Goal: Information Seeking & Learning: Learn about a topic

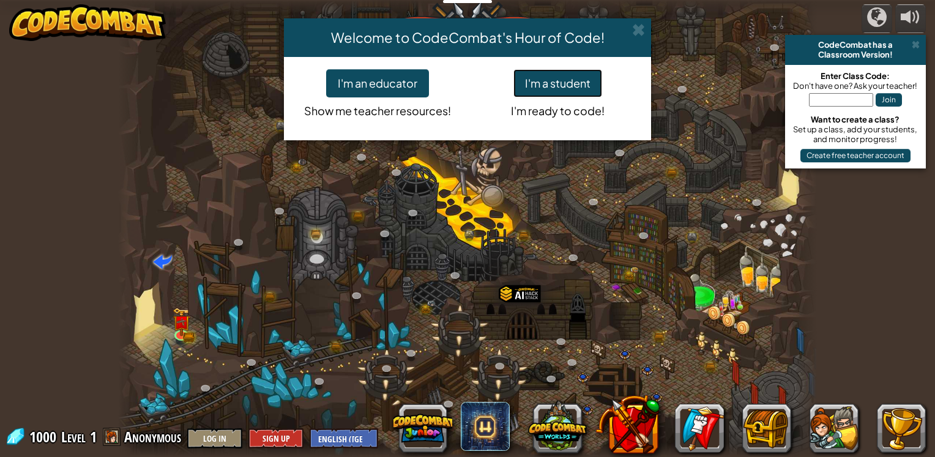
click at [558, 84] on button "I'm a student" at bounding box center [558, 83] width 89 height 28
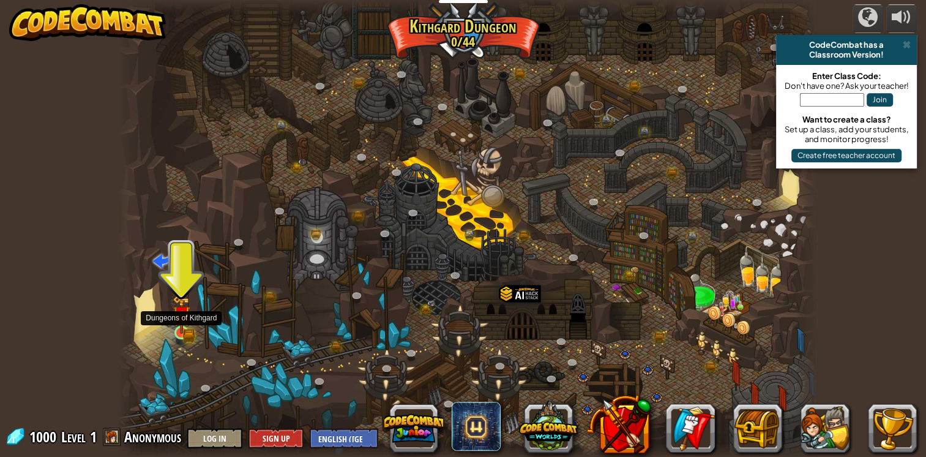
click at [183, 327] on img at bounding box center [182, 314] width 18 height 39
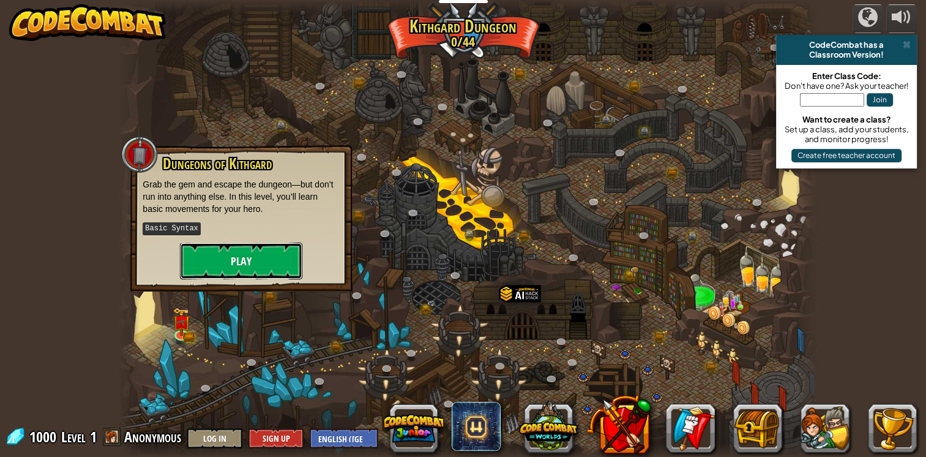
click at [261, 255] on button "Play" at bounding box center [241, 260] width 122 height 37
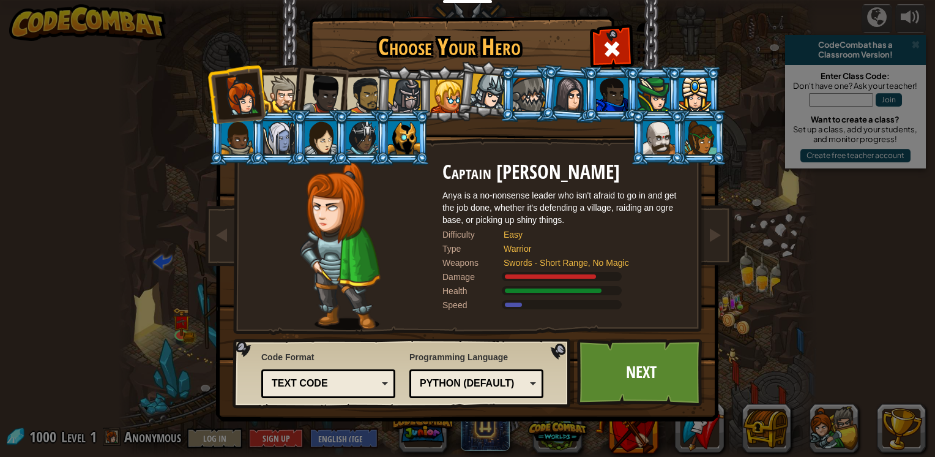
click at [508, 386] on div "Python (Default)" at bounding box center [473, 384] width 106 height 14
drag, startPoint x: 304, startPoint y: 381, endPoint x: 313, endPoint y: 376, distance: 9.9
click at [309, 380] on div "Text code" at bounding box center [325, 384] width 106 height 14
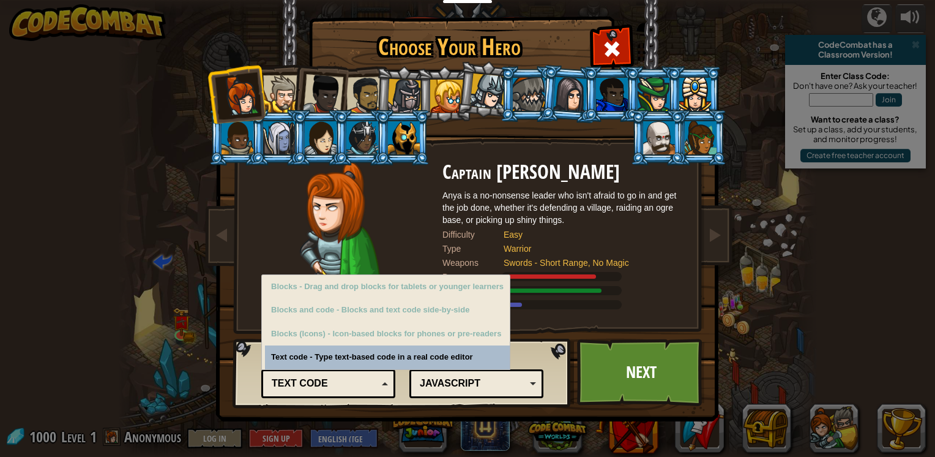
click at [316, 378] on div "Text code" at bounding box center [325, 384] width 106 height 14
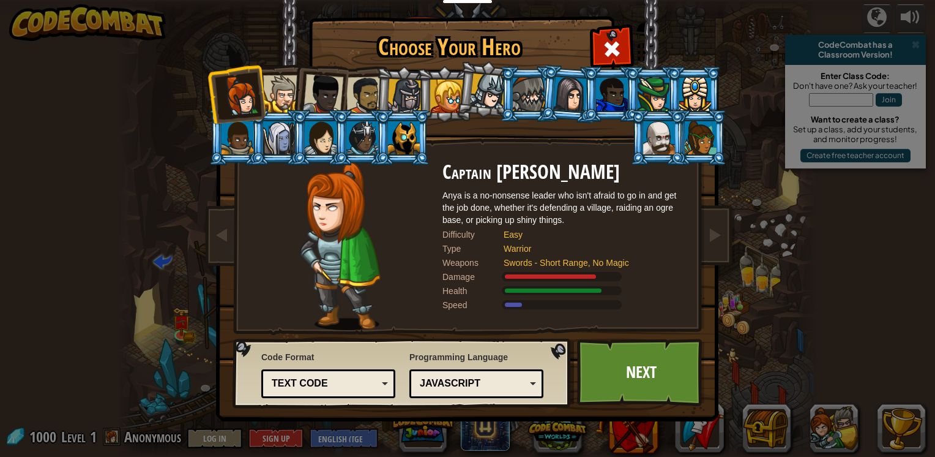
click at [533, 80] on div at bounding box center [529, 94] width 32 height 33
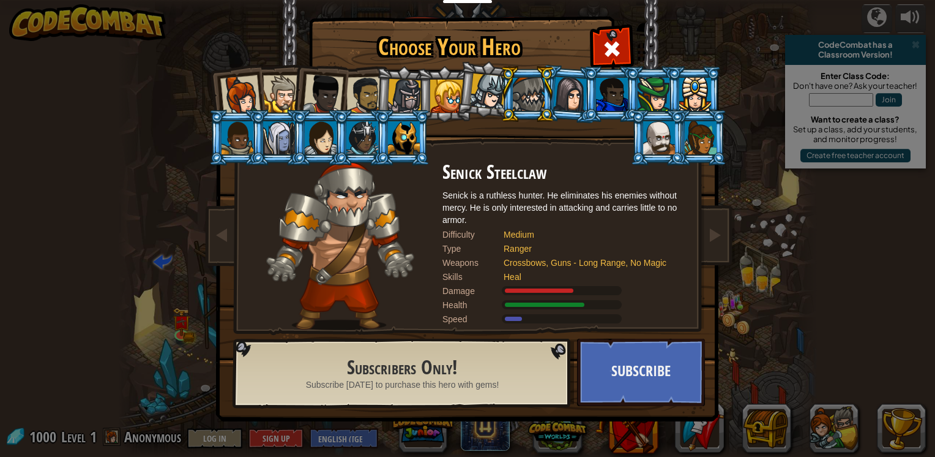
click at [601, 97] on div at bounding box center [612, 94] width 32 height 33
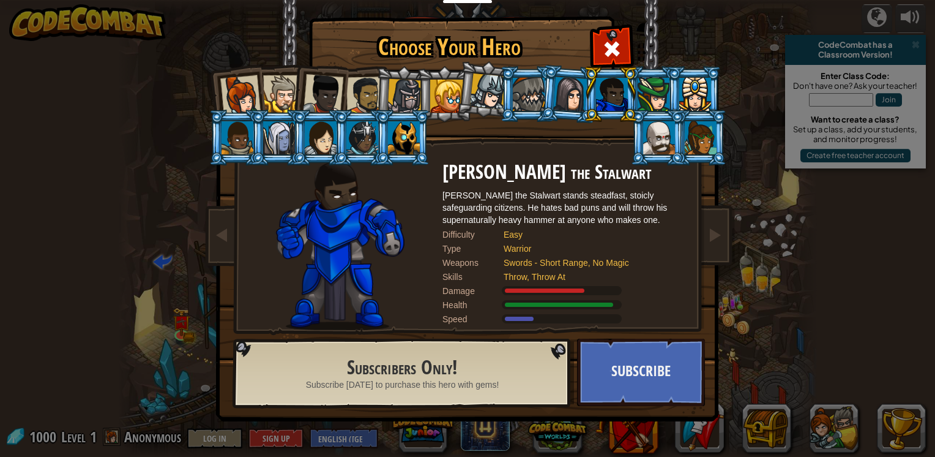
click at [577, 103] on div at bounding box center [570, 94] width 34 height 35
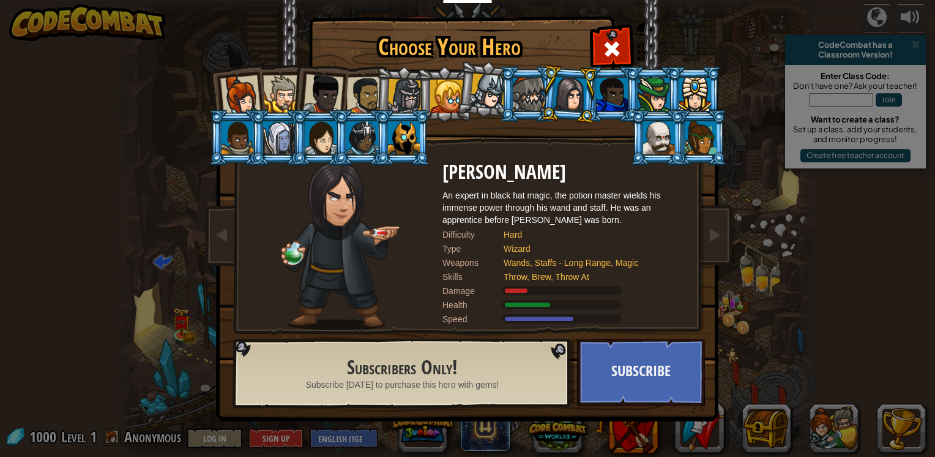
click at [648, 102] on div at bounding box center [654, 94] width 32 height 33
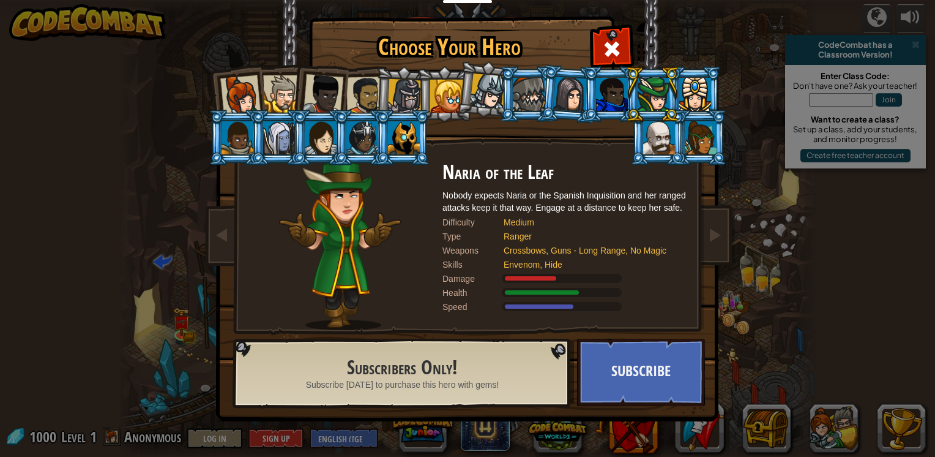
click at [684, 89] on div at bounding box center [696, 94] width 32 height 33
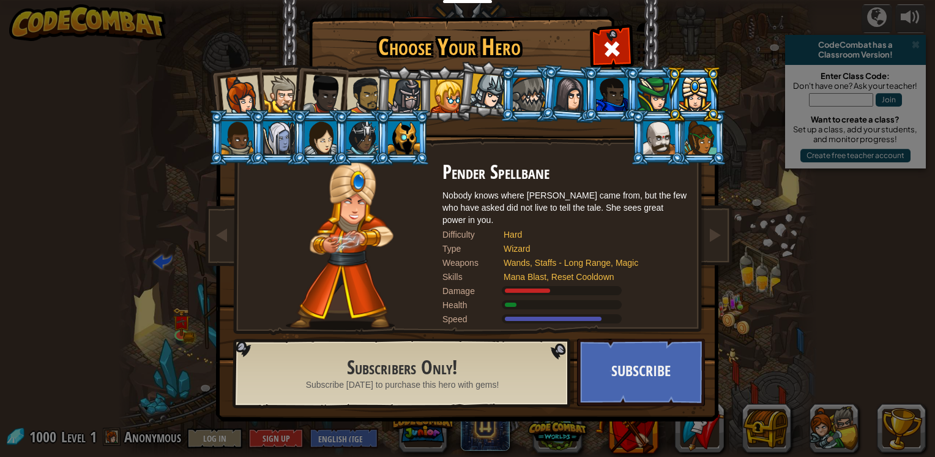
click at [699, 102] on div at bounding box center [696, 94] width 32 height 33
click at [683, 136] on li at bounding box center [658, 138] width 55 height 56
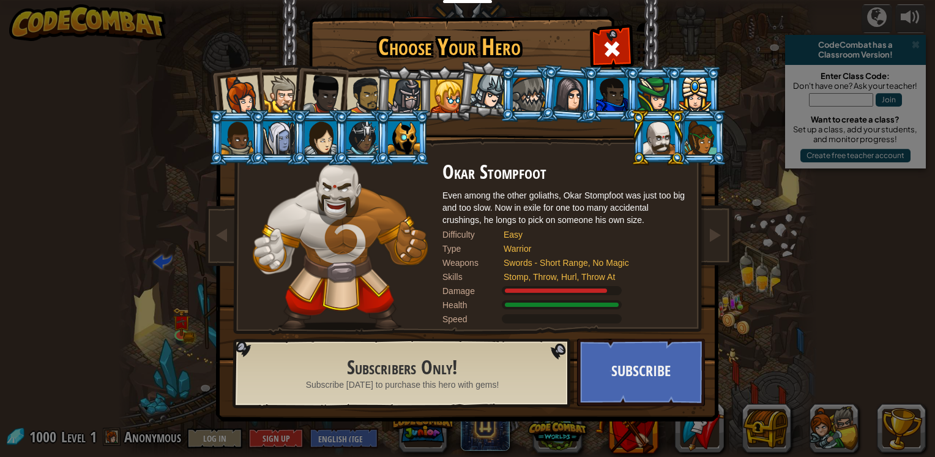
click at [654, 140] on div at bounding box center [659, 137] width 32 height 33
click at [644, 143] on div at bounding box center [659, 137] width 32 height 33
click at [635, 154] on li at bounding box center [658, 138] width 55 height 56
click at [399, 148] on div at bounding box center [404, 137] width 32 height 33
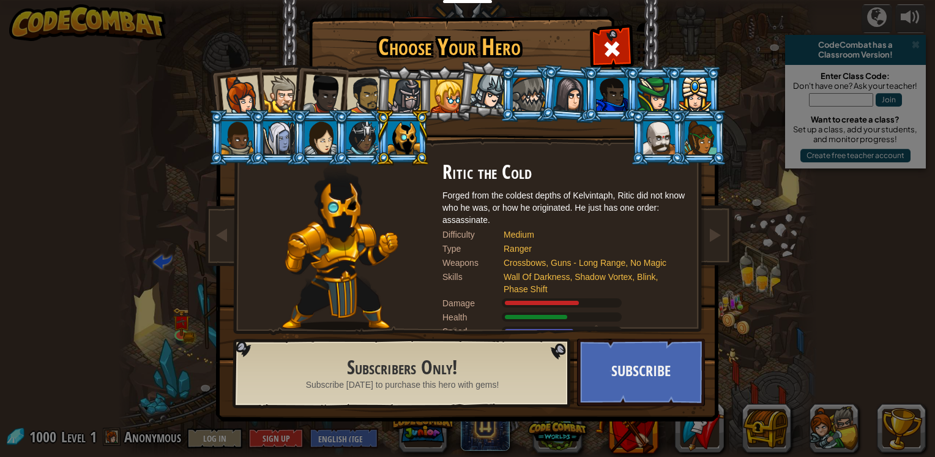
click at [331, 258] on img at bounding box center [340, 246] width 116 height 168
click at [418, 97] on li at bounding box center [444, 94] width 55 height 56
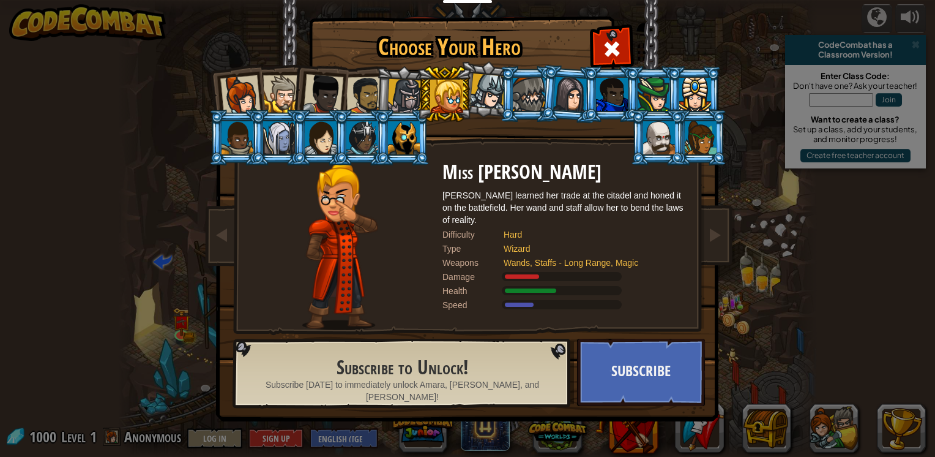
click at [404, 93] on div at bounding box center [405, 96] width 35 height 35
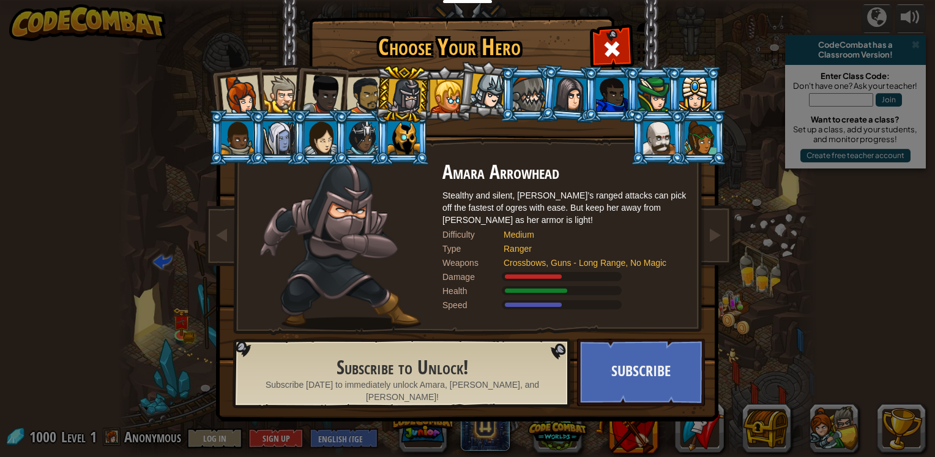
click at [369, 89] on div at bounding box center [366, 96] width 38 height 38
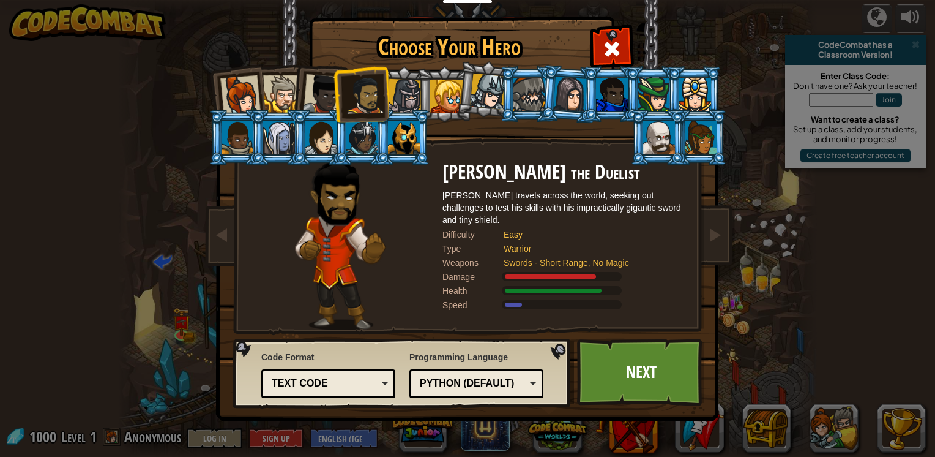
click at [314, 99] on div at bounding box center [323, 94] width 40 height 40
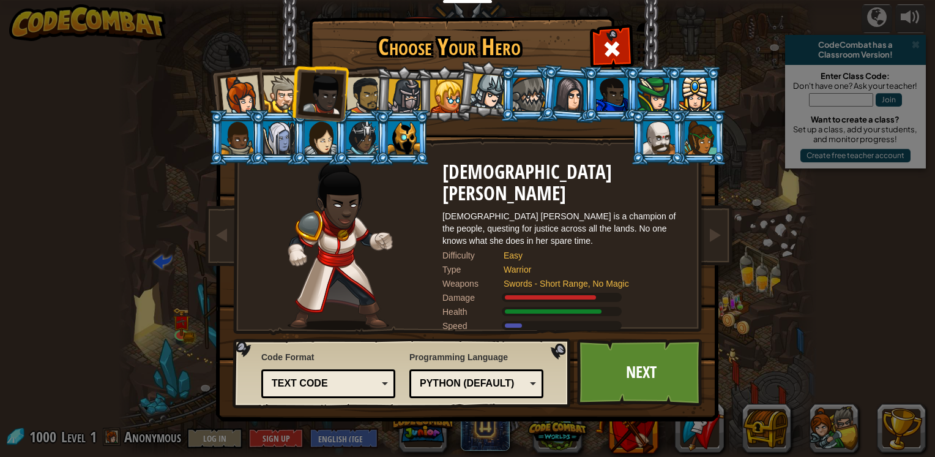
click at [278, 97] on div at bounding box center [281, 93] width 37 height 37
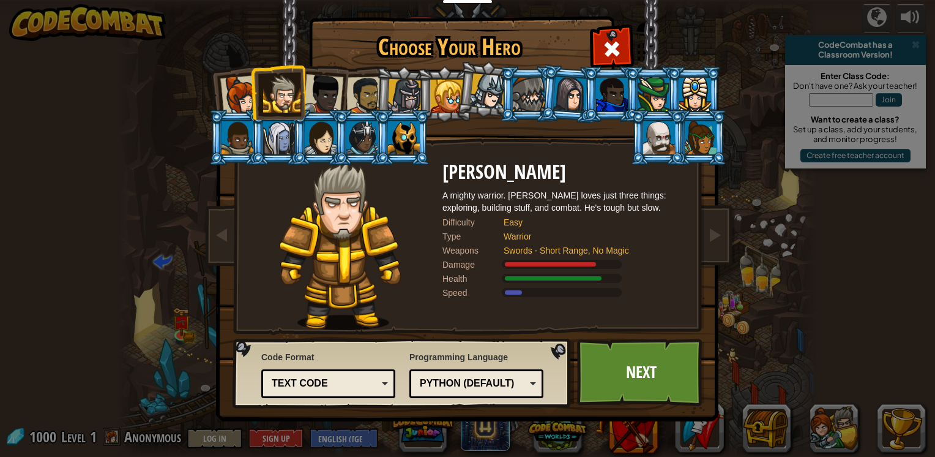
click at [248, 104] on div at bounding box center [240, 95] width 40 height 40
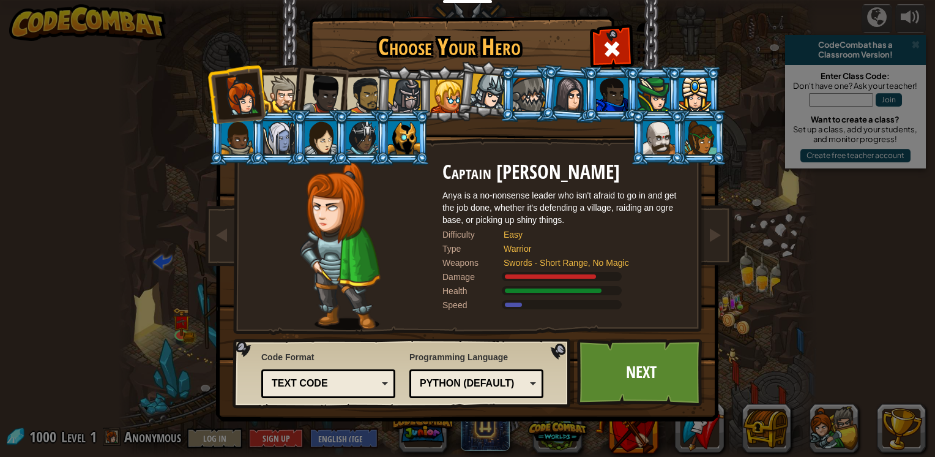
click at [403, 109] on div at bounding box center [405, 96] width 35 height 35
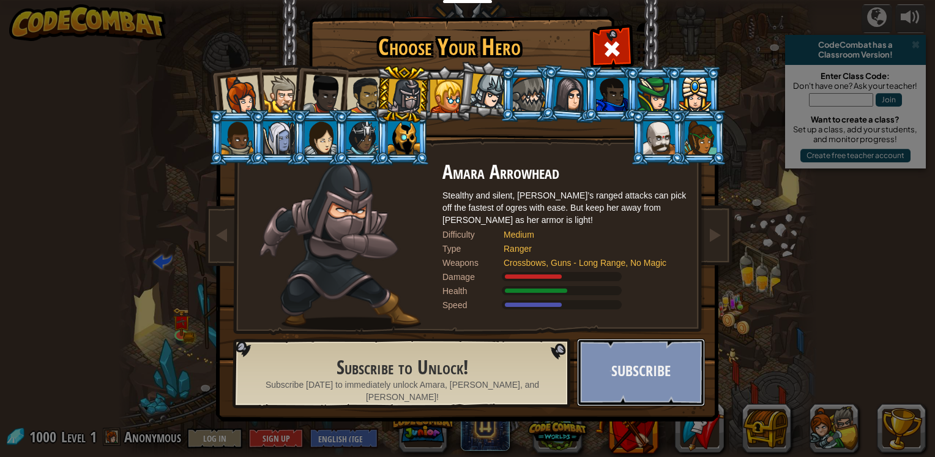
click at [624, 369] on button "Subscribe" at bounding box center [641, 372] width 128 height 67
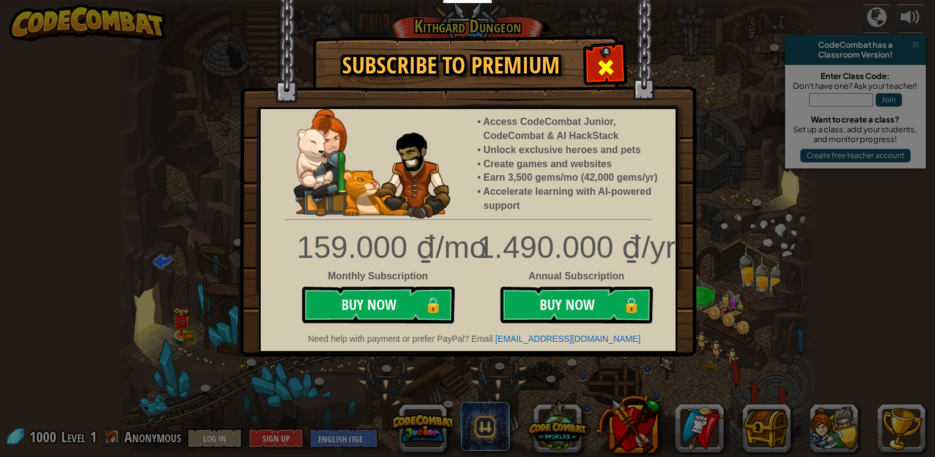
click at [608, 60] on span at bounding box center [606, 68] width 20 height 20
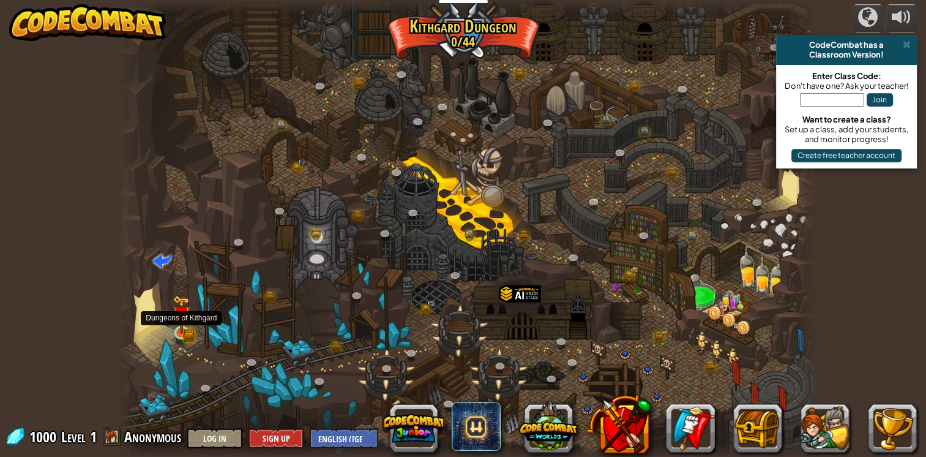
click at [188, 322] on img at bounding box center [182, 314] width 18 height 39
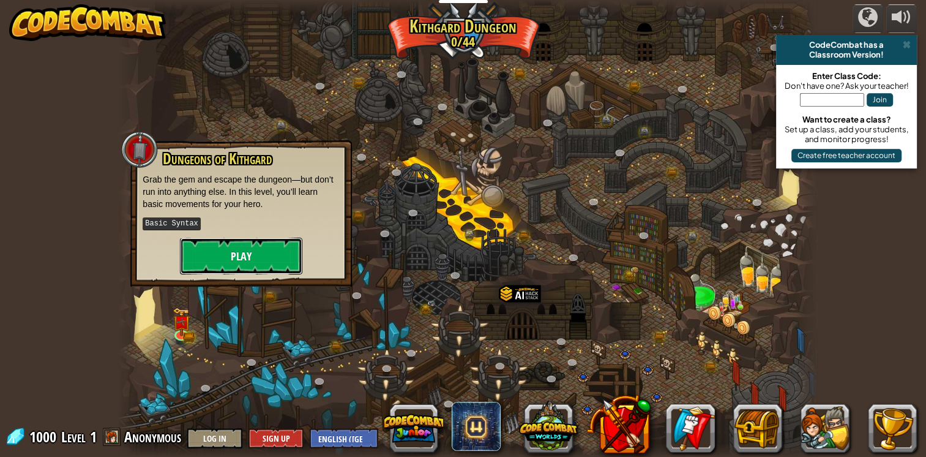
click at [238, 260] on button "Play" at bounding box center [241, 256] width 122 height 37
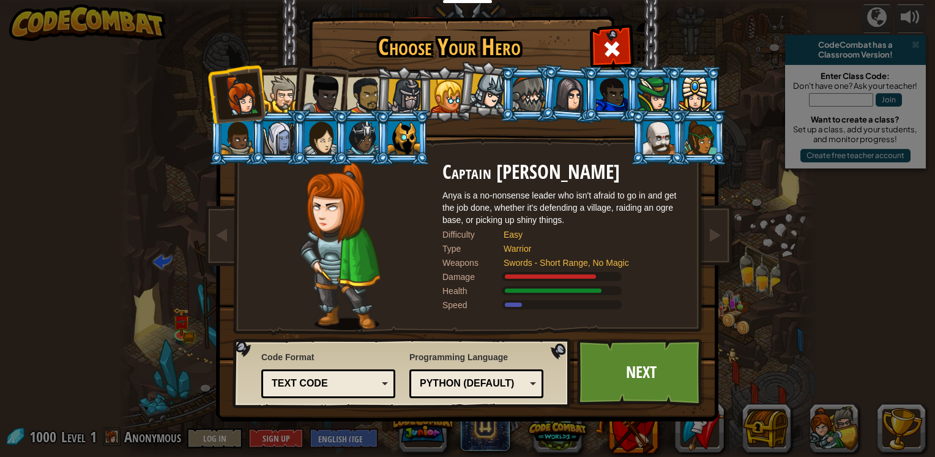
click at [369, 102] on div at bounding box center [366, 96] width 38 height 38
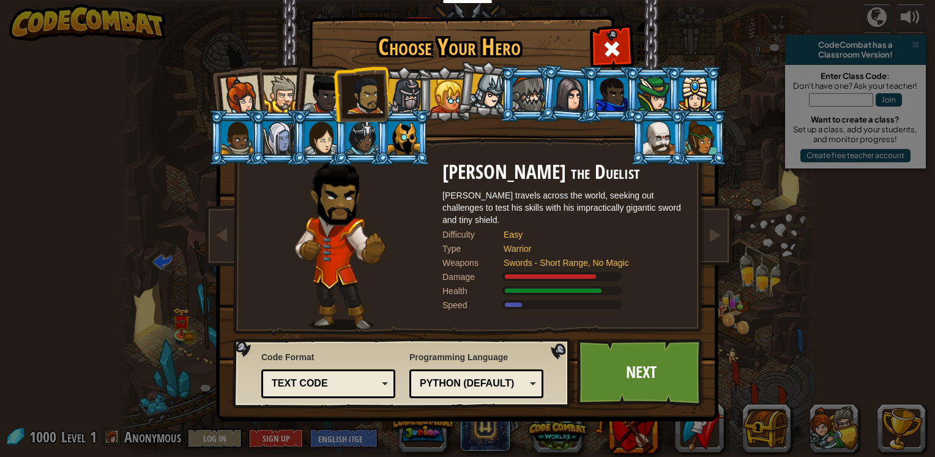
click at [293, 109] on li at bounding box center [320, 92] width 60 height 60
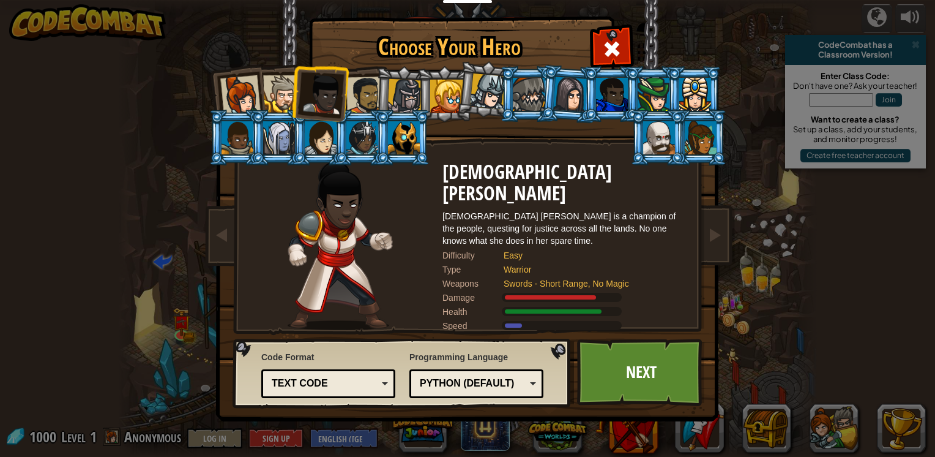
click at [277, 94] on div at bounding box center [281, 93] width 37 height 37
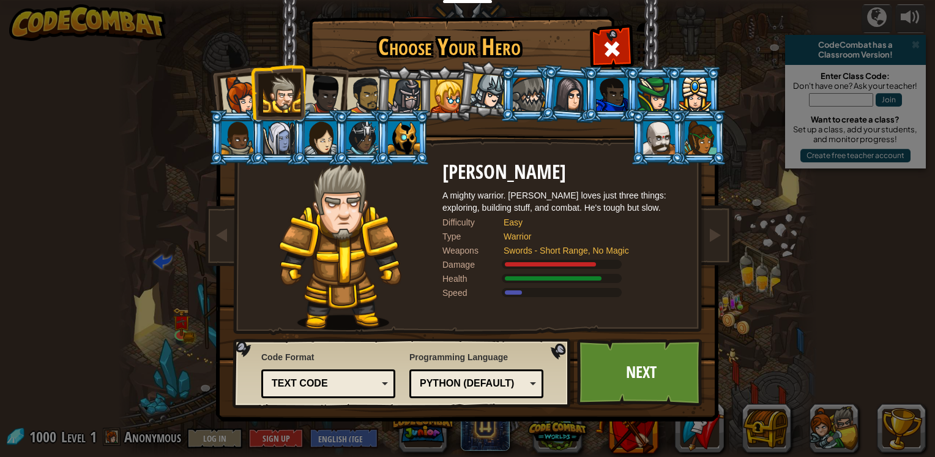
click at [238, 100] on div at bounding box center [240, 95] width 40 height 40
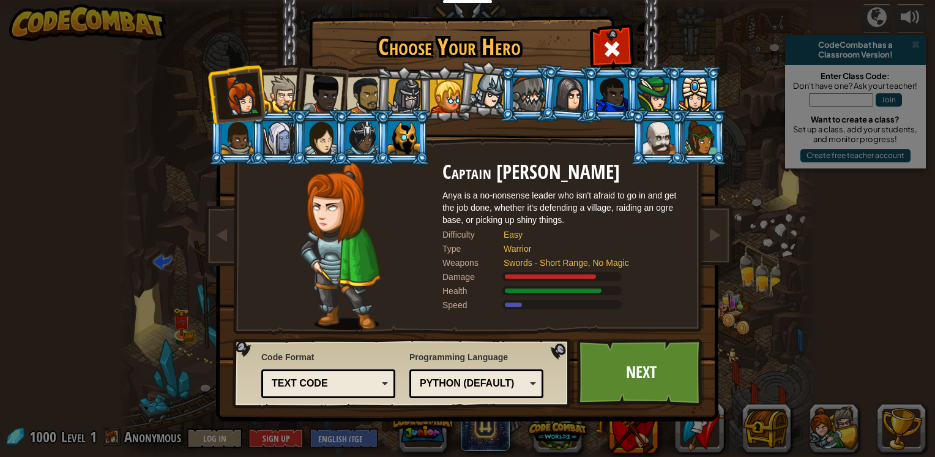
click at [280, 103] on div at bounding box center [281, 93] width 37 height 37
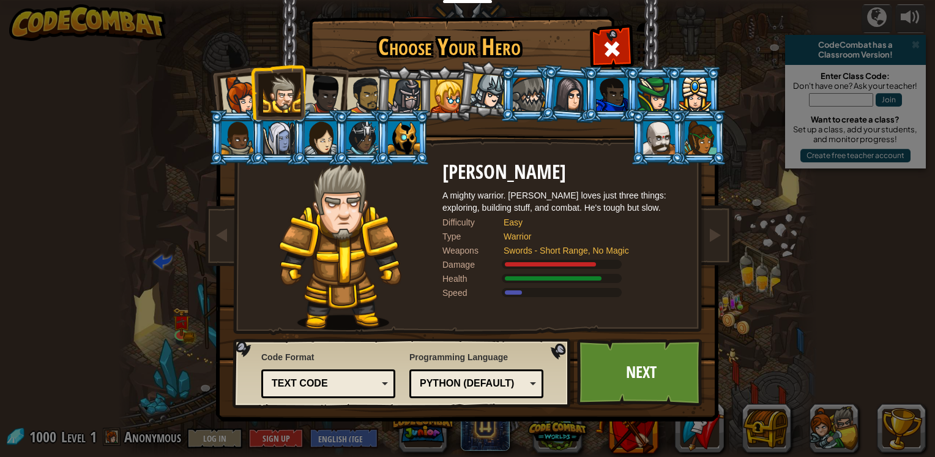
click at [377, 247] on img at bounding box center [340, 246] width 123 height 168
click at [383, 250] on img at bounding box center [340, 246] width 123 height 168
click at [639, 373] on link "Next" at bounding box center [641, 372] width 128 height 67
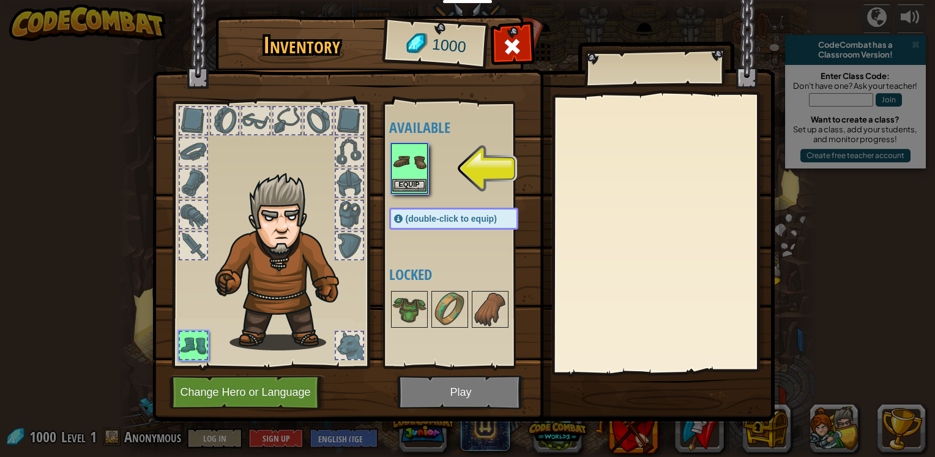
click at [418, 168] on img at bounding box center [409, 161] width 34 height 34
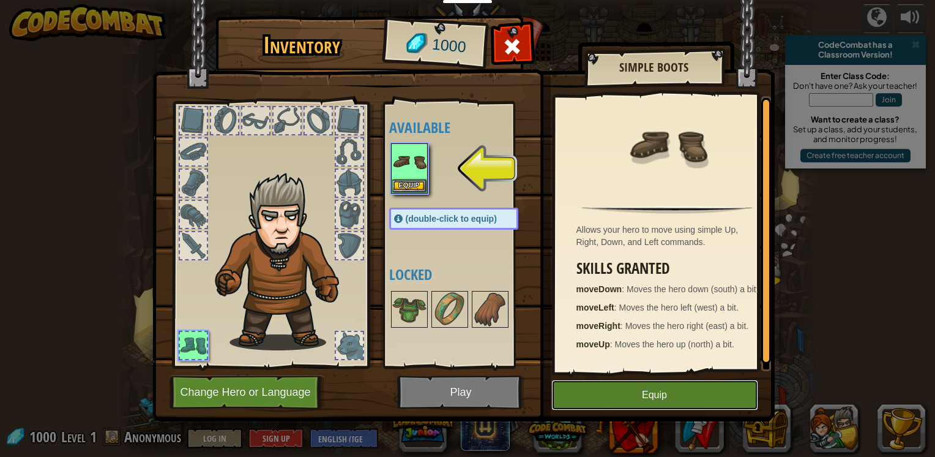
click at [598, 395] on button "Equip" at bounding box center [655, 395] width 207 height 31
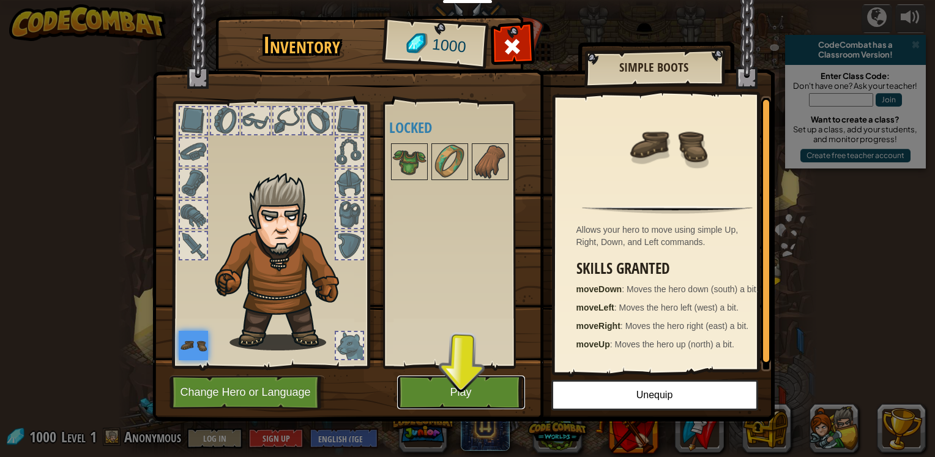
click at [487, 402] on button "Play" at bounding box center [461, 392] width 128 height 34
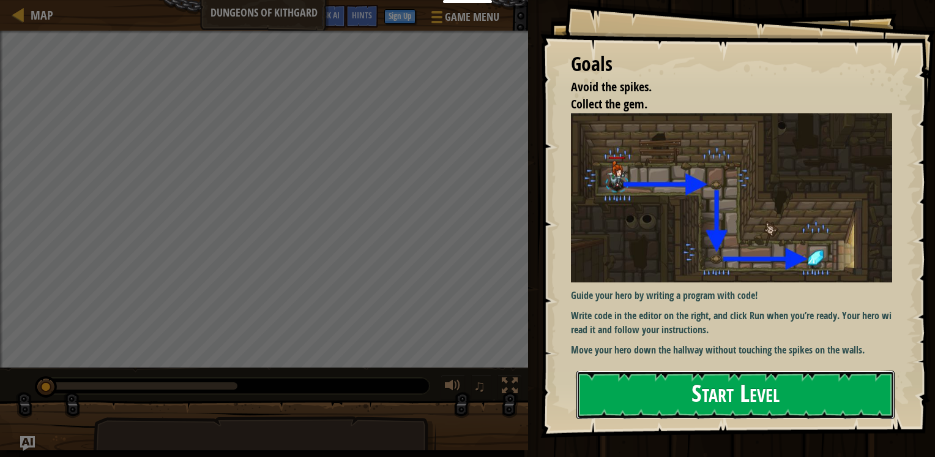
click at [729, 370] on button "Start Level" at bounding box center [736, 394] width 318 height 48
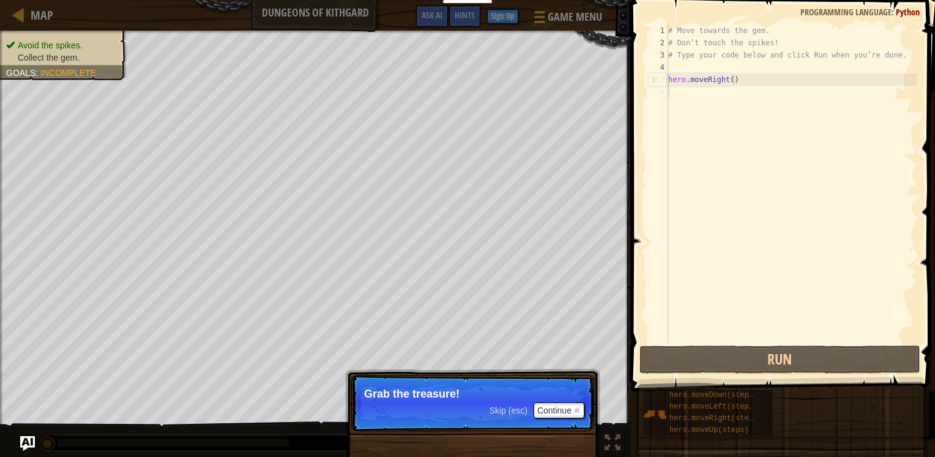
click at [512, 411] on span "Skip (esc)" at bounding box center [509, 410] width 38 height 10
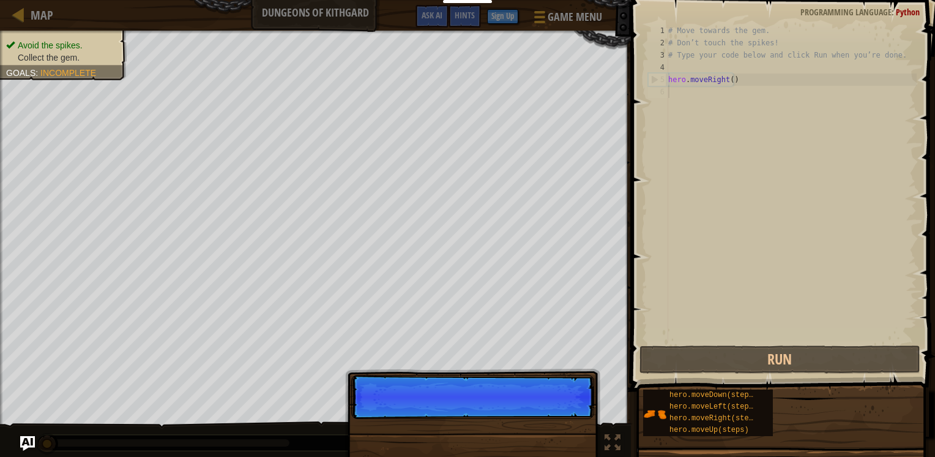
scroll to position [6, 0]
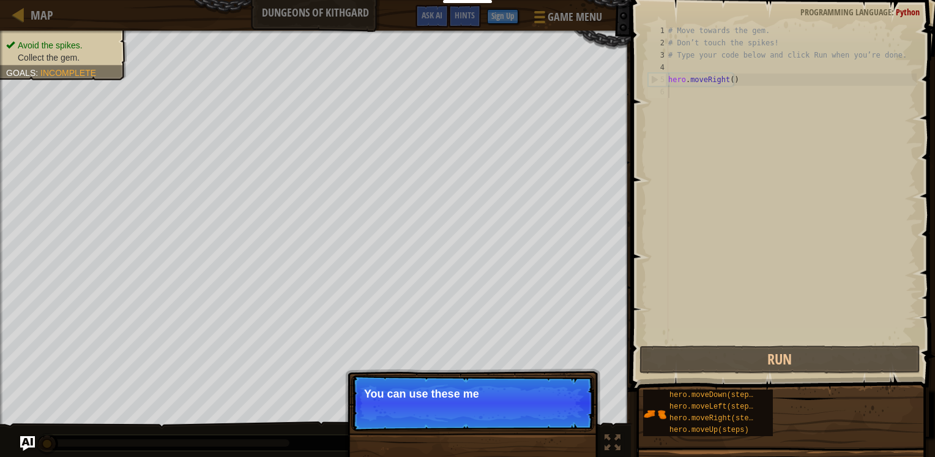
click at [507, 418] on p "Skip (esc) Continue You can use these me" at bounding box center [472, 403] width 243 height 56
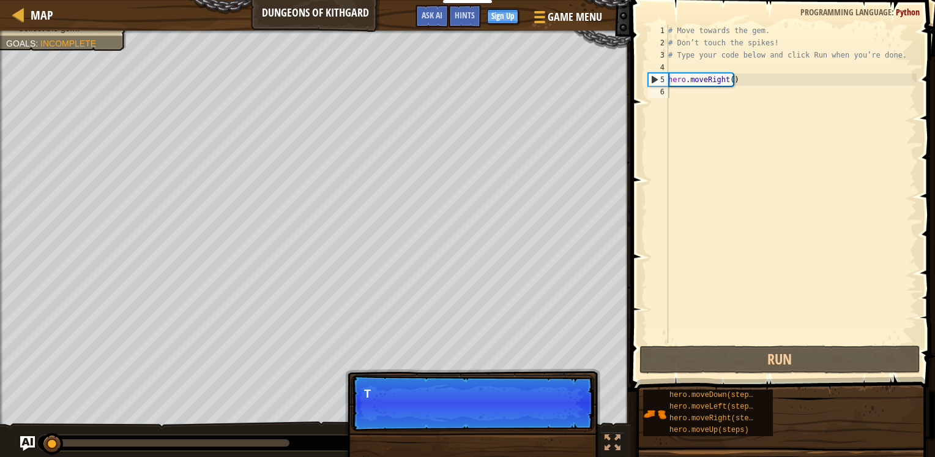
click at [507, 418] on p "Skip (esc) Continue T" at bounding box center [472, 403] width 243 height 56
click at [507, 418] on p "Skip (esc) Continue Type your code" at bounding box center [472, 403] width 243 height 56
click at [507, 418] on p "Skip (esc) Continue Type your code on the" at bounding box center [472, 403] width 243 height 56
click at [507, 418] on p "Skip (esc) Continue Type your code on the right." at bounding box center [472, 403] width 243 height 56
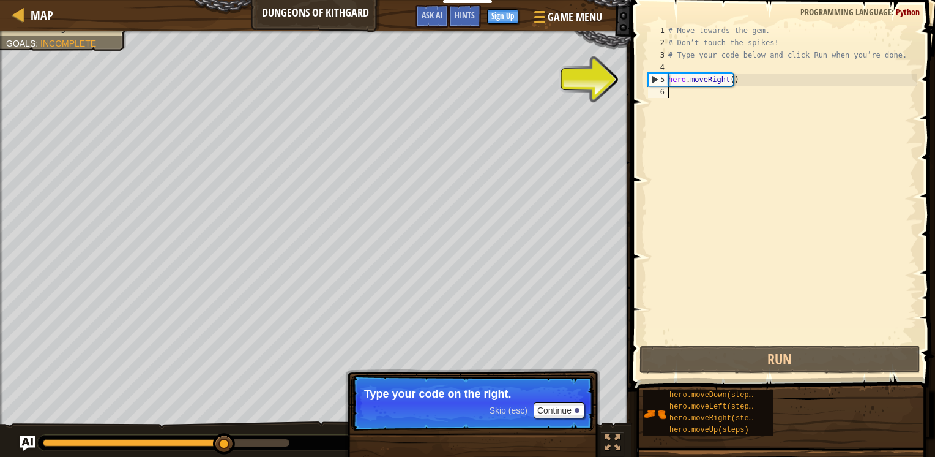
click at [514, 410] on span "Skip (esc)" at bounding box center [509, 410] width 38 height 10
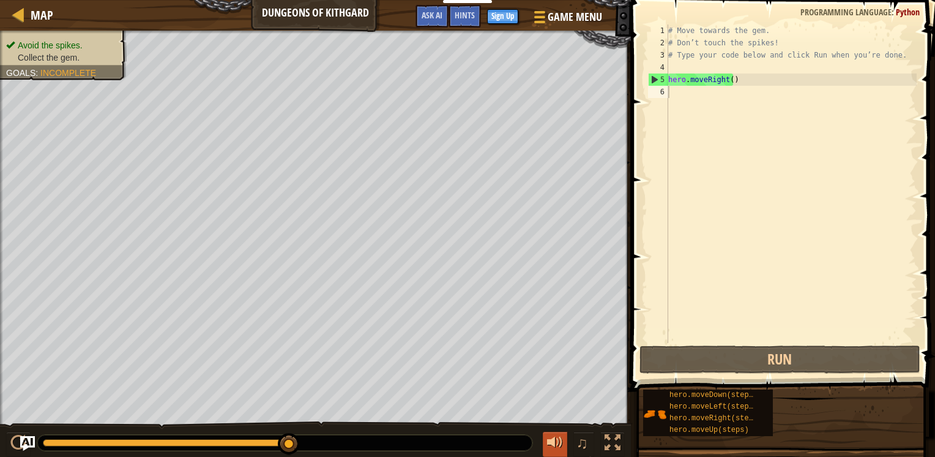
click at [567, 437] on button at bounding box center [555, 444] width 24 height 25
type textarea "h"
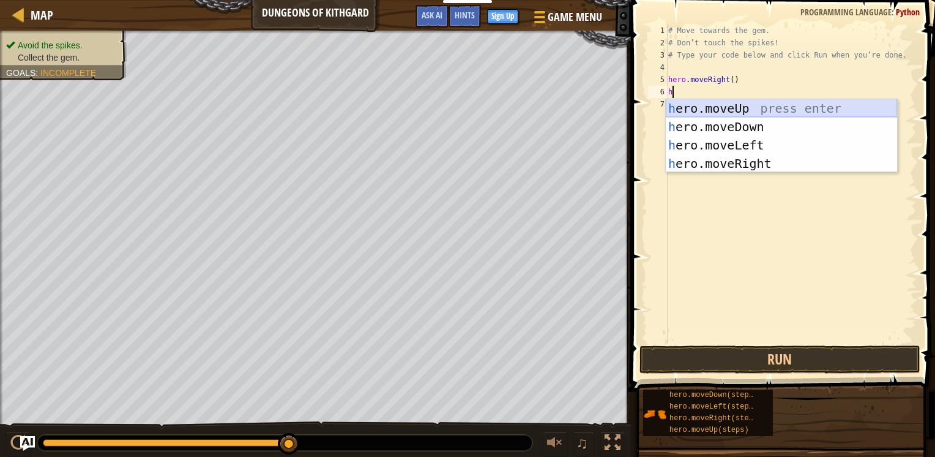
drag, startPoint x: 759, startPoint y: 109, endPoint x: 759, endPoint y: 121, distance: 12.3
click at [759, 108] on div "h ero.moveUp press enter h ero.moveDown press enter h ero.moveLeft press enter …" at bounding box center [781, 154] width 231 height 110
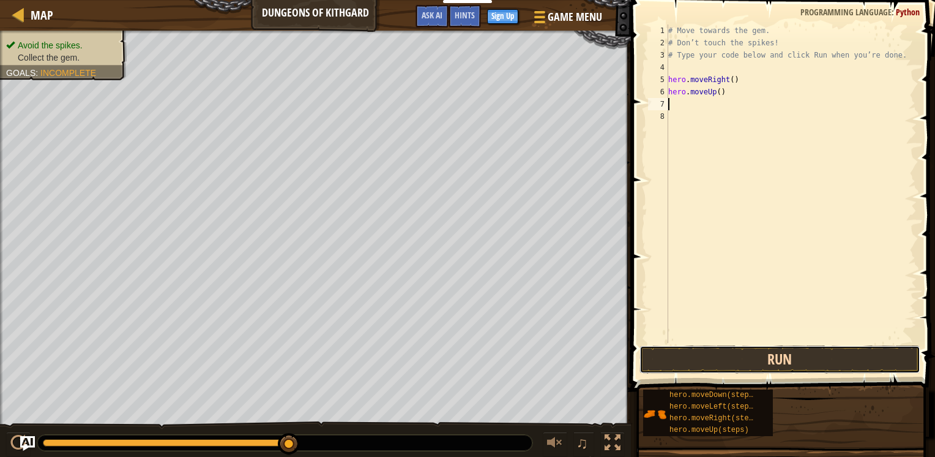
click at [766, 358] on button "Run" at bounding box center [780, 359] width 281 height 28
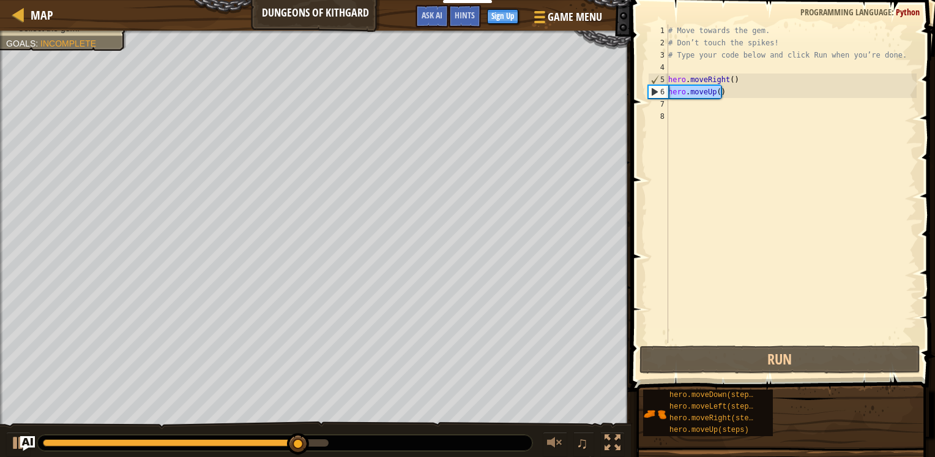
drag, startPoint x: 729, startPoint y: 92, endPoint x: 639, endPoint y: 94, distance: 90.6
click at [639, 94] on div "1 2 3 4 5 6 7 8 # Move towards the gem. # Don’t touch the spikes! # Type your c…" at bounding box center [782, 219] width 308 height 427
type textarea "hero.moveUp()"
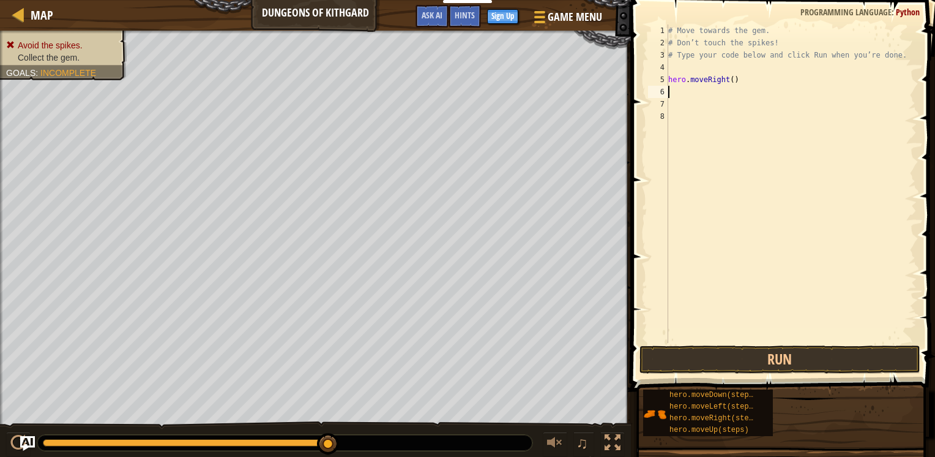
type textarea "g"
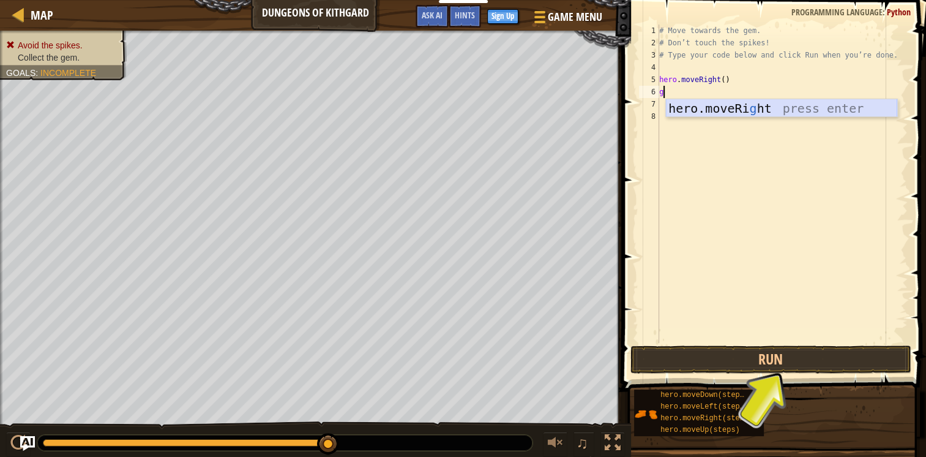
click at [689, 102] on div "hero.moveRi g ht press enter" at bounding box center [781, 126] width 231 height 55
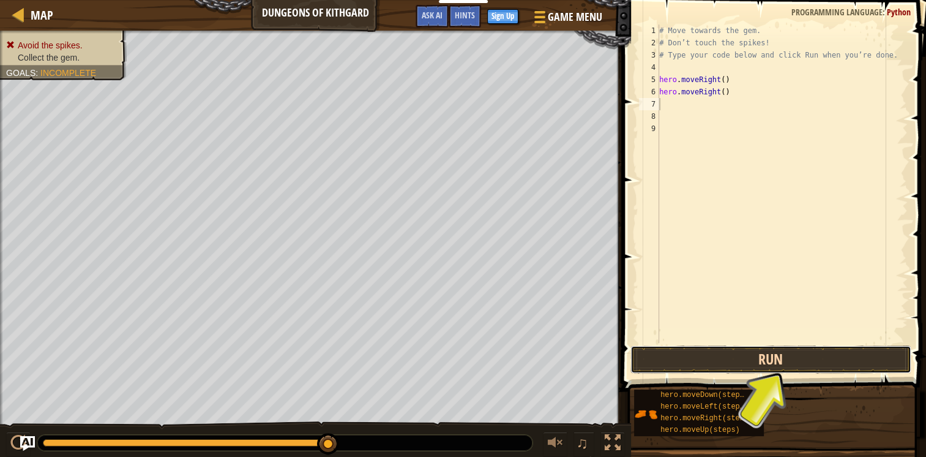
click at [782, 360] on button "Run" at bounding box center [771, 359] width 281 height 28
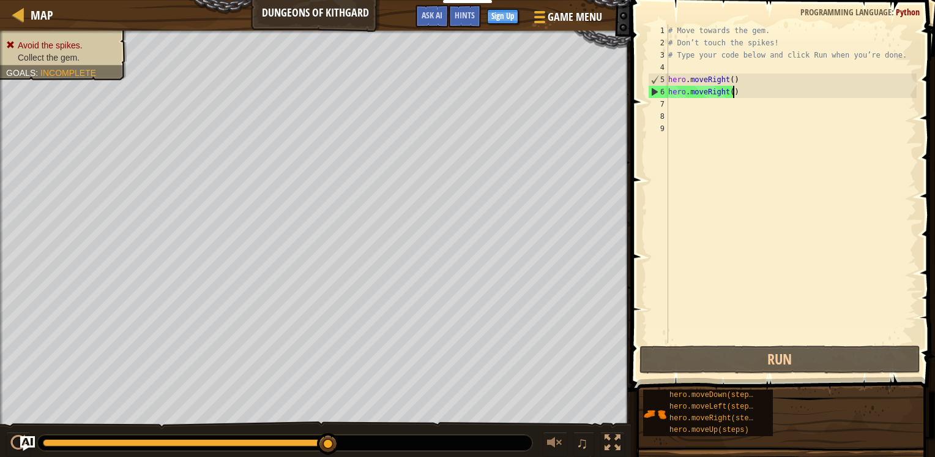
drag, startPoint x: 740, startPoint y: 91, endPoint x: 743, endPoint y: 85, distance: 6.6
click at [743, 85] on div "# Move towards the gem. # Don’t touch the spikes! # Type your code below and cl…" at bounding box center [791, 195] width 251 height 343
click at [743, 88] on div "# Move towards the gem. # Don’t touch the spikes! # Type your code below and cl…" at bounding box center [791, 183] width 251 height 318
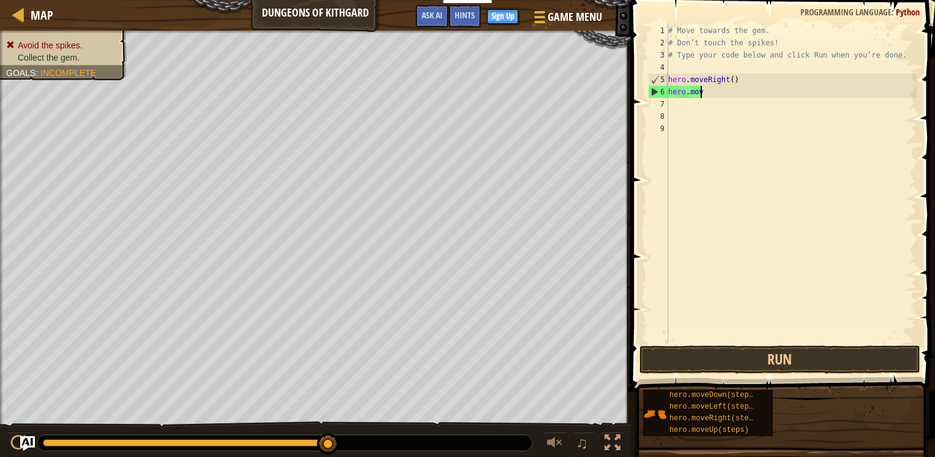
type textarea "h"
type textarea "m"
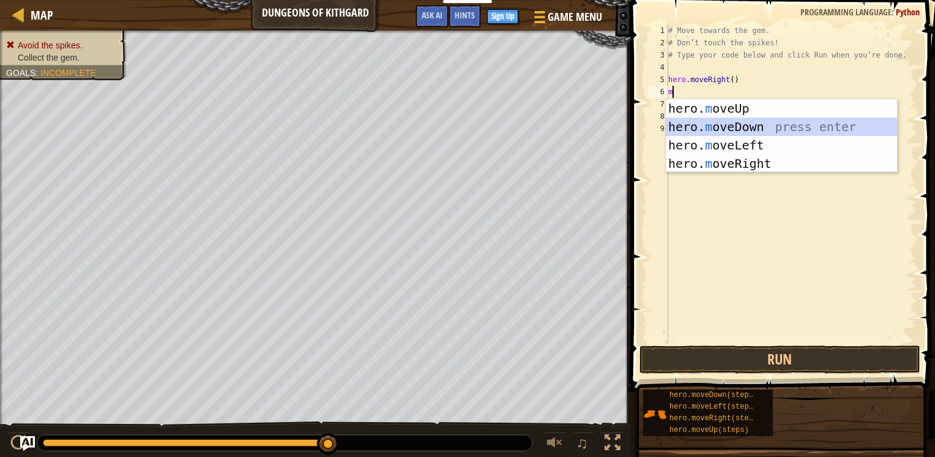
click at [748, 126] on div "hero. m oveUp press enter hero. m oveDown press enter hero. m oveLeft press ent…" at bounding box center [781, 154] width 231 height 110
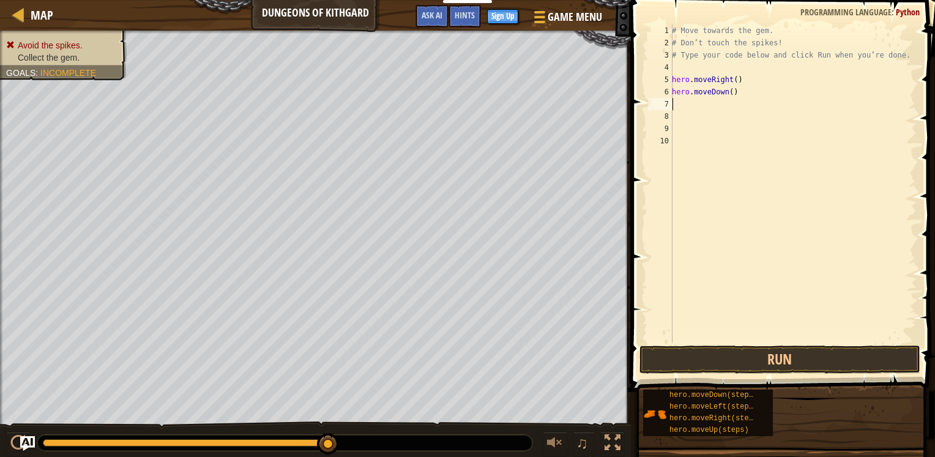
click at [700, 102] on div "# Move towards the gem. # Don’t touch the spikes! # Type your code below and cl…" at bounding box center [793, 195] width 247 height 343
type textarea "m"
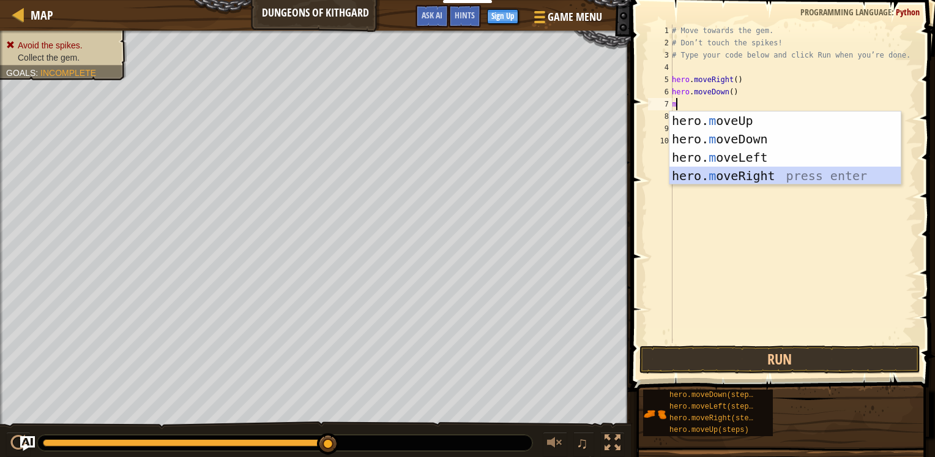
click at [735, 173] on div "hero. m oveUp press enter hero. m oveDown press enter hero. m oveLeft press ent…" at bounding box center [785, 166] width 231 height 110
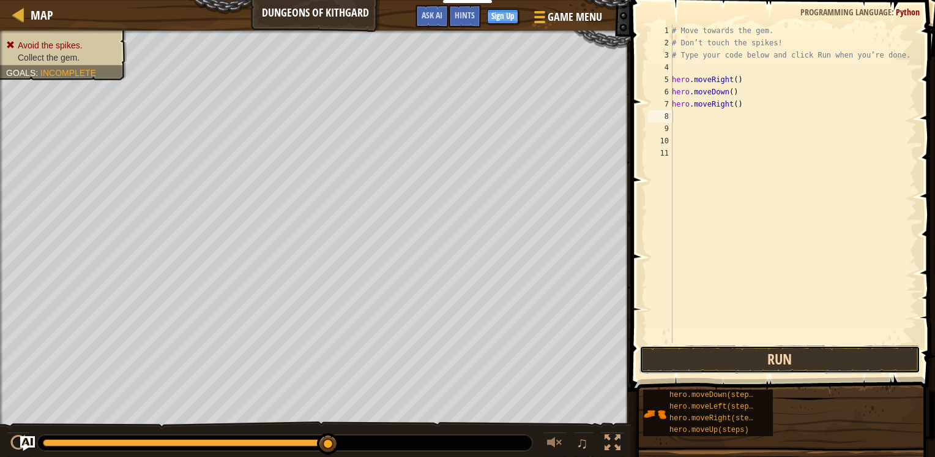
click at [776, 363] on button "Run" at bounding box center [780, 359] width 281 height 28
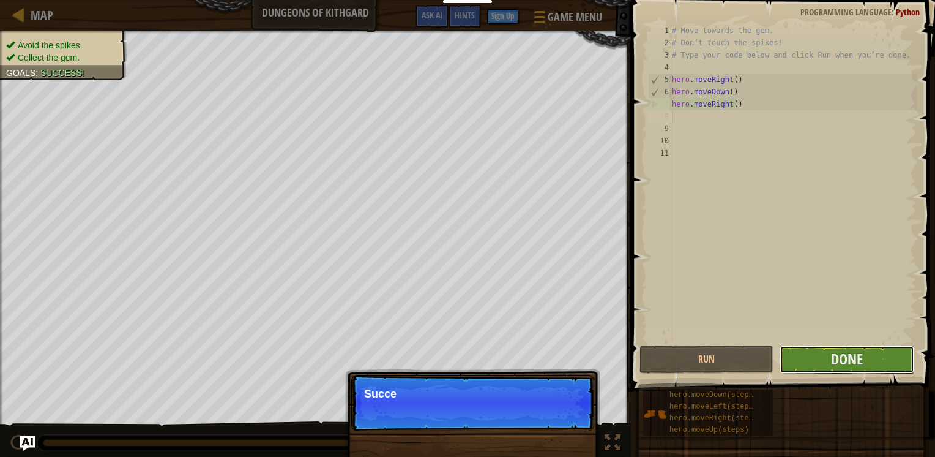
click at [829, 359] on button "Done" at bounding box center [847, 359] width 134 height 28
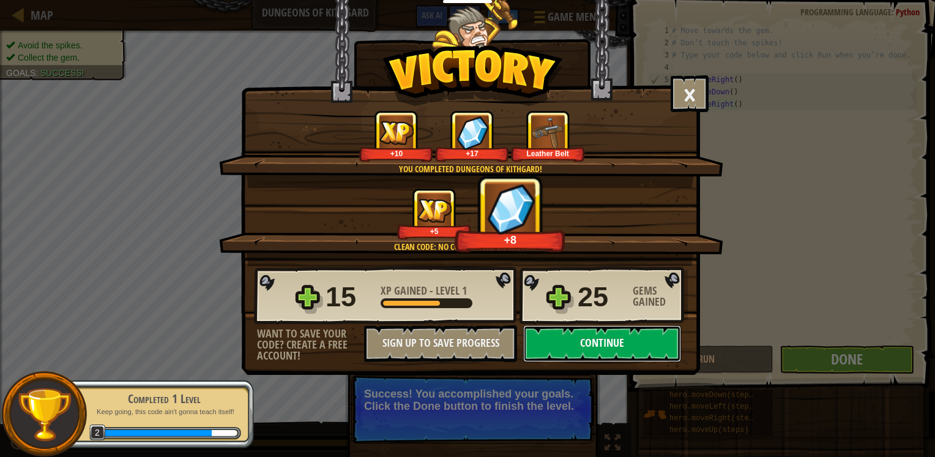
click at [588, 339] on button "Continue" at bounding box center [602, 343] width 158 height 37
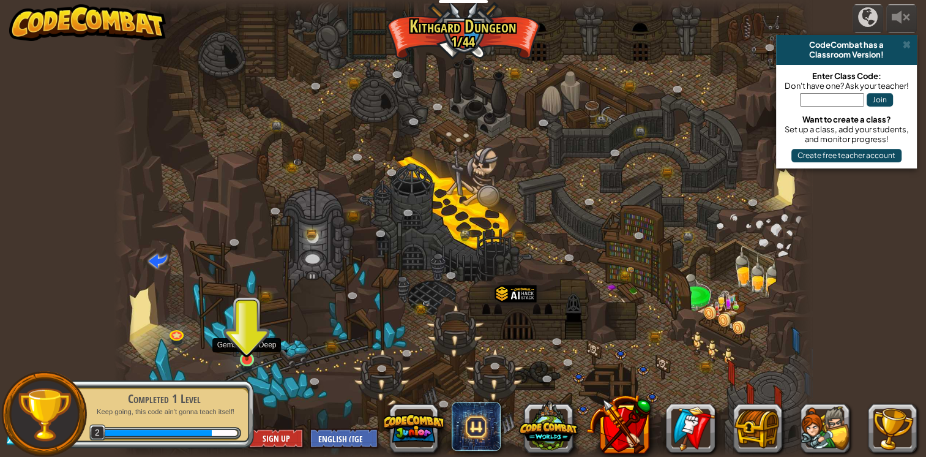
click at [247, 356] on img at bounding box center [247, 340] width 18 height 40
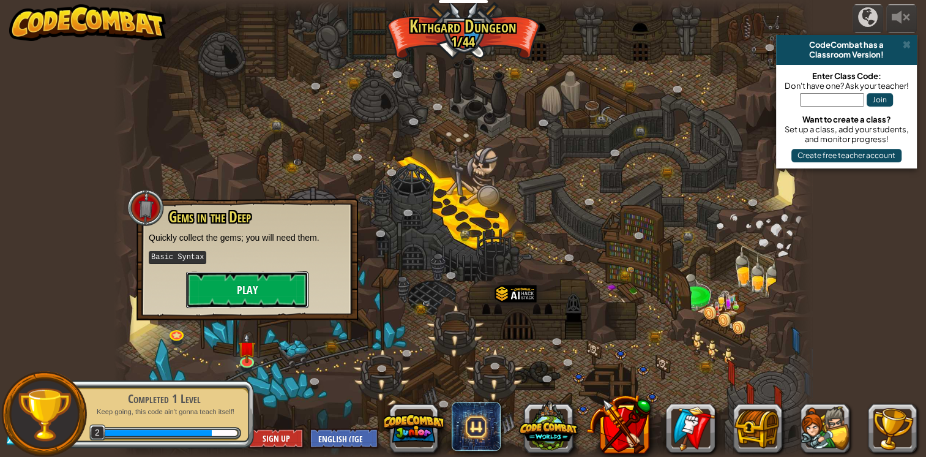
click at [262, 293] on button "Play" at bounding box center [247, 289] width 122 height 37
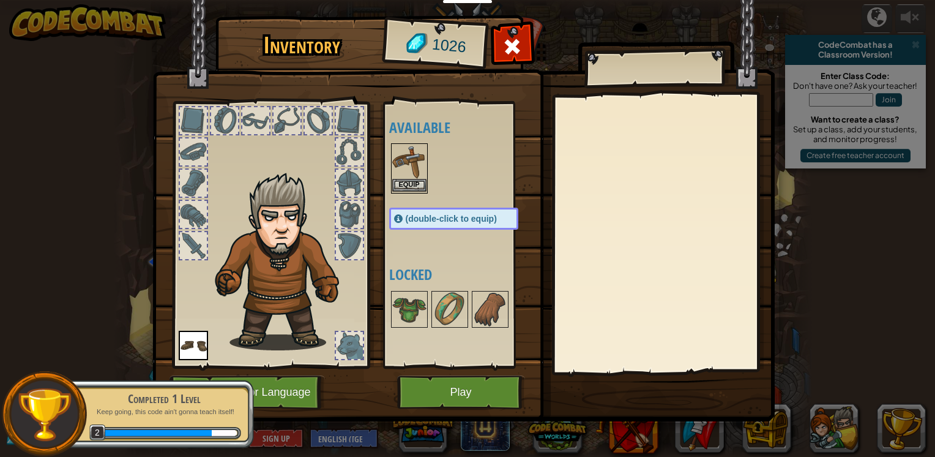
click at [407, 166] on img at bounding box center [409, 161] width 34 height 34
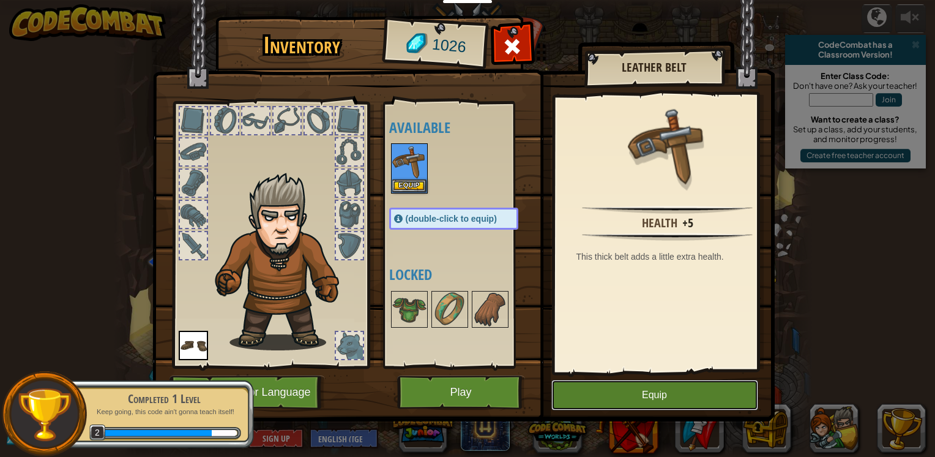
click at [625, 402] on button "Equip" at bounding box center [655, 395] width 207 height 31
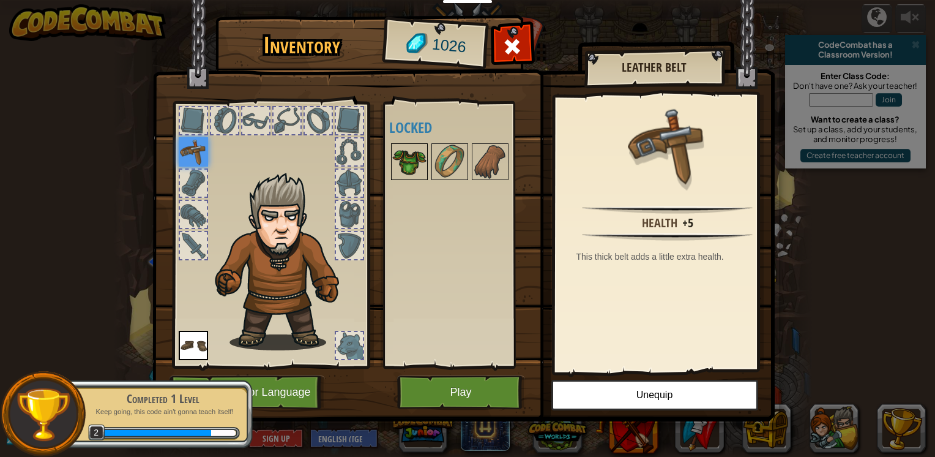
click at [422, 165] on img at bounding box center [409, 161] width 34 height 34
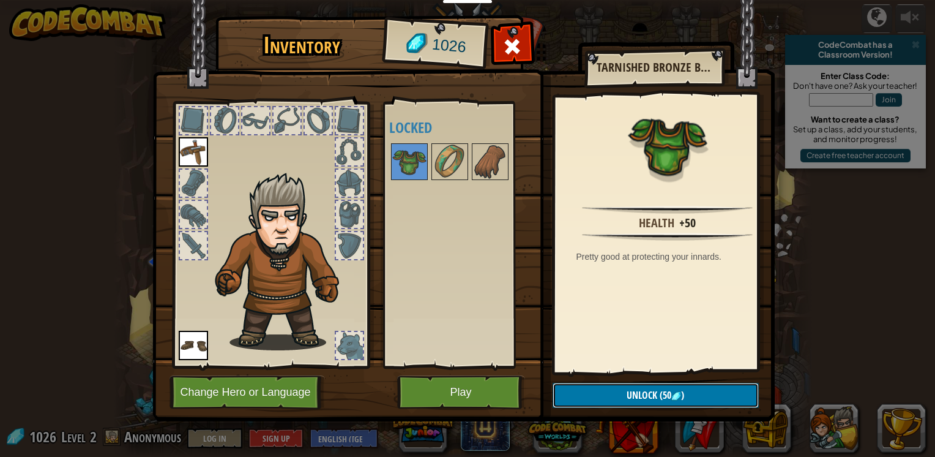
click at [673, 401] on button "Unlock (50 )" at bounding box center [656, 395] width 206 height 25
click at [666, 404] on button "Confirm" at bounding box center [656, 395] width 206 height 25
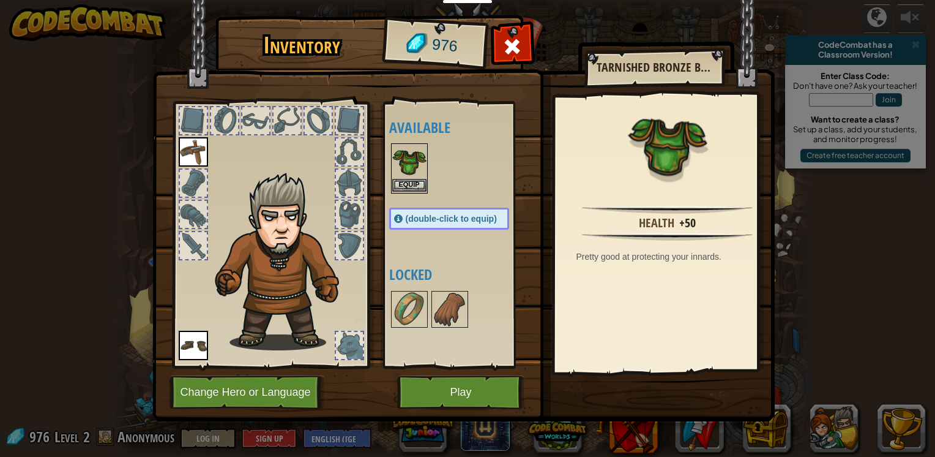
click at [407, 161] on img at bounding box center [409, 161] width 34 height 34
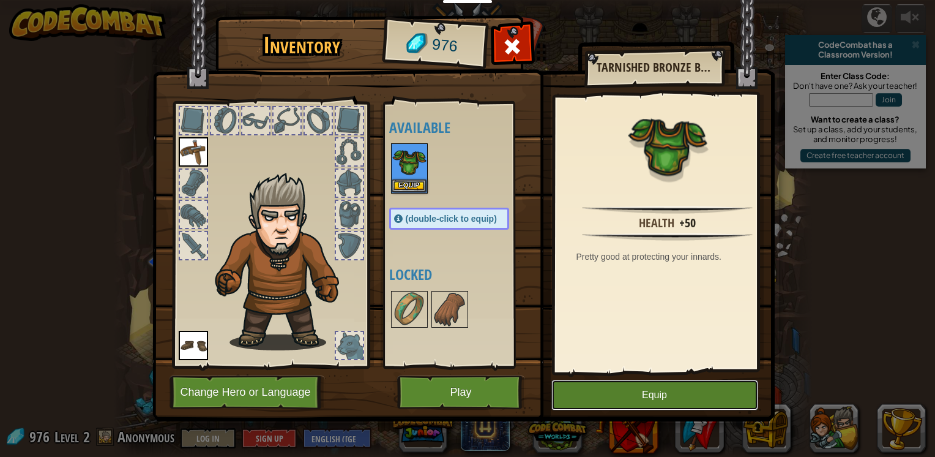
click at [697, 400] on button "Equip" at bounding box center [655, 395] width 207 height 31
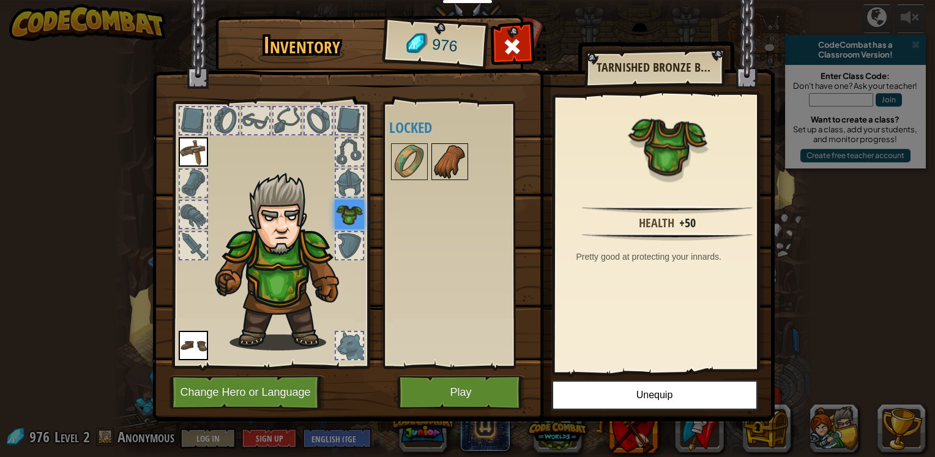
click at [450, 164] on img at bounding box center [450, 161] width 34 height 34
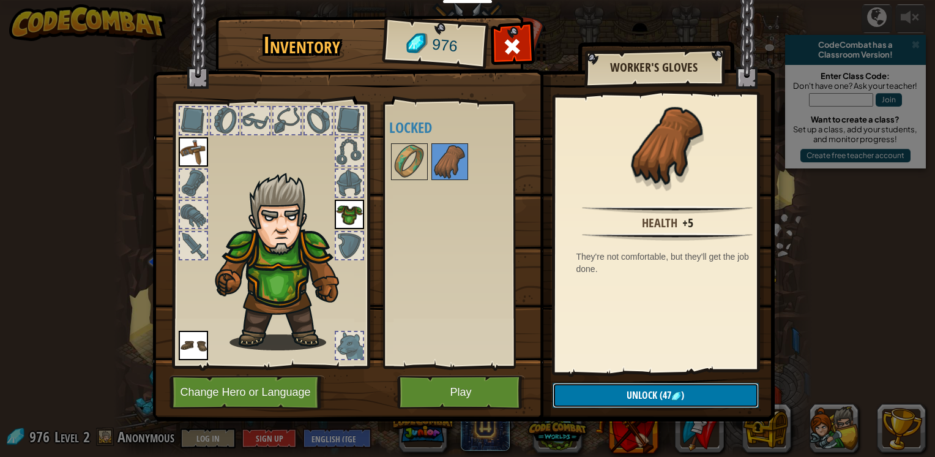
click at [671, 402] on button "Unlock (47 )" at bounding box center [656, 395] width 206 height 25
click at [664, 399] on button "Confirm" at bounding box center [656, 395] width 206 height 25
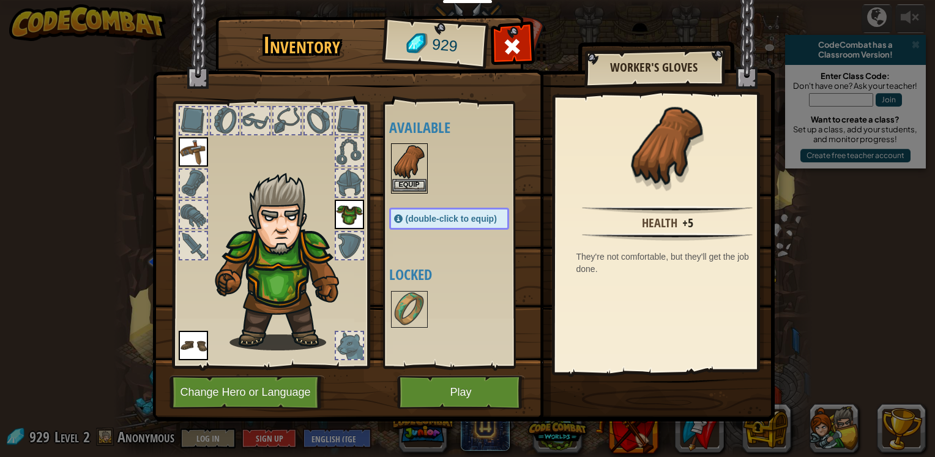
click at [394, 171] on img at bounding box center [409, 161] width 34 height 34
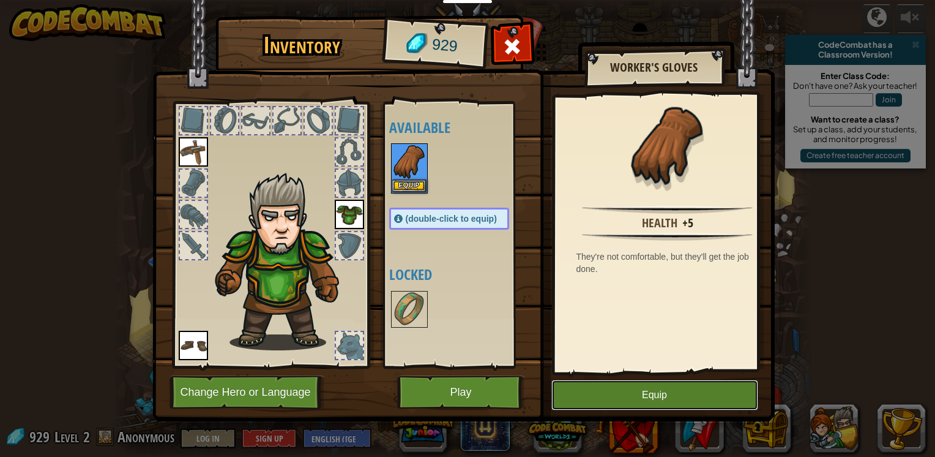
click at [631, 393] on button "Equip" at bounding box center [655, 395] width 207 height 31
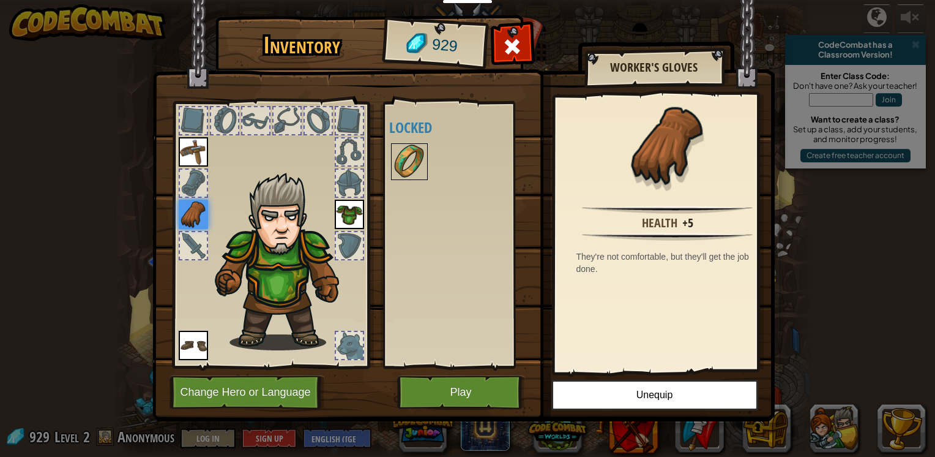
click at [402, 165] on img at bounding box center [409, 161] width 34 height 34
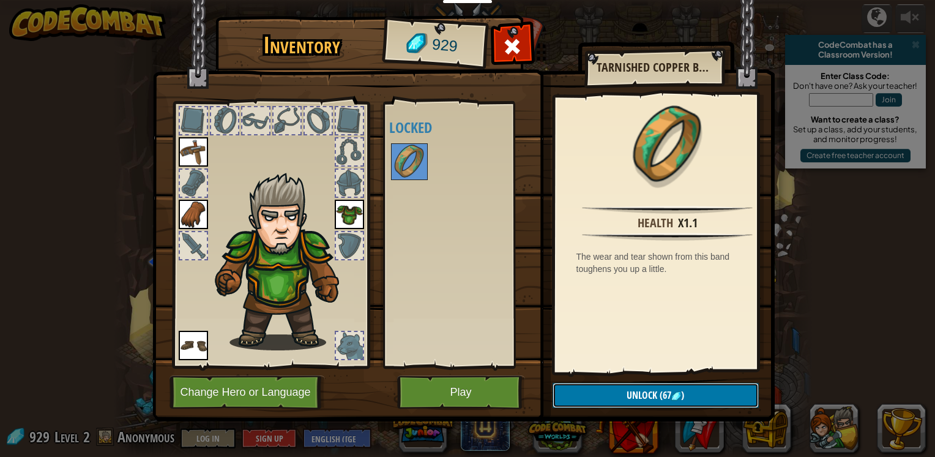
click at [638, 390] on span "Unlock" at bounding box center [642, 394] width 31 height 13
click at [638, 390] on button "Confirm" at bounding box center [656, 395] width 206 height 25
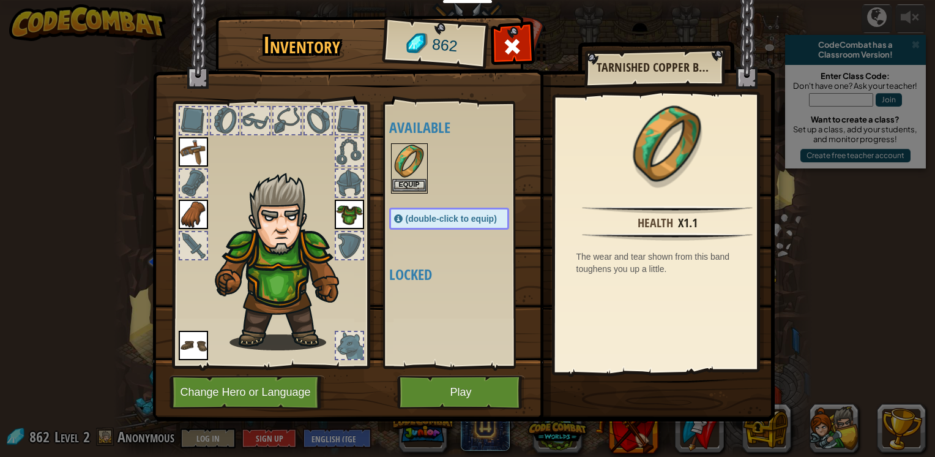
click at [413, 153] on img at bounding box center [409, 161] width 34 height 34
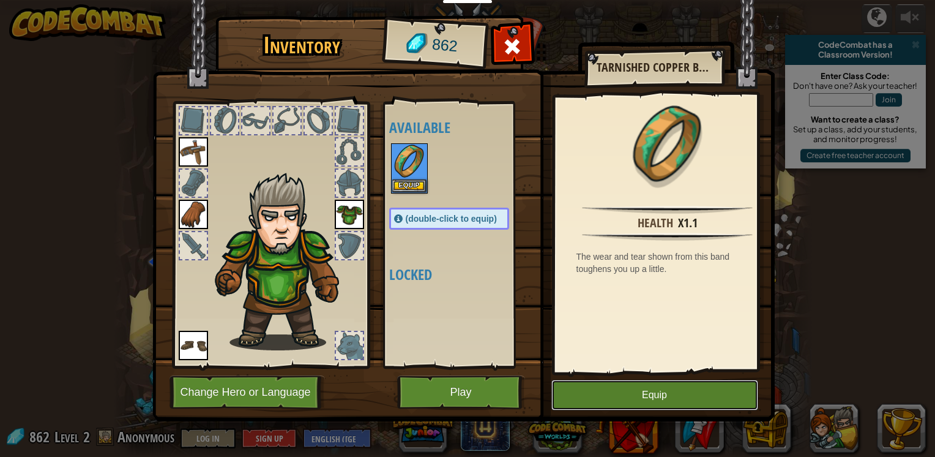
drag, startPoint x: 597, startPoint y: 383, endPoint x: 601, endPoint y: 391, distance: 8.5
click at [597, 383] on button "Equip" at bounding box center [655, 395] width 207 height 31
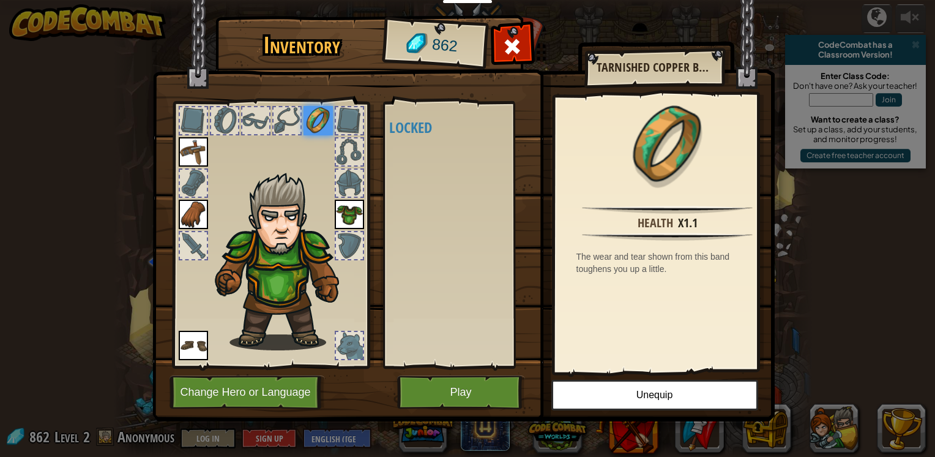
click at [277, 103] on div at bounding box center [271, 231] width 202 height 275
click at [278, 131] on div at bounding box center [287, 120] width 27 height 27
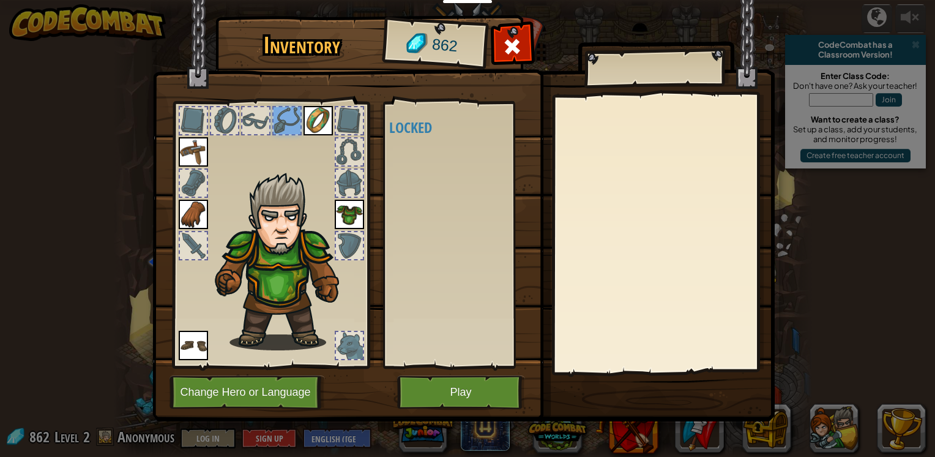
click at [252, 127] on div at bounding box center [255, 120] width 27 height 27
click at [240, 121] on div at bounding box center [271, 231] width 202 height 275
click at [230, 122] on div at bounding box center [224, 120] width 27 height 27
click at [201, 109] on div at bounding box center [193, 120] width 27 height 27
click at [430, 399] on button "Play" at bounding box center [461, 392] width 128 height 34
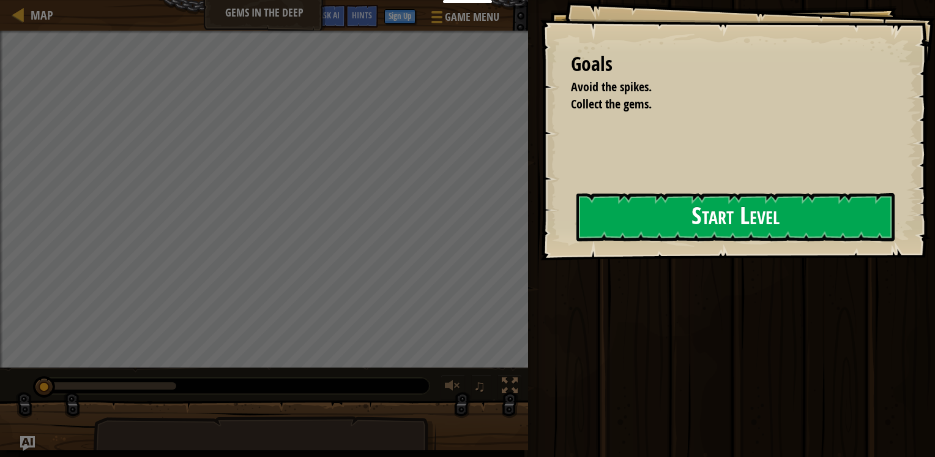
click at [679, 242] on div "Goals Avoid the spikes. Collect the gems. Start Level Error loading from server…" at bounding box center [738, 130] width 395 height 260
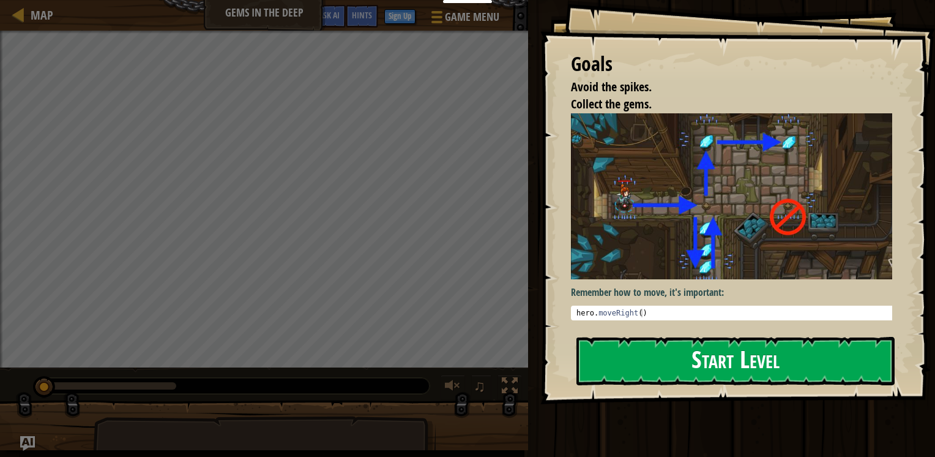
click at [681, 337] on button "Start Level" at bounding box center [736, 361] width 318 height 48
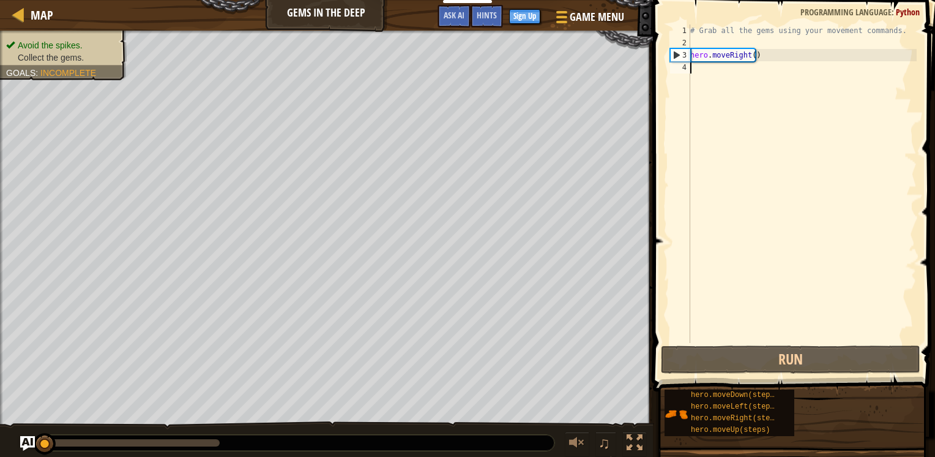
type textarea "m"
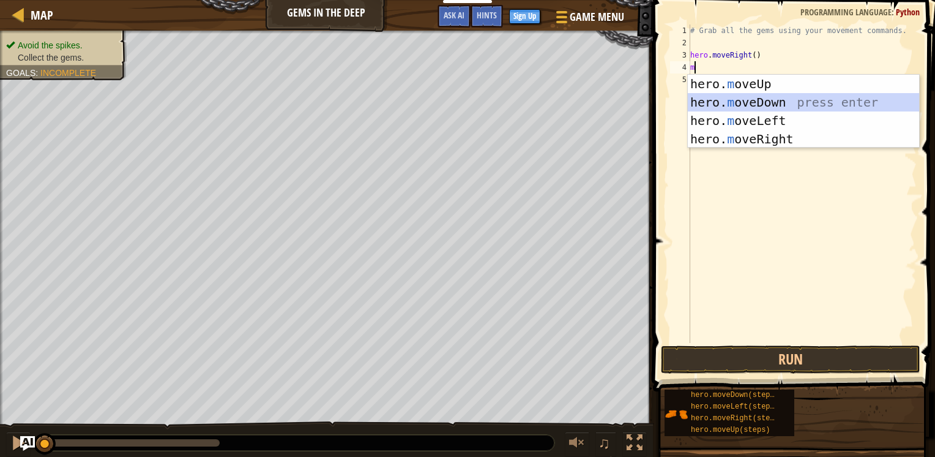
click at [774, 105] on div "hero. m oveUp press enter hero. m oveDown press enter hero. m oveLeft press ent…" at bounding box center [803, 130] width 231 height 110
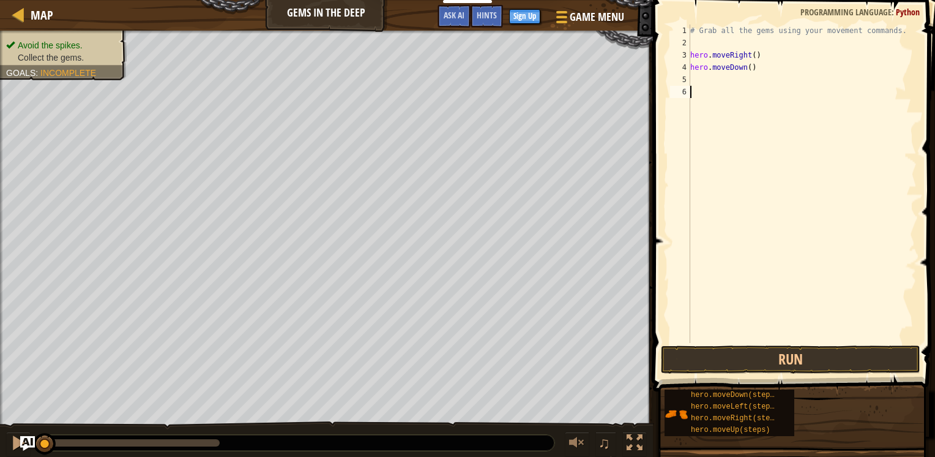
click at [773, 94] on div "# Grab all the gems using your movement commands. hero . moveRight ( ) hero . m…" at bounding box center [802, 195] width 229 height 343
click at [763, 62] on div "# Grab all the gems using your movement commands. hero . moveRight ( ) hero . m…" at bounding box center [802, 195] width 229 height 343
type textarea "hero.moveDown()"
click at [750, 80] on div "# Grab all the gems using your movement commands. hero . moveRight ( ) hero . m…" at bounding box center [802, 195] width 229 height 343
type textarea "m"
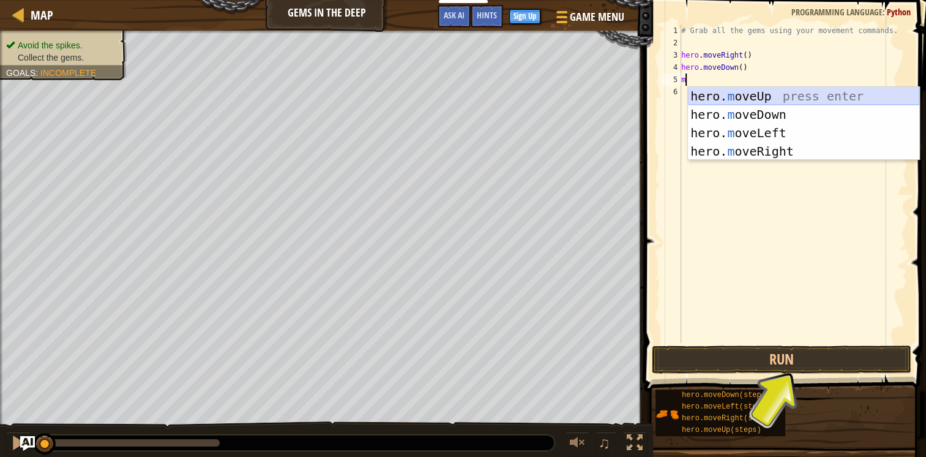
click at [773, 97] on div "hero. m oveUp press enter hero. m oveDown press enter hero. m oveLeft press ent…" at bounding box center [803, 142] width 231 height 110
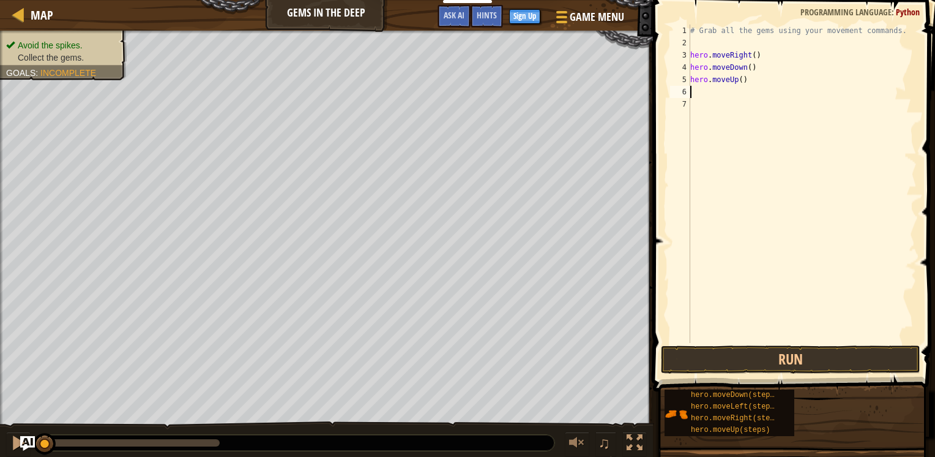
type textarea "h"
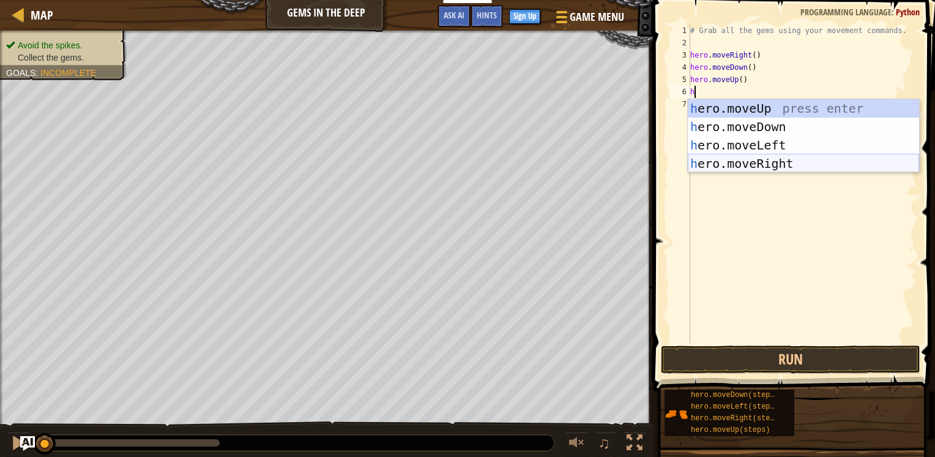
click at [793, 163] on div "h ero.moveUp press enter h ero.moveDown press enter h ero.moveLeft press enter …" at bounding box center [803, 154] width 231 height 110
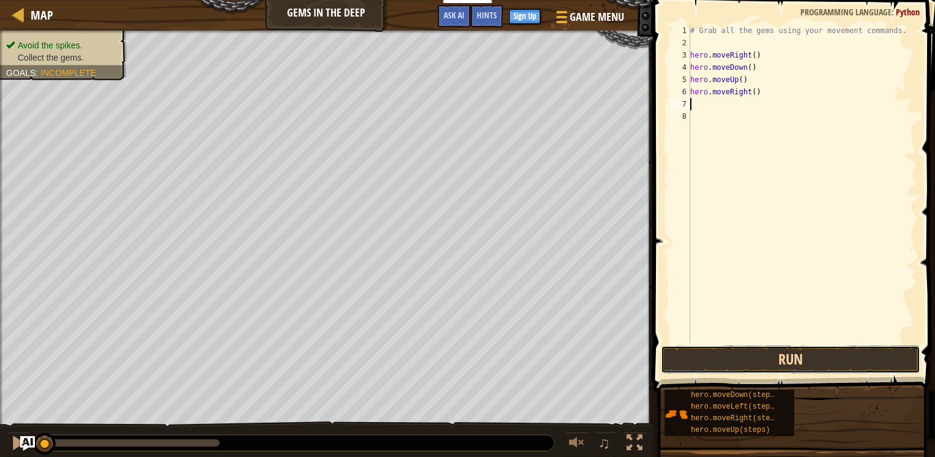
click at [808, 359] on button "Run" at bounding box center [791, 359] width 260 height 28
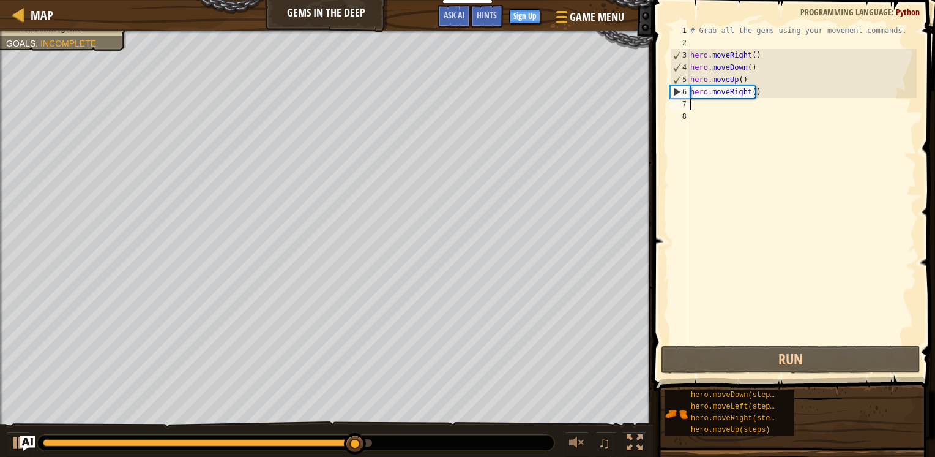
click at [744, 82] on div "# Grab all the gems using your movement commands. hero . moveRight ( ) hero . m…" at bounding box center [802, 195] width 229 height 343
click at [748, 84] on div "# Grab all the gems using your movement commands. hero . moveRight ( ) hero . m…" at bounding box center [802, 183] width 229 height 318
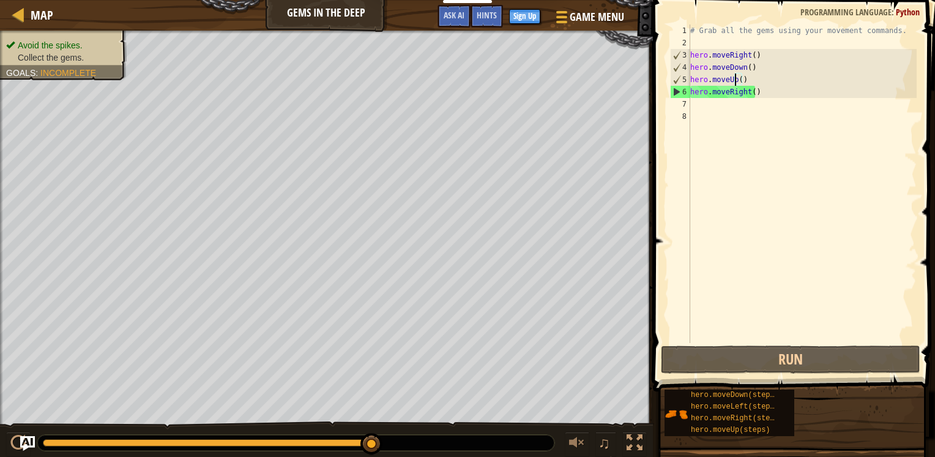
click at [736, 79] on div "# Grab all the gems using your movement commands. hero . moveRight ( ) hero . m…" at bounding box center [802, 195] width 229 height 343
click at [736, 81] on div "# Grab all the gems using your movement commands. hero . moveRight ( ) hero . m…" at bounding box center [802, 195] width 229 height 343
click at [740, 83] on div "# Grab all the gems using your movement commands. hero . moveRight ( ) hero . m…" at bounding box center [802, 195] width 229 height 343
click at [778, 97] on div "# Grab all the gems using your movement commands. hero . moveRight ( ) hero . m…" at bounding box center [802, 195] width 229 height 343
click at [627, 99] on div "Map Gems in the Deep Game Menu Done Sign Up Hints Ask AI 1 הההההההההההההההההההה…" at bounding box center [467, 228] width 935 height 457
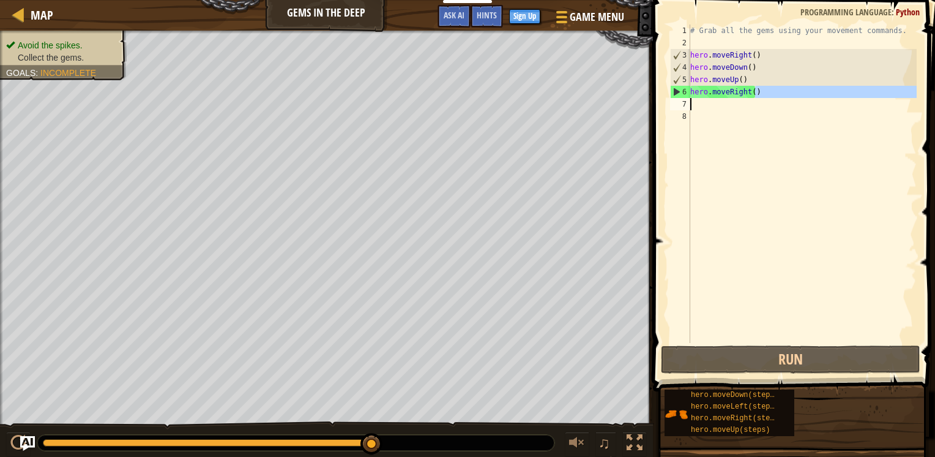
click at [759, 94] on div "# Grab all the gems using your movement commands. hero . moveRight ( ) hero . m…" at bounding box center [802, 183] width 229 height 318
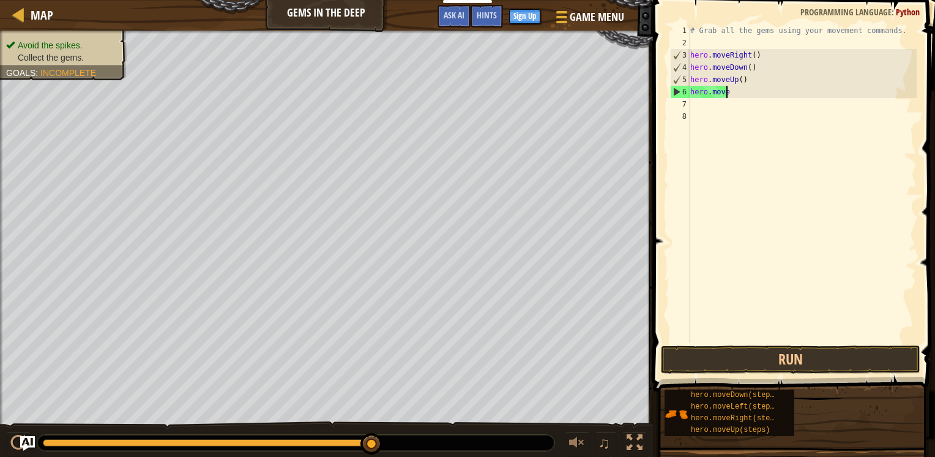
type textarea "h"
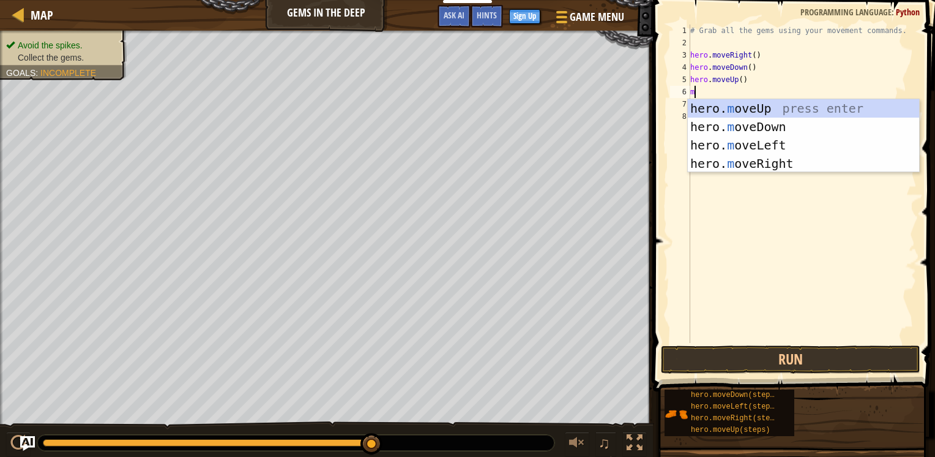
type textarea "mo"
click at [790, 104] on div "hero. mo veUp press enter hero. mo veDown press enter hero. mo veLeft press ent…" at bounding box center [803, 154] width 231 height 110
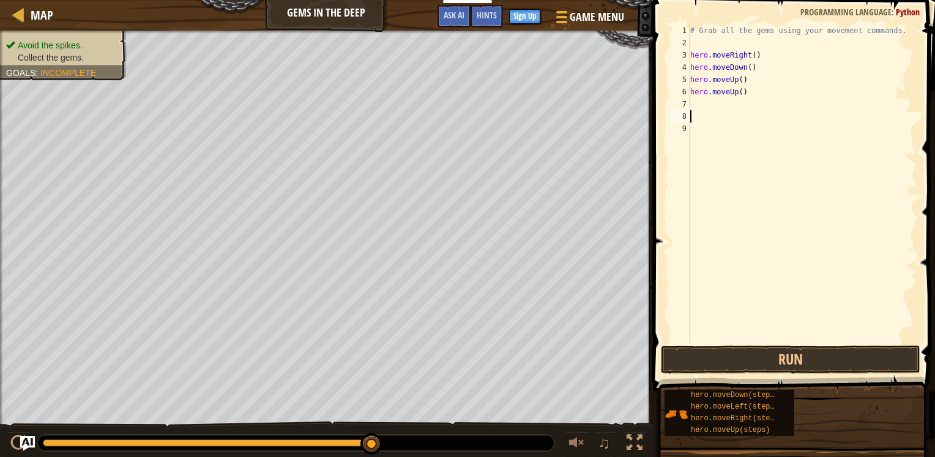
click at [757, 116] on div "# Grab all the gems using your movement commands. hero . moveRight ( ) hero . m…" at bounding box center [802, 195] width 229 height 343
click at [751, 104] on div "# Grab all the gems using your movement commands. hero . moveRight ( ) hero . m…" at bounding box center [802, 195] width 229 height 343
type textarea "m"
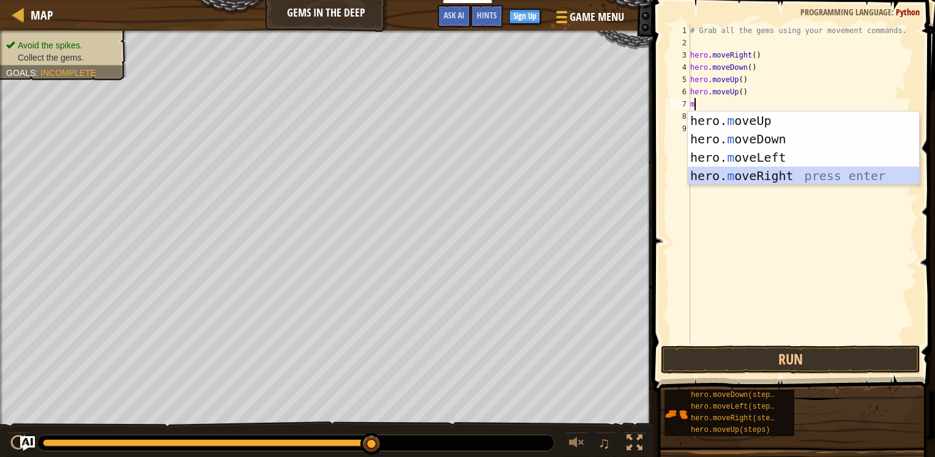
click at [753, 176] on div "hero. m oveUp press enter hero. m oveDown press enter hero. m oveLeft press ent…" at bounding box center [803, 166] width 231 height 110
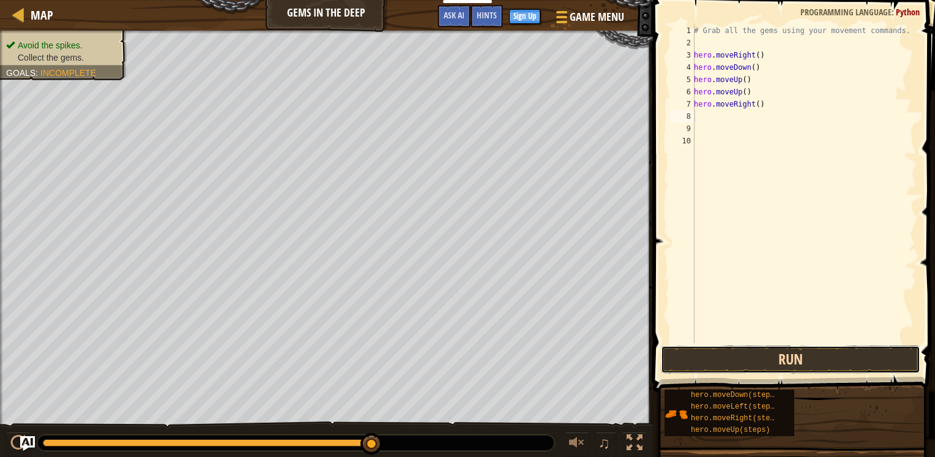
click at [811, 362] on button "Run" at bounding box center [791, 359] width 260 height 28
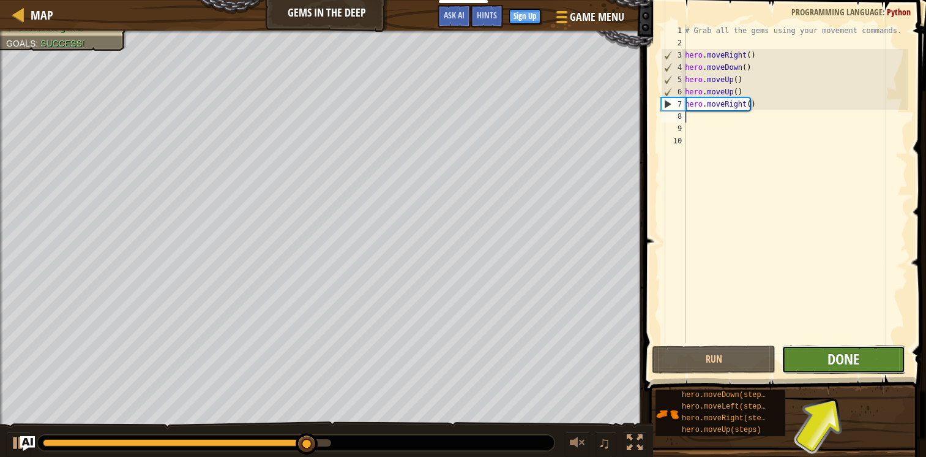
click at [844, 361] on span "Done" at bounding box center [844, 359] width 32 height 20
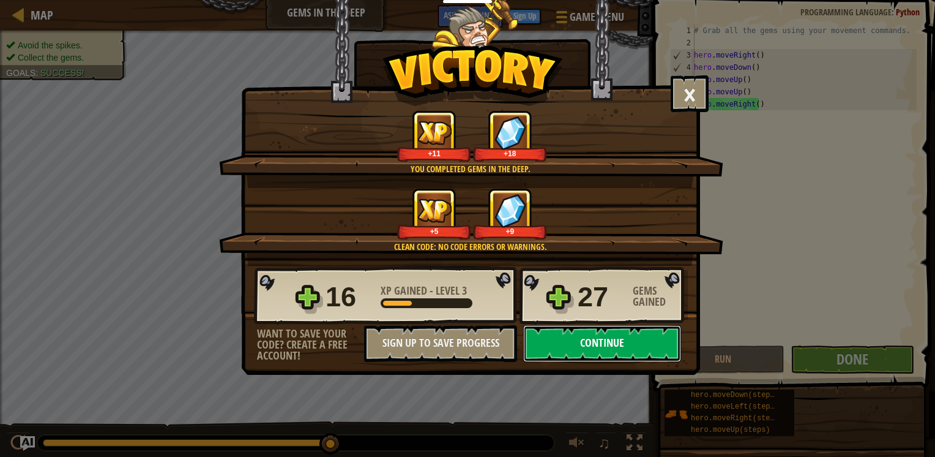
click at [590, 337] on button "Continue" at bounding box center [602, 343] width 158 height 37
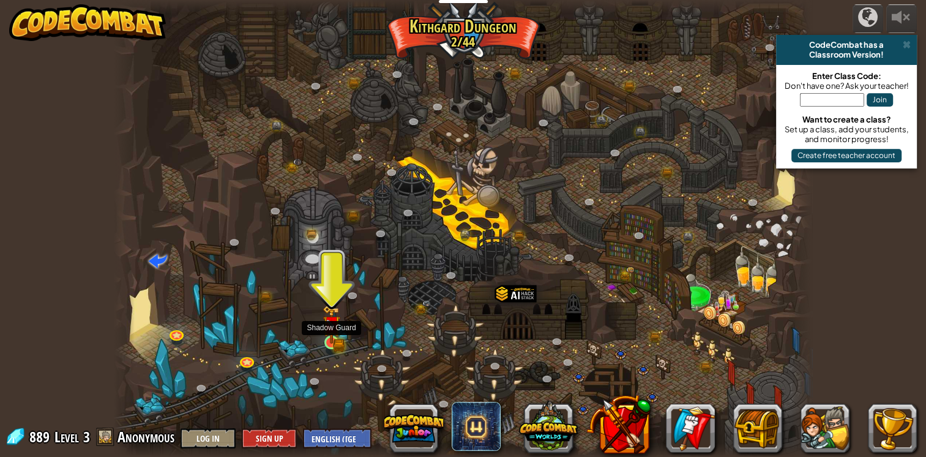
click at [332, 336] on img at bounding box center [332, 324] width 18 height 39
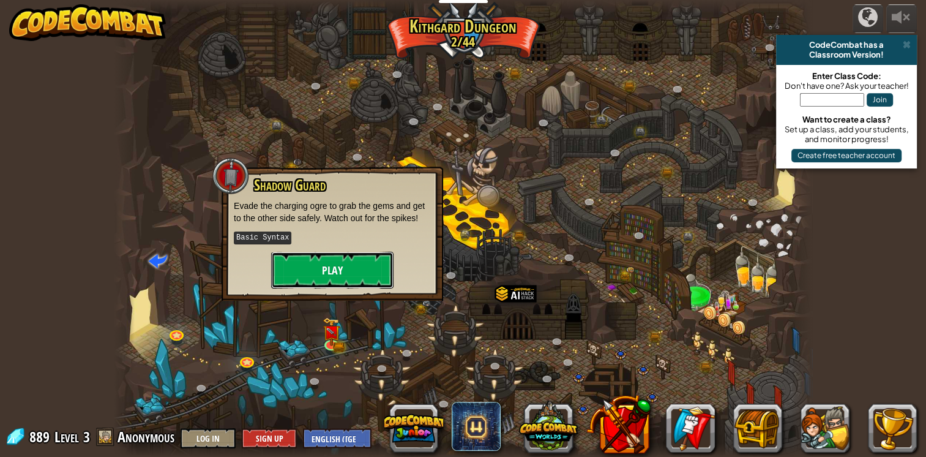
click at [299, 272] on button "Play" at bounding box center [332, 270] width 122 height 37
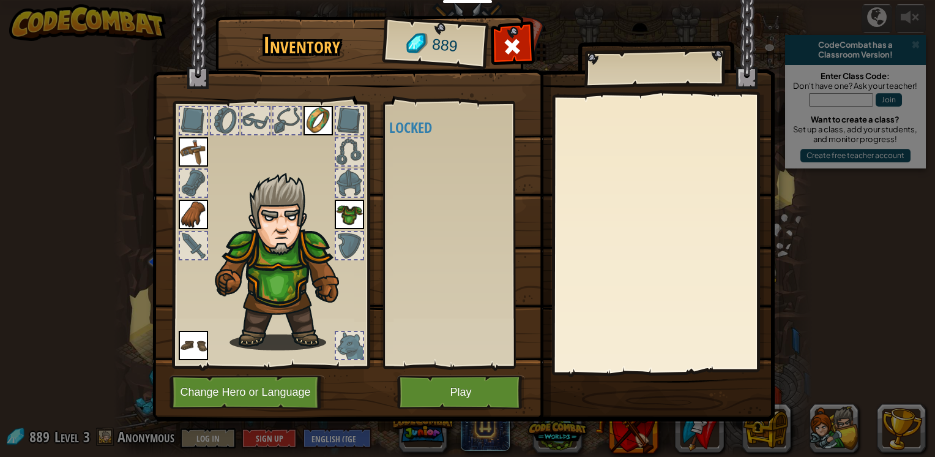
click at [347, 148] on div at bounding box center [349, 151] width 27 height 27
click at [358, 128] on div at bounding box center [349, 120] width 27 height 27
click at [191, 193] on div at bounding box center [193, 183] width 27 height 27
click at [464, 391] on button "Play" at bounding box center [461, 392] width 128 height 34
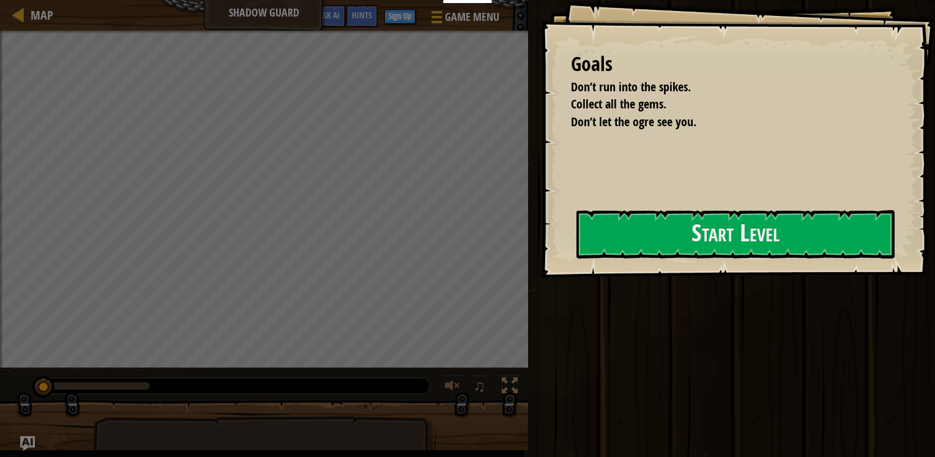
click at [567, 234] on div "Goals Don’t run into the spikes. Collect all the gems. Don’t let the ogre see y…" at bounding box center [738, 138] width 395 height 277
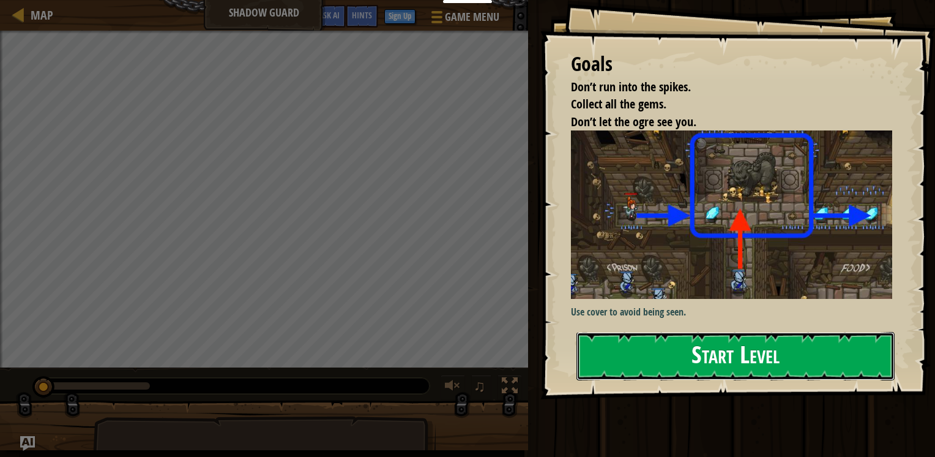
click at [647, 332] on button "Start Level" at bounding box center [736, 356] width 318 height 48
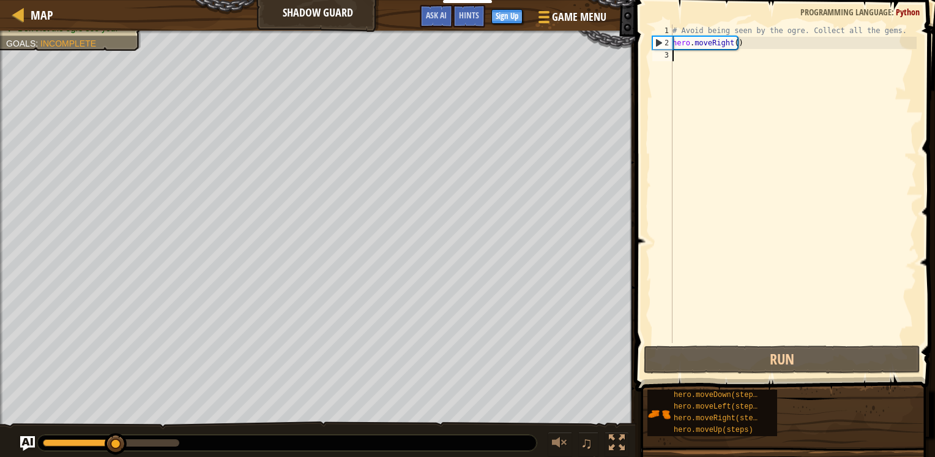
click at [705, 64] on div "# Avoid being seen by the ogre. Collect all the gems. hero . moveRight ( )" at bounding box center [793, 195] width 247 height 343
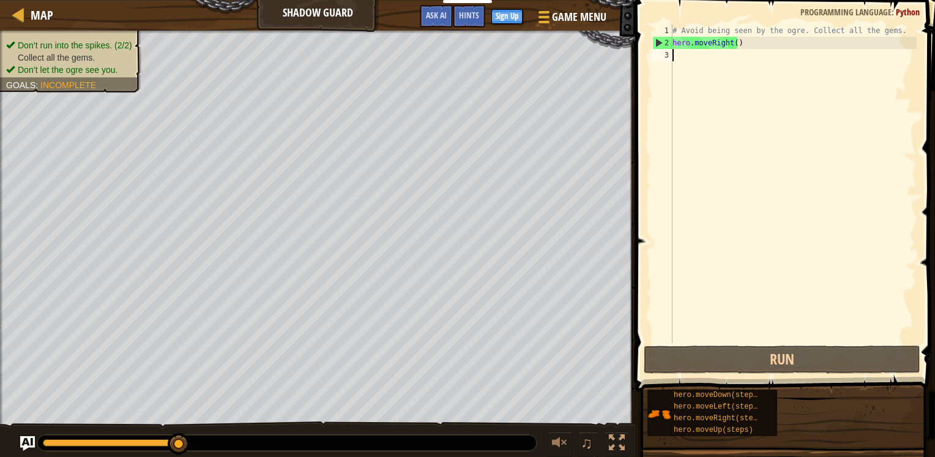
type textarea "h"
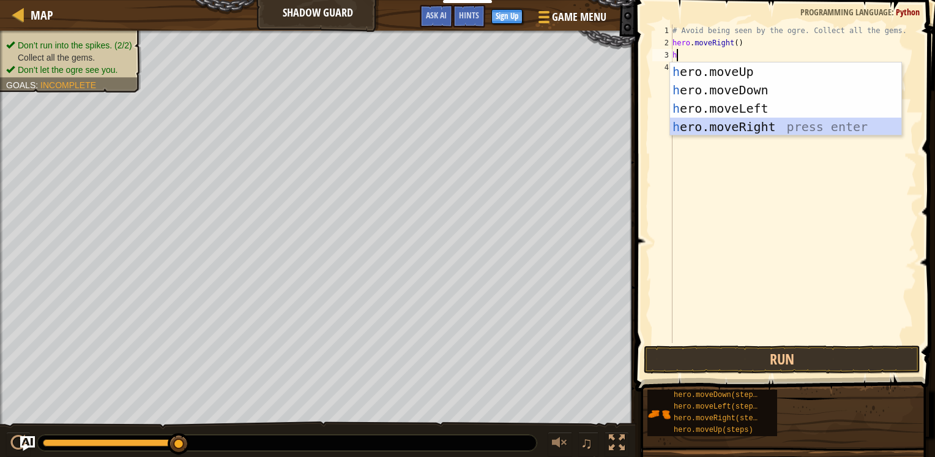
click at [748, 129] on div "h ero.moveUp press enter h ero.moveDown press enter h ero.moveLeft press enter …" at bounding box center [785, 117] width 231 height 110
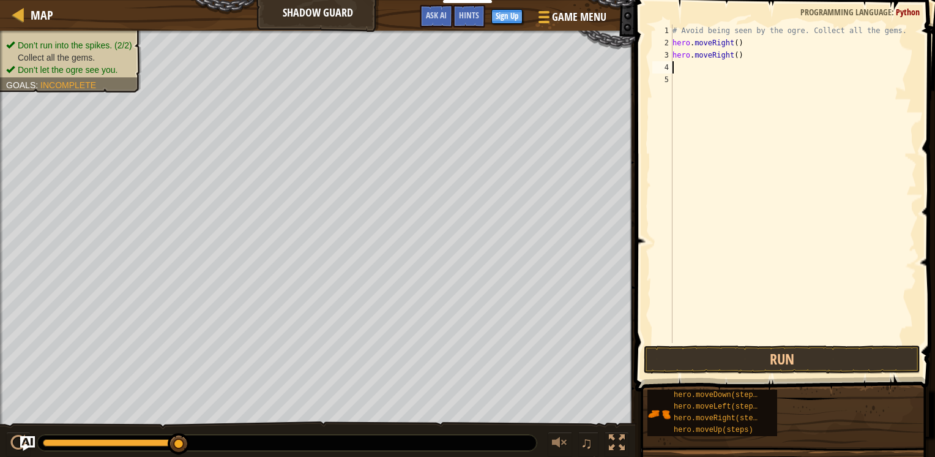
type textarea "h"
click at [740, 146] on div "# Avoid being seen by the ogre. Collect all the gems. hero . moveRight ( ) hero…" at bounding box center [793, 195] width 247 height 343
click at [706, 68] on div "# Avoid being seen by the ogre. Collect all the gems. hero . moveRight ( ) hero…" at bounding box center [793, 195] width 247 height 343
type textarea "he"
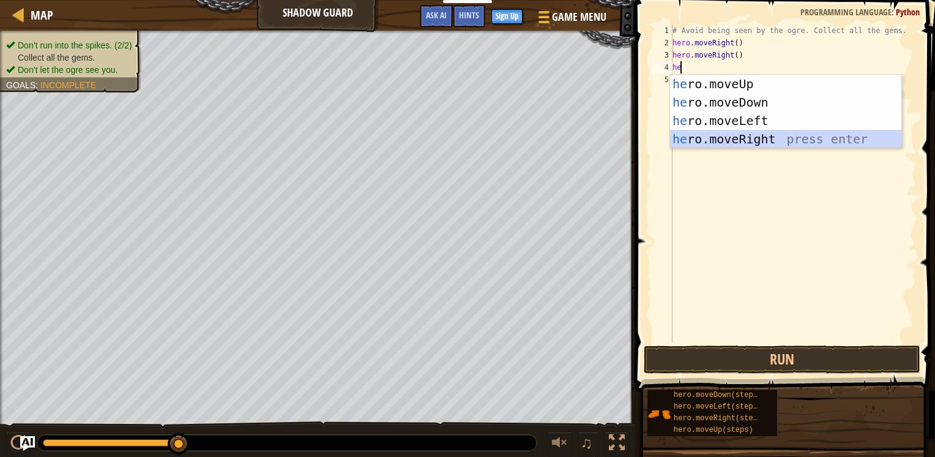
drag, startPoint x: 754, startPoint y: 137, endPoint x: 765, endPoint y: 287, distance: 149.7
click at [754, 138] on div "he ro.moveUp press enter he ro.moveDown press enter he ro.moveLeft press enter …" at bounding box center [785, 130] width 231 height 110
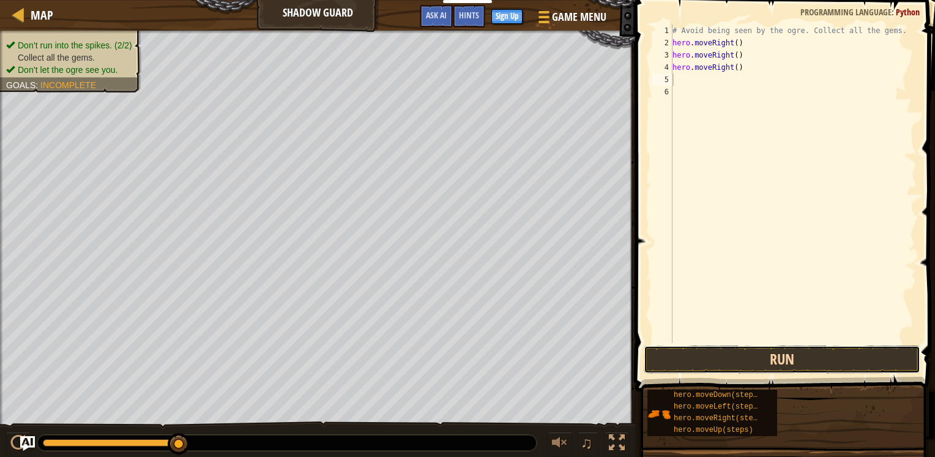
click at [780, 361] on button "Run" at bounding box center [782, 359] width 277 height 28
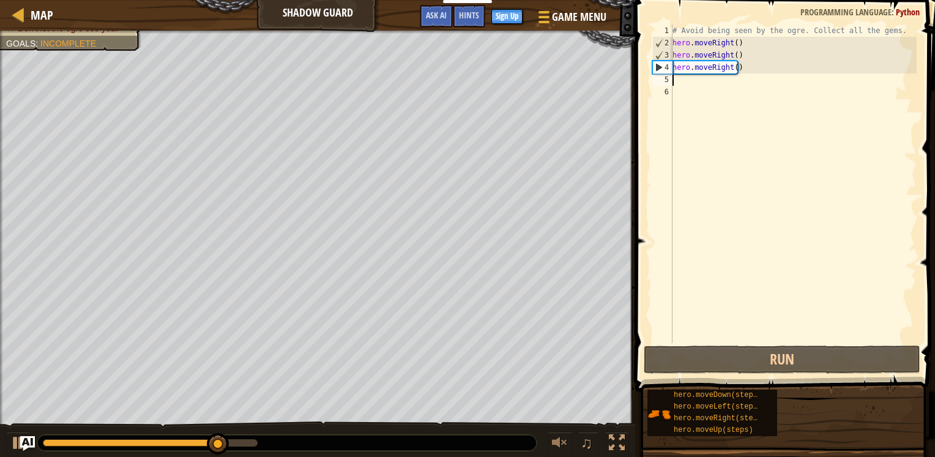
type textarea "h"
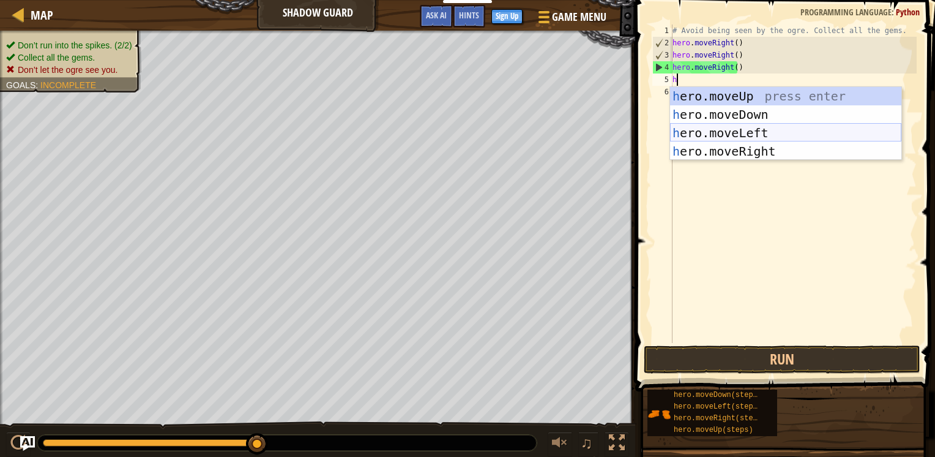
click at [727, 132] on div "h ero.moveUp press enter h ero.moveDown press enter h ero.moveLeft press enter …" at bounding box center [785, 142] width 231 height 110
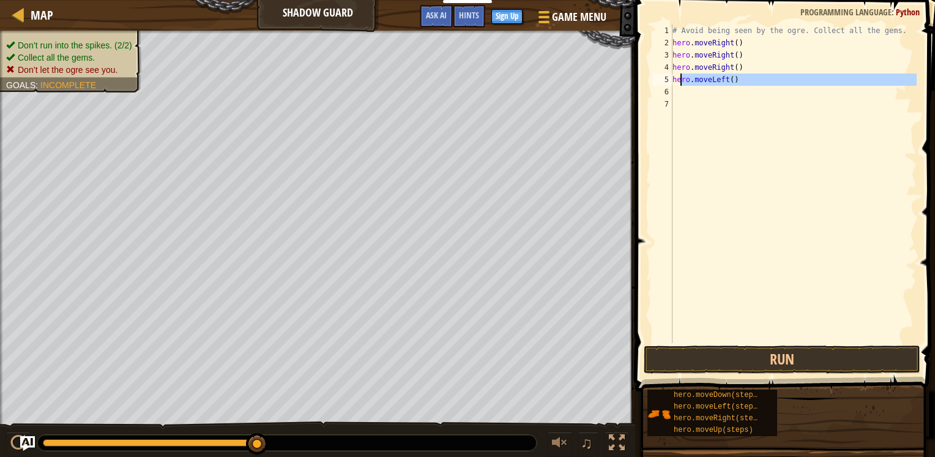
drag, startPoint x: 744, startPoint y: 92, endPoint x: 678, endPoint y: 82, distance: 66.2
click at [678, 82] on div "# Avoid being seen by the ogre. Collect all the gems. hero . moveRight ( ) hero…" at bounding box center [793, 195] width 247 height 343
click at [754, 70] on div "# Avoid being seen by the ogre. Collect all the gems. hero . moveRight ( ) hero…" at bounding box center [793, 195] width 247 height 343
type textarea "h"
drag, startPoint x: 759, startPoint y: 72, endPoint x: 635, endPoint y: 63, distance: 124.6
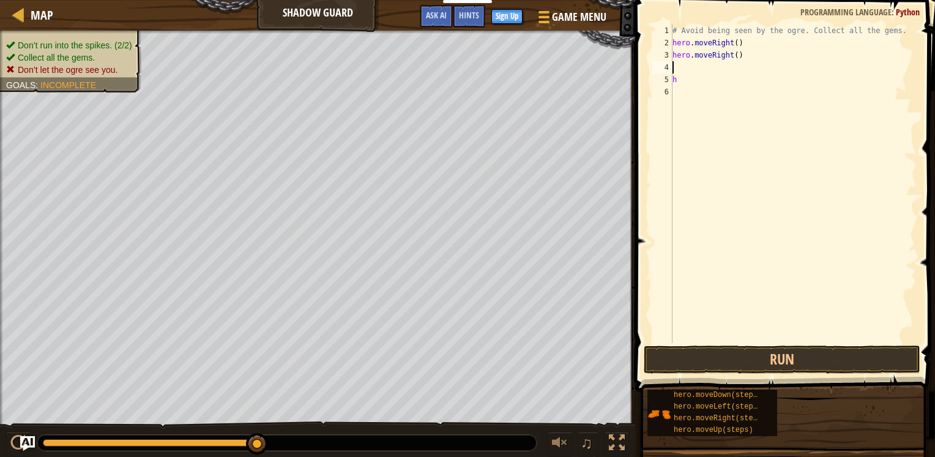
click at [635, 63] on div "1 2 3 4 5 6 # Avoid being seen by the ogre. Collect all the gems. hero . moveRi…" at bounding box center [784, 219] width 304 height 427
click at [747, 54] on div "# Avoid being seen by the ogre. Collect all the gems. hero . moveRight ( ) hero…" at bounding box center [793, 195] width 247 height 343
type textarea "h"
type textarea "m"
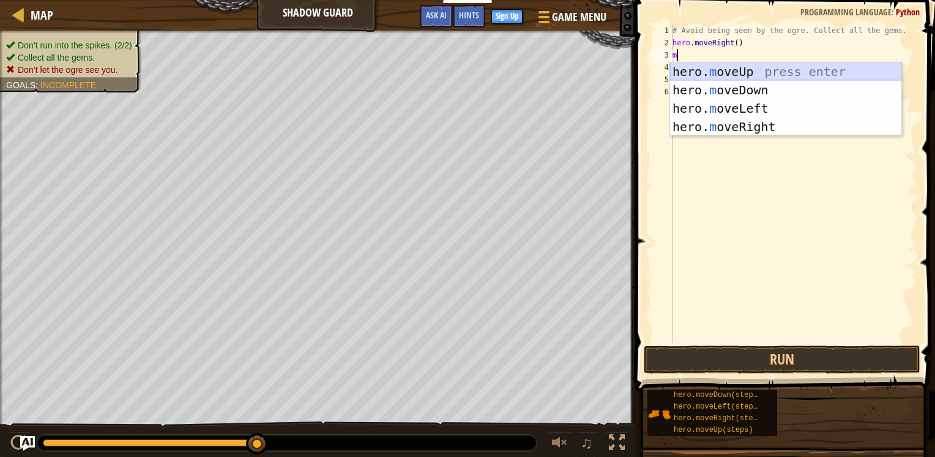
click at [778, 74] on div "hero. m oveUp press enter hero. m oveDown press enter hero. m oveLeft press ent…" at bounding box center [785, 117] width 231 height 110
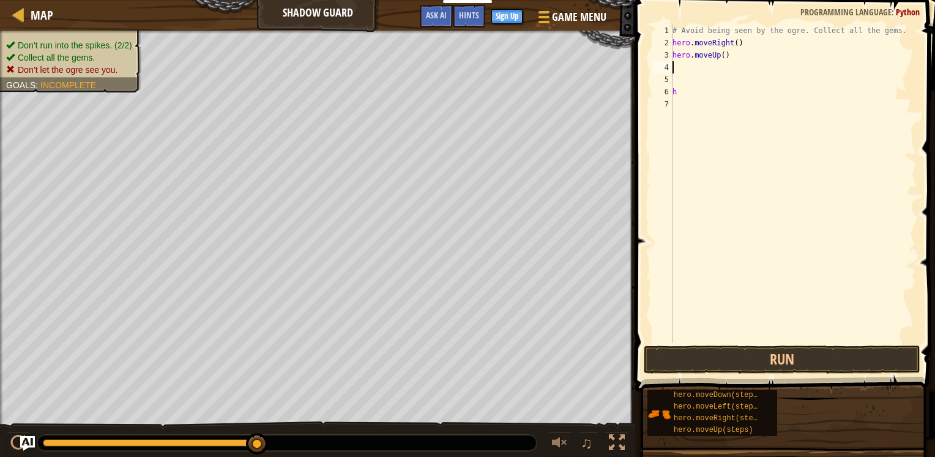
click at [737, 72] on div "# Avoid being seen by the ogre. Collect all the gems. hero . moveRight ( ) hero…" at bounding box center [793, 195] width 247 height 343
type textarea "m"
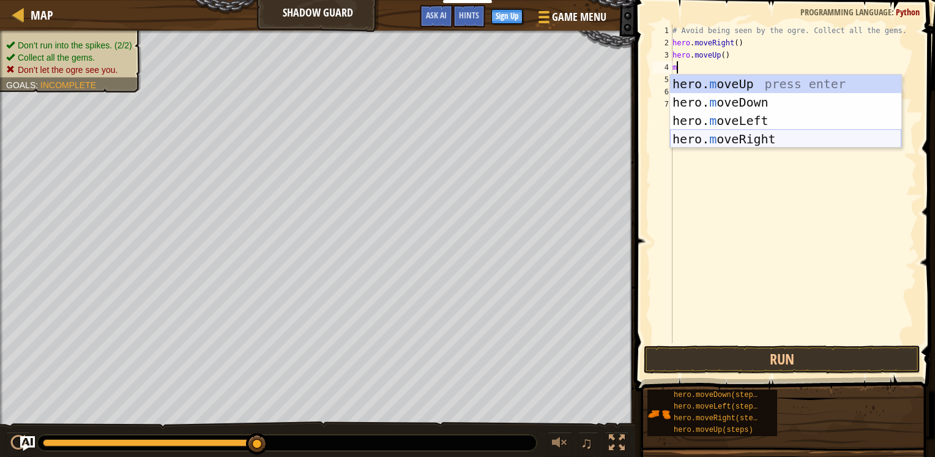
click at [759, 137] on div "hero. m oveUp press enter hero. m oveDown press enter hero. m oveLeft press ent…" at bounding box center [785, 130] width 231 height 110
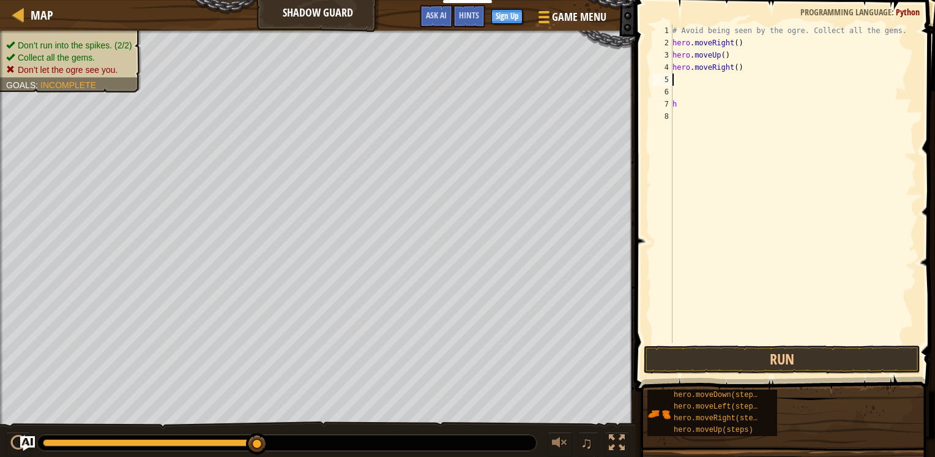
type textarea "m"
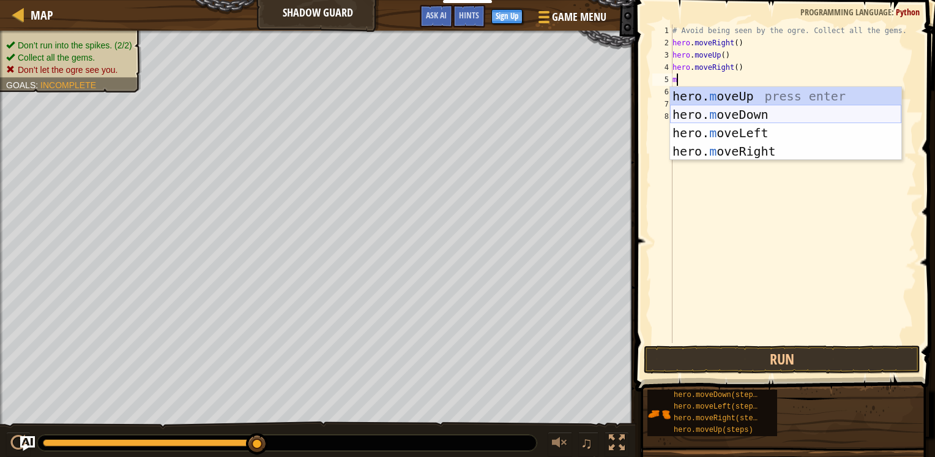
click at [720, 121] on div "hero. m oveUp press enter hero. m oveDown press enter hero. m oveLeft press ent…" at bounding box center [785, 142] width 231 height 110
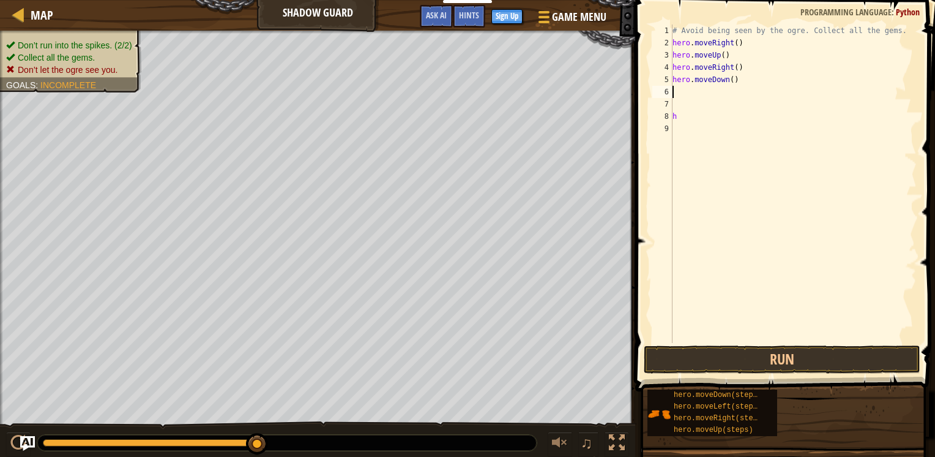
type textarea "m"
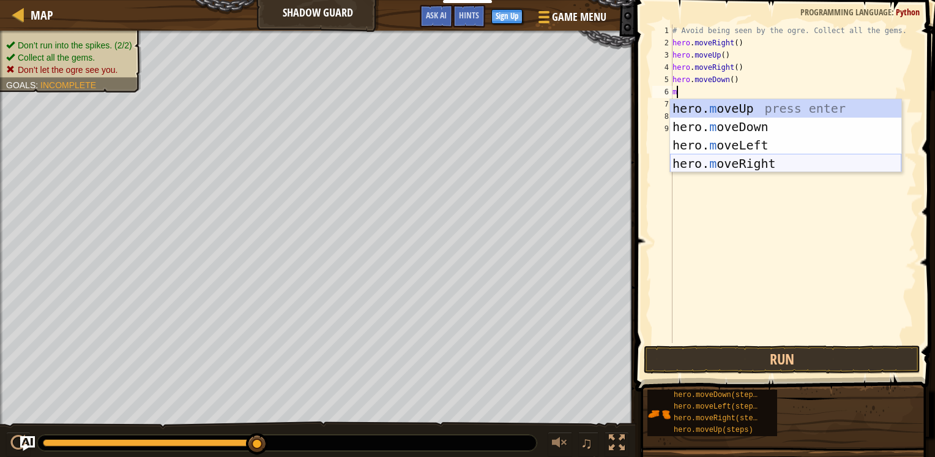
click at [728, 161] on div "hero. m oveUp press enter hero. m oveDown press enter hero. m oveLeft press ent…" at bounding box center [785, 154] width 231 height 110
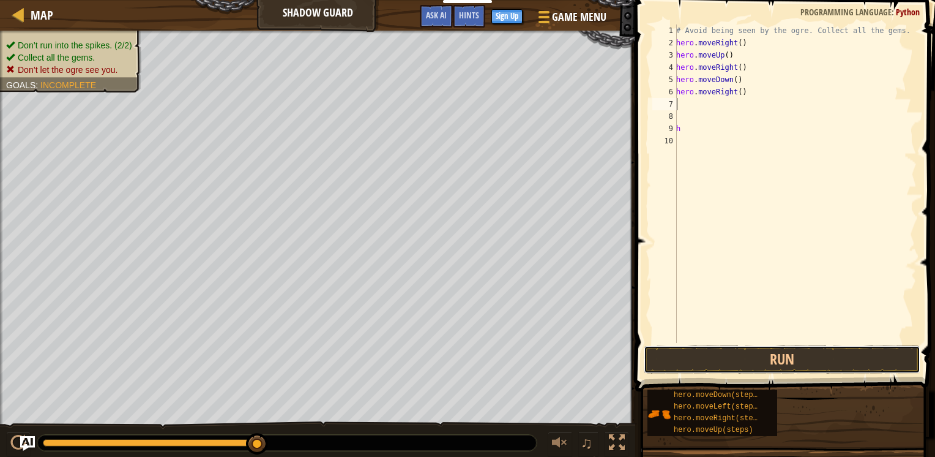
drag, startPoint x: 754, startPoint y: 355, endPoint x: 751, endPoint y: 341, distance: 14.6
click at [754, 347] on button "Run" at bounding box center [782, 359] width 277 height 28
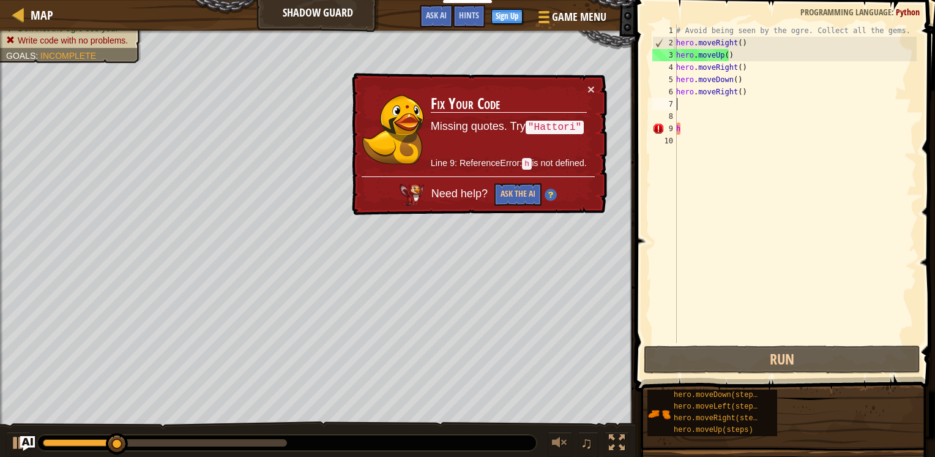
click at [714, 133] on div "# Avoid being seen by the ogre. Collect all the gems. hero . moveRight ( ) hero…" at bounding box center [795, 195] width 243 height 343
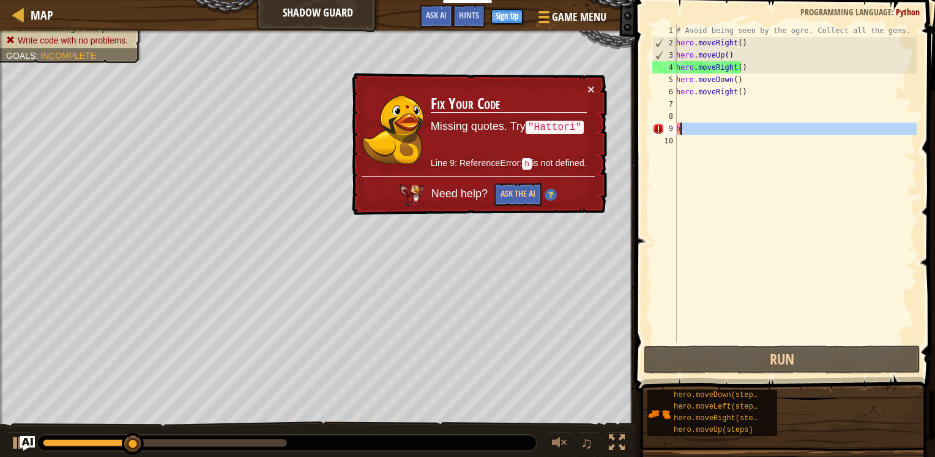
type textarea "h"
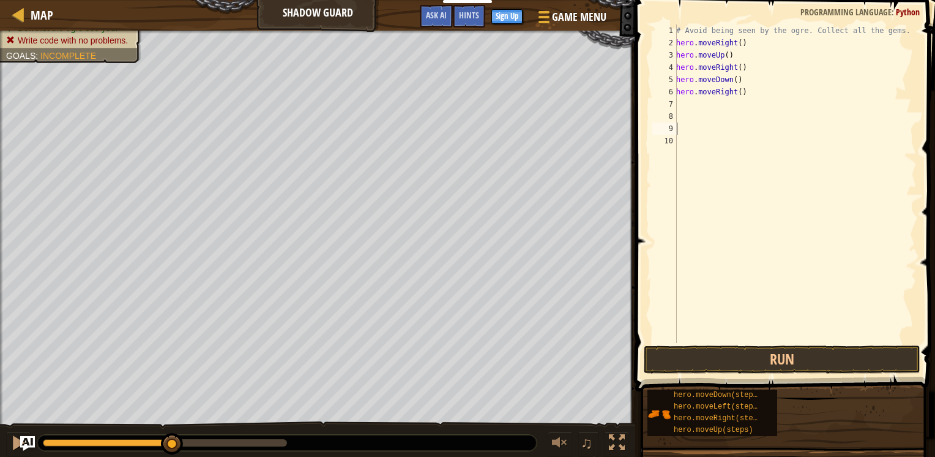
click at [752, 84] on div "# Avoid being seen by the ogre. Collect all the gems. hero . moveRight ( ) hero…" at bounding box center [795, 195] width 243 height 343
type textarea "hero.moveDown()"
click at [762, 355] on button "Run" at bounding box center [782, 359] width 277 height 28
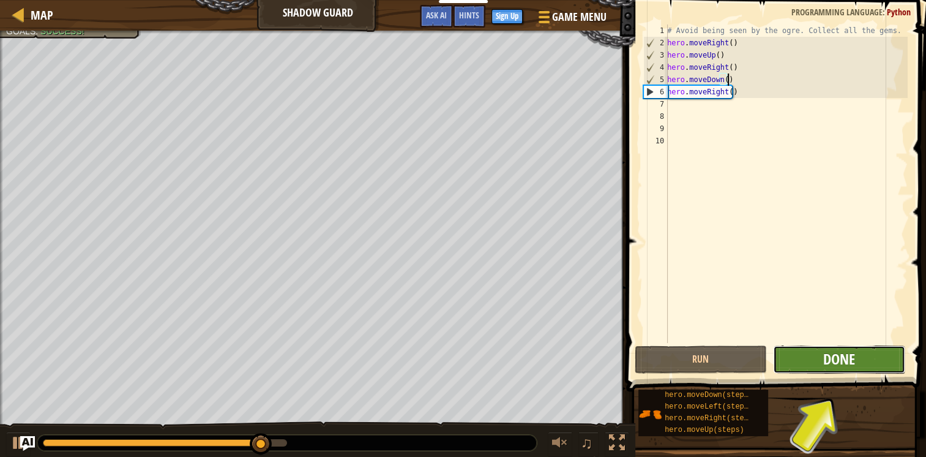
click at [833, 358] on span "Done" at bounding box center [839, 359] width 32 height 20
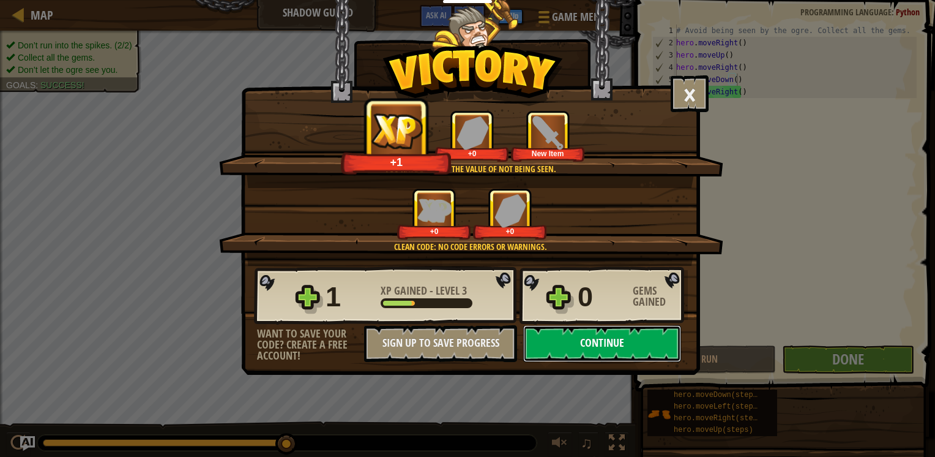
click at [583, 338] on button "Continue" at bounding box center [602, 343] width 158 height 37
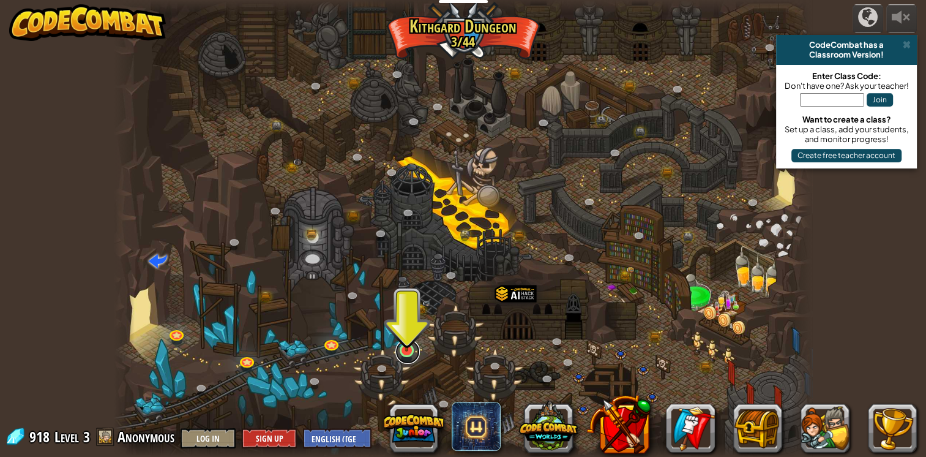
click at [415, 357] on link at bounding box center [407, 351] width 24 height 24
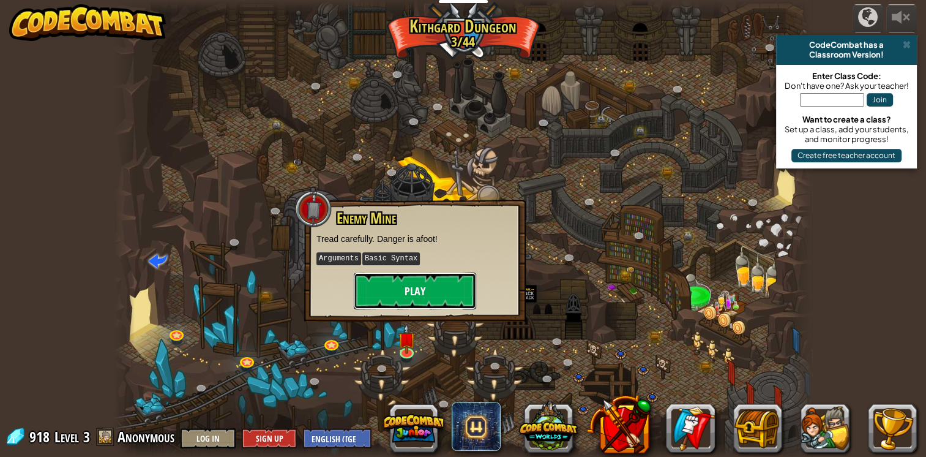
click at [427, 284] on button "Play" at bounding box center [415, 290] width 122 height 37
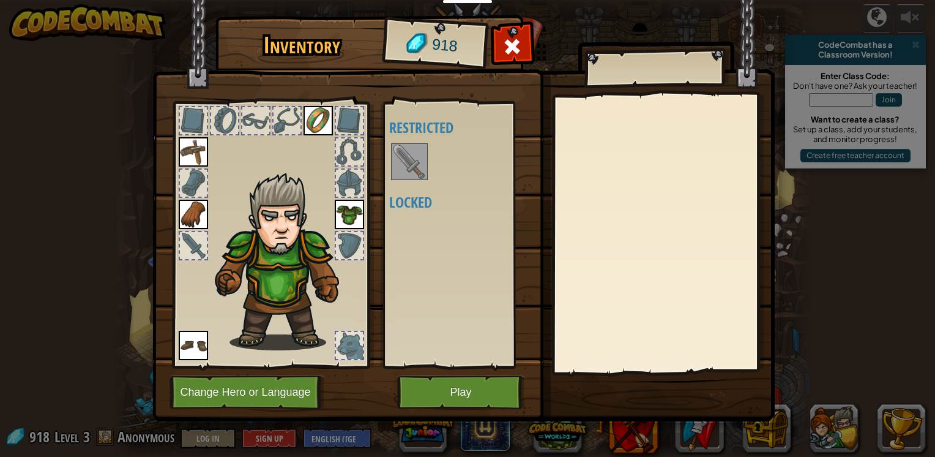
click at [398, 162] on img at bounding box center [409, 161] width 34 height 34
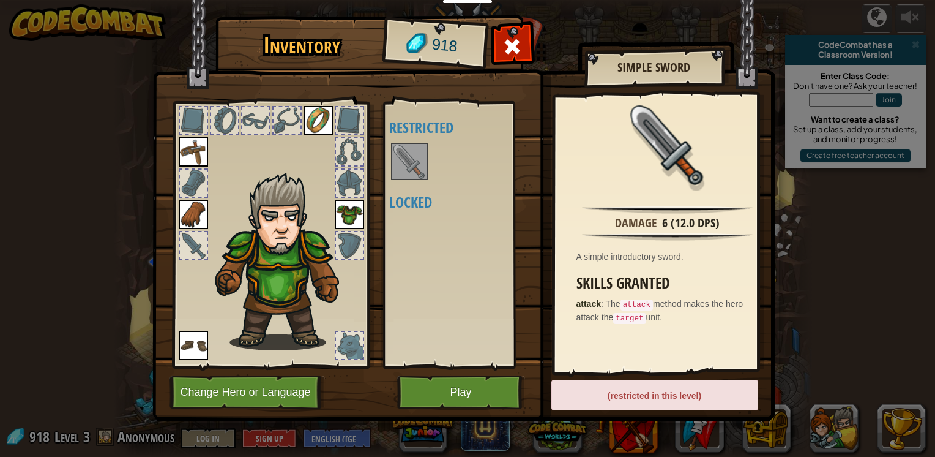
click at [417, 165] on img at bounding box center [409, 161] width 34 height 34
click at [416, 165] on img at bounding box center [409, 161] width 34 height 34
click at [443, 384] on button "Play" at bounding box center [461, 392] width 128 height 34
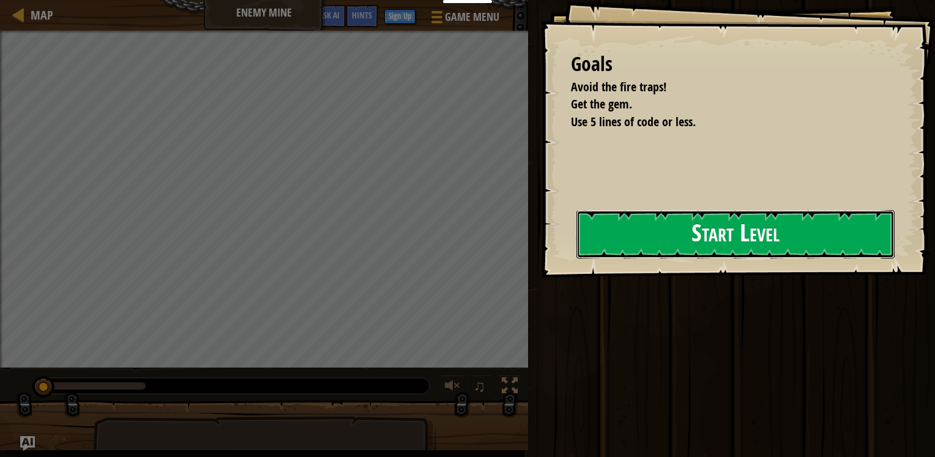
click at [651, 227] on button "Start Level" at bounding box center [736, 234] width 318 height 48
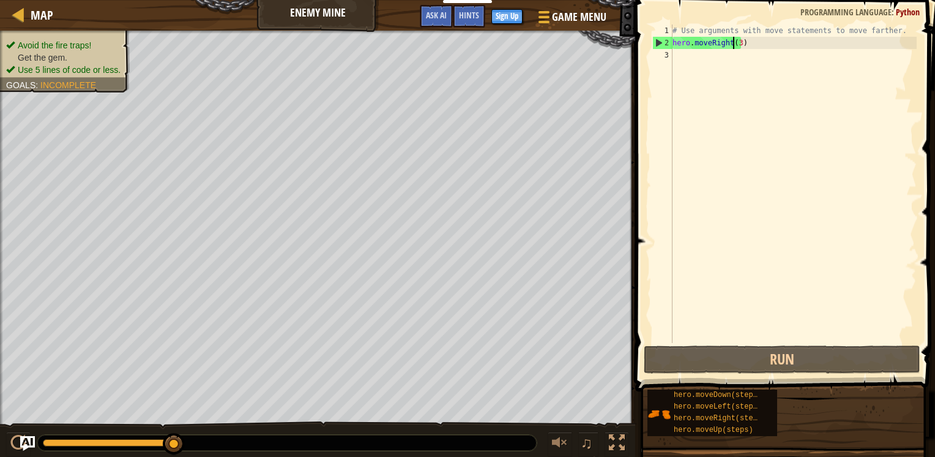
click at [735, 43] on div "# Use arguments with move statements to move farther. hero . moveRight ( 3 )" at bounding box center [793, 195] width 247 height 343
click at [737, 43] on div "# Use arguments with move statements to move farther. hero . moveRight ( 3 )" at bounding box center [793, 195] width 247 height 343
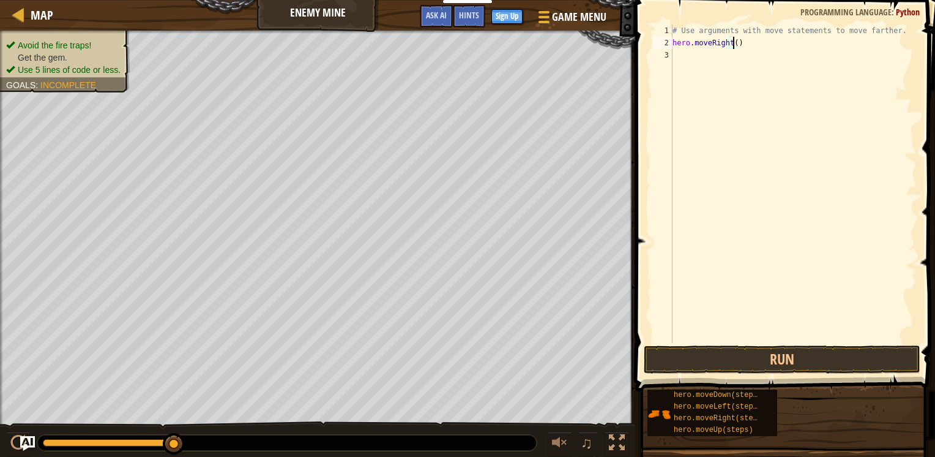
type textarea "hero.moveRight(5)"
click at [730, 66] on div "# Use arguments with move statements to move farther. hero . moveRight ( 5 )" at bounding box center [793, 195] width 247 height 343
click at [736, 43] on div "# Use arguments with move statements to move farther. hero . moveRight ( 5 )" at bounding box center [793, 195] width 247 height 343
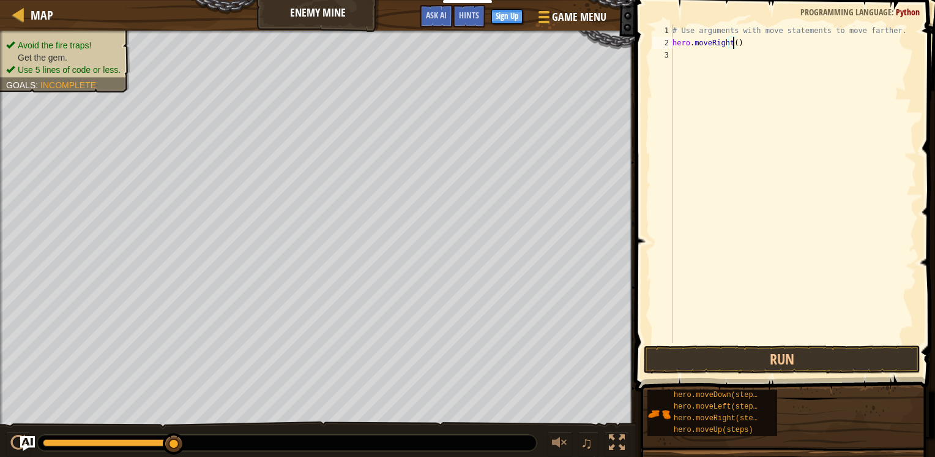
scroll to position [6, 5]
type textarea "hero.moveRight(3)"
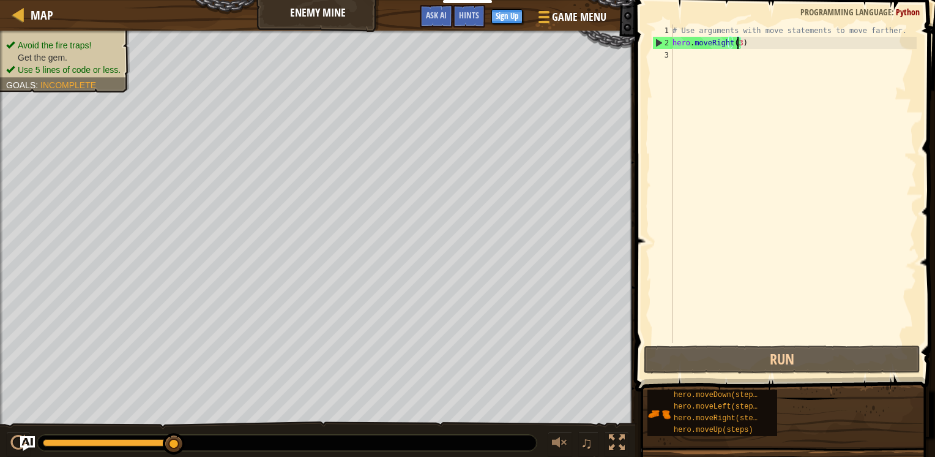
click at [727, 89] on div "# Use arguments with move statements to move farther. hero . moveRight ( 3 )" at bounding box center [793, 195] width 247 height 343
type textarea "h"
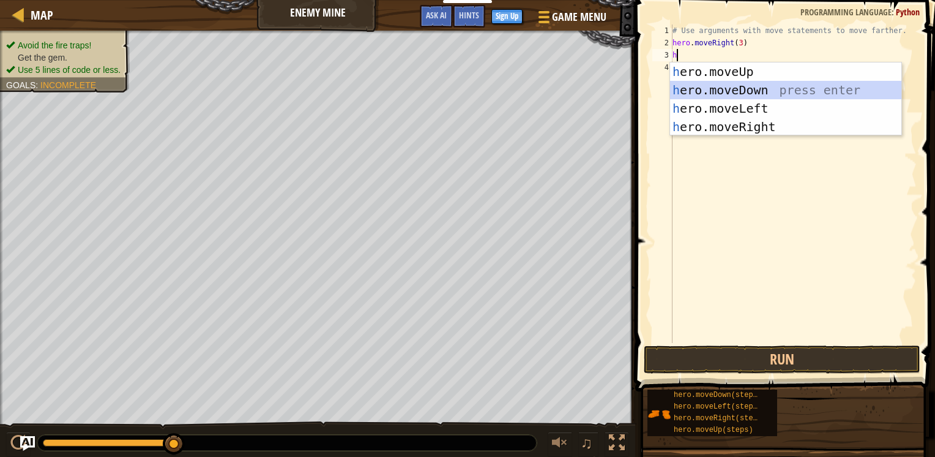
click at [703, 95] on div "h ero.moveUp press enter h ero.moveDown press enter h ero.moveLeft press enter …" at bounding box center [785, 117] width 231 height 110
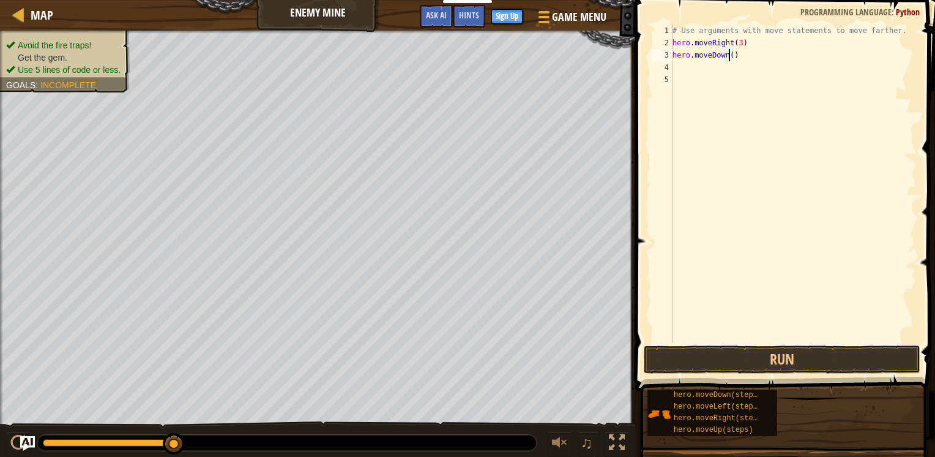
click at [729, 55] on div "# Use arguments with move statements to move farther. hero . moveRight ( 3 ) he…" at bounding box center [793, 195] width 247 height 343
type textarea "hero.moveDown(2)"
click at [683, 90] on div "# Use arguments with move statements to move farther. hero . moveRight ( 3 ) he…" at bounding box center [793, 195] width 247 height 343
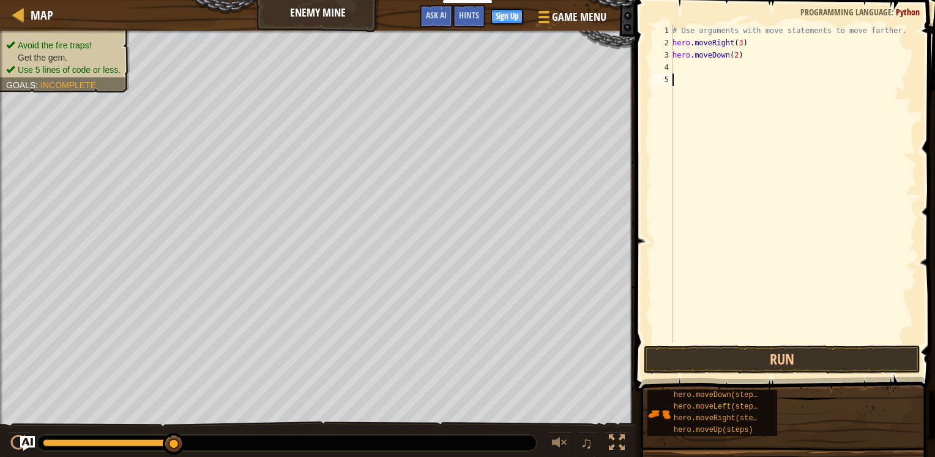
click at [689, 69] on div "# Use arguments with move statements to move farther. hero . moveRight ( 3 ) he…" at bounding box center [793, 195] width 247 height 343
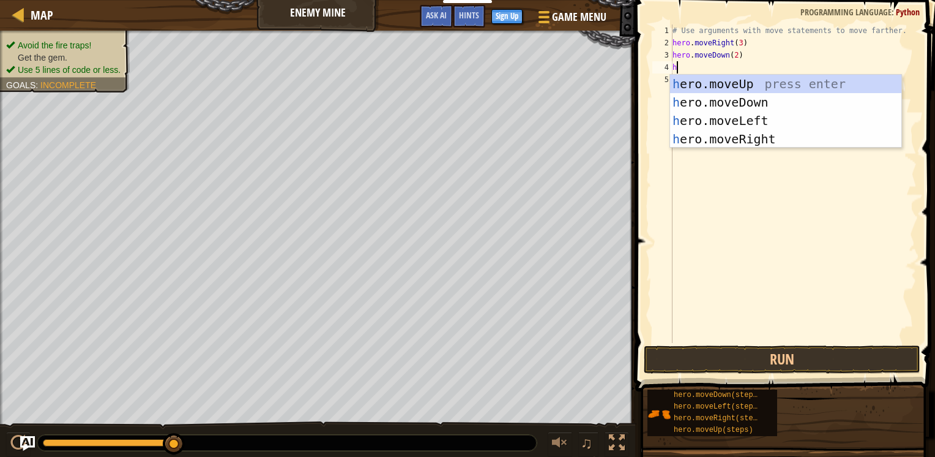
type textarea "he"
click at [744, 135] on div "he ro.moveUp press enter he ro.moveDown press enter he ro.moveLeft press enter …" at bounding box center [785, 130] width 231 height 110
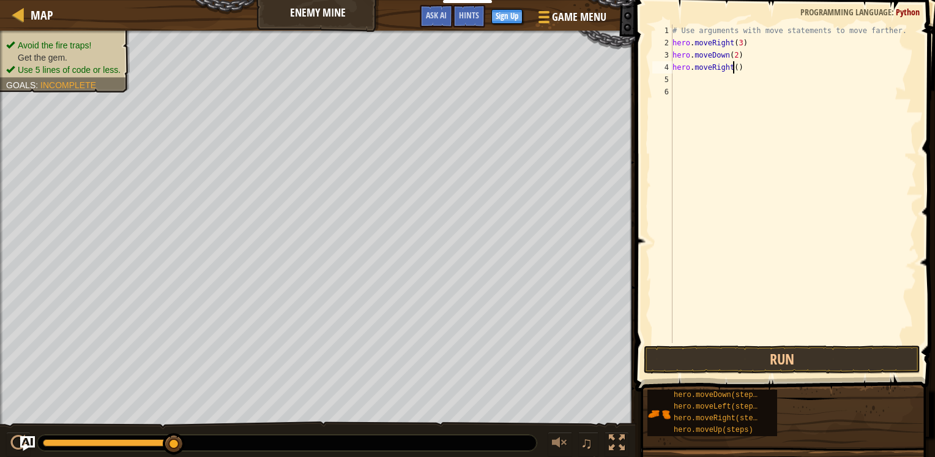
click at [735, 67] on div "# Use arguments with move statements to move farther. hero . moveRight ( 3 ) he…" at bounding box center [793, 195] width 247 height 343
type textarea "hero.moveRight(2)"
click at [712, 96] on div "# Use arguments with move statements to move farther. hero . moveRight ( 3 ) he…" at bounding box center [793, 195] width 247 height 343
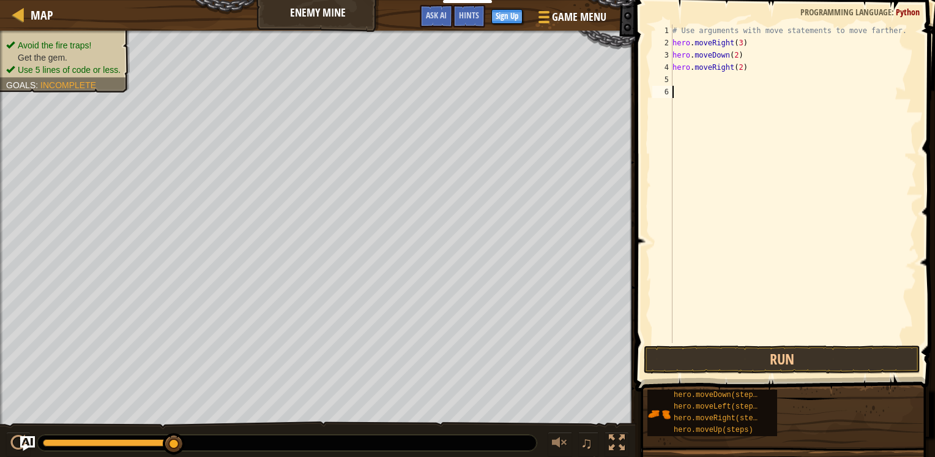
click at [698, 86] on div "# Use arguments with move statements to move farther. hero . moveRight ( 3 ) he…" at bounding box center [793, 195] width 247 height 343
click at [689, 78] on div "# Use arguments with move statements to move farther. hero . moveRight ( 3 ) he…" at bounding box center [793, 195] width 247 height 343
type textarea "m"
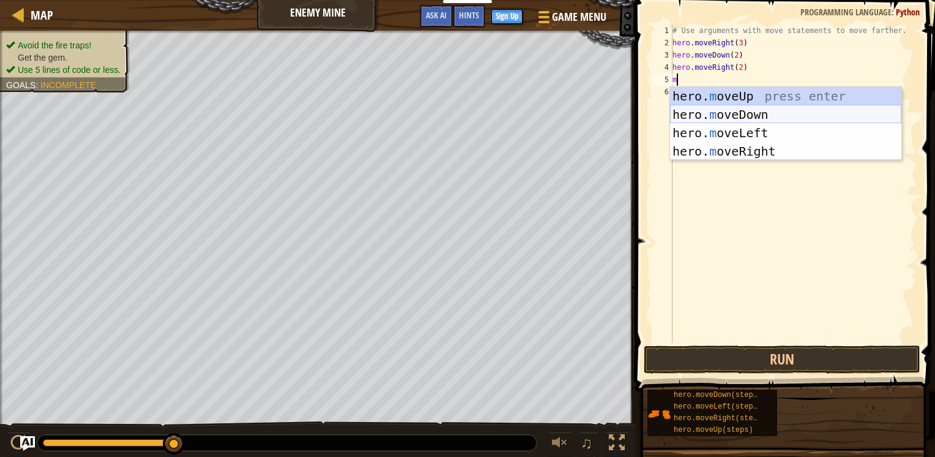
click at [743, 118] on div "hero. m oveUp press enter hero. m oveDown press enter hero. m oveLeft press ent…" at bounding box center [785, 142] width 231 height 110
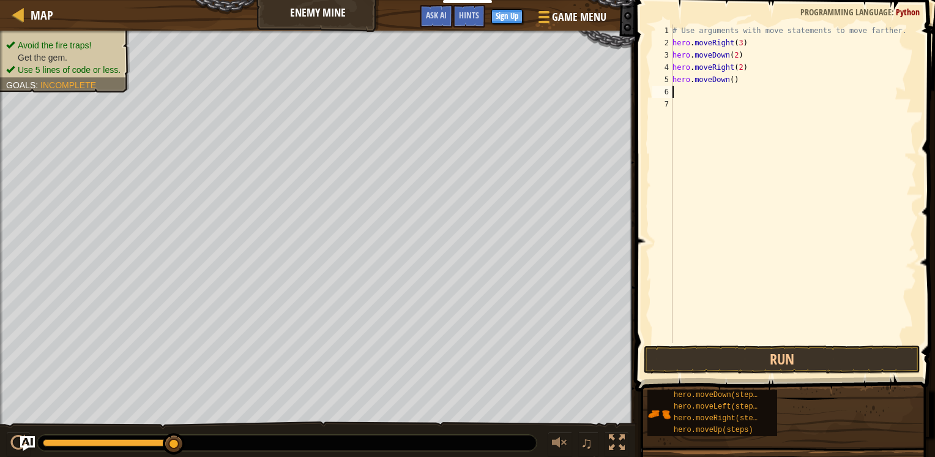
click at [708, 113] on div "# Use arguments with move statements to move farther. hero . moveRight ( 3 ) he…" at bounding box center [793, 195] width 247 height 343
click at [708, 97] on div "# Use arguments with move statements to move farther. hero . moveRight ( 3 ) he…" at bounding box center [793, 195] width 247 height 343
type textarea "m"
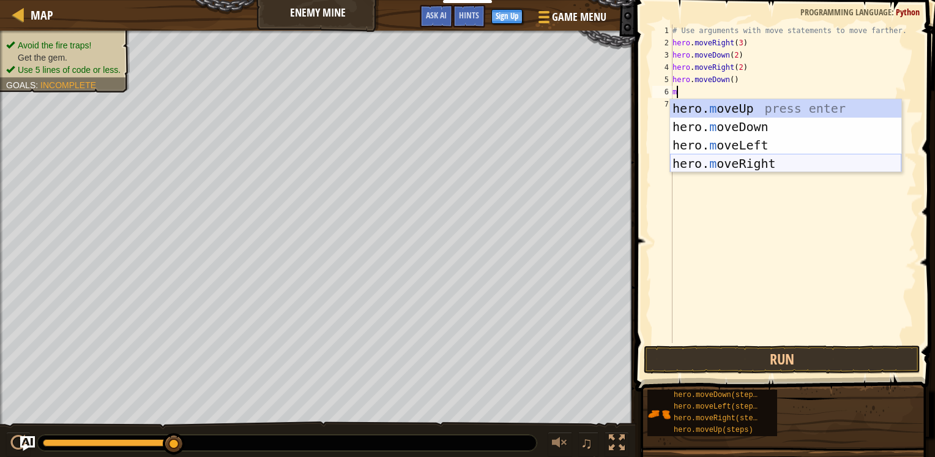
click at [724, 163] on div "hero. m oveUp press enter hero. m oveDown press enter hero. m oveLeft press ent…" at bounding box center [785, 154] width 231 height 110
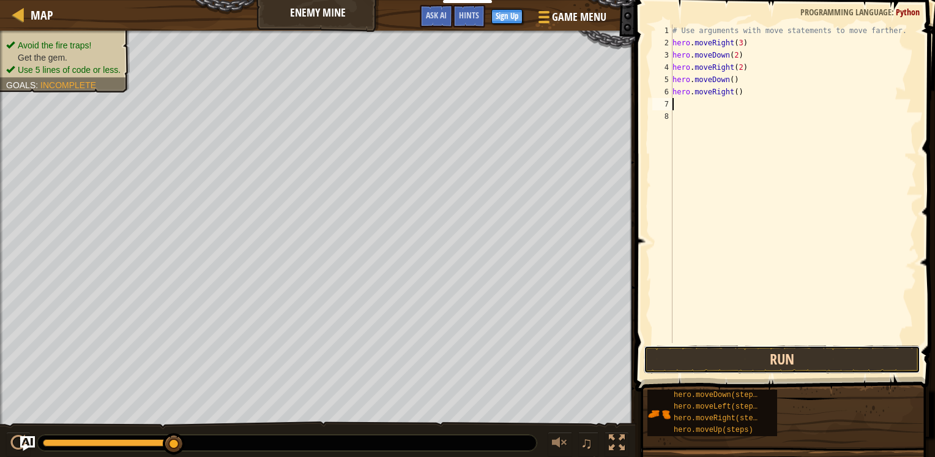
click at [790, 355] on button "Run" at bounding box center [782, 359] width 277 height 28
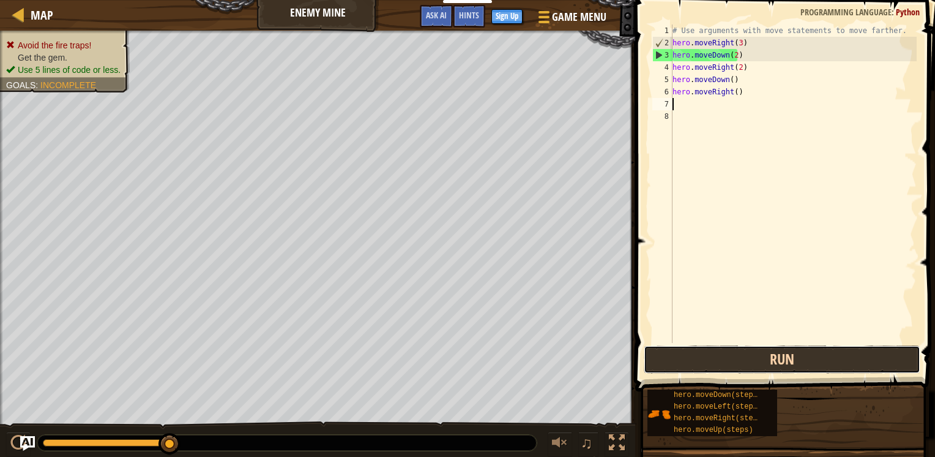
click at [743, 357] on button "Run" at bounding box center [782, 359] width 277 height 28
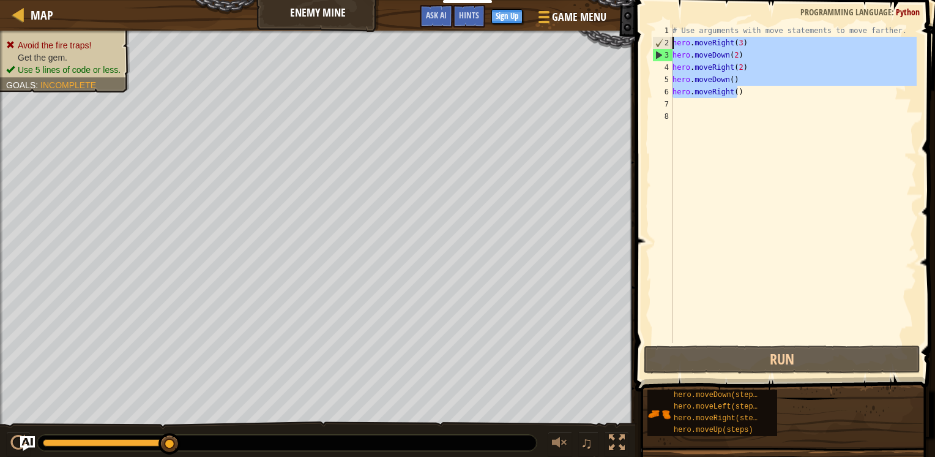
drag, startPoint x: 762, startPoint y: 84, endPoint x: 654, endPoint y: 43, distance: 115.5
click at [654, 43] on div "1 2 3 4 5 6 7 8 # Use arguments with move statements to move farther. hero . mo…" at bounding box center [783, 183] width 267 height 318
type textarea "hero.moveRight(3) hero.moveDown(2)"
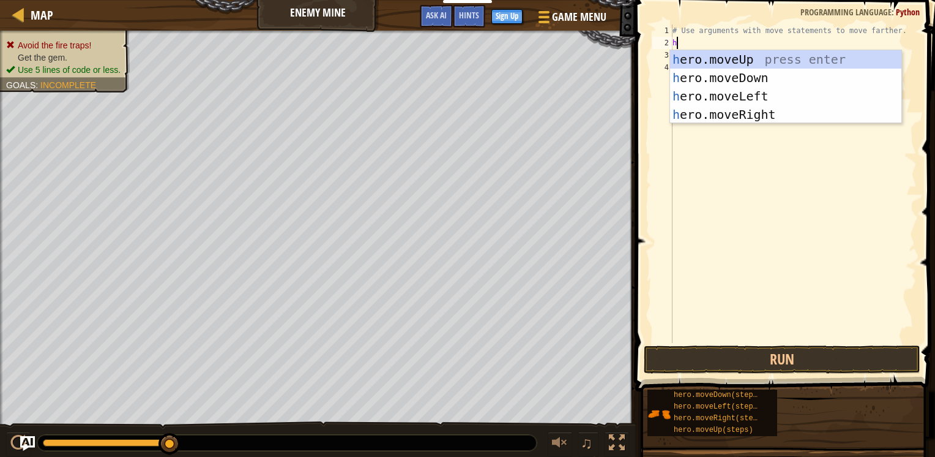
type textarea "he"
click at [760, 111] on div "he ro.moveUp press enter he ro.moveDown press enter he ro.moveLeft press enter …" at bounding box center [785, 105] width 231 height 110
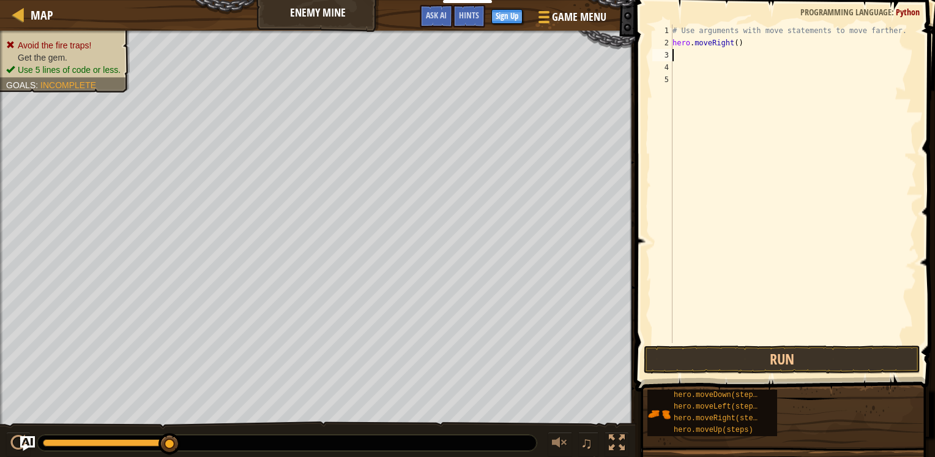
click at [732, 43] on div "# Use arguments with move statements to move farther. hero . moveRight ( )" at bounding box center [793, 195] width 247 height 343
type textarea "hero.moveRight(3)"
click at [749, 92] on div "# Use arguments with move statements to move farther. hero . moveRight ( 3 )" at bounding box center [793, 195] width 247 height 343
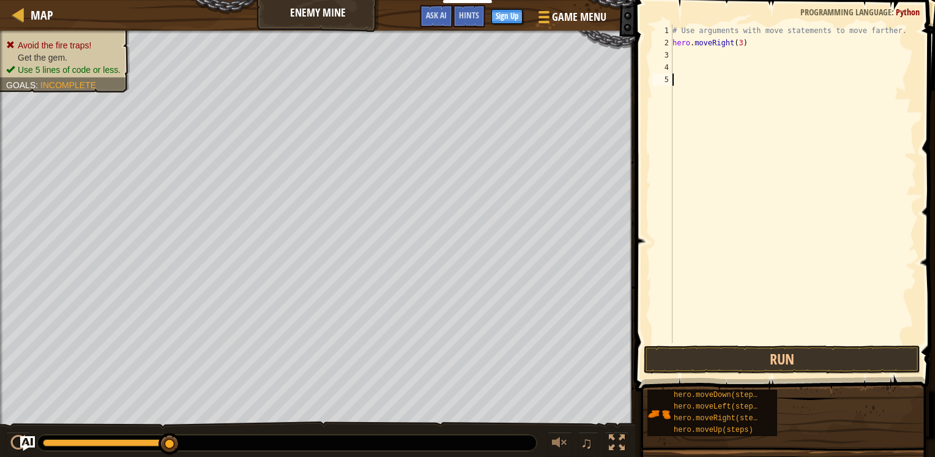
click at [717, 48] on div "# Use arguments with move statements to move farther. hero . moveRight ( 3 )" at bounding box center [793, 195] width 247 height 343
type textarea "hero.moveRight(3)"
click at [707, 61] on div "# Use arguments with move statements to move farther. hero . moveRight ( 3 )" at bounding box center [793, 195] width 247 height 343
type textarea "h"
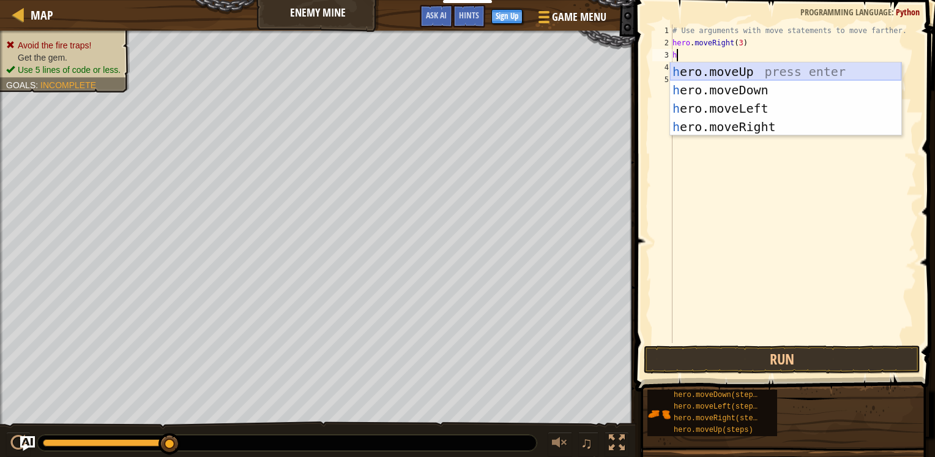
click at [700, 70] on div "h ero.moveUp press enter h ero.moveDown press enter h ero.moveLeft press enter …" at bounding box center [785, 117] width 231 height 110
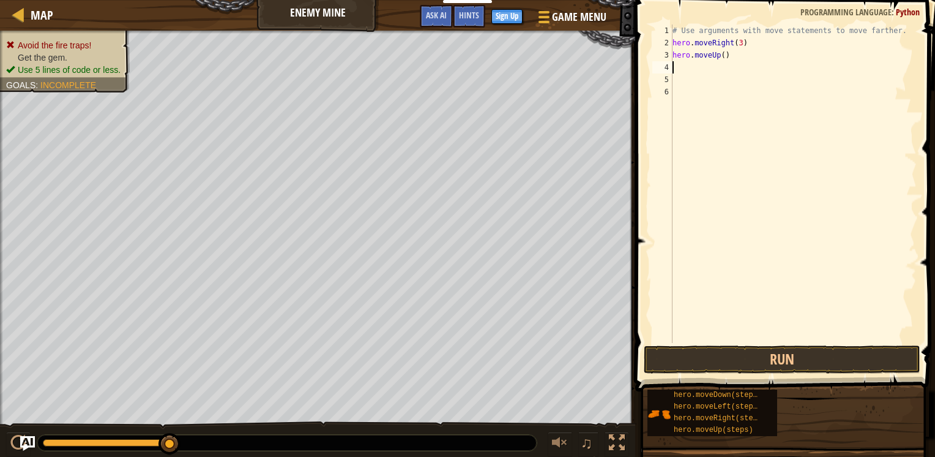
type textarea "h"
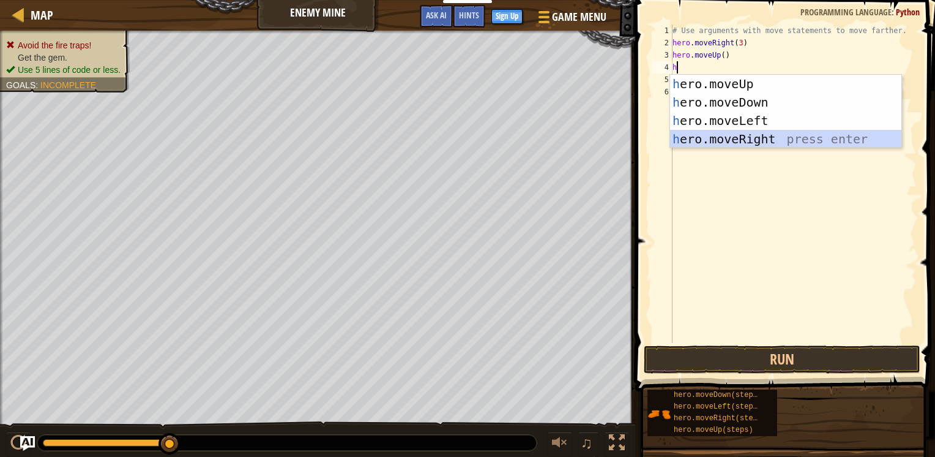
click at [722, 134] on div "h ero.moveUp press enter h ero.moveDown press enter h ero.moveLeft press enter …" at bounding box center [785, 130] width 231 height 110
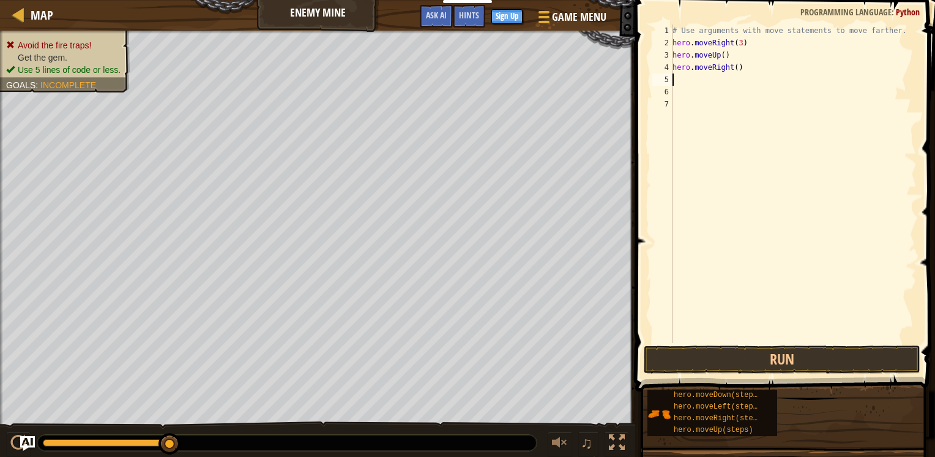
type textarea "h"
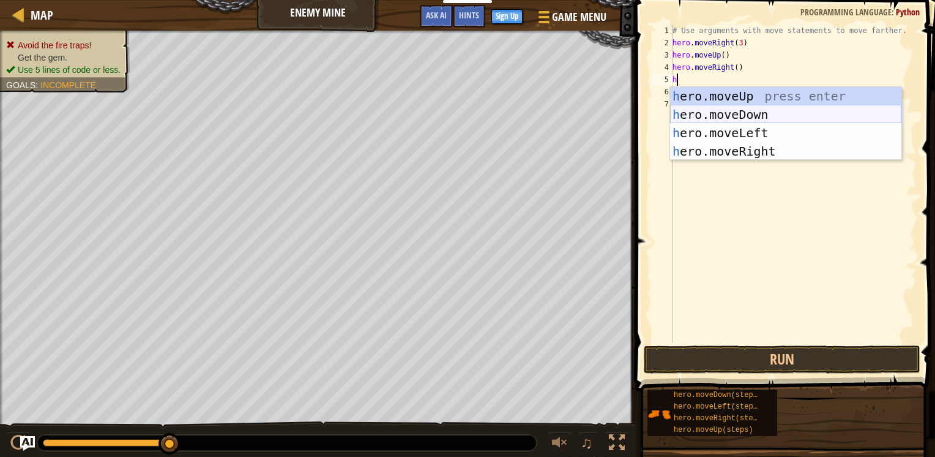
click at [792, 122] on div "h ero.moveUp press enter h ero.moveDown press enter h ero.moveLeft press enter …" at bounding box center [785, 142] width 231 height 110
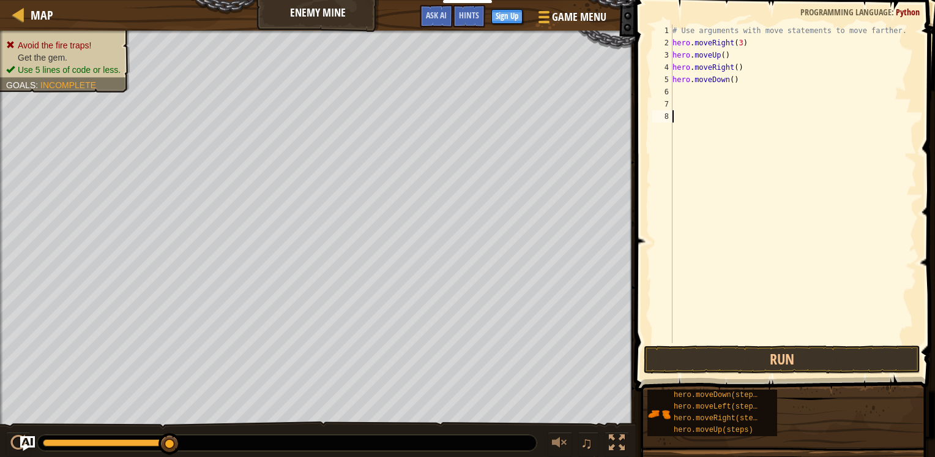
click at [693, 114] on div "# Use arguments with move statements to move farther. hero . moveRight ( 3 ) he…" at bounding box center [793, 195] width 247 height 343
click at [730, 80] on div "# Use arguments with move statements to move farther. hero . moveRight ( 3 ) he…" at bounding box center [793, 195] width 247 height 343
type textarea "hero.moveDown(3)"
click at [705, 102] on div "# Use arguments with move statements to move farther. hero . moveRight ( 3 ) he…" at bounding box center [793, 195] width 247 height 343
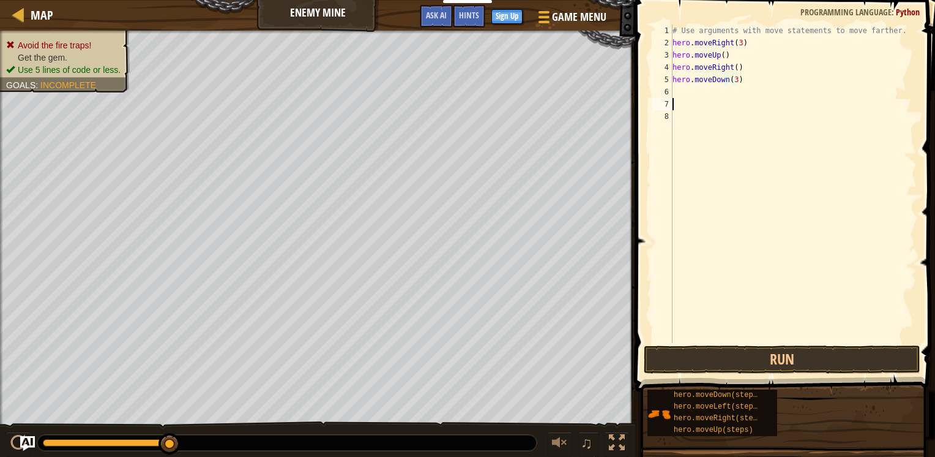
scroll to position [6, 0]
click at [733, 80] on div "# Use arguments with move statements to move farther. hero . moveRight ( 3 ) he…" at bounding box center [793, 195] width 247 height 343
type textarea "hero.moveDown(4)"
click at [698, 97] on div "# Use arguments with move statements to move farther. hero . moveRight ( 3 ) he…" at bounding box center [793, 195] width 247 height 343
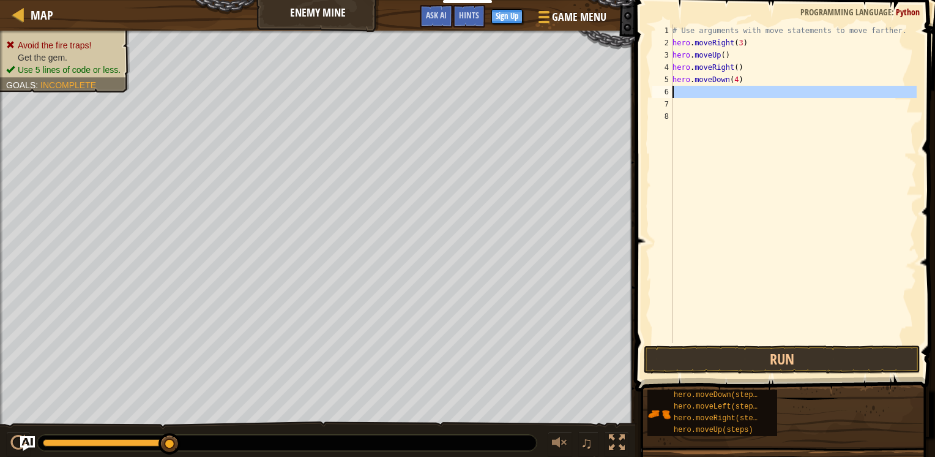
scroll to position [6, 0]
type textarea "h"
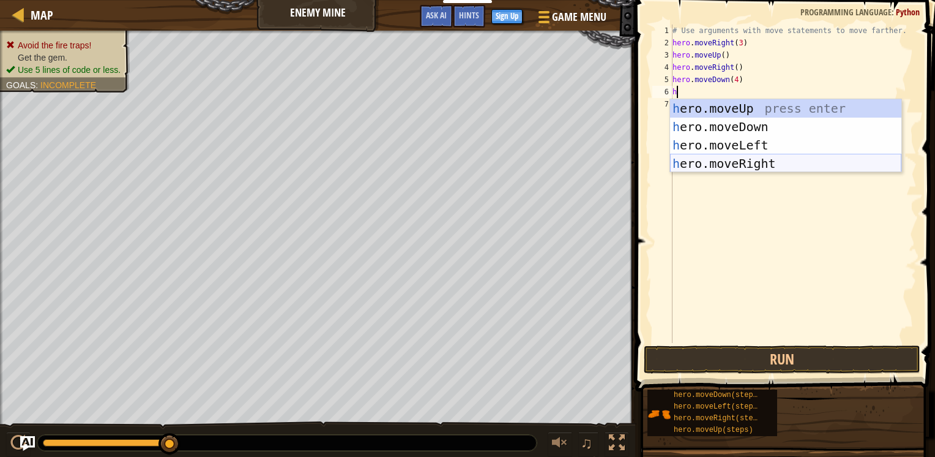
click at [715, 160] on div "h ero.moveUp press enter h ero.moveDown press enter h ero.moveLeft press enter …" at bounding box center [785, 154] width 231 height 110
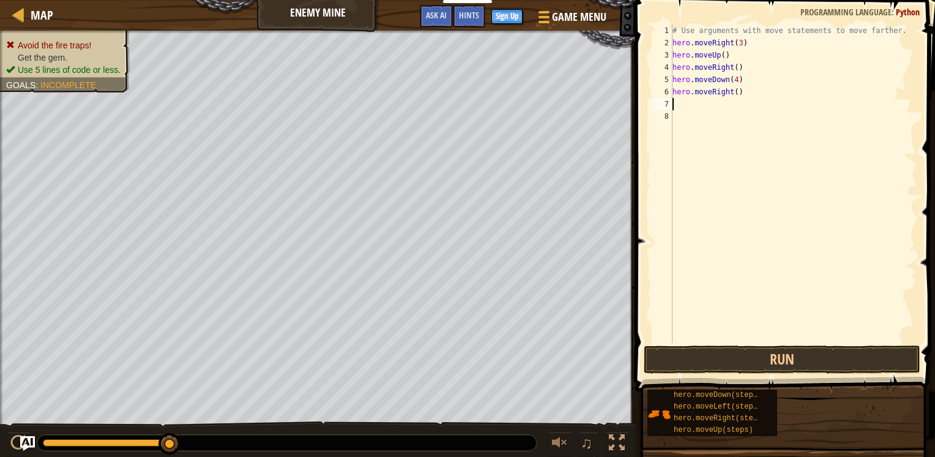
click at [733, 94] on div "# Use arguments with move statements to move farther. hero . moveRight ( 3 ) he…" at bounding box center [793, 195] width 247 height 343
type textarea "hero.moveRight(2)"
click at [754, 350] on button "Run" at bounding box center [782, 359] width 277 height 28
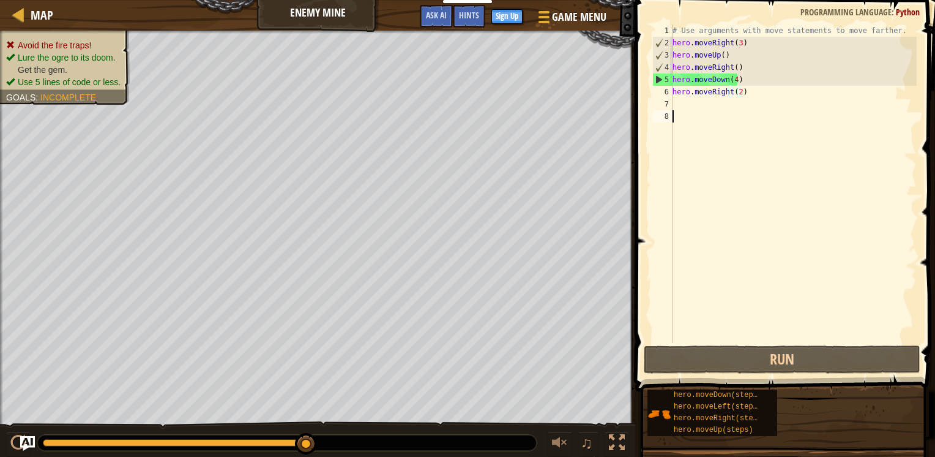
click at [745, 309] on div "# Use arguments with move statements to move farther. hero . moveRight ( 3 ) he…" at bounding box center [793, 195] width 247 height 343
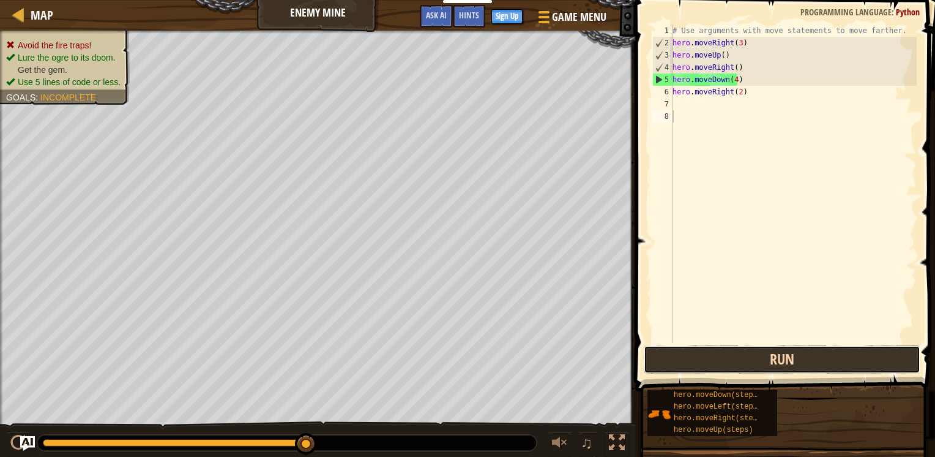
click at [713, 364] on button "Run" at bounding box center [782, 359] width 277 height 28
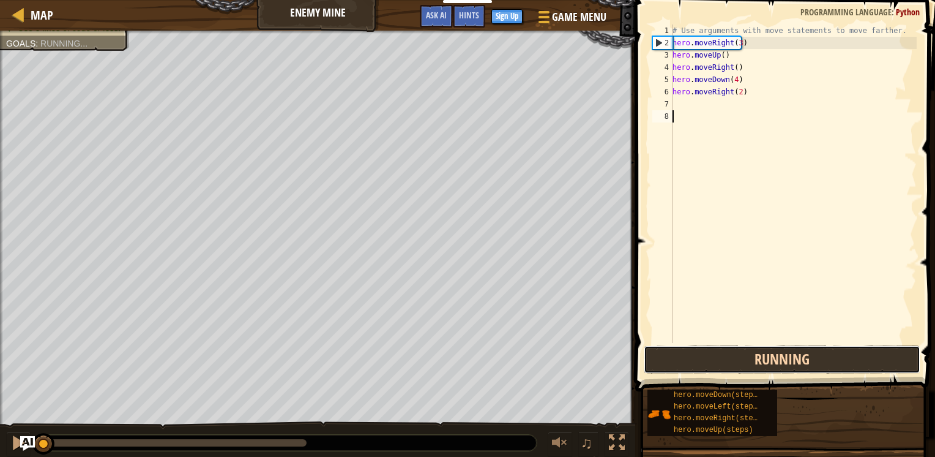
click at [713, 364] on button "Running" at bounding box center [782, 359] width 277 height 28
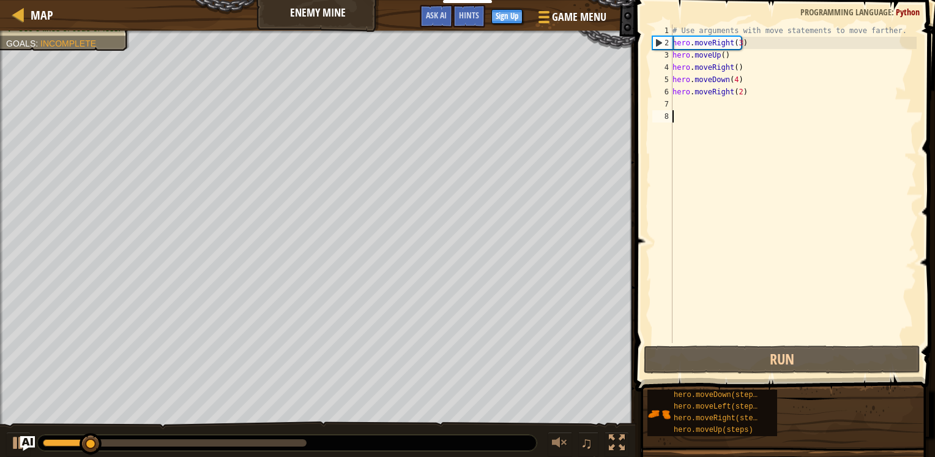
click at [734, 82] on div "# Use arguments with move statements to move farther. hero . moveRight ( 3 ) he…" at bounding box center [793, 195] width 247 height 343
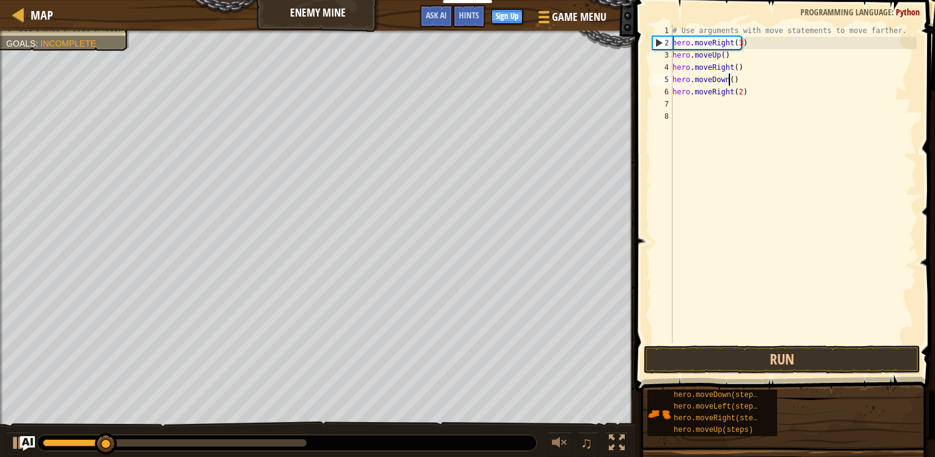
type textarea "hero.moveDown(4)"
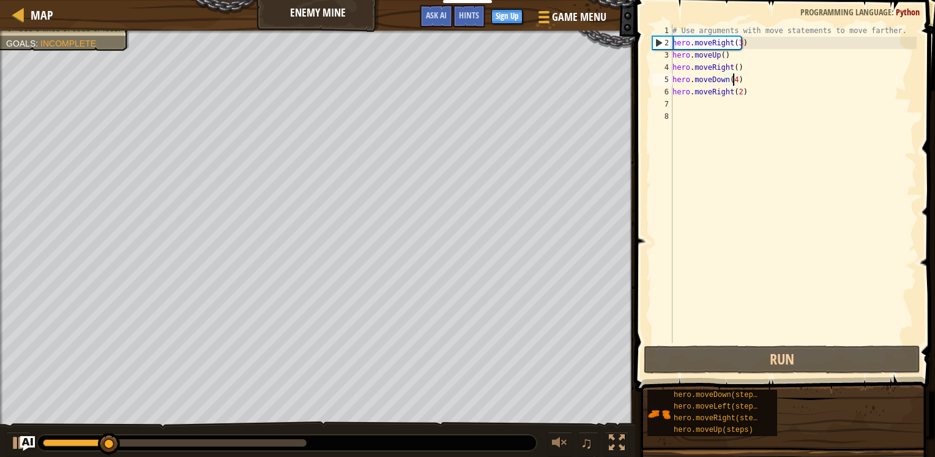
scroll to position [6, 4]
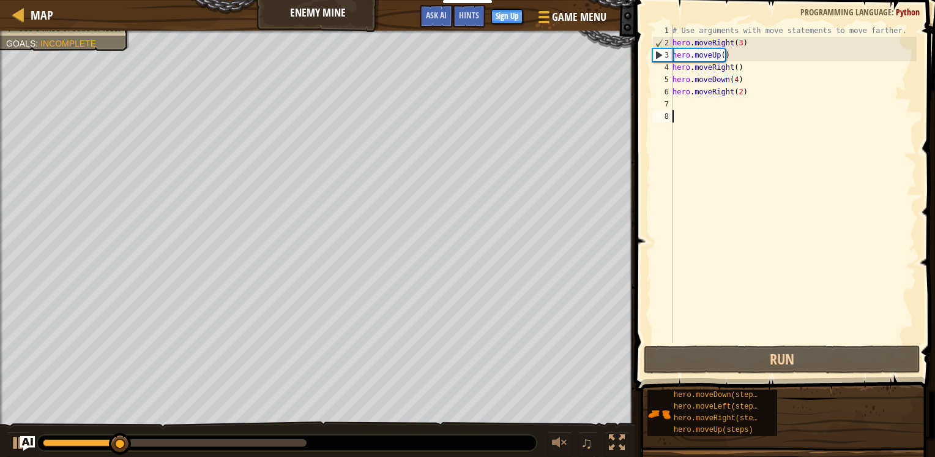
click at [733, 315] on div "# Use arguments with move statements to move farther. hero . moveRight ( 3 ) he…" at bounding box center [793, 195] width 247 height 343
click at [733, 80] on div "# Use arguments with move statements to move farther. hero . moveRight ( 3 ) he…" at bounding box center [793, 195] width 247 height 343
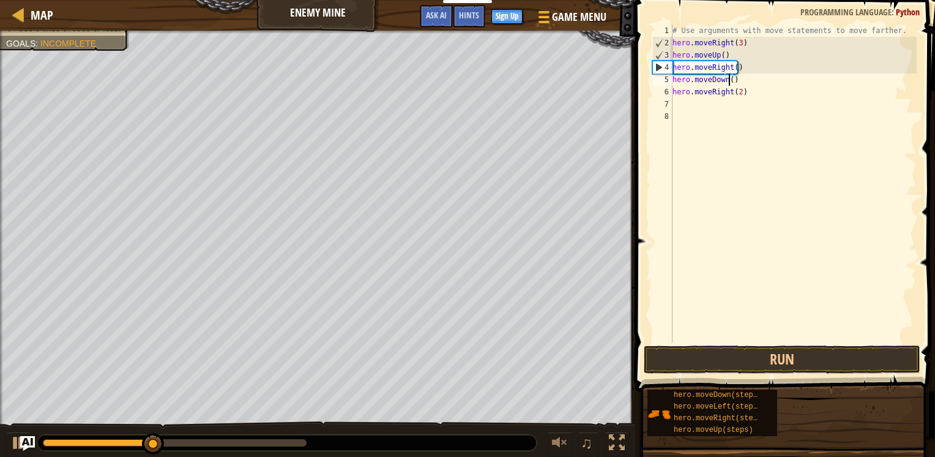
type textarea "hero.moveDown(3)"
click at [716, 170] on div "# Use arguments with move statements to move farther. hero . moveRight ( 3 ) he…" at bounding box center [793, 195] width 247 height 343
click at [740, 358] on button "Run" at bounding box center [782, 359] width 277 height 28
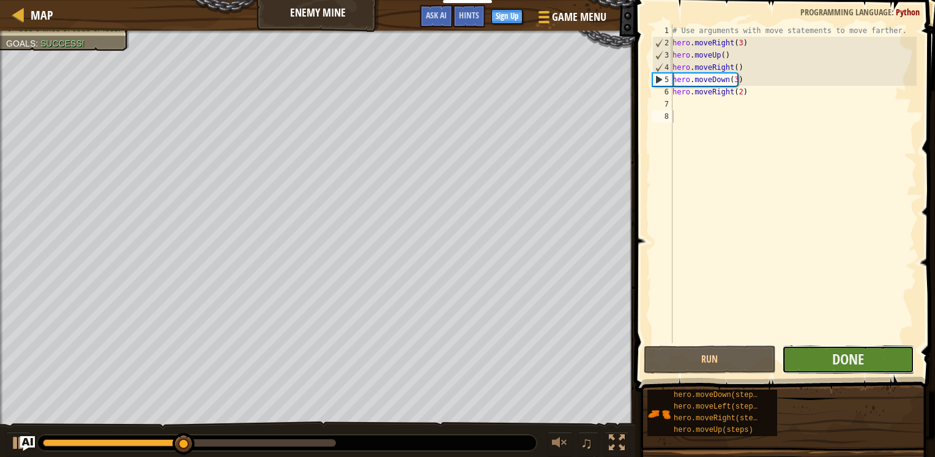
click at [872, 369] on button "Done" at bounding box center [848, 359] width 132 height 28
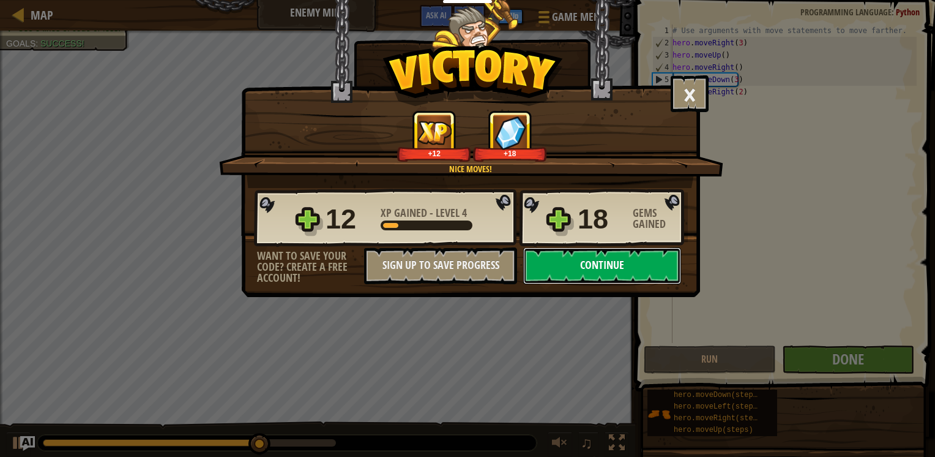
click at [585, 263] on button "Continue" at bounding box center [602, 265] width 158 height 37
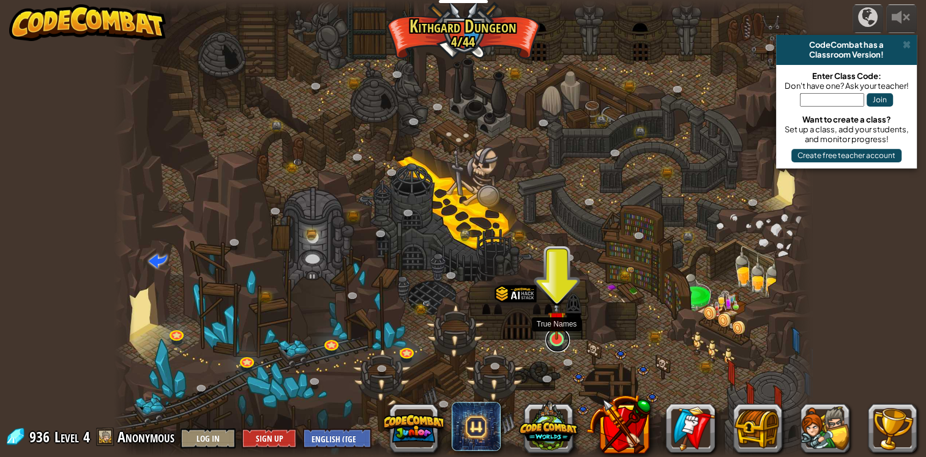
click at [556, 343] on link at bounding box center [557, 340] width 24 height 24
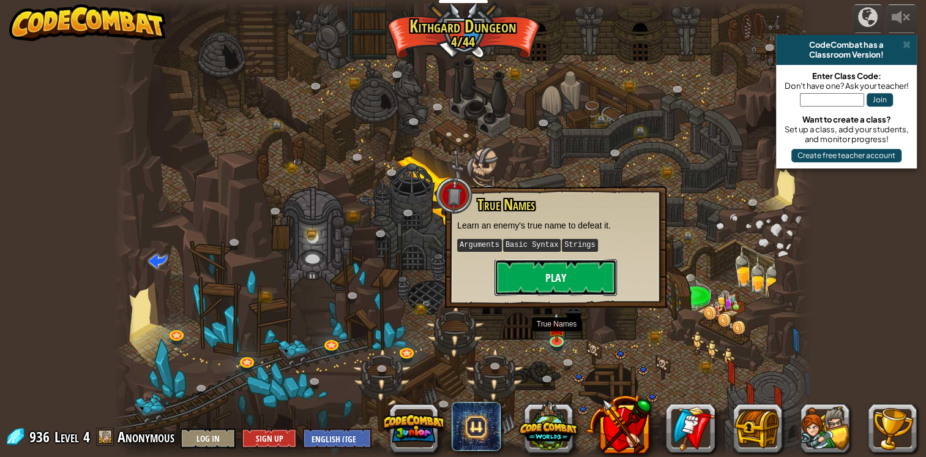
click at [590, 263] on button "Play" at bounding box center [556, 277] width 122 height 37
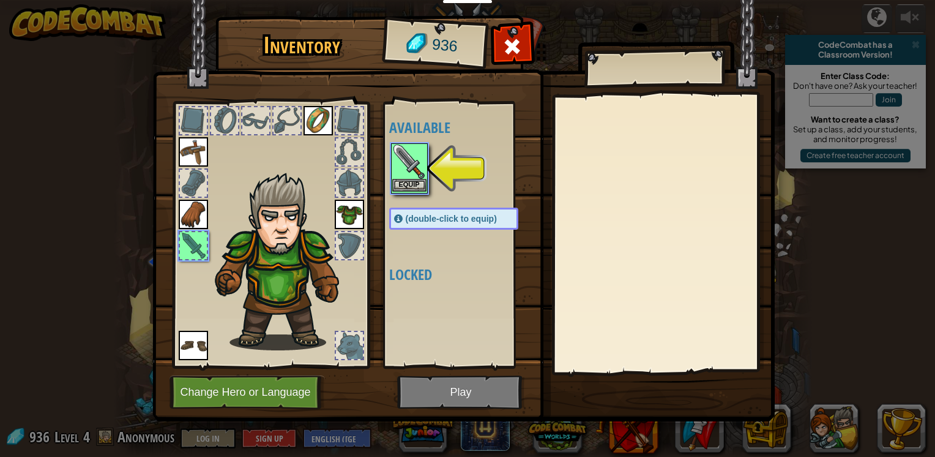
click at [408, 176] on img at bounding box center [409, 161] width 34 height 34
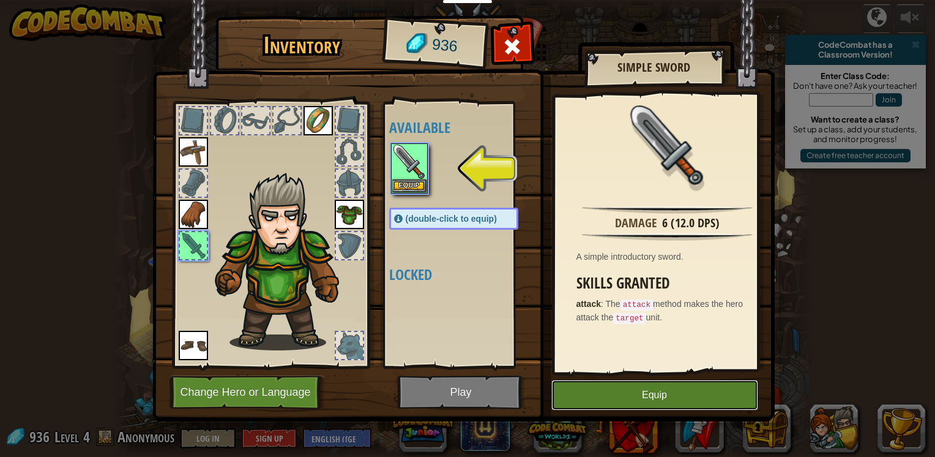
click at [662, 393] on button "Equip" at bounding box center [655, 395] width 207 height 31
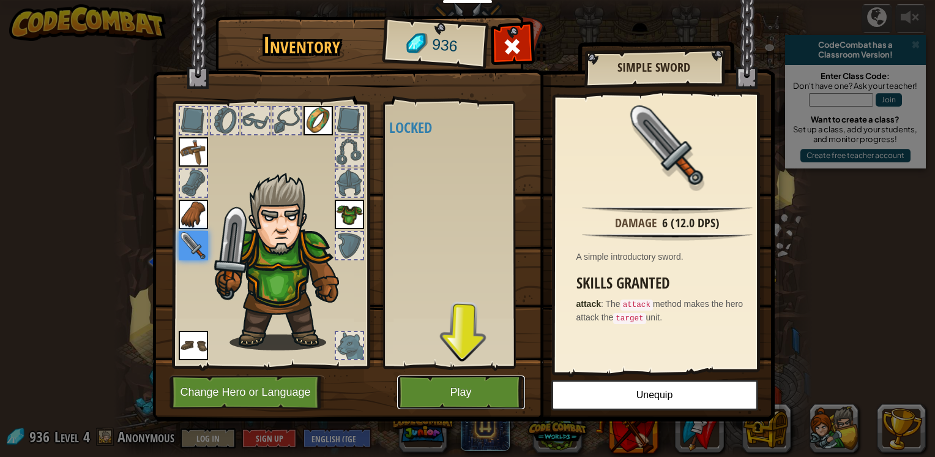
click at [493, 403] on button "Play" at bounding box center [461, 392] width 128 height 34
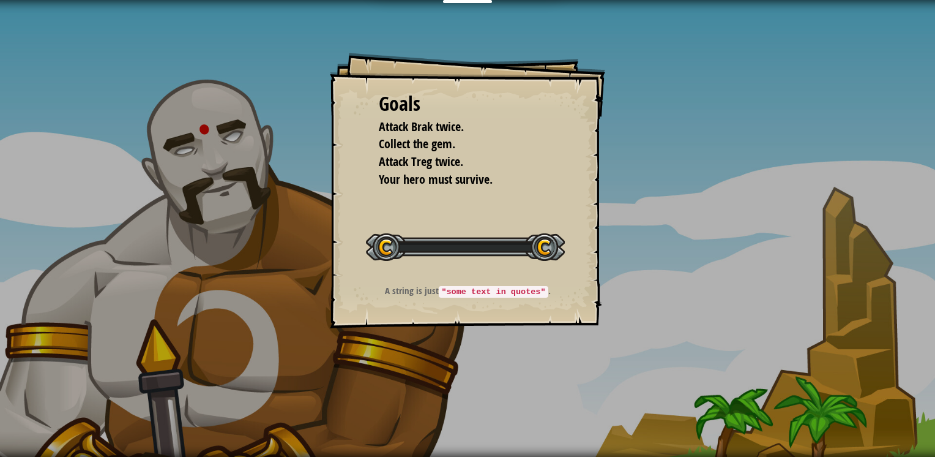
click at [500, 396] on div "Goals Attack Brak twice. Collect the gem. Attack Treg twice. Your hero must sur…" at bounding box center [467, 228] width 935 height 457
click at [552, 268] on div "Start Level" at bounding box center [465, 245] width 199 height 49
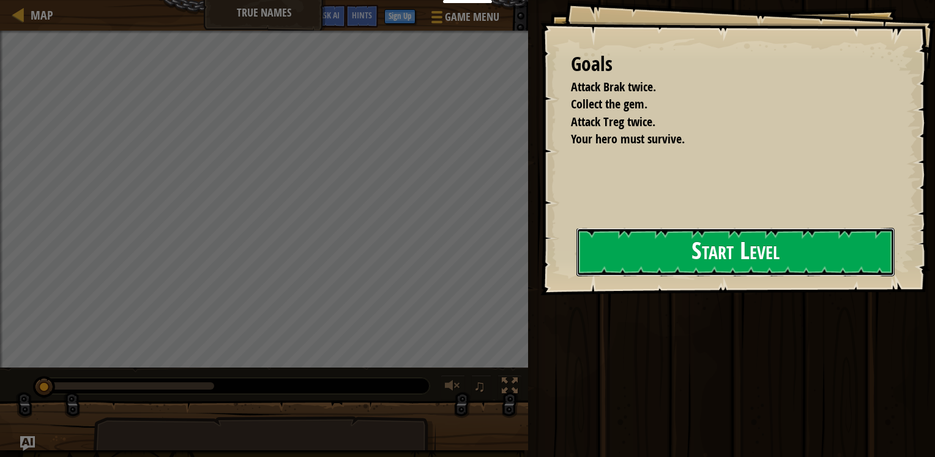
click at [577, 269] on button "Start Level" at bounding box center [736, 252] width 318 height 48
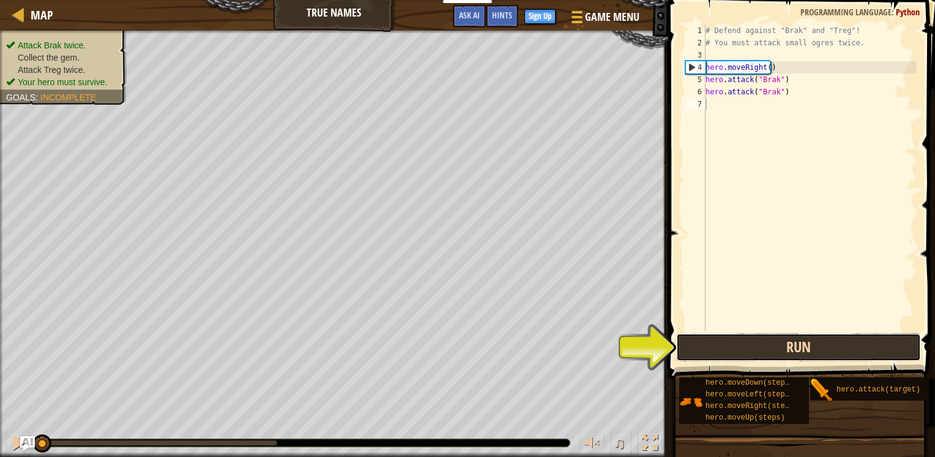
click at [793, 346] on button "Run" at bounding box center [798, 347] width 245 height 28
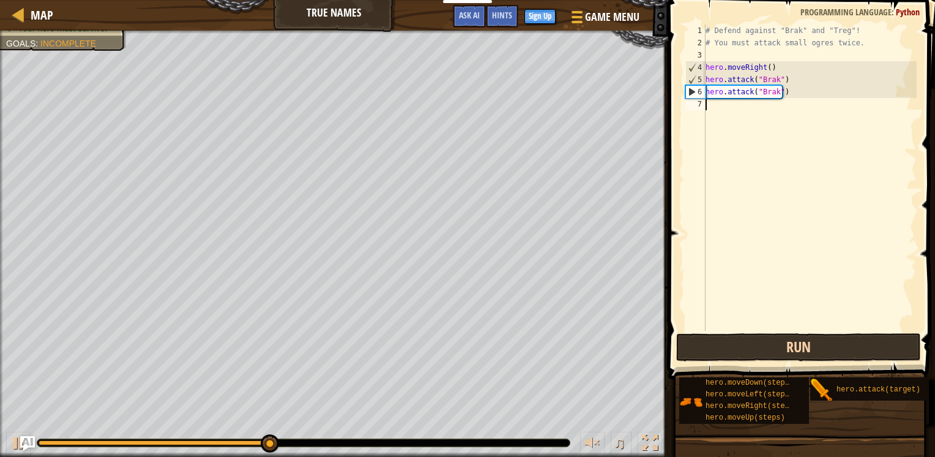
type textarea "h"
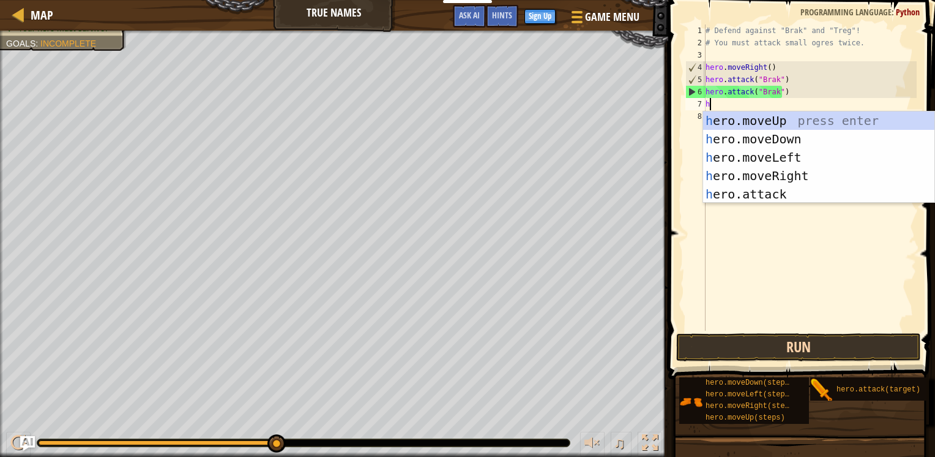
scroll to position [6, 0]
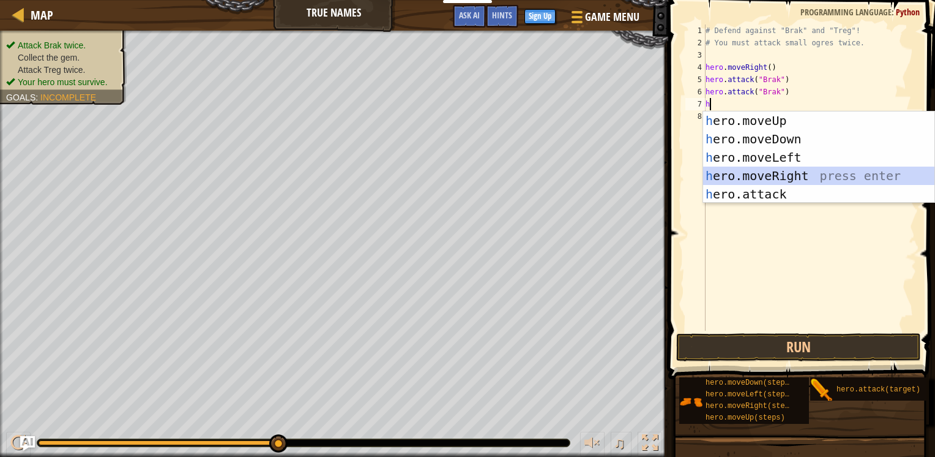
click at [785, 177] on div "h ero.moveUp press enter h ero.moveDown press enter h ero.moveLeft press enter …" at bounding box center [818, 175] width 231 height 129
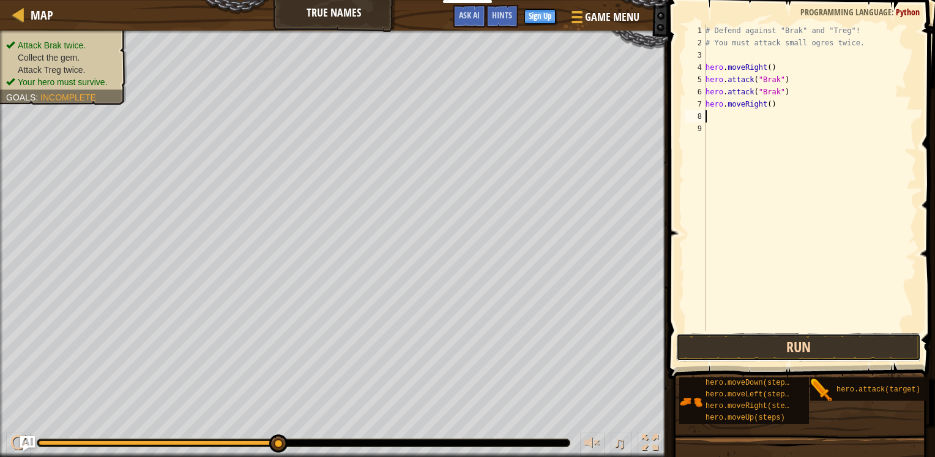
click at [718, 353] on button "Run" at bounding box center [798, 347] width 245 height 28
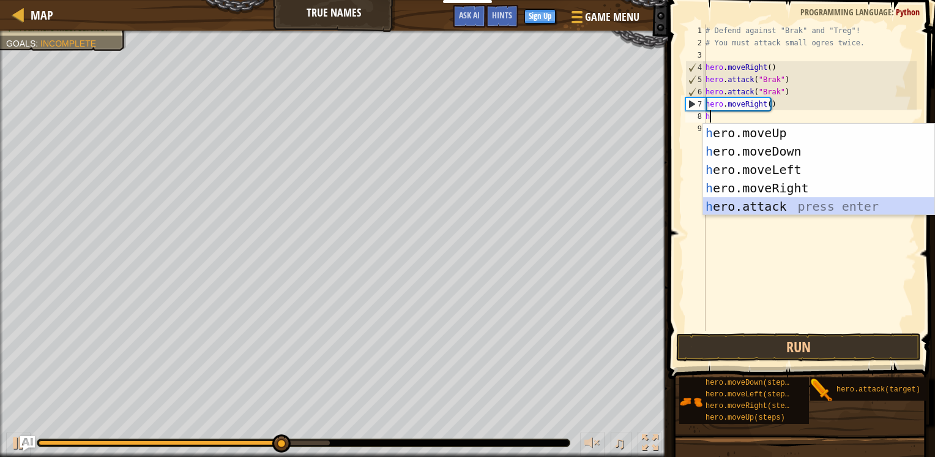
click at [795, 208] on div "h ero.moveUp press enter h ero.moveDown press enter h ero.moveLeft press enter …" at bounding box center [818, 188] width 231 height 129
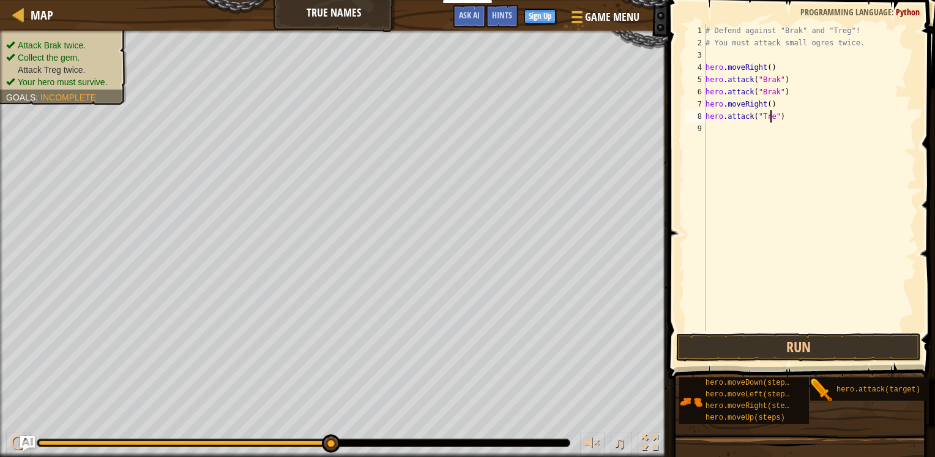
type textarea "hero.attack("Treg")"
drag, startPoint x: 831, startPoint y: 190, endPoint x: 834, endPoint y: 200, distance: 10.7
click at [831, 190] on div "# Defend against "Brak" and "Treg"! # You must attack small ogres twice. hero .…" at bounding box center [810, 189] width 214 height 331
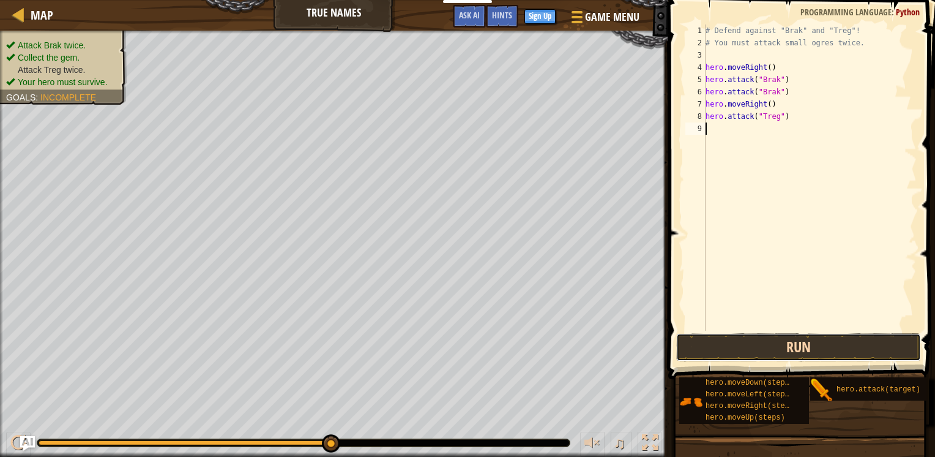
click at [840, 342] on button "Run" at bounding box center [798, 347] width 245 height 28
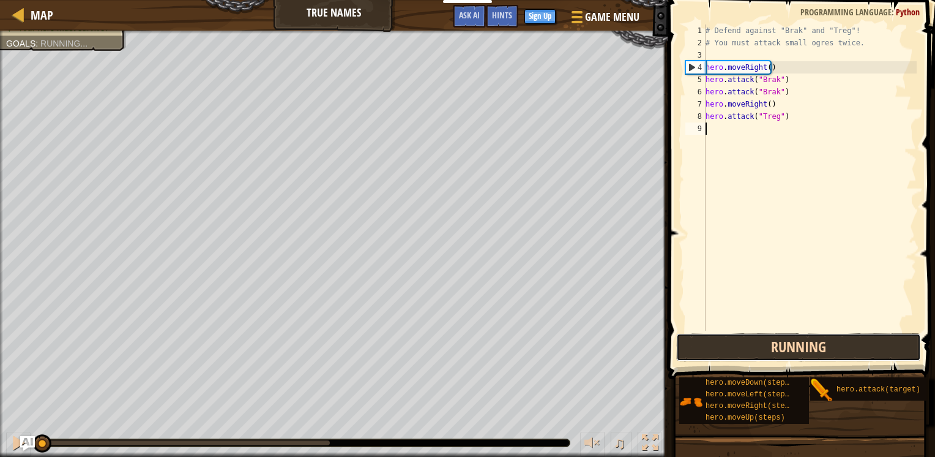
click at [840, 345] on button "Running" at bounding box center [798, 347] width 245 height 28
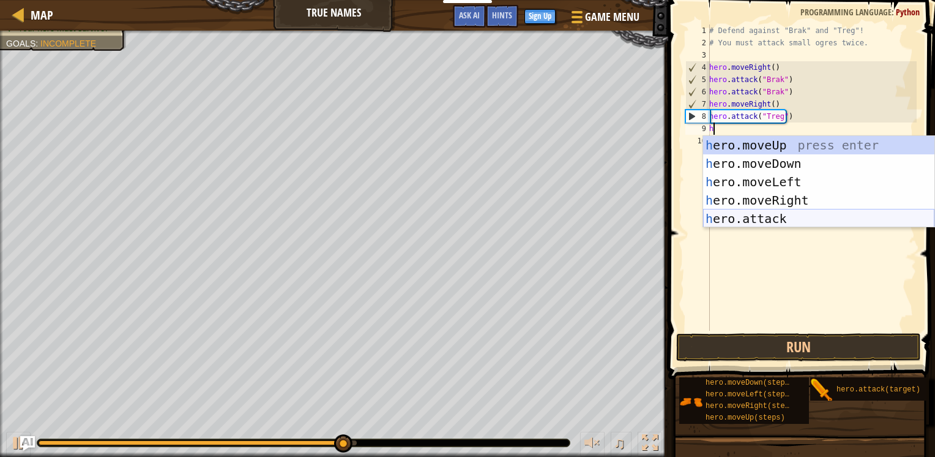
click at [798, 214] on div "h ero.moveUp press enter h ero.moveDown press enter h ero.moveLeft press enter …" at bounding box center [818, 200] width 231 height 129
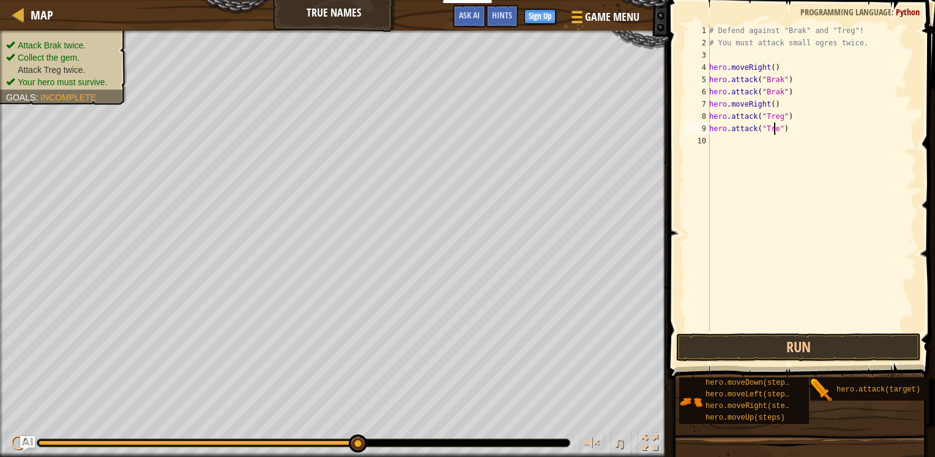
scroll to position [6, 5]
type textarea "hero.attack("Treg")"
click at [771, 351] on button "Run" at bounding box center [798, 347] width 245 height 28
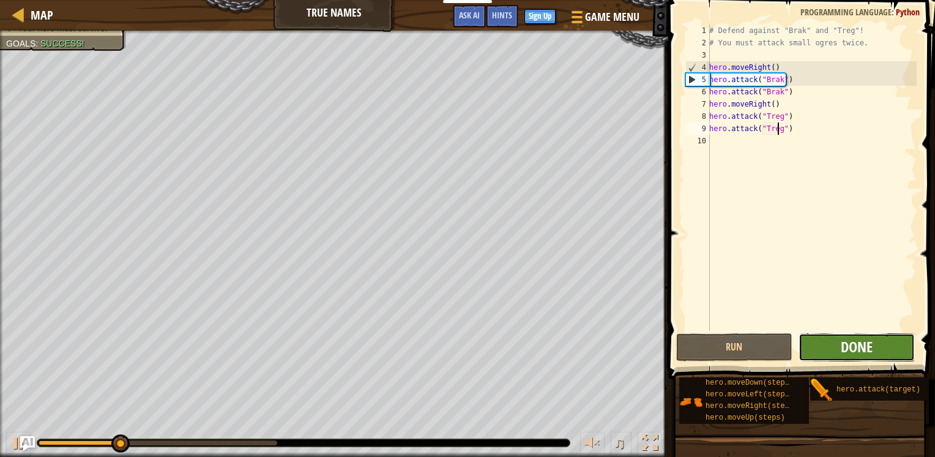
click at [857, 348] on span "Done" at bounding box center [857, 347] width 32 height 20
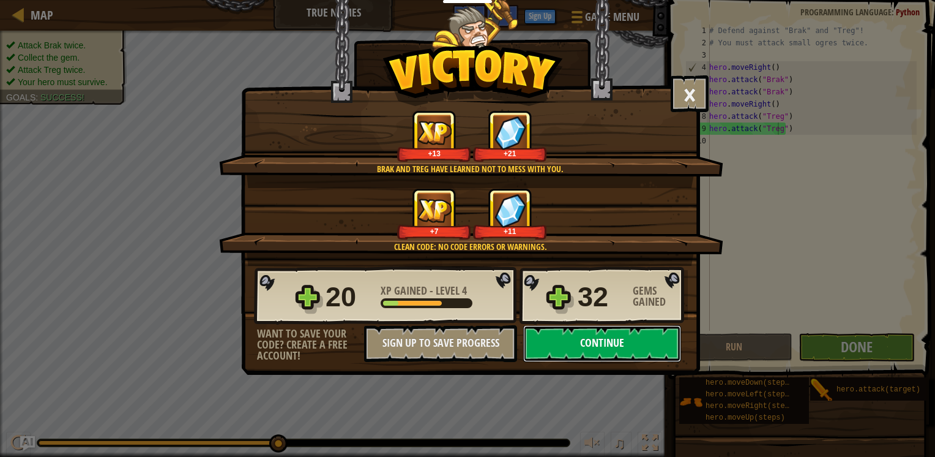
click at [597, 342] on button "Continue" at bounding box center [602, 343] width 158 height 37
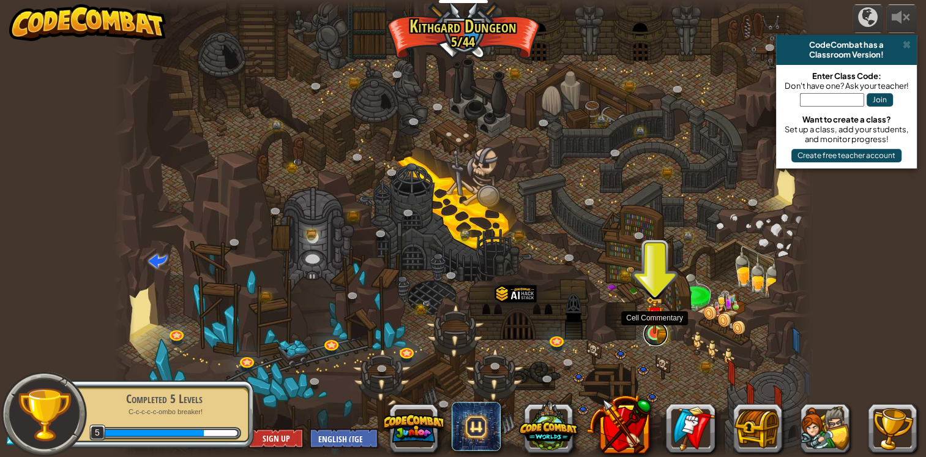
click at [659, 336] on link at bounding box center [655, 333] width 24 height 24
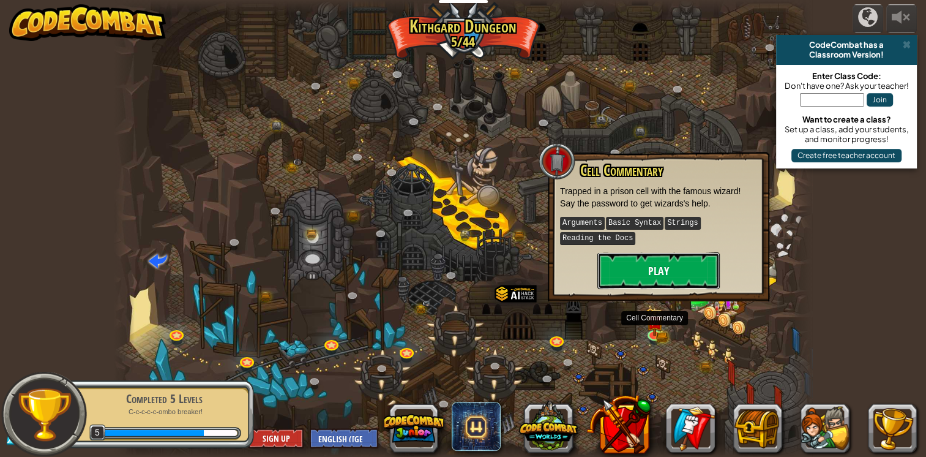
click at [661, 272] on button "Play" at bounding box center [659, 270] width 122 height 37
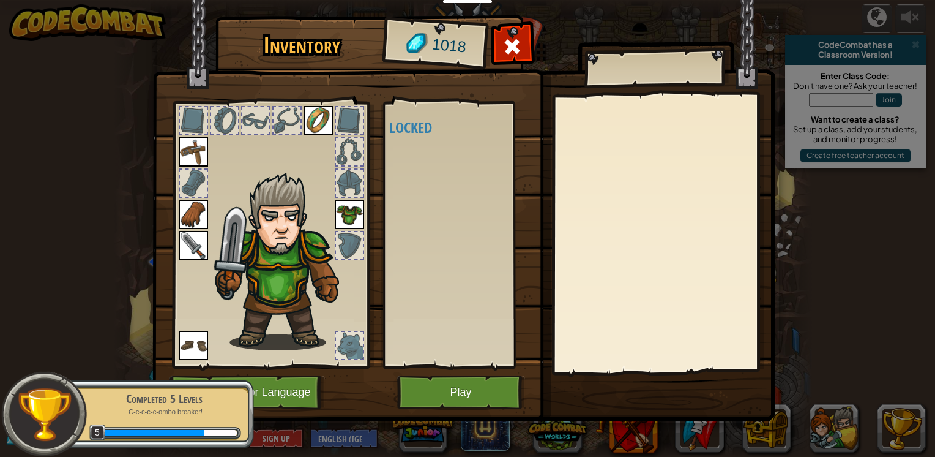
click at [344, 123] on div at bounding box center [349, 120] width 27 height 27
click at [347, 148] on div at bounding box center [349, 151] width 27 height 27
click at [344, 178] on div at bounding box center [349, 183] width 27 height 27
click at [345, 186] on div at bounding box center [349, 183] width 27 height 27
click at [345, 343] on div at bounding box center [349, 345] width 27 height 27
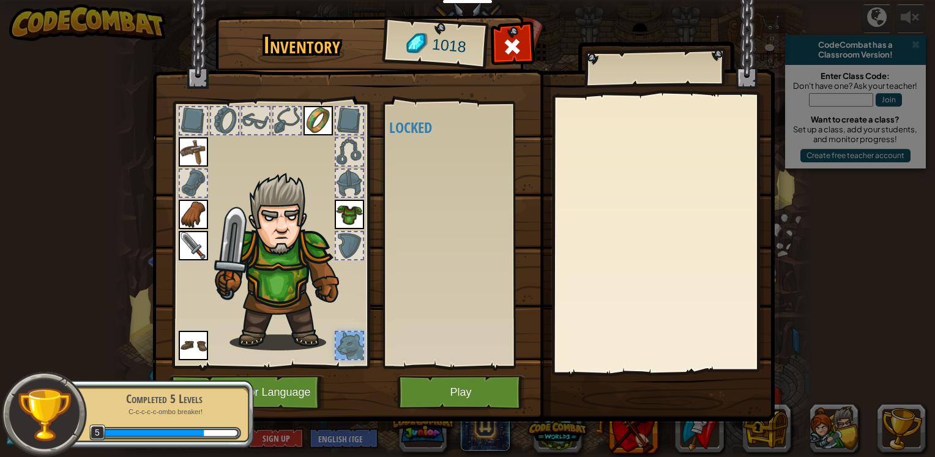
click at [195, 340] on img at bounding box center [193, 345] width 29 height 29
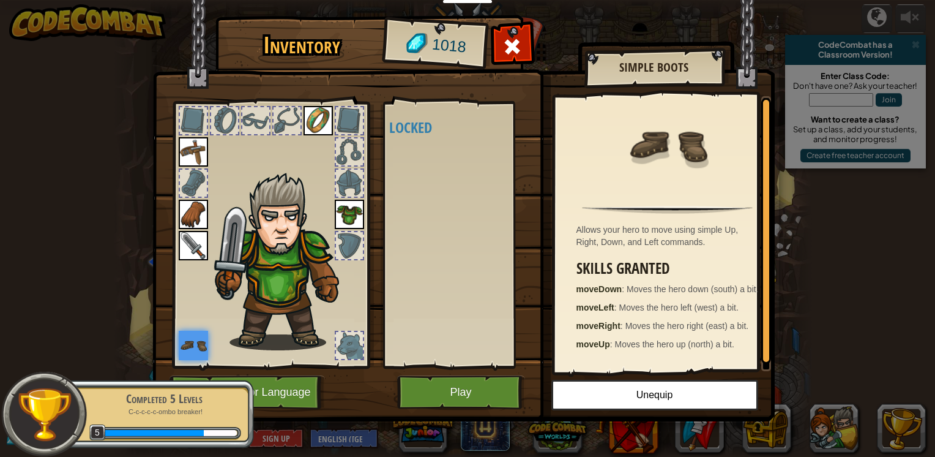
click at [193, 236] on img at bounding box center [193, 245] width 29 height 29
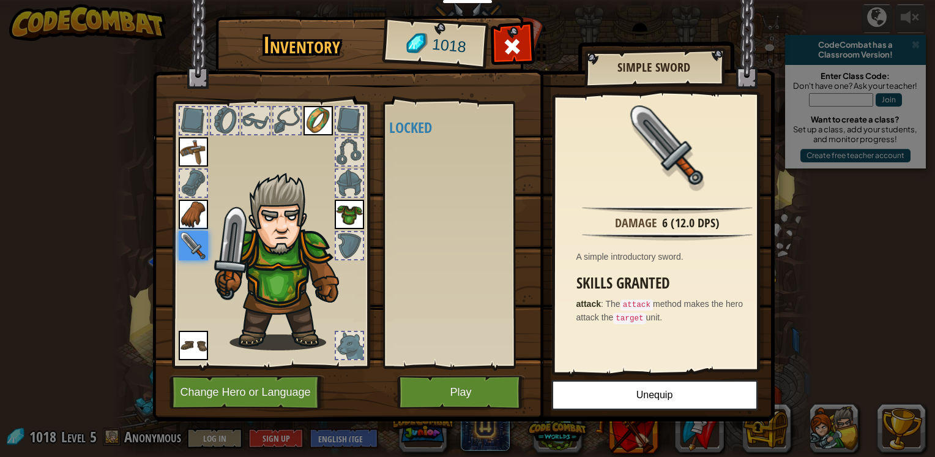
drag, startPoint x: 204, startPoint y: 177, endPoint x: 204, endPoint y: 168, distance: 9.2
click at [203, 177] on div at bounding box center [193, 183] width 27 height 27
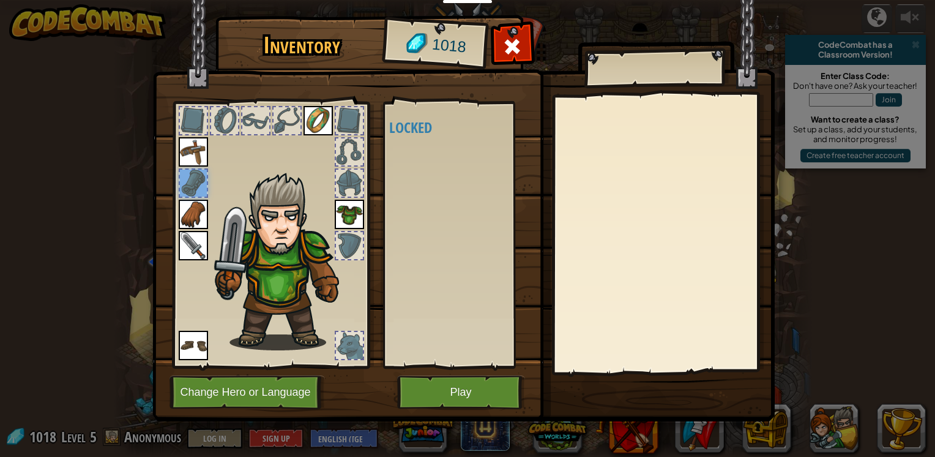
click at [193, 119] on div at bounding box center [193, 120] width 27 height 27
click at [245, 119] on div at bounding box center [255, 120] width 27 height 27
drag, startPoint x: 250, startPoint y: 119, endPoint x: 268, endPoint y: 121, distance: 17.9
click at [252, 119] on div at bounding box center [255, 120] width 27 height 27
click at [470, 395] on button "Play" at bounding box center [461, 392] width 128 height 34
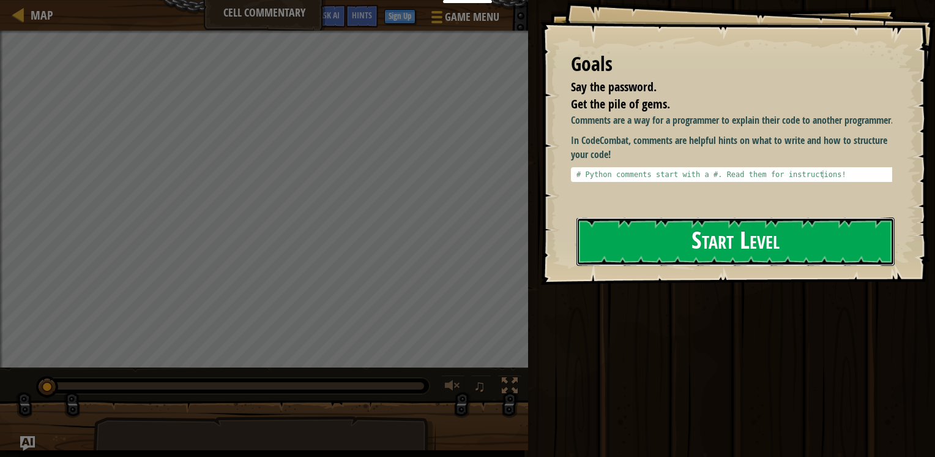
click at [713, 217] on button "Start Level" at bounding box center [736, 241] width 318 height 48
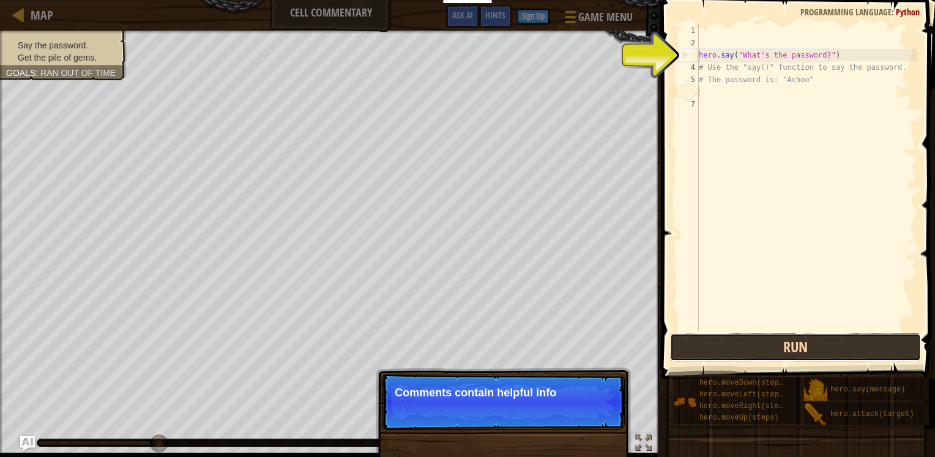
click at [760, 349] on button "Run" at bounding box center [795, 347] width 251 height 28
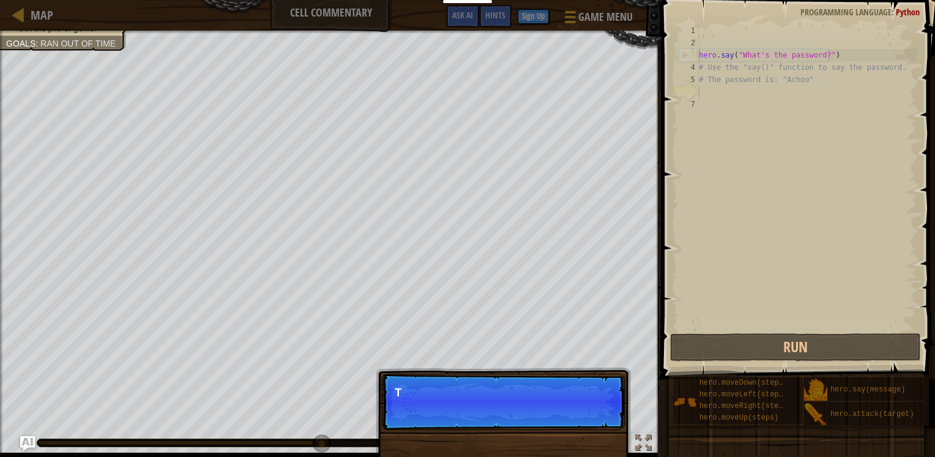
scroll to position [6, 0]
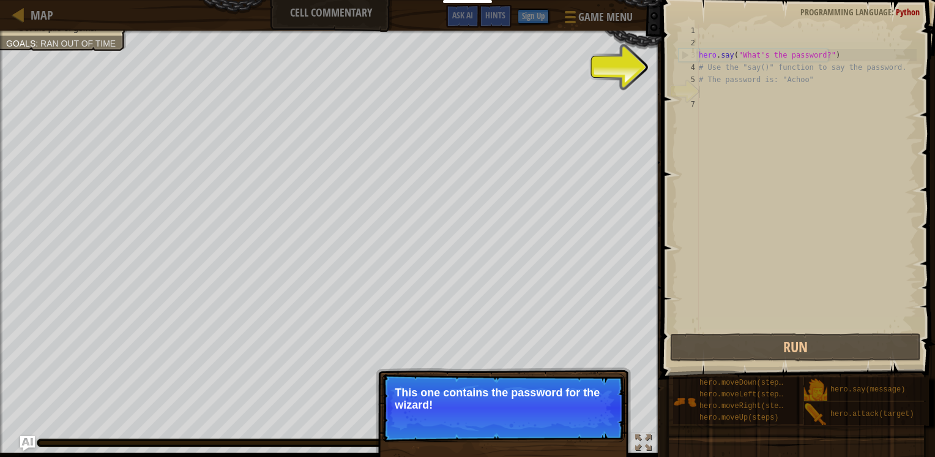
click at [515, 408] on p "This one contains the password for the wizard!" at bounding box center [503, 398] width 217 height 24
click at [544, 421] on span "Skip (esc)" at bounding box center [539, 421] width 38 height 10
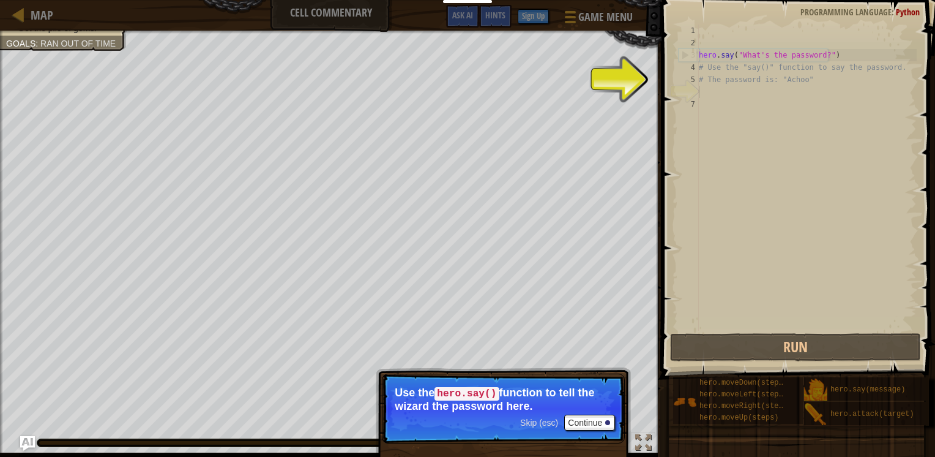
click at [544, 423] on span "Skip (esc)" at bounding box center [539, 423] width 38 height 10
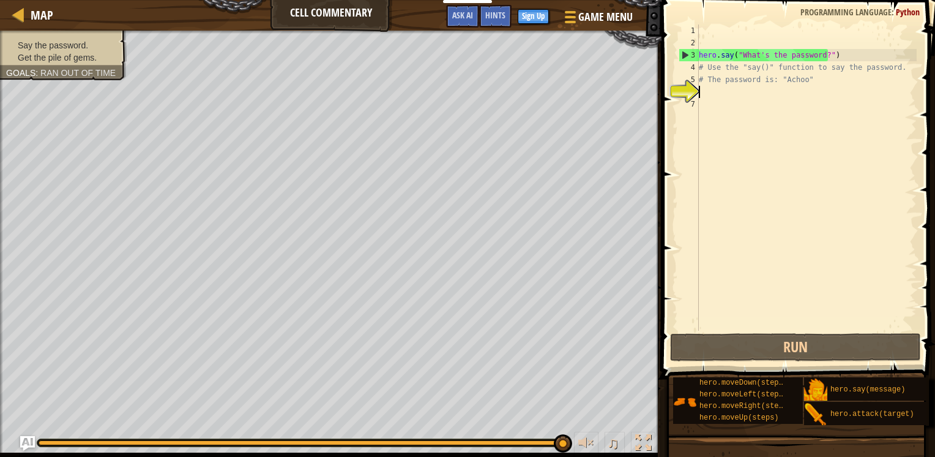
click at [786, 67] on div "hero . say ( "What's the password?" ) # Use the "say()" function to say the pas…" at bounding box center [807, 189] width 220 height 331
type textarea "# Use the "say()" function to say the password."
drag, startPoint x: 890, startPoint y: 66, endPoint x: 692, endPoint y: 73, distance: 198.5
click at [698, 66] on div "# Use the "say()" function to say the password. 1 2 3 4 5 6 7 hero . say ( "Wha…" at bounding box center [796, 177] width 241 height 306
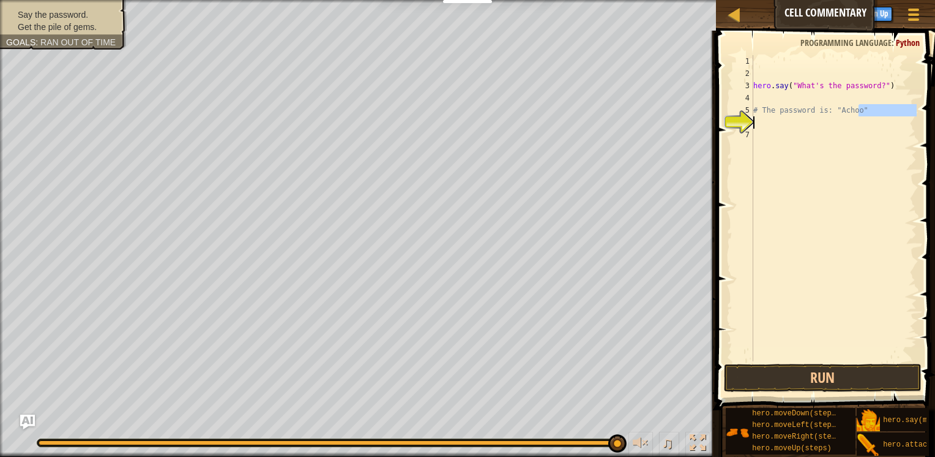
drag, startPoint x: 877, startPoint y: 113, endPoint x: 756, endPoint y: 105, distance: 120.9
click at [747, 108] on div "1 2 3 4 5 6 7 hero . say ( "What's the password?" ) # The password is: "Achoo" …" at bounding box center [824, 208] width 186 height 306
type textarea "# The password is: "Achoo""
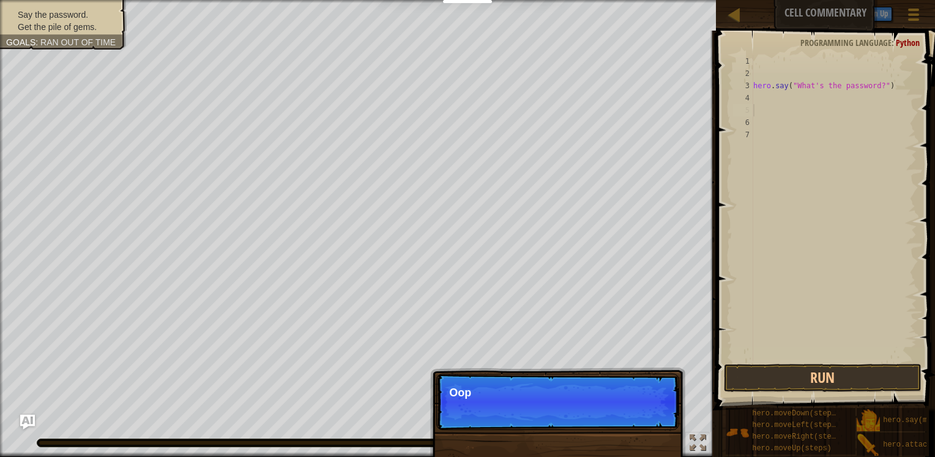
click at [800, 94] on div "hero . say ( "What's the password?" )" at bounding box center [834, 220] width 166 height 331
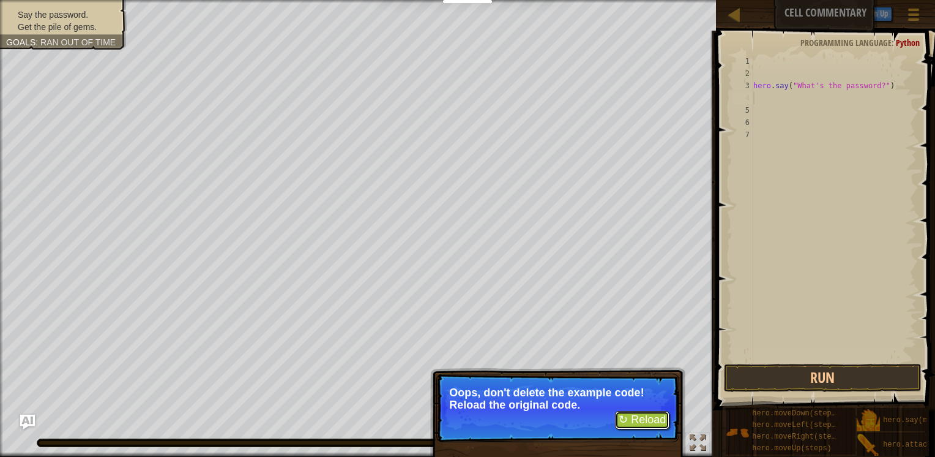
click at [627, 424] on button "↻ Reload" at bounding box center [642, 420] width 54 height 18
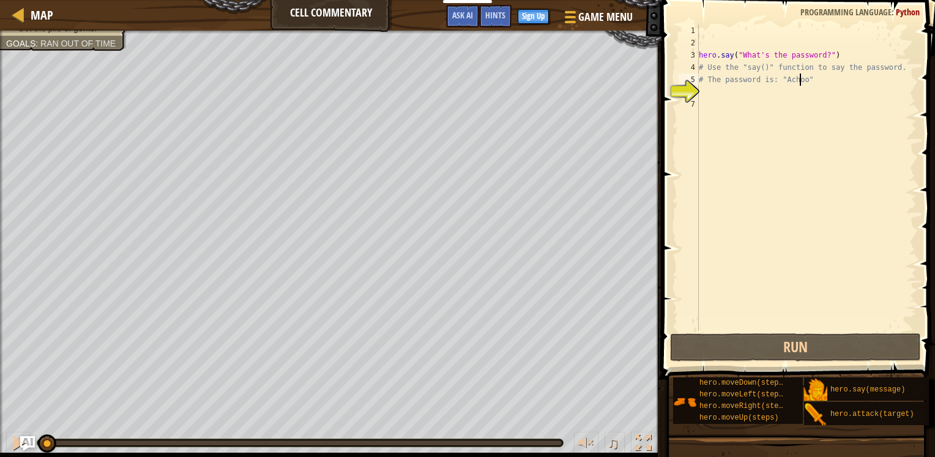
click at [800, 82] on div "hero . say ( "What's the password?" ) # Use the "say()" function to say the pas…" at bounding box center [807, 189] width 220 height 331
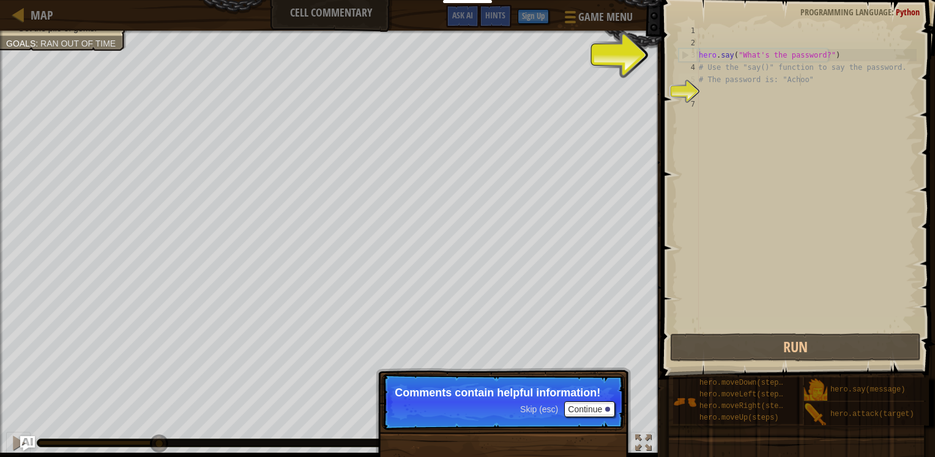
click at [542, 408] on span "Skip (esc)" at bounding box center [539, 409] width 38 height 10
click at [542, 415] on p "Skip (esc) Continue This one contains the password for the" at bounding box center [503, 401] width 243 height 56
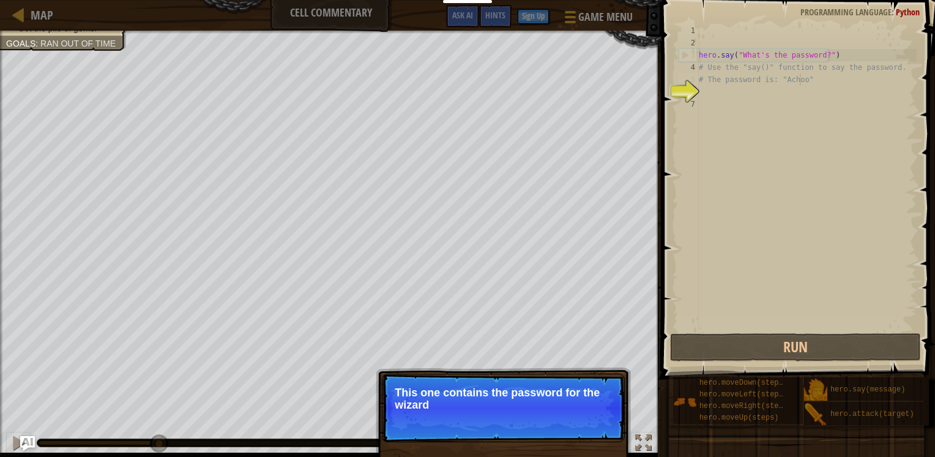
click at [542, 415] on p "Skip (esc) Continue This one contains the password for the wizard" at bounding box center [503, 407] width 243 height 69
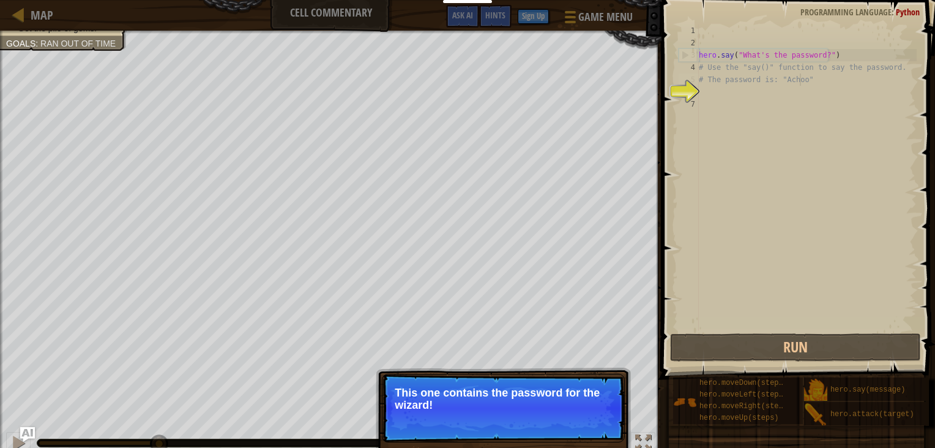
click at [544, 422] on span "Skip (esc)" at bounding box center [539, 421] width 38 height 10
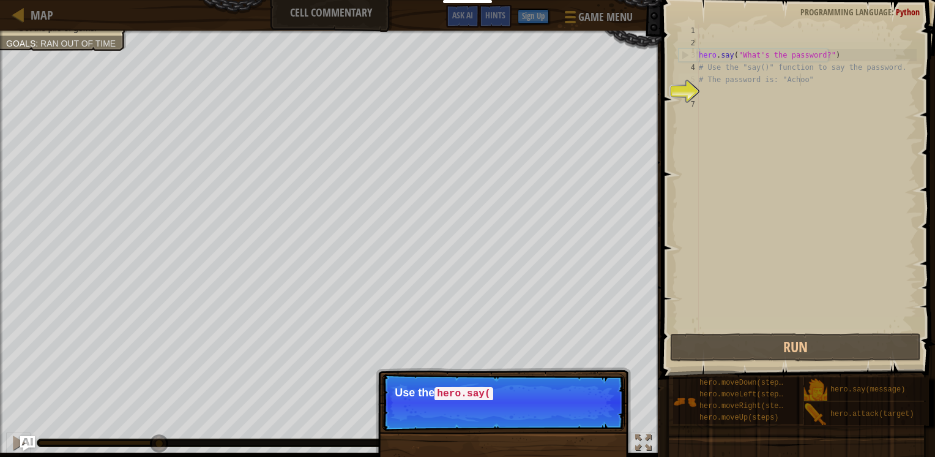
click at [549, 420] on p "Skip (esc) Continue Use the hero.say(" at bounding box center [503, 402] width 243 height 58
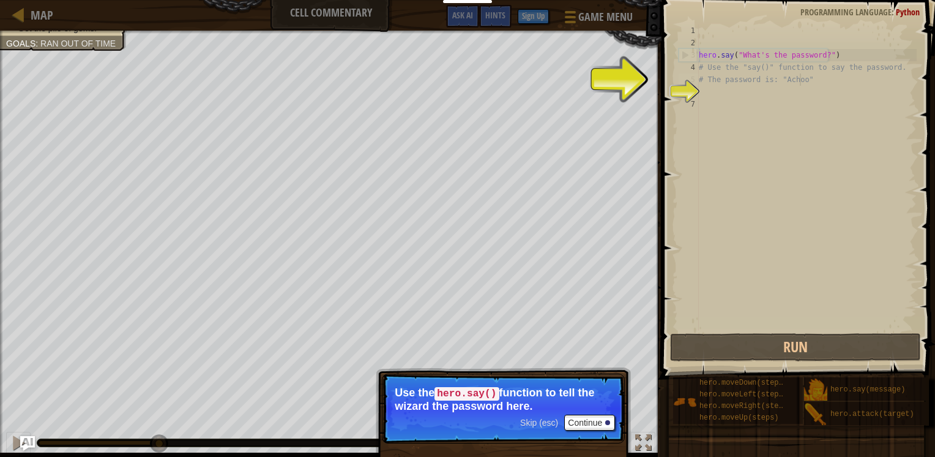
click at [545, 425] on span "Skip (esc)" at bounding box center [539, 423] width 38 height 10
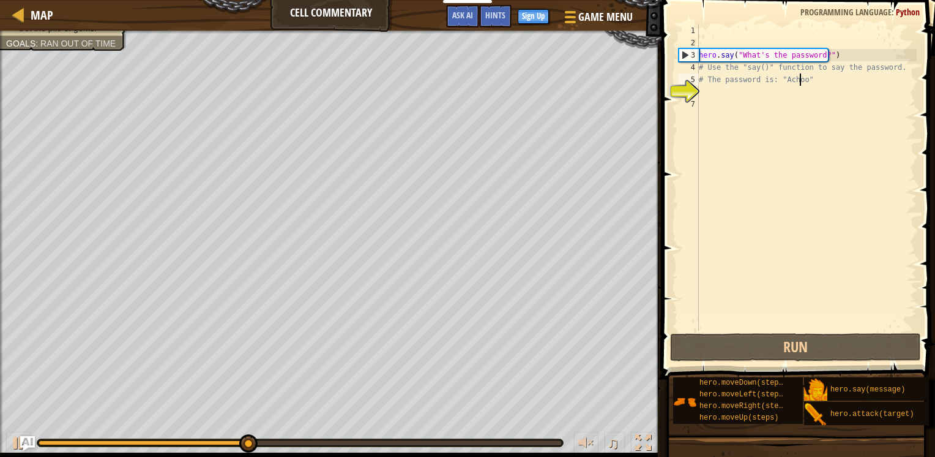
click at [704, 68] on div "hero . say ( "What's the password?" ) # Use the "say()" function to say the pas…" at bounding box center [807, 189] width 220 height 331
type textarea "#h Use the "say()" function to say the password."
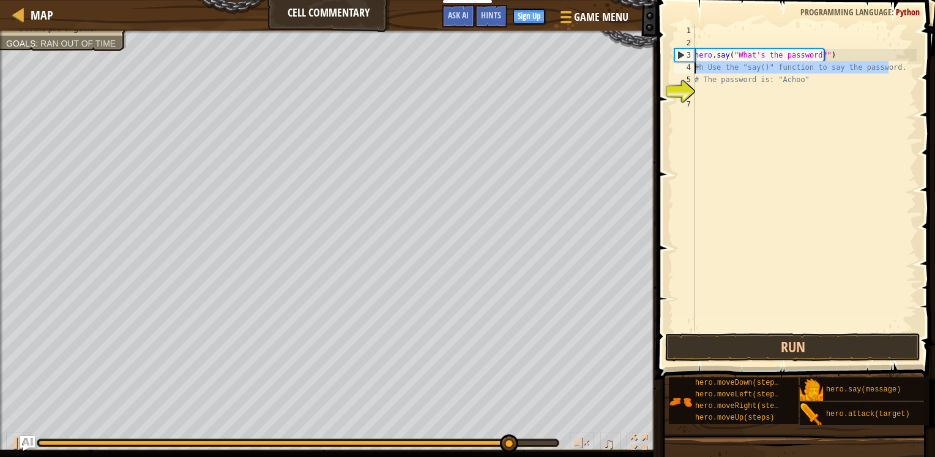
click at [644, 67] on div "Map Cell Commentary Game Menu Done Sign Up Hints Ask AI 1 ההההההההההההההההההההה…" at bounding box center [467, 228] width 935 height 457
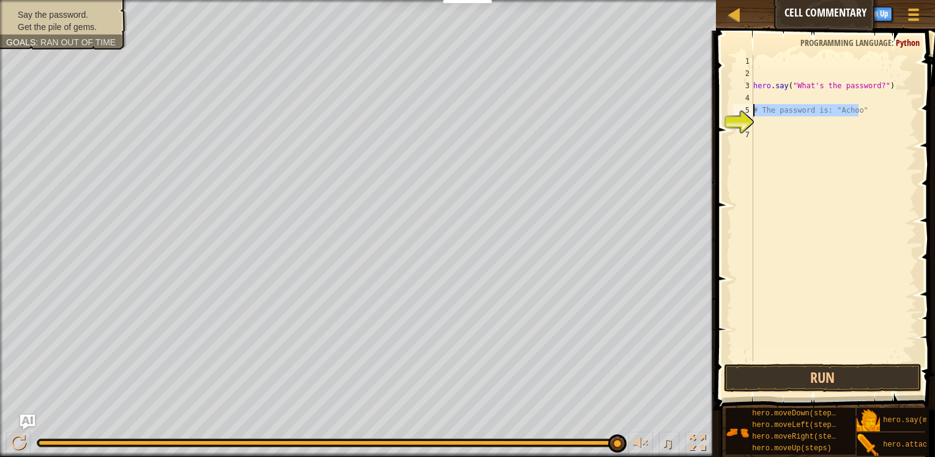
drag, startPoint x: 856, startPoint y: 111, endPoint x: 746, endPoint y: 111, distance: 110.2
click at [746, 111] on div "1 2 3 4 5 6 7 hero . say ( "What's the password?" ) # The password is: "Achoo" …" at bounding box center [824, 208] width 186 height 306
drag, startPoint x: 872, startPoint y: 117, endPoint x: 765, endPoint y: 114, distance: 106.6
click at [765, 114] on div "hero . say ( "What's the password?" ) # The password is: "Achoo"" at bounding box center [834, 220] width 166 height 331
type textarea "#"
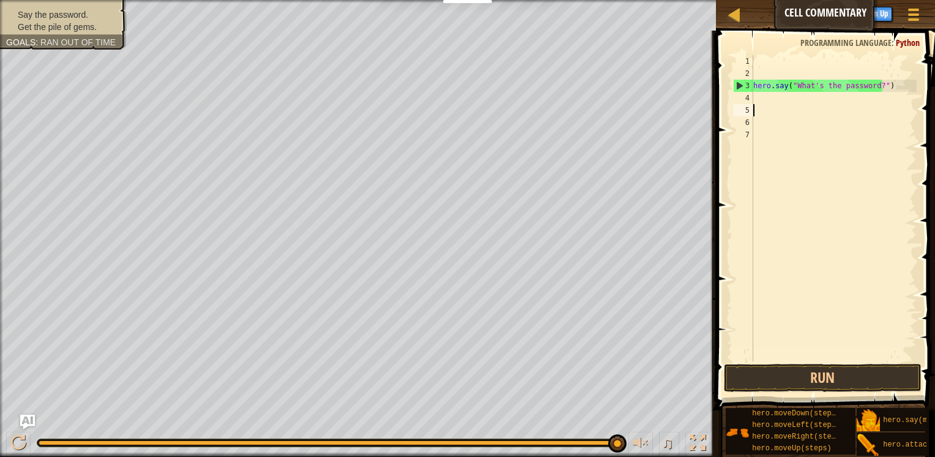
click at [776, 94] on div "hero . say ( "What's the password?" )" at bounding box center [834, 220] width 166 height 331
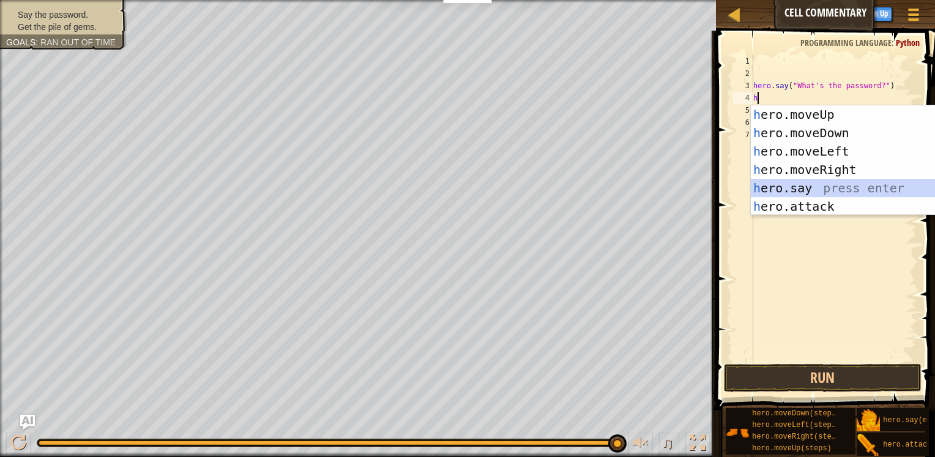
click at [784, 188] on div "h ero.moveUp press enter h ero.moveDown press enter h ero.moveLeft press enter …" at bounding box center [866, 178] width 231 height 147
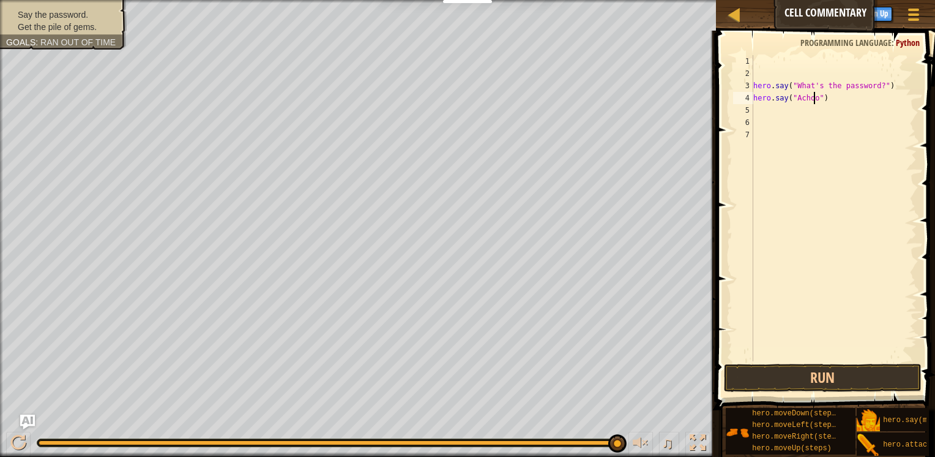
scroll to position [6, 5]
type textarea "hero.say("Achoo")"
click at [826, 384] on button "Run" at bounding box center [823, 378] width 198 height 28
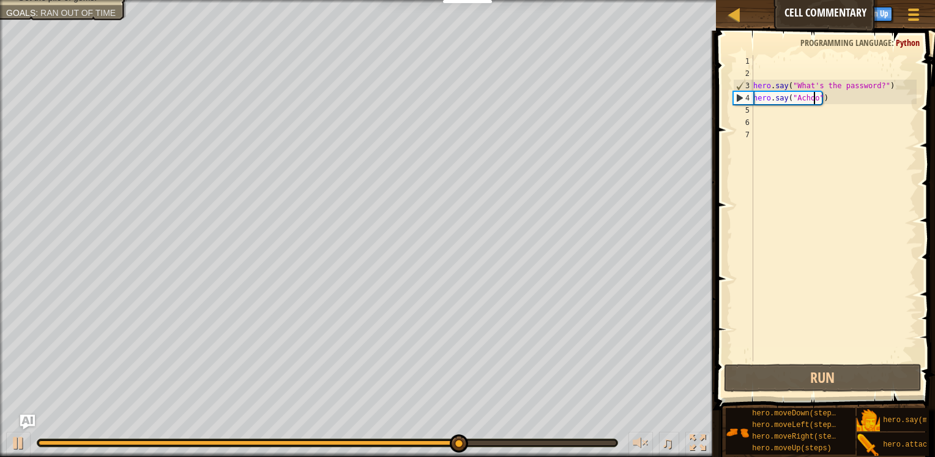
click at [777, 148] on div "hero . say ( "What's the password?" ) hero . say ( "Achoo" )" at bounding box center [834, 220] width 166 height 331
click at [778, 116] on div "hero . say ( "What's the password?" ) hero . say ( "Achoo" )" at bounding box center [834, 220] width 166 height 331
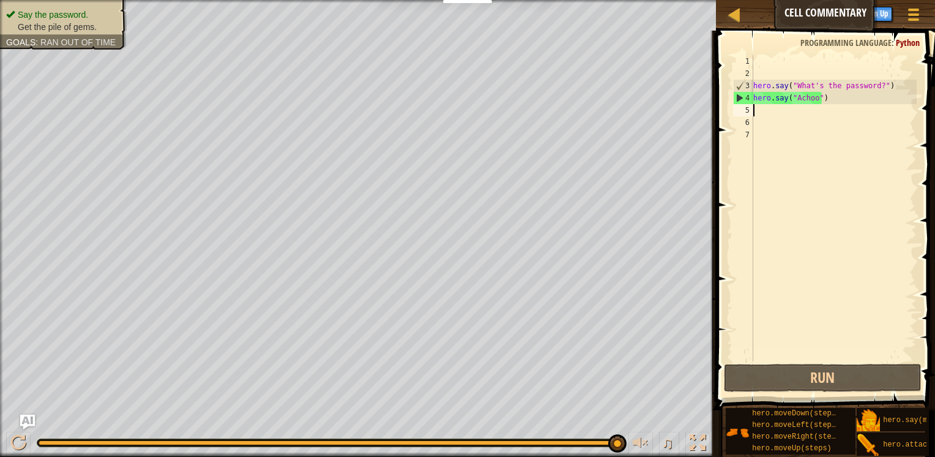
type textarea "h"
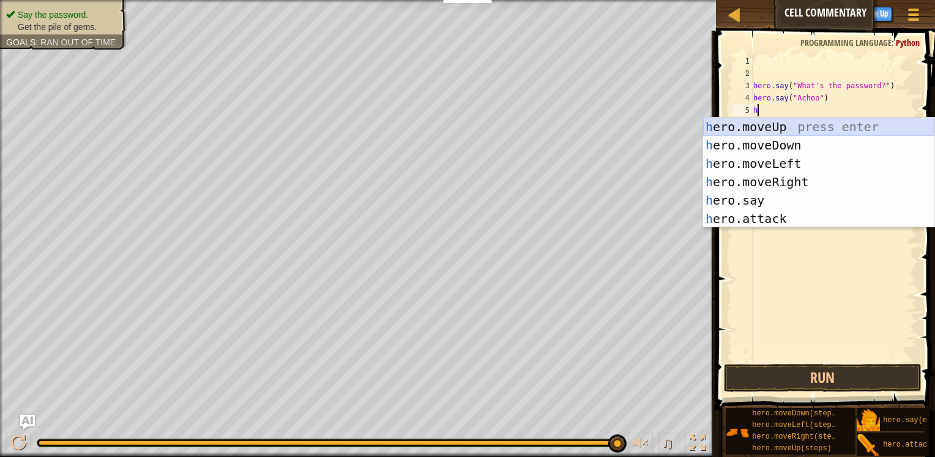
click at [752, 124] on div "h ero.moveUp press enter h ero.moveDown press enter h ero.moveLeft press enter …" at bounding box center [818, 191] width 231 height 147
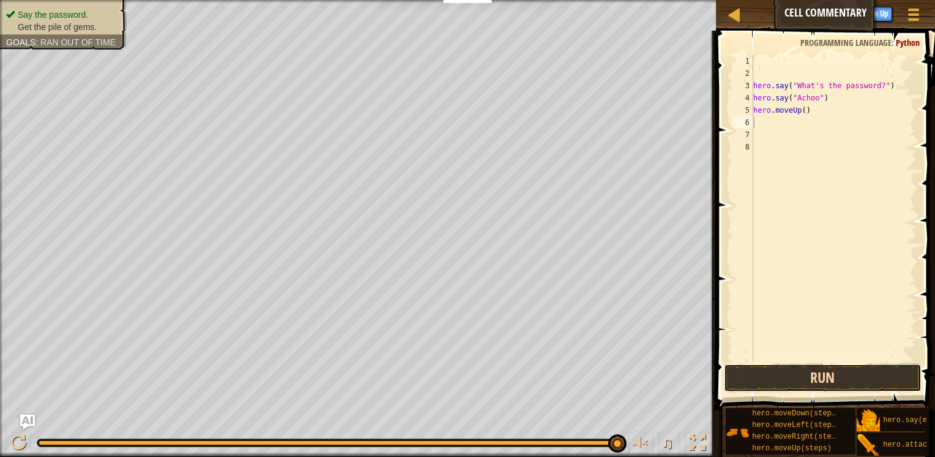
click at [849, 381] on button "Run" at bounding box center [823, 378] width 198 height 28
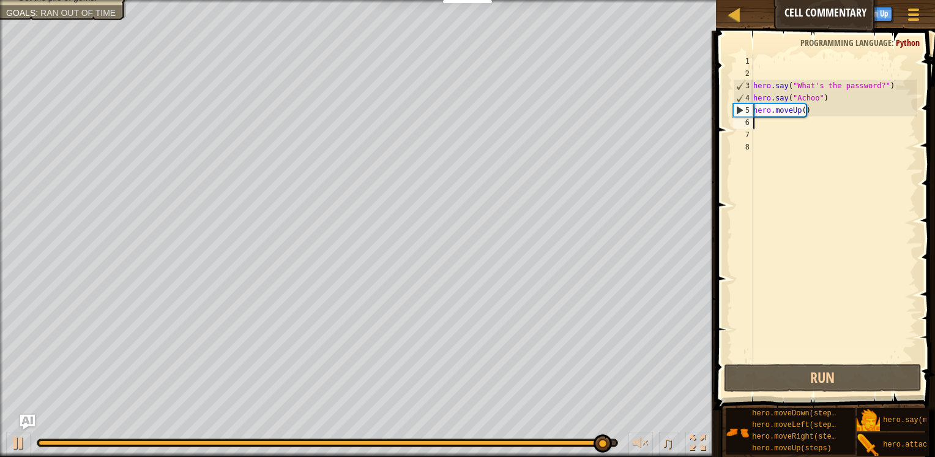
click at [802, 114] on div "hero . say ( "What's the password?" ) hero . say ( "Achoo" ) hero . moveUp ( )" at bounding box center [834, 220] width 166 height 331
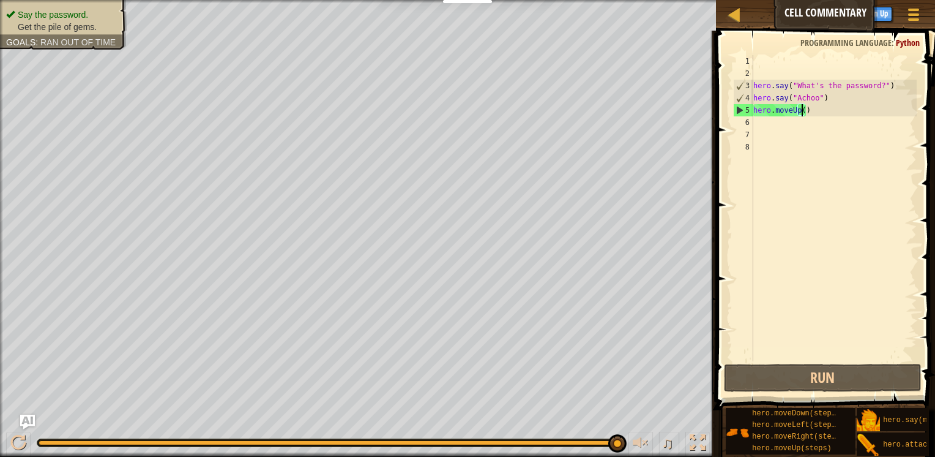
scroll to position [6, 4]
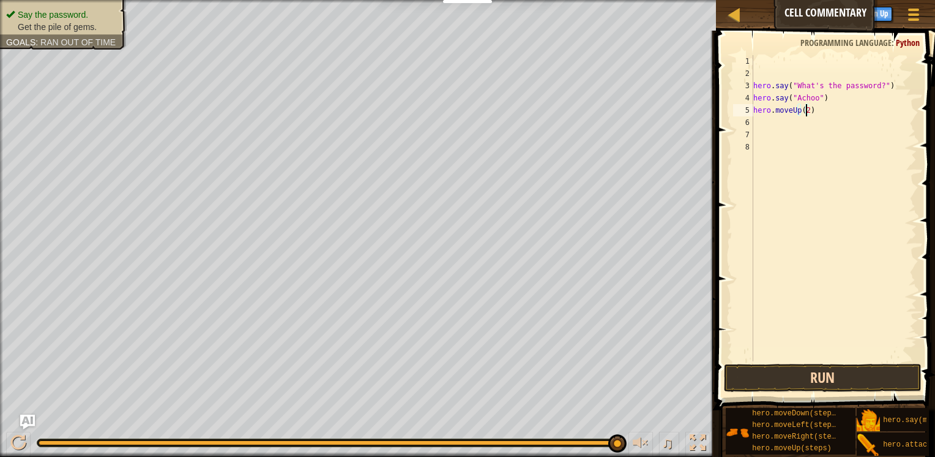
type textarea "hero.moveUp(2)"
click at [833, 378] on button "Run" at bounding box center [823, 378] width 198 height 28
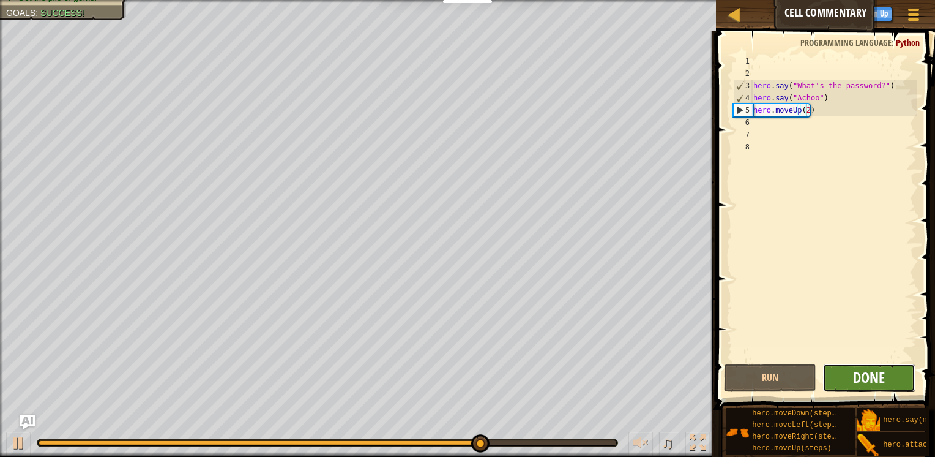
click at [874, 366] on button "Done" at bounding box center [869, 378] width 93 height 28
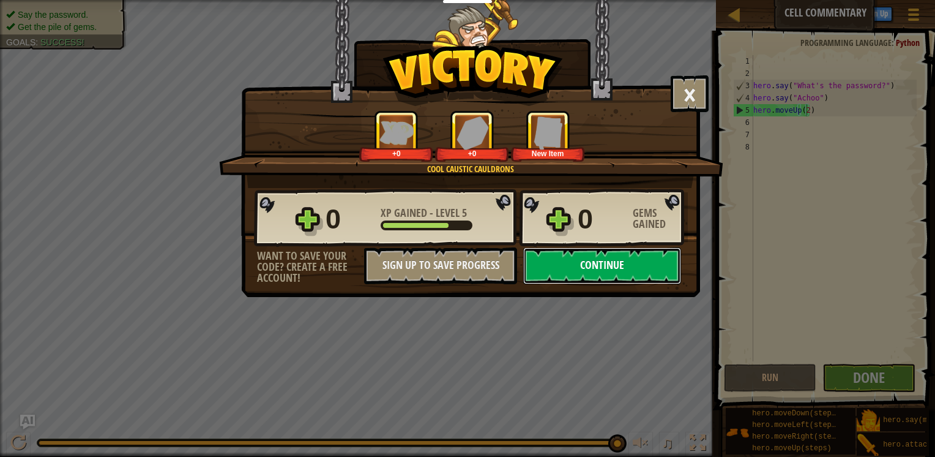
click at [593, 276] on button "Continue" at bounding box center [602, 265] width 158 height 37
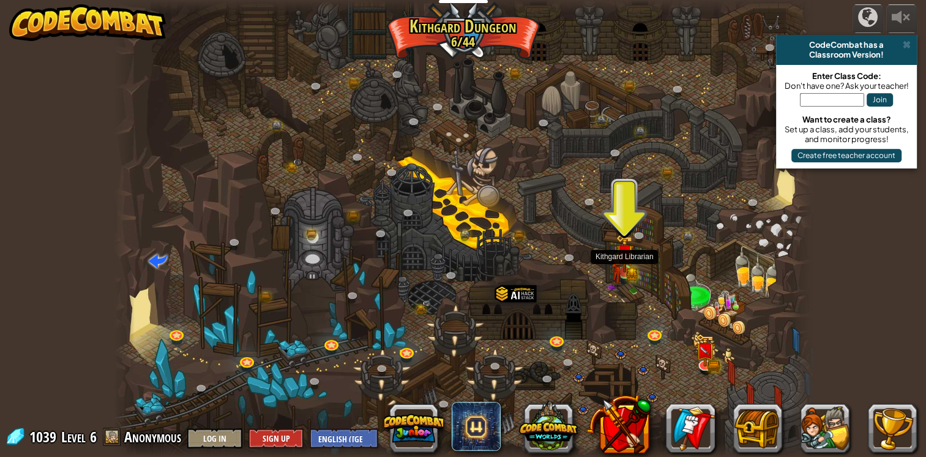
click at [622, 278] on img at bounding box center [618, 269] width 12 height 34
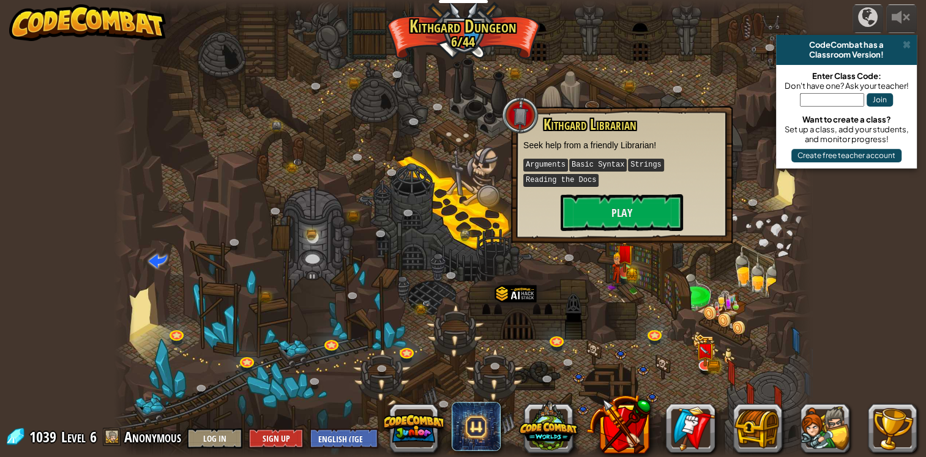
click at [632, 264] on img at bounding box center [625, 253] width 18 height 39
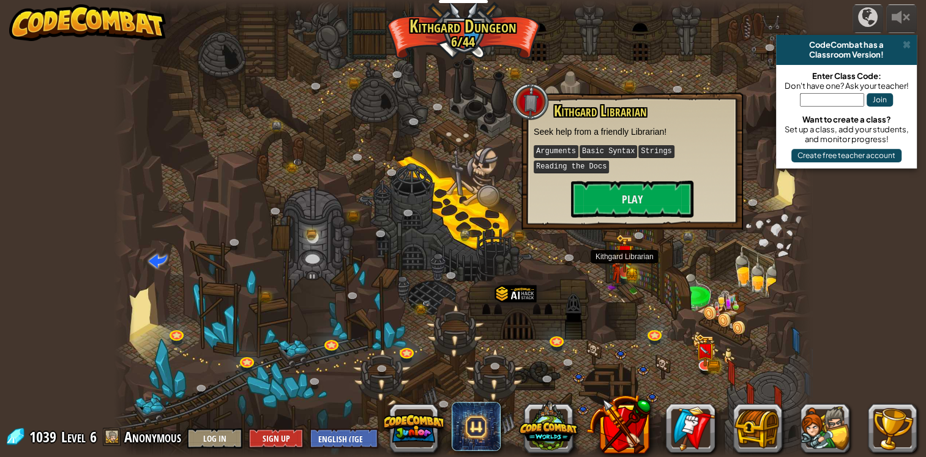
click at [632, 264] on img at bounding box center [625, 253] width 18 height 39
click at [636, 210] on button "Play" at bounding box center [632, 199] width 122 height 37
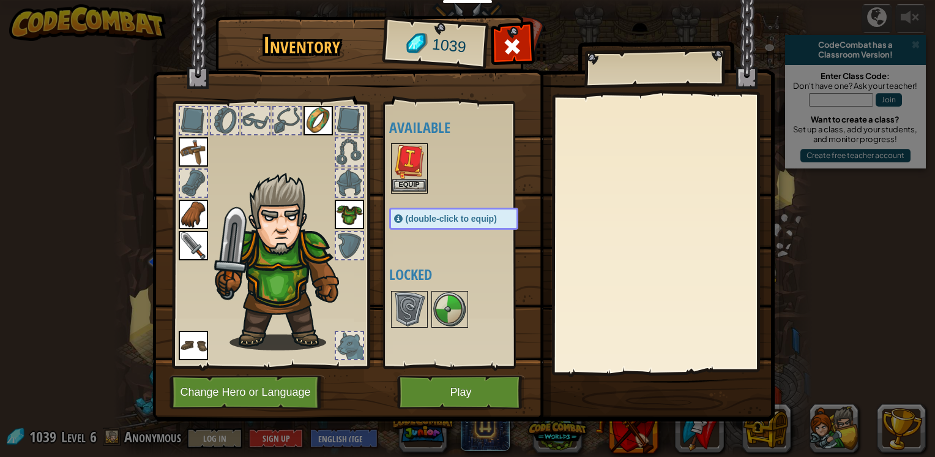
click at [421, 165] on img at bounding box center [409, 161] width 34 height 34
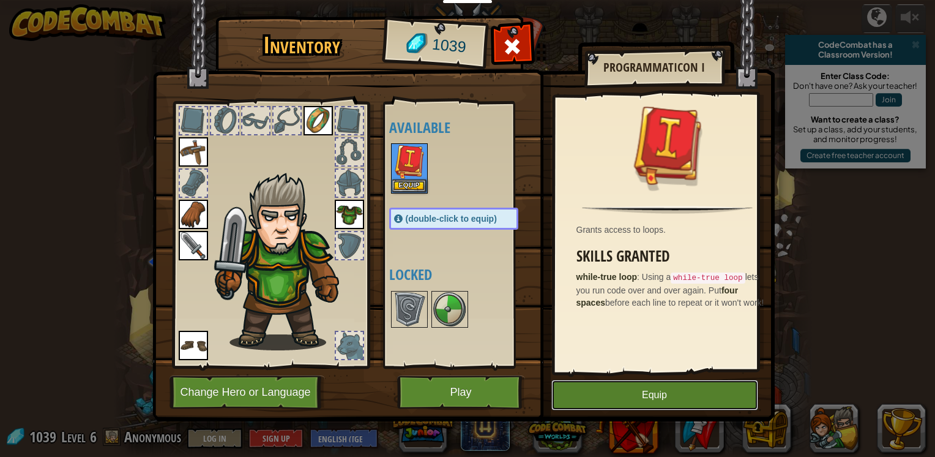
click at [621, 395] on button "Equip" at bounding box center [655, 395] width 207 height 31
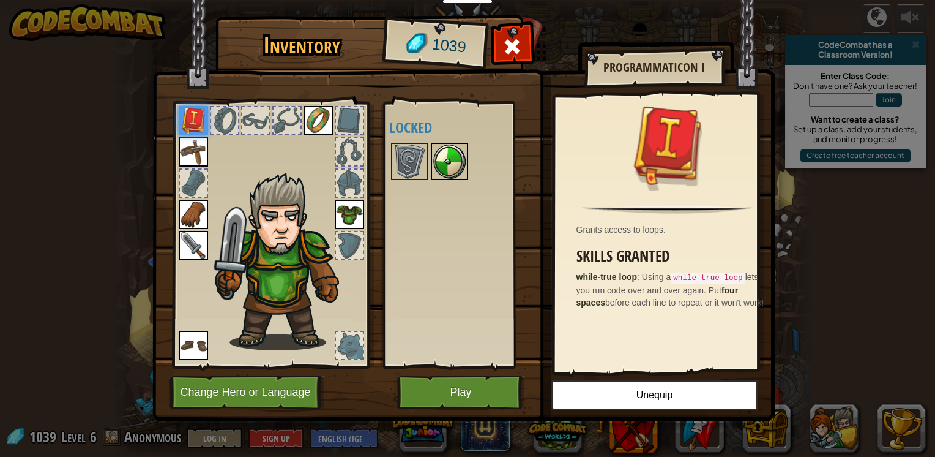
click at [448, 161] on img at bounding box center [450, 161] width 34 height 34
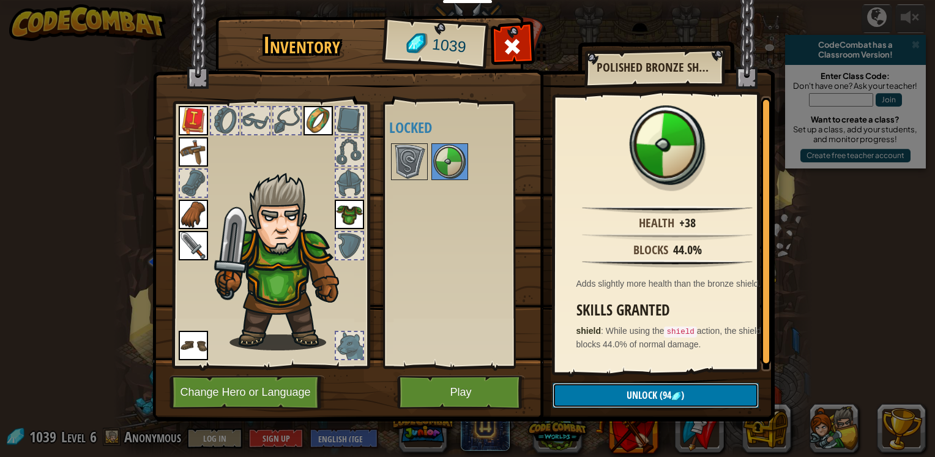
click at [624, 400] on button "Unlock (94 )" at bounding box center [656, 395] width 206 height 25
click at [617, 397] on button "Confirm" at bounding box center [656, 395] width 206 height 25
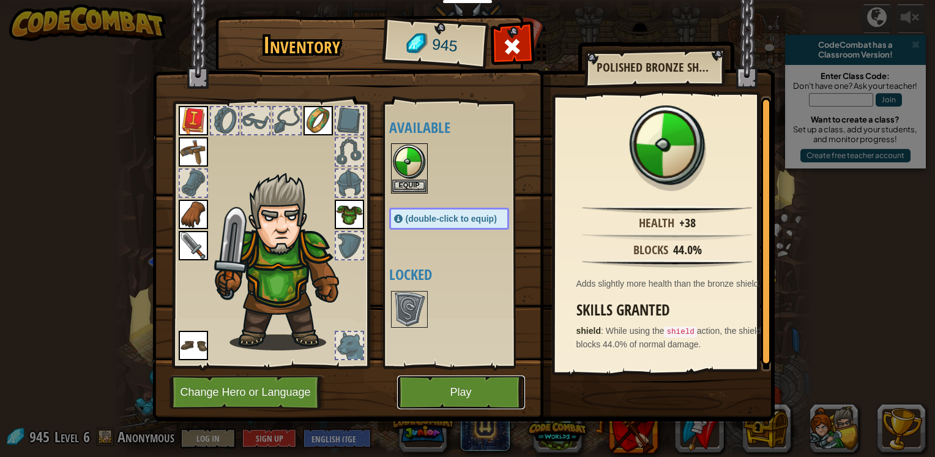
click at [447, 405] on button "Play" at bounding box center [461, 392] width 128 height 34
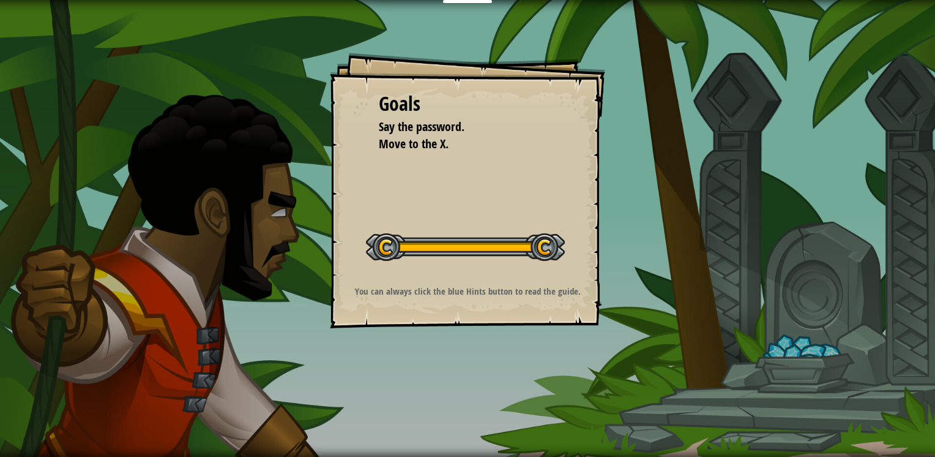
click at [522, 294] on p "You can always click the blue Hints button to read the guide." at bounding box center [467, 291] width 245 height 13
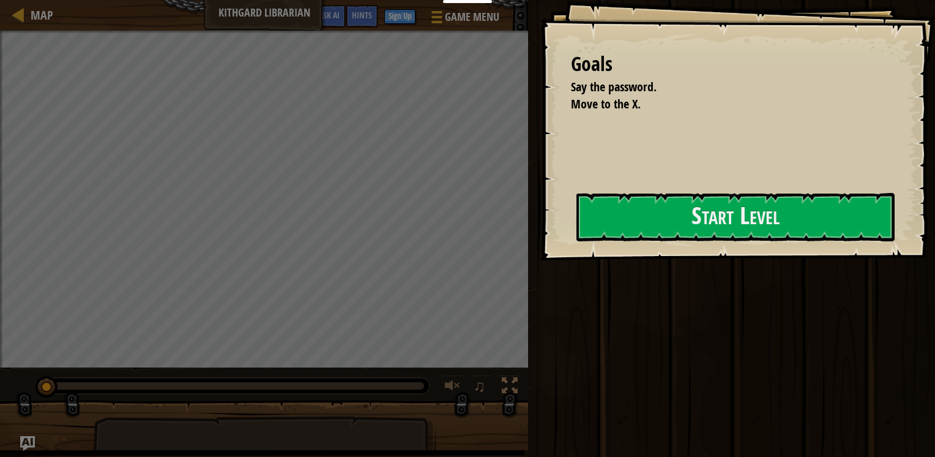
drag, startPoint x: 501, startPoint y: 294, endPoint x: 494, endPoint y: 296, distance: 7.6
click at [577, 281] on div at bounding box center [736, 267] width 318 height 28
click at [671, 217] on button "Start Level" at bounding box center [736, 217] width 318 height 48
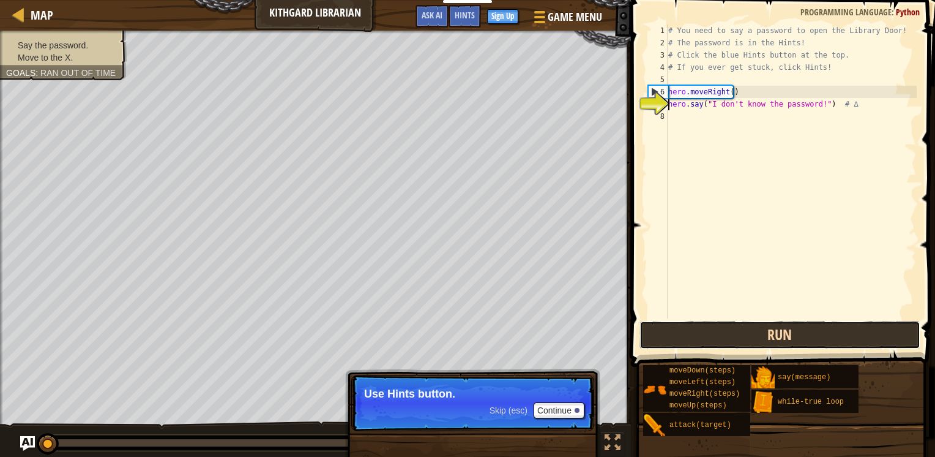
click at [760, 334] on button "Run" at bounding box center [780, 335] width 281 height 28
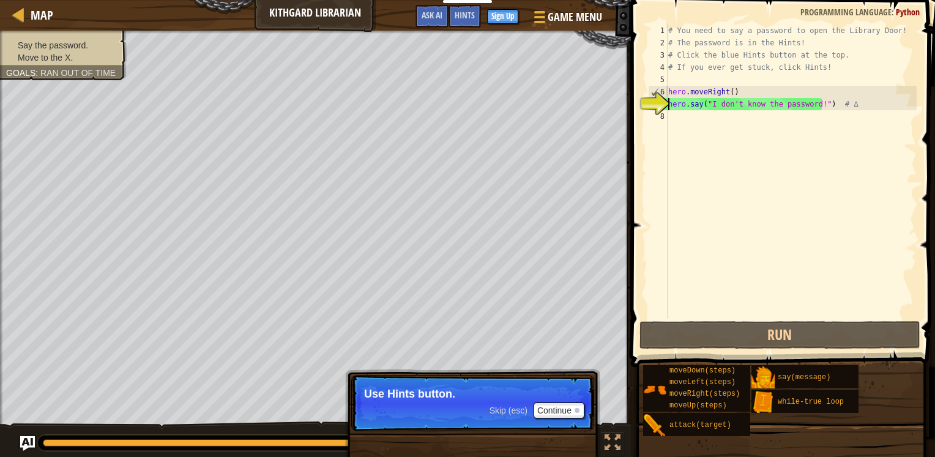
click at [509, 414] on span "Skip (esc)" at bounding box center [509, 410] width 38 height 10
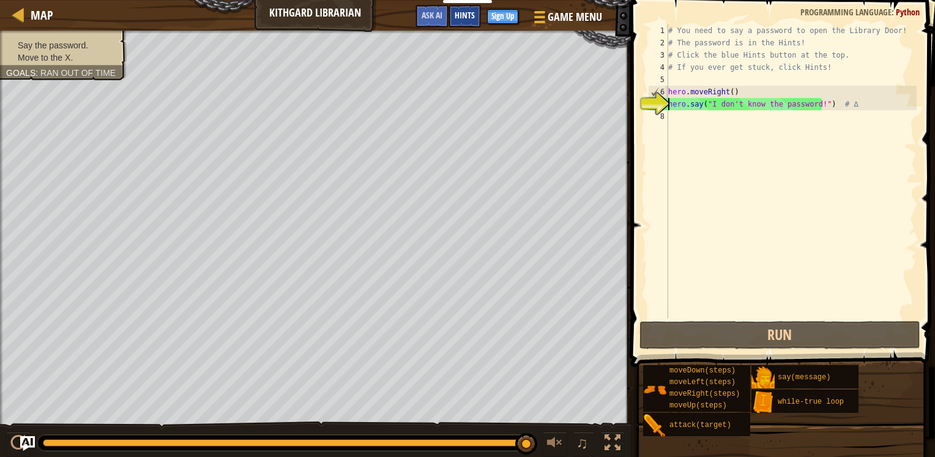
click at [470, 11] on span "Hints" at bounding box center [465, 15] width 20 height 12
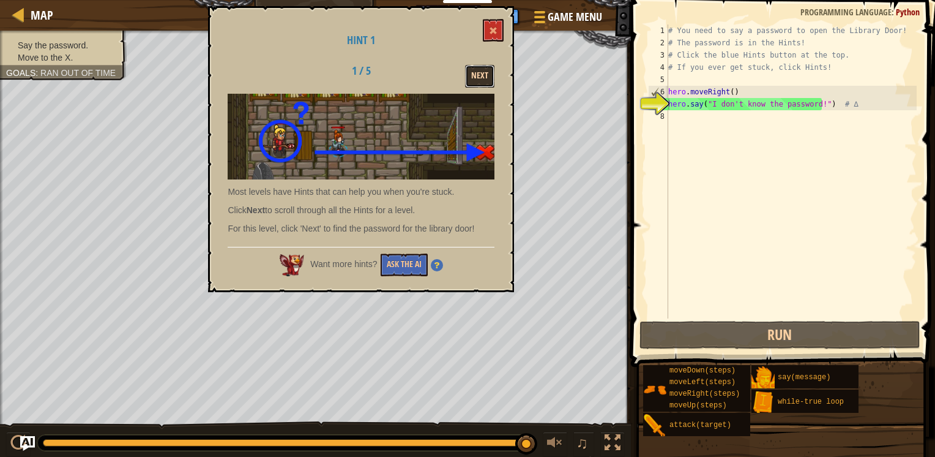
click at [475, 81] on button "Next" at bounding box center [479, 76] width 29 height 23
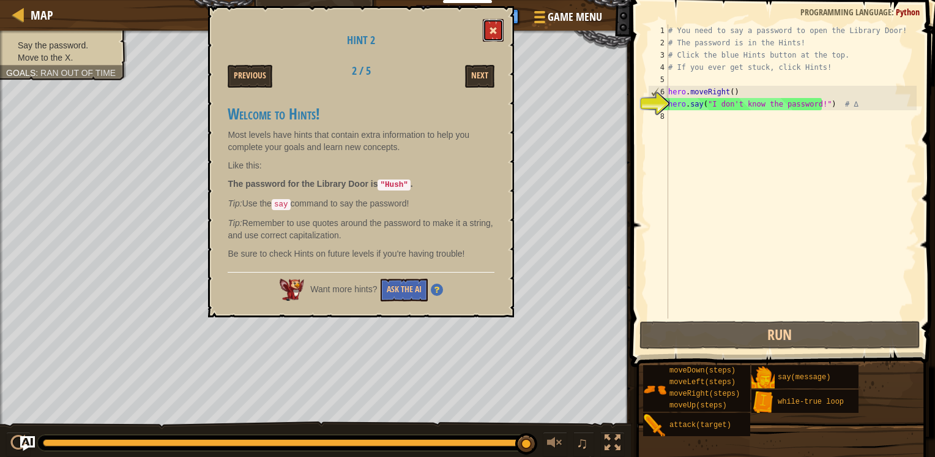
click at [495, 27] on span at bounding box center [493, 30] width 9 height 9
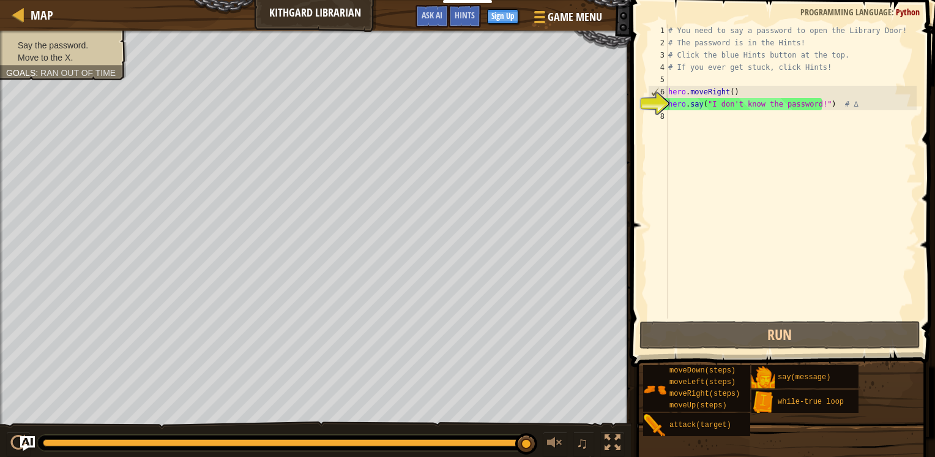
click at [712, 124] on div "# You need to say a password to open the Library Door! # The password is in the…" at bounding box center [791, 183] width 251 height 318
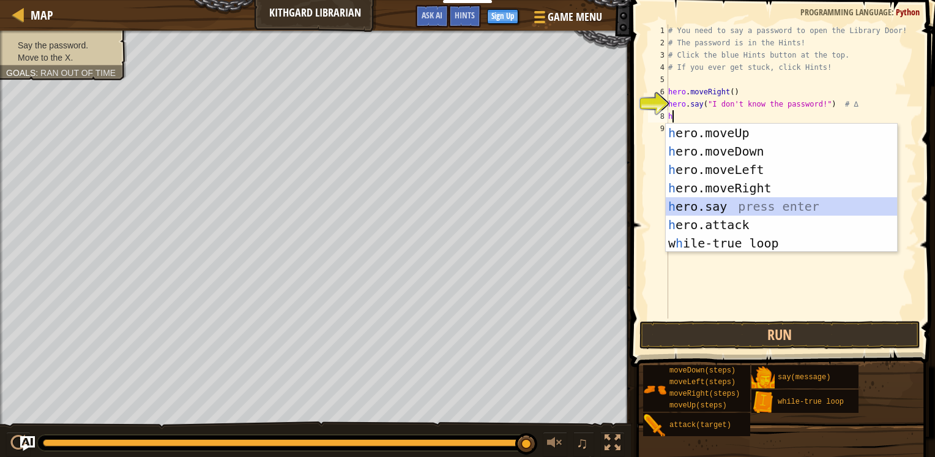
click at [708, 205] on div "h ero.moveUp press enter h ero.moveDown press enter h ero.moveLeft press enter …" at bounding box center [781, 206] width 231 height 165
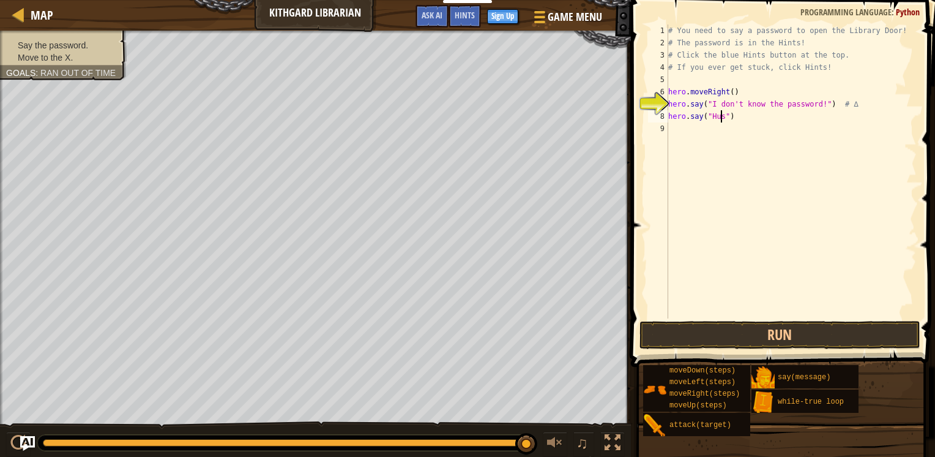
scroll to position [6, 4]
type textarea "hero.say("Hush")"
click at [791, 341] on button "Run" at bounding box center [780, 335] width 281 height 28
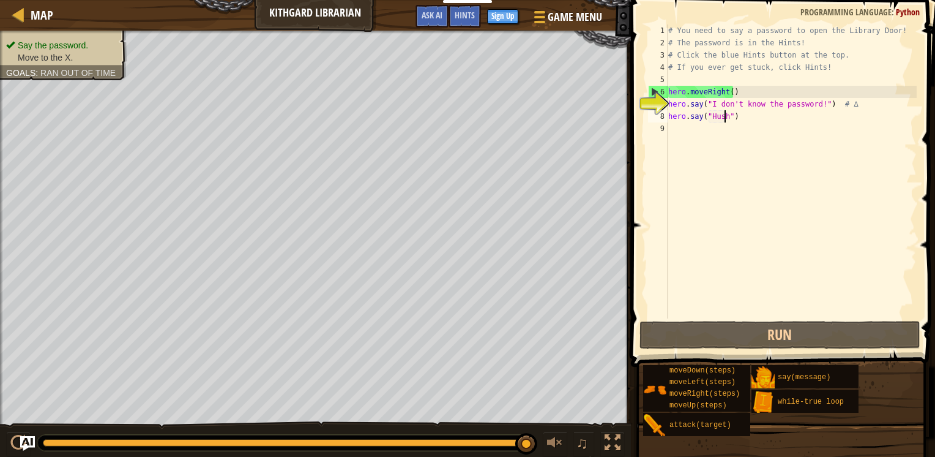
click at [719, 136] on div "# You need to say a password to open the Library Door! # The password is in the…" at bounding box center [791, 183] width 251 height 318
type textarea "h"
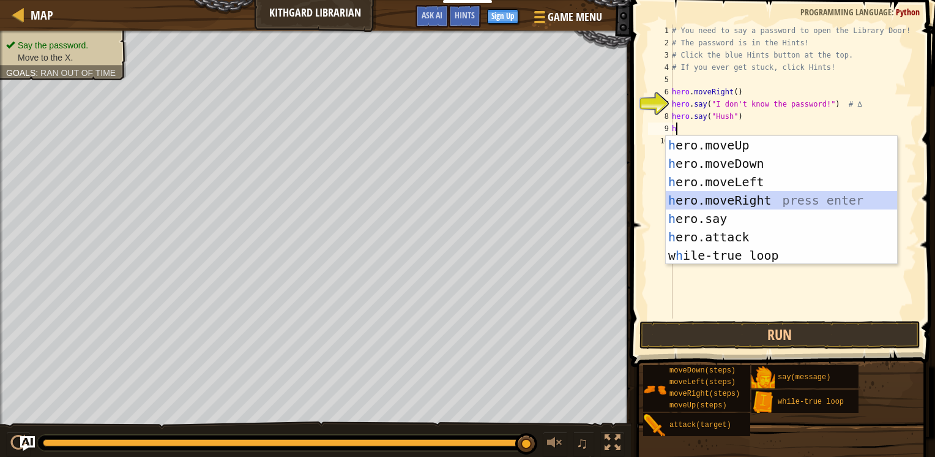
click at [743, 206] on div "h ero.moveUp press enter h ero.moveDown press enter h ero.moveLeft press enter …" at bounding box center [781, 218] width 231 height 165
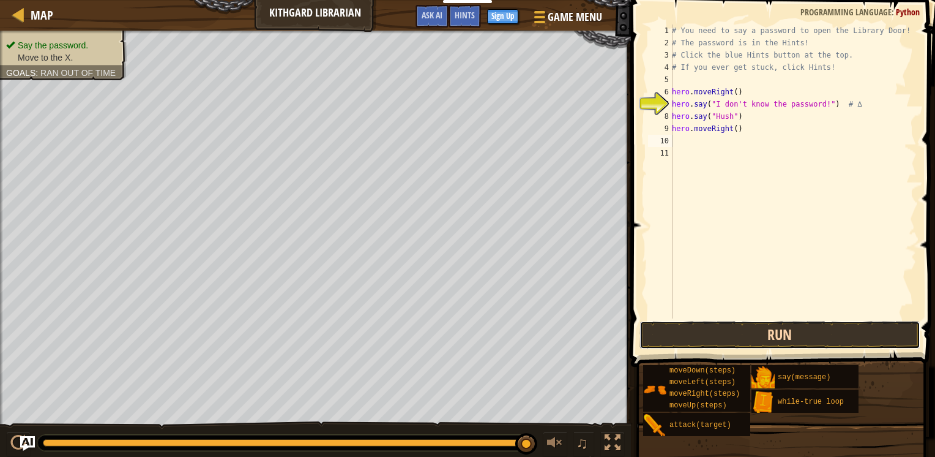
click at [751, 335] on button "Run" at bounding box center [780, 335] width 281 height 28
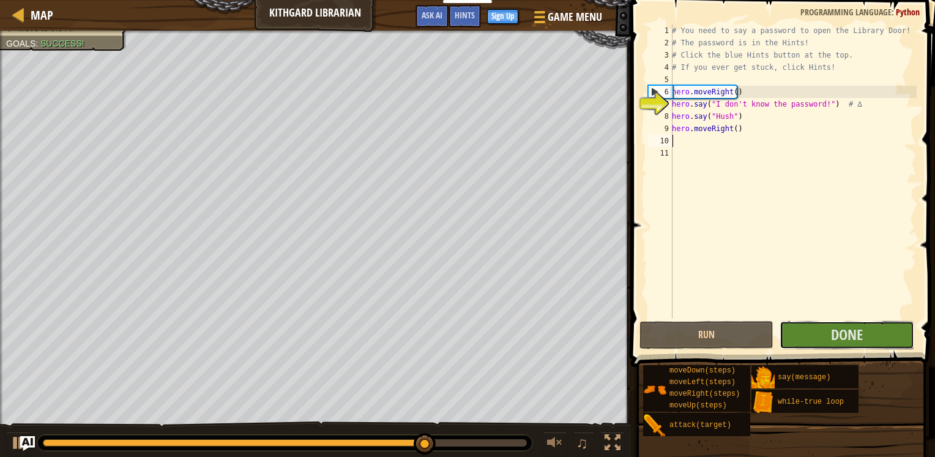
click at [886, 356] on div "Hints 1 2 3 4 5 6 7 8 9 10 11 # You need to say a password to open the Library …" at bounding box center [782, 225] width 308 height 451
click at [850, 343] on span "Done" at bounding box center [847, 334] width 32 height 20
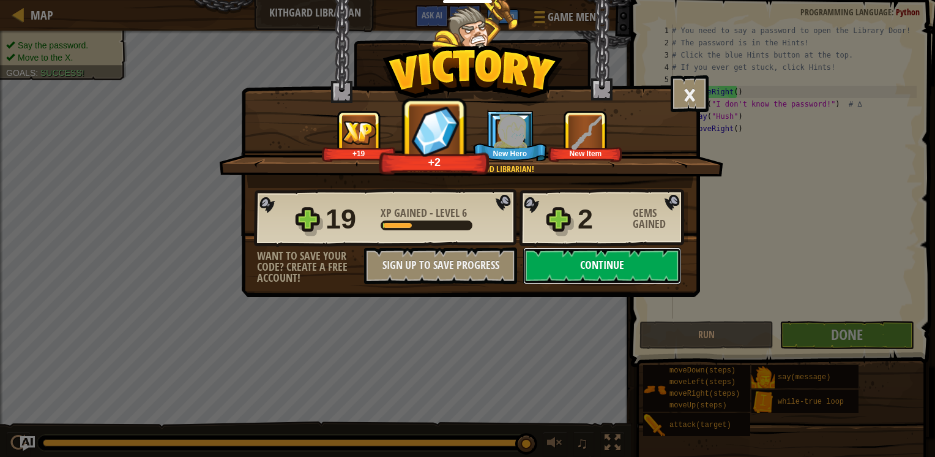
click at [616, 272] on button "Continue" at bounding box center [602, 265] width 158 height 37
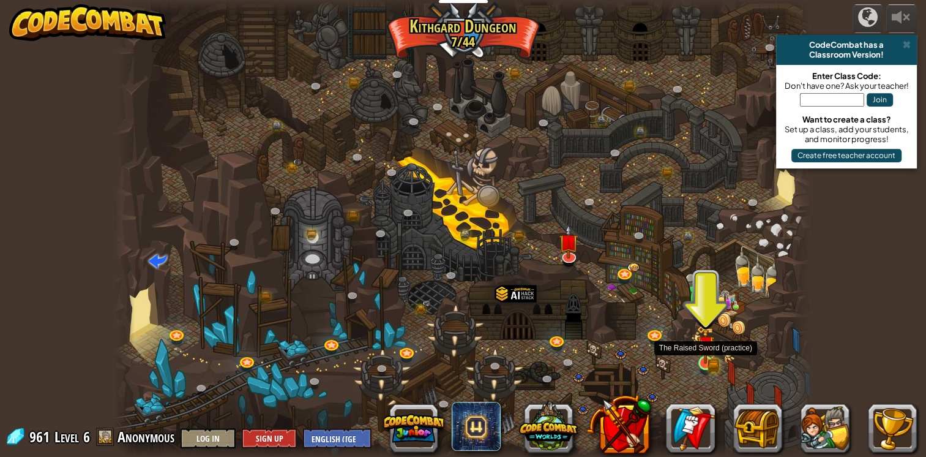
click at [712, 357] on img at bounding box center [706, 344] width 18 height 39
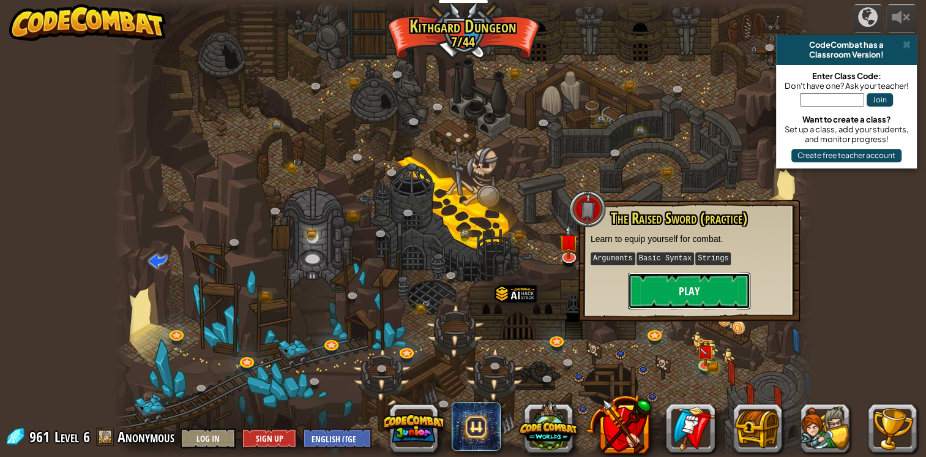
click at [684, 297] on button "Play" at bounding box center [689, 290] width 122 height 37
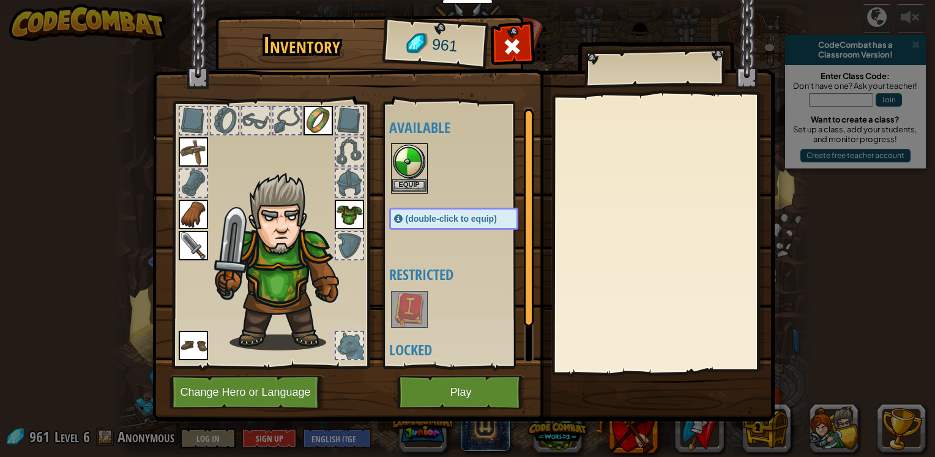
click at [407, 158] on img at bounding box center [409, 161] width 34 height 34
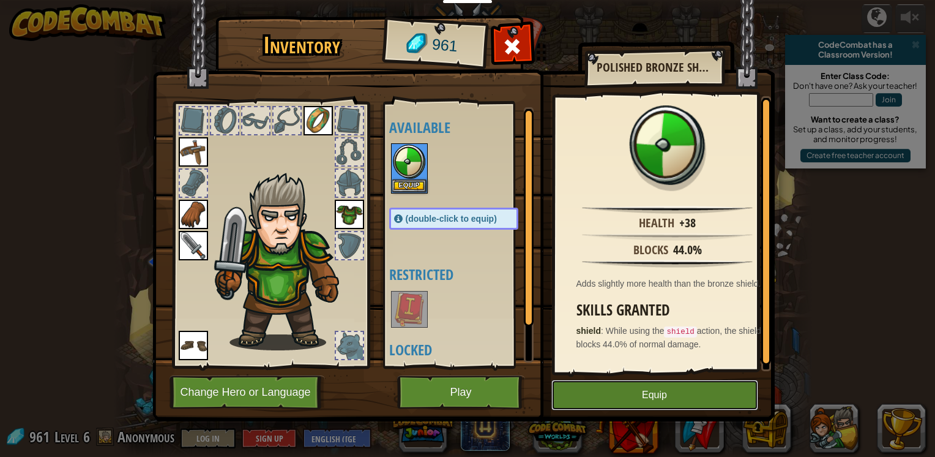
click at [691, 394] on button "Equip" at bounding box center [655, 395] width 207 height 31
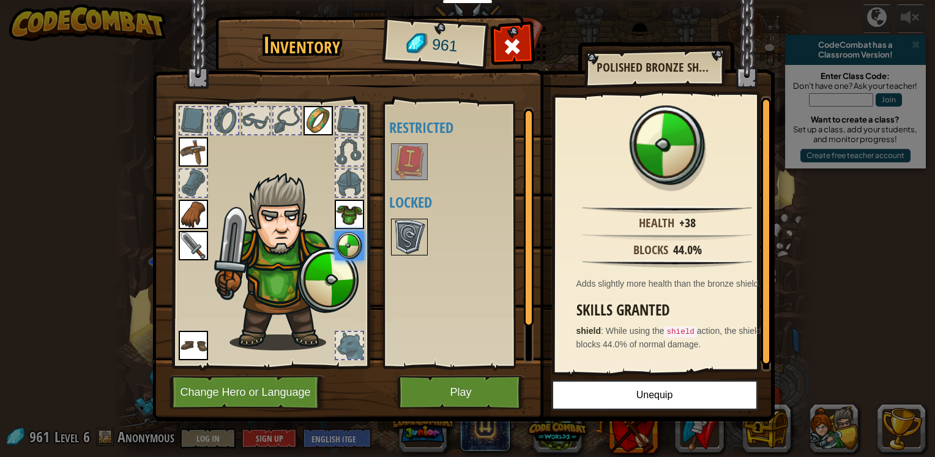
click at [408, 240] on img at bounding box center [409, 237] width 34 height 34
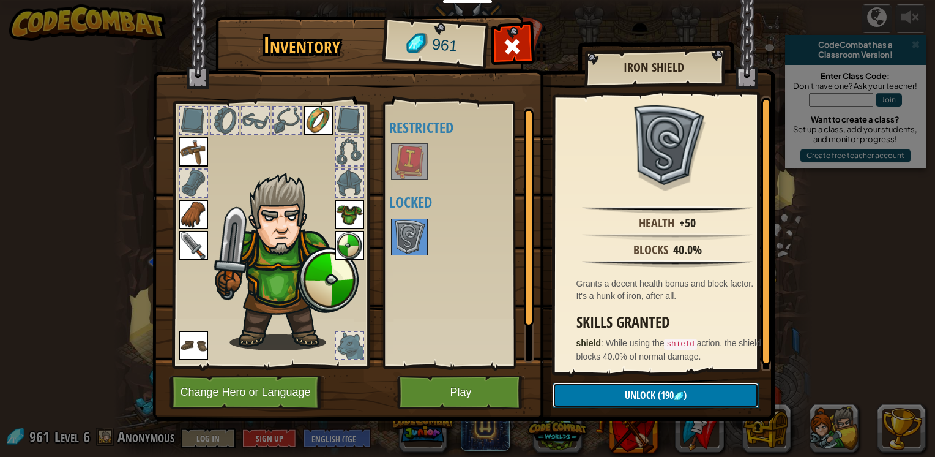
click at [708, 407] on button "Unlock (190 )" at bounding box center [656, 395] width 206 height 25
click at [631, 402] on button "Confirm" at bounding box center [656, 395] width 206 height 25
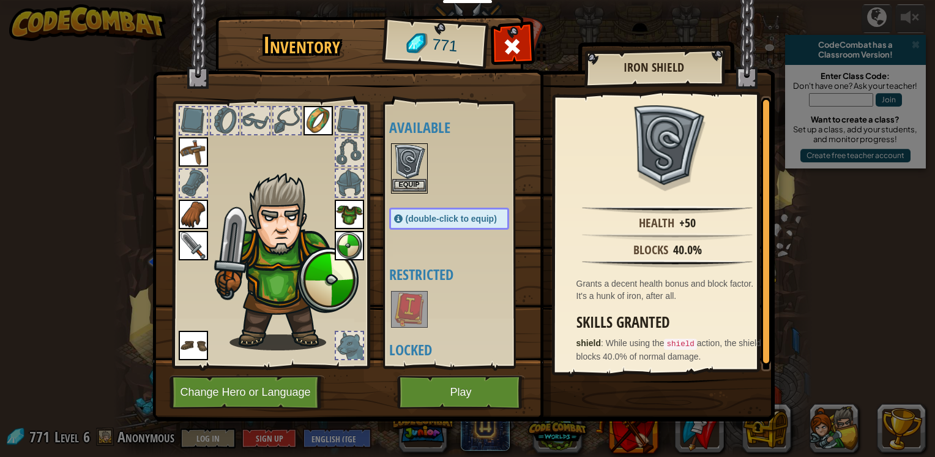
click at [405, 168] on img at bounding box center [409, 161] width 34 height 34
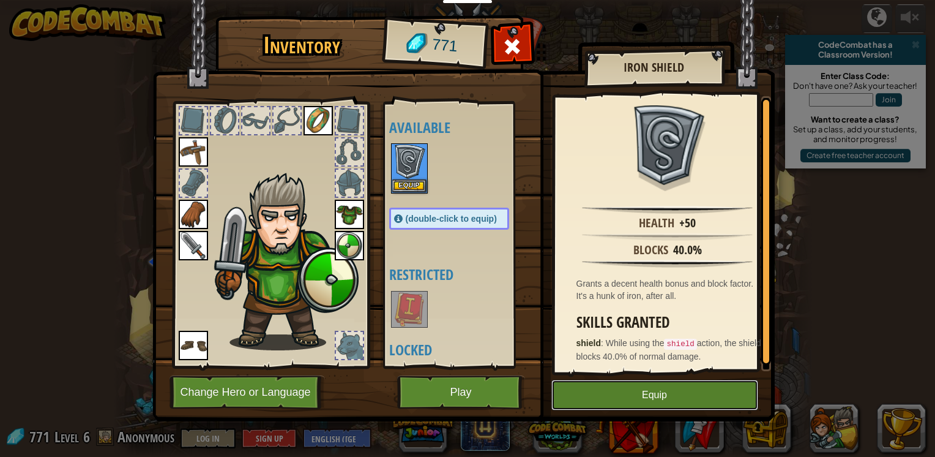
click at [622, 386] on button "Equip" at bounding box center [655, 395] width 207 height 31
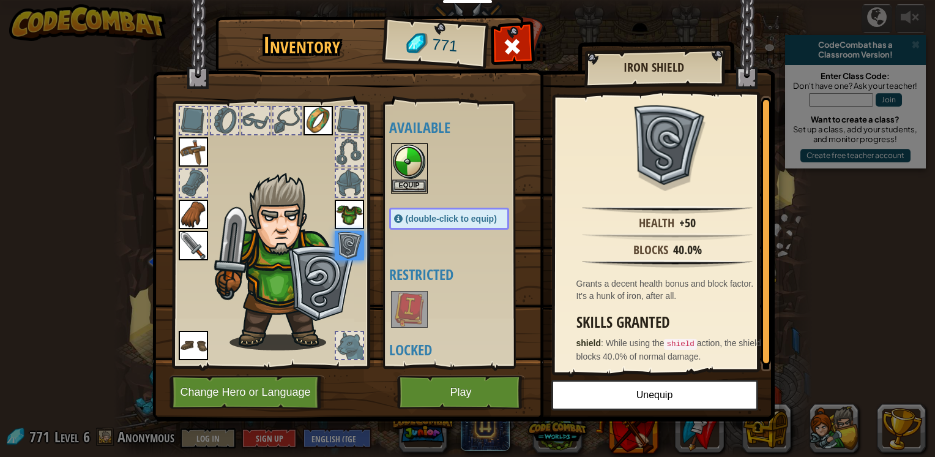
click at [394, 306] on img at bounding box center [409, 309] width 34 height 34
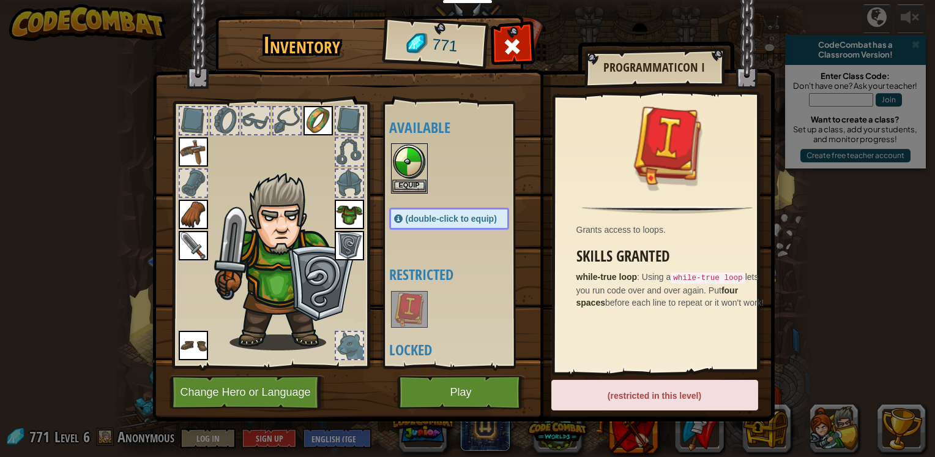
click at [408, 309] on img at bounding box center [409, 309] width 34 height 34
click at [309, 285] on img at bounding box center [284, 261] width 150 height 178
click at [342, 245] on img at bounding box center [349, 245] width 29 height 29
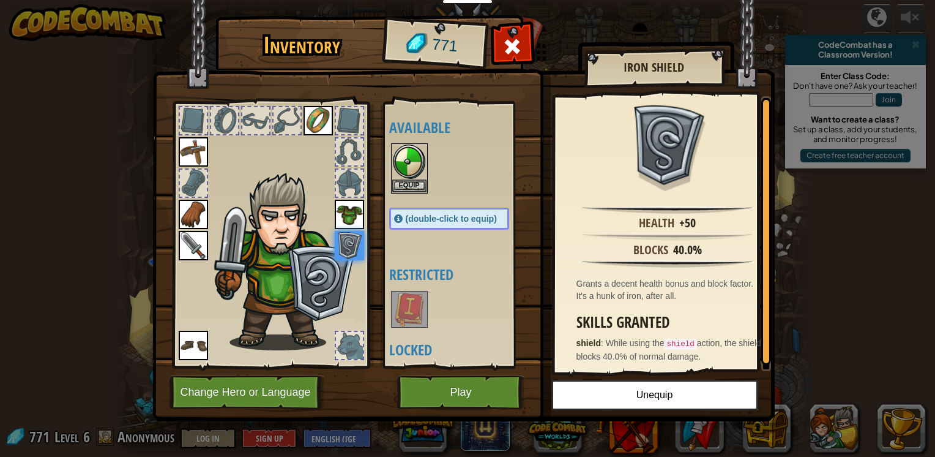
click at [350, 181] on div at bounding box center [349, 183] width 27 height 27
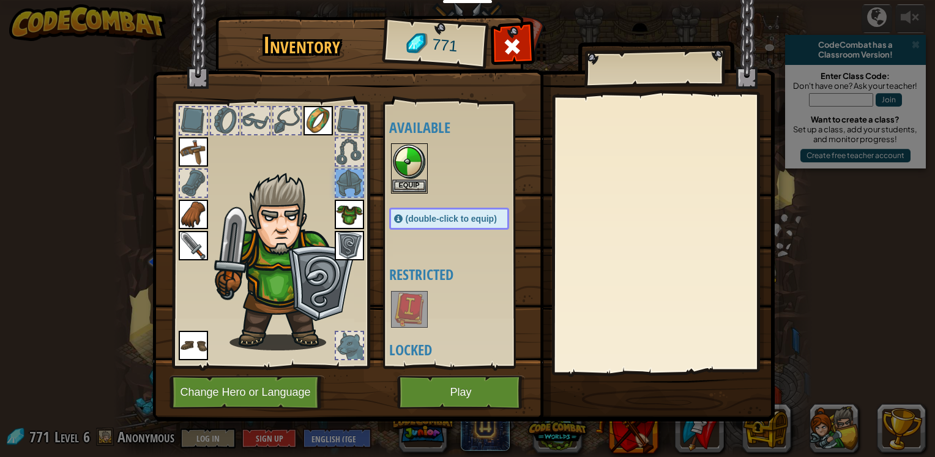
click at [346, 146] on div at bounding box center [349, 151] width 27 height 27
click at [482, 394] on button "Play" at bounding box center [461, 392] width 128 height 34
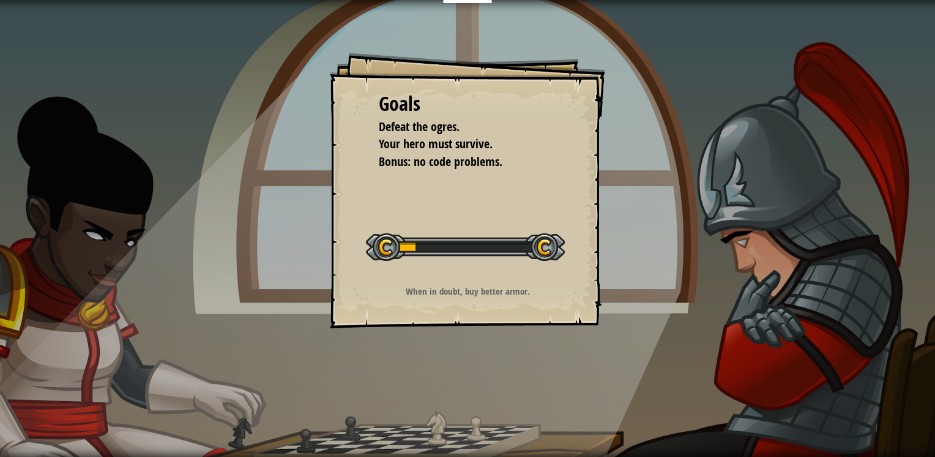
click at [581, 249] on div "Goals Defeat the ogres. Your hero must survive. Bonus: no code problems. Start …" at bounding box center [467, 190] width 275 height 275
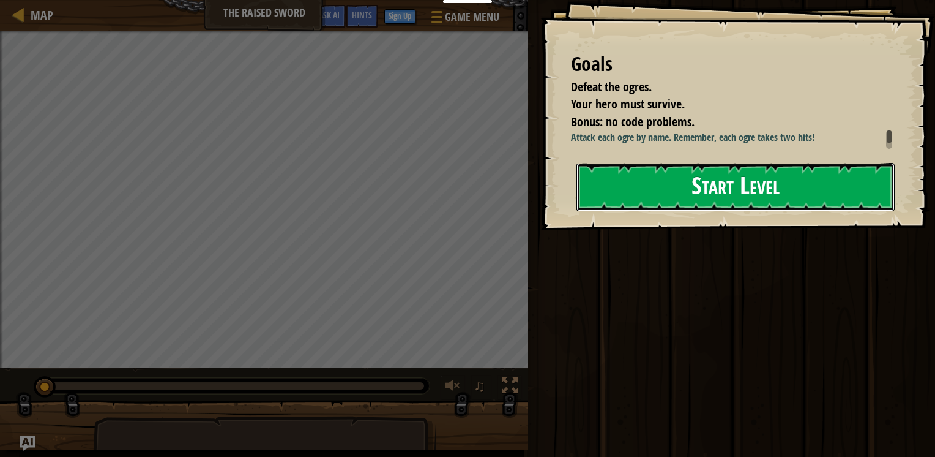
click at [675, 211] on button "Start Level" at bounding box center [736, 187] width 318 height 48
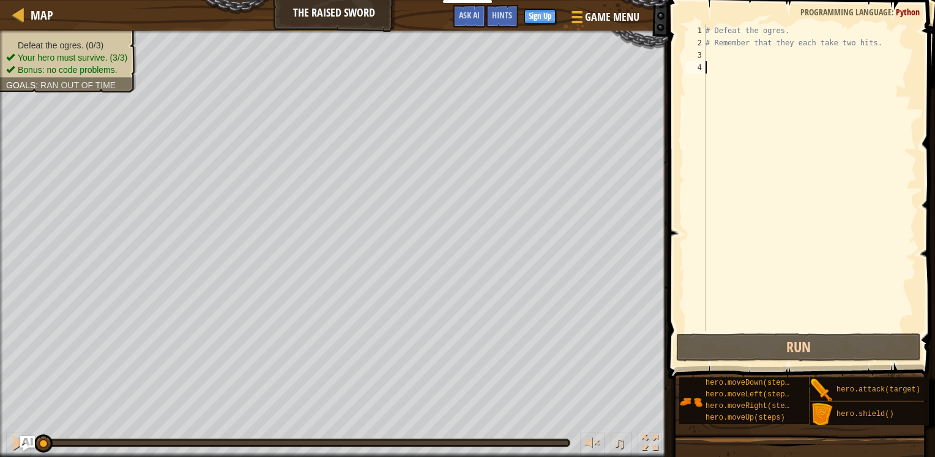
type textarea "h"
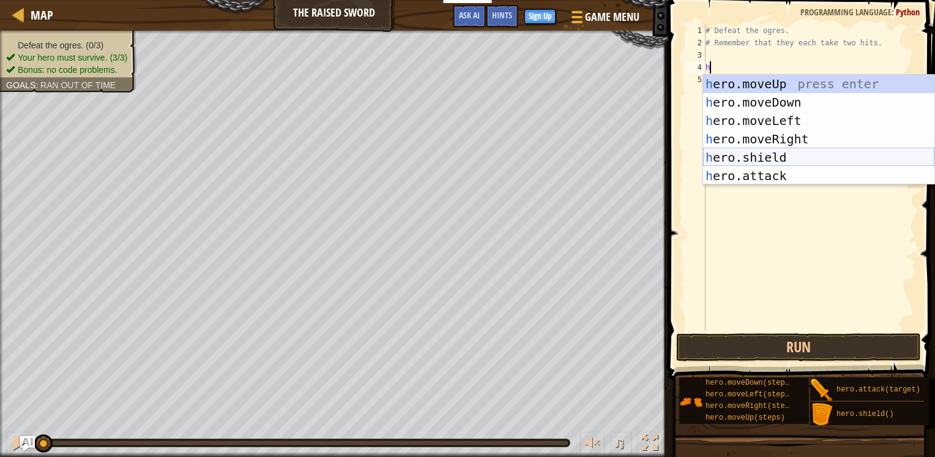
click at [795, 160] on div "h ero.moveUp press enter h ero.moveDown press enter h ero.moveLeft press enter …" at bounding box center [818, 148] width 231 height 147
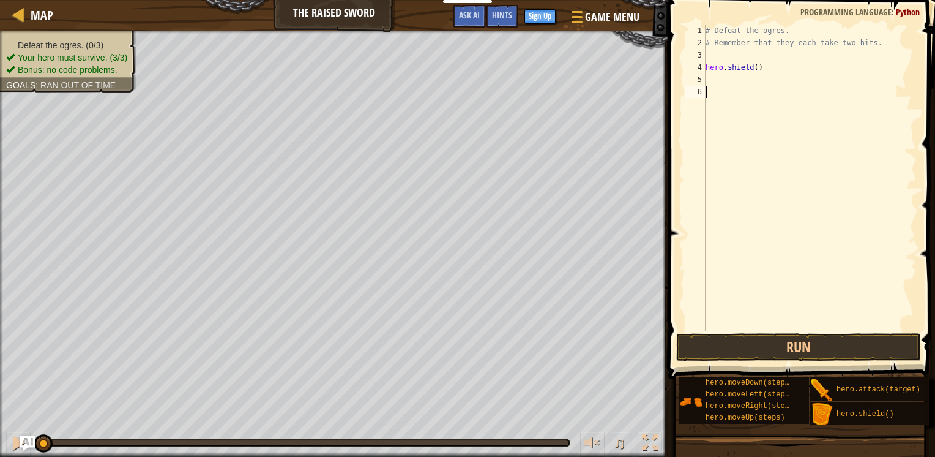
click at [764, 99] on div "# Defeat the ogres. # Remember that they each take two hits. hero . shield ( )" at bounding box center [810, 189] width 214 height 331
click at [746, 86] on div "# Defeat the ogres. # Remember that they each take two hits. hero . shield ( )" at bounding box center [810, 189] width 214 height 331
click at [742, 75] on div "# Defeat the ogres. # Remember that they each take two hits. hero . shield ( )" at bounding box center [810, 189] width 214 height 331
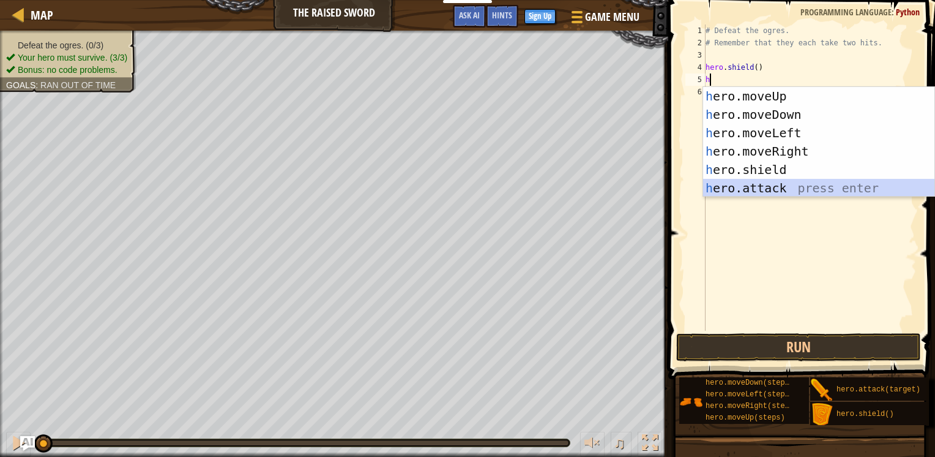
click at [751, 188] on div "h ero.moveUp press enter h ero.moveDown press enter h ero.moveLeft press enter …" at bounding box center [818, 160] width 231 height 147
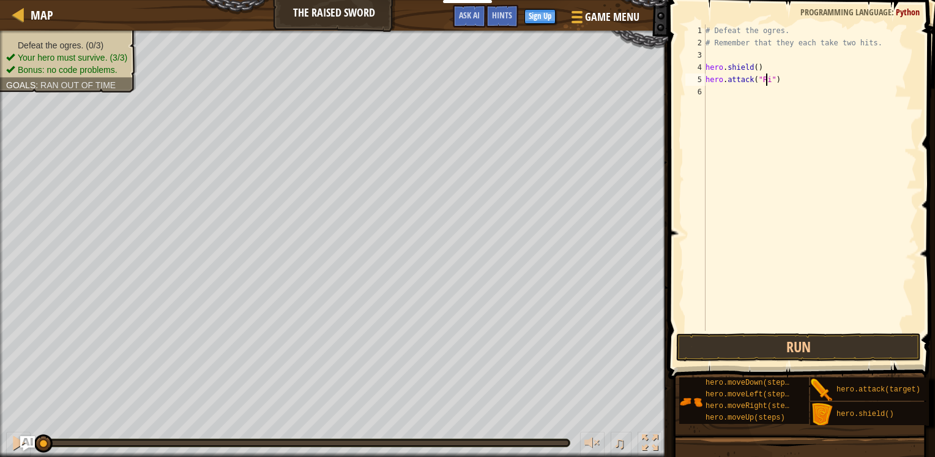
scroll to position [6, 5]
type textarea "hero.attack("Rig")"
click at [754, 105] on div "# Defeat the ogres. # Remember that they each take two hits. hero . shield ( ) …" at bounding box center [810, 189] width 214 height 331
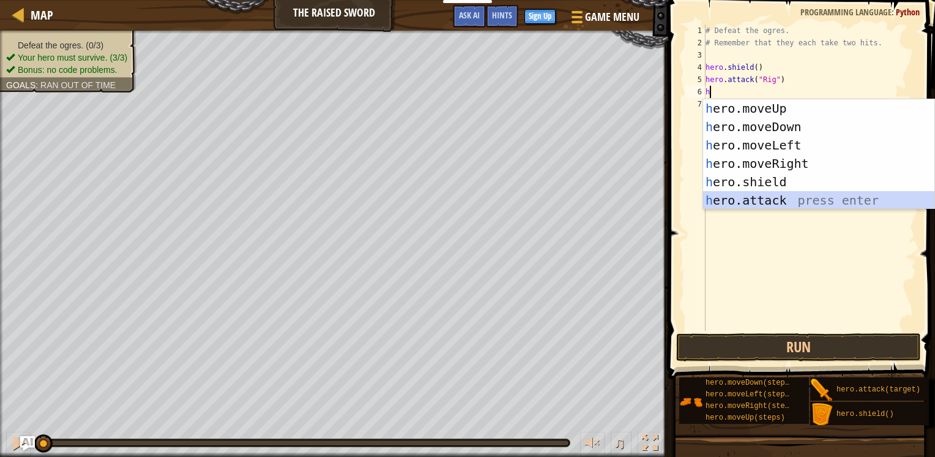
click at [756, 204] on div "h ero.moveUp press enter h ero.moveDown press enter h ero.moveLeft press enter …" at bounding box center [818, 172] width 231 height 147
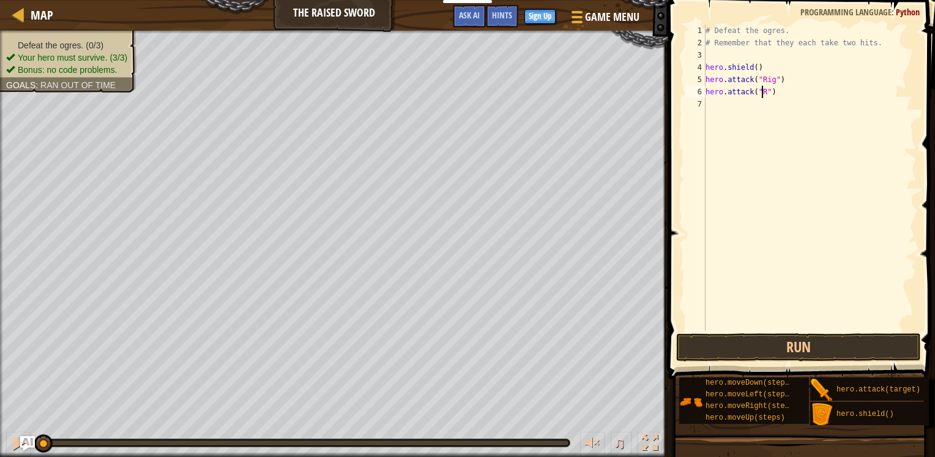
scroll to position [6, 5]
type textarea "hero.attack("Rig")"
click at [728, 106] on div "# Defeat the ogres. # Remember that they each take two hits. hero . shield ( ) …" at bounding box center [810, 189] width 214 height 331
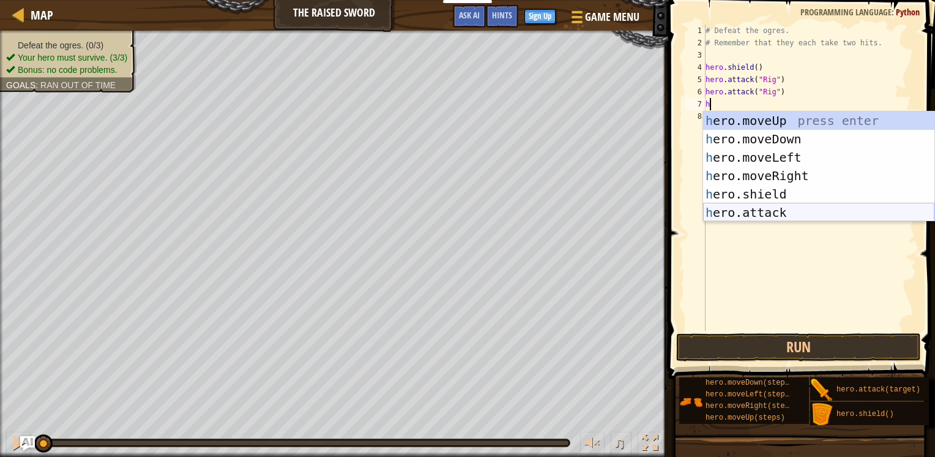
click at [817, 218] on div "h ero.moveUp press enter h ero.moveDown press enter h ero.moveLeft press enter …" at bounding box center [818, 184] width 231 height 147
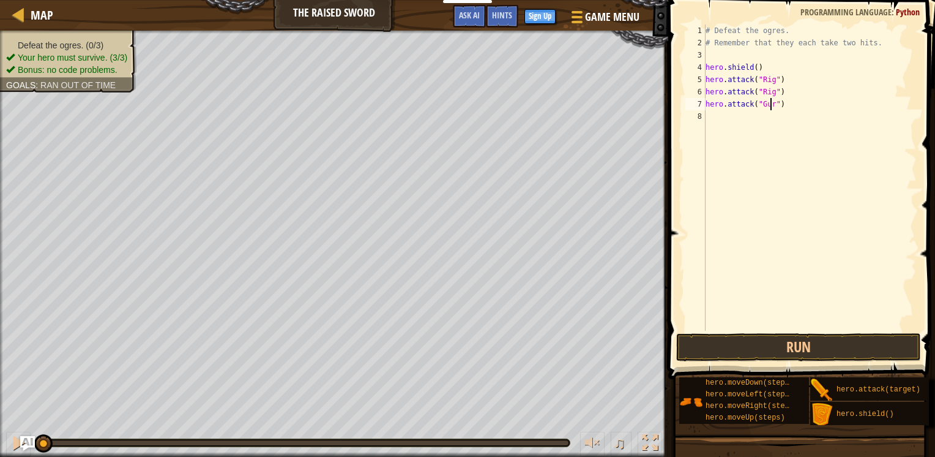
type textarea "hero.attack("Gurt")"
click at [751, 127] on div "# Defeat the ogres. # Remember that they each take two hits. hero . shield ( ) …" at bounding box center [810, 189] width 214 height 331
type textarea "h"
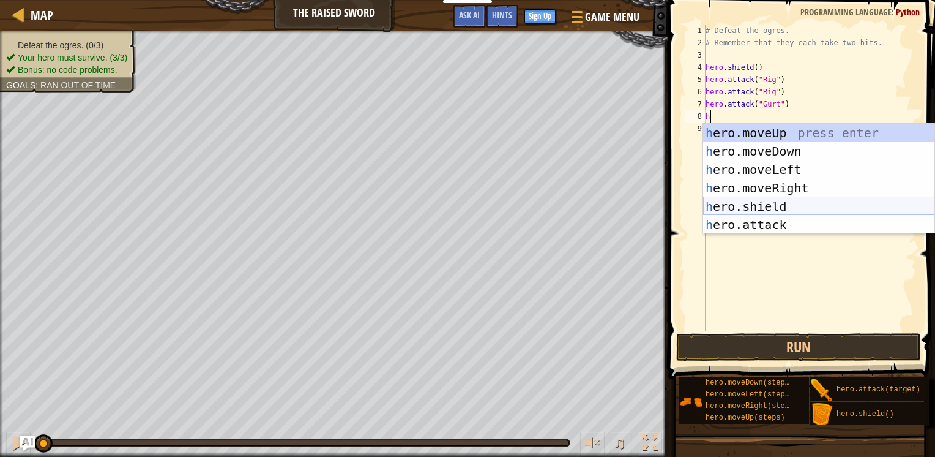
click at [749, 208] on div "h ero.moveUp press enter h ero.moveDown press enter h ero.moveLeft press enter …" at bounding box center [818, 197] width 231 height 147
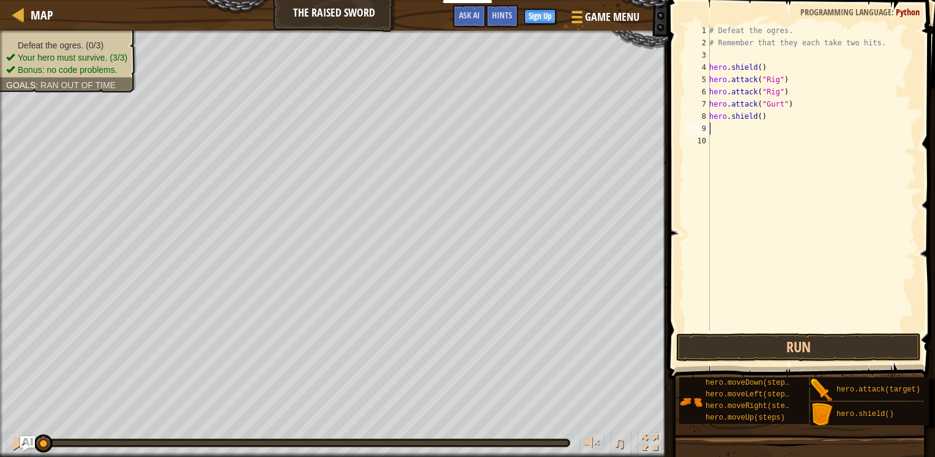
click at [715, 135] on div "# Defeat the ogres. # Remember that they each take two hits. hero . shield ( ) …" at bounding box center [812, 189] width 210 height 331
drag, startPoint x: 708, startPoint y: 123, endPoint x: 717, endPoint y: 118, distance: 10.4
click at [715, 116] on div "1 2 3 4 5 6 7 8 9 10 # Defeat the ogres. # Remember that they each take two hit…" at bounding box center [800, 177] width 234 height 306
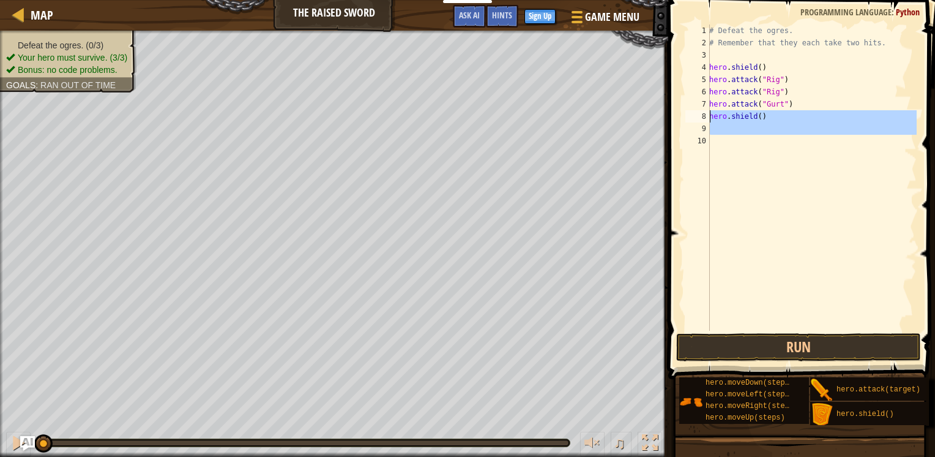
click at [721, 120] on div "# Defeat the ogres. # Remember that they each take two hits. hero . shield ( ) …" at bounding box center [812, 177] width 210 height 306
type textarea "hero.shield()"
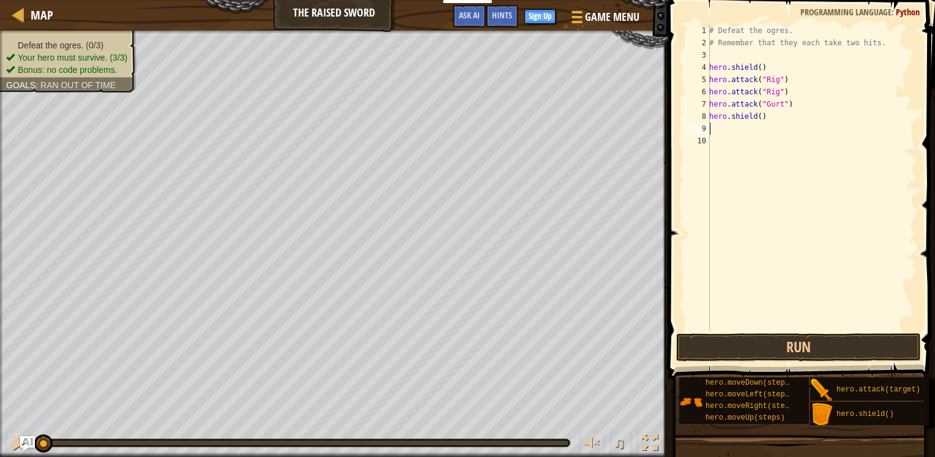
click at [721, 130] on div "# Defeat the ogres. # Remember that they each take two hits. hero . shield ( ) …" at bounding box center [812, 189] width 210 height 331
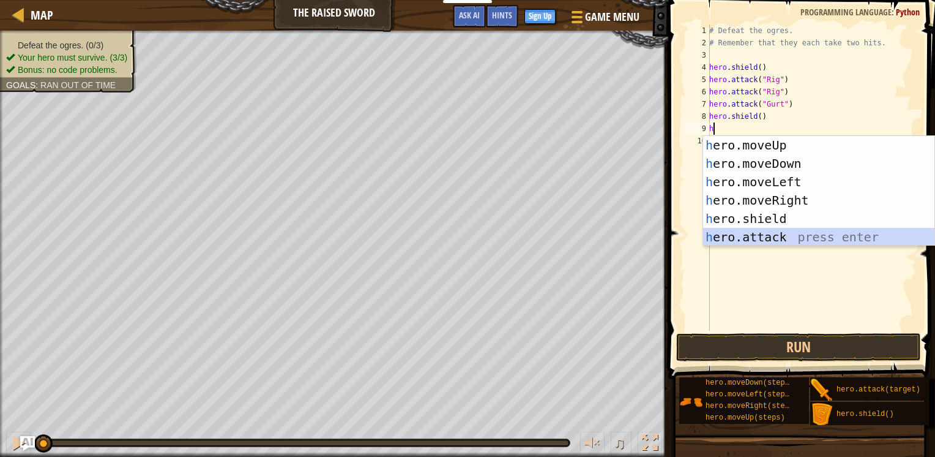
click at [767, 237] on div "h ero.moveUp press enter h ero.moveDown press enter h ero.moveLeft press enter …" at bounding box center [818, 209] width 231 height 147
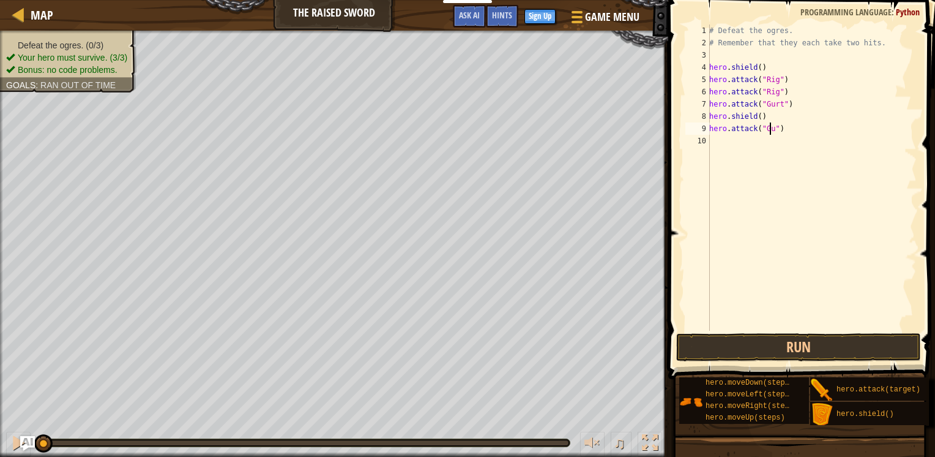
type textarea "hero.attack("Gurt")"
click at [742, 154] on div "# Defeat the ogres. # Remember that they each take two hits. hero . shield ( ) …" at bounding box center [812, 189] width 210 height 331
type textarea "h"
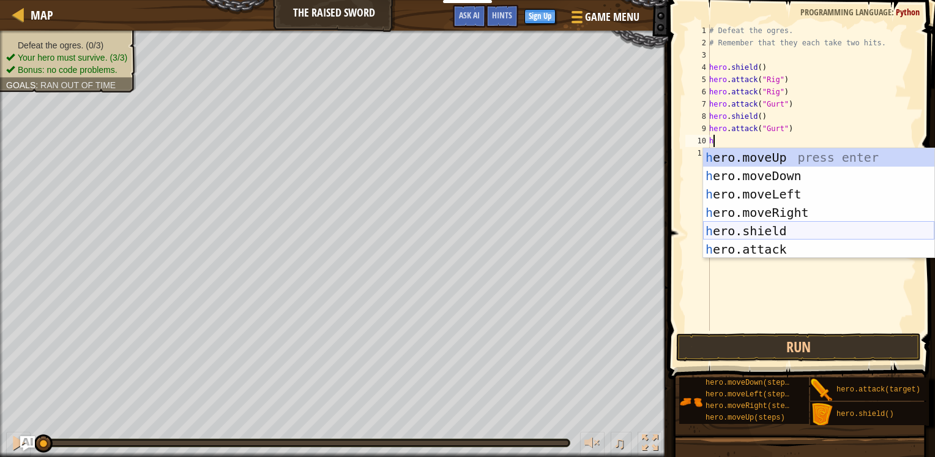
click at [753, 227] on div "h ero.moveUp press enter h ero.moveDown press enter h ero.moveLeft press enter …" at bounding box center [818, 221] width 231 height 147
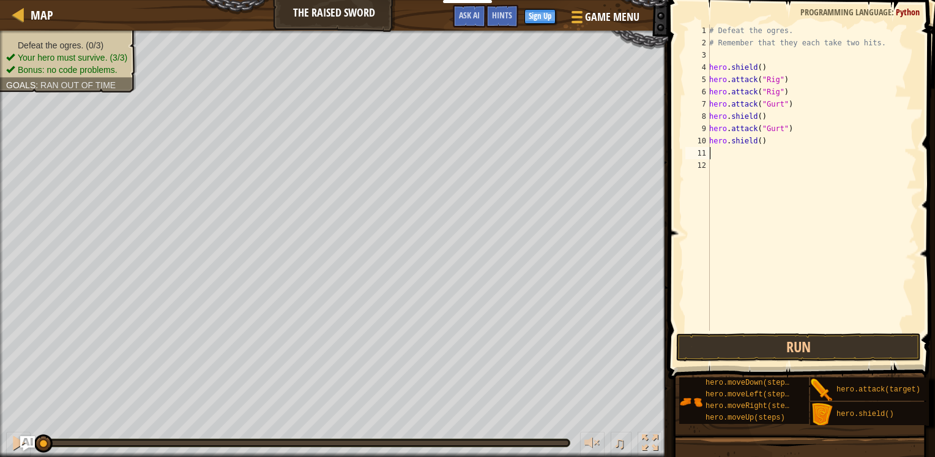
click at [745, 173] on div "# Defeat the ogres. # Remember that they each take two hits. hero . shield ( ) …" at bounding box center [812, 189] width 210 height 331
click at [725, 144] on div "# Defeat the ogres. # Remember that they each take two hits. hero . shield ( ) …" at bounding box center [812, 189] width 210 height 331
type textarea "hero.shield()"
click at [724, 153] on div "# Defeat the ogres. # Remember that they each take two hits. hero . shield ( ) …" at bounding box center [812, 189] width 210 height 331
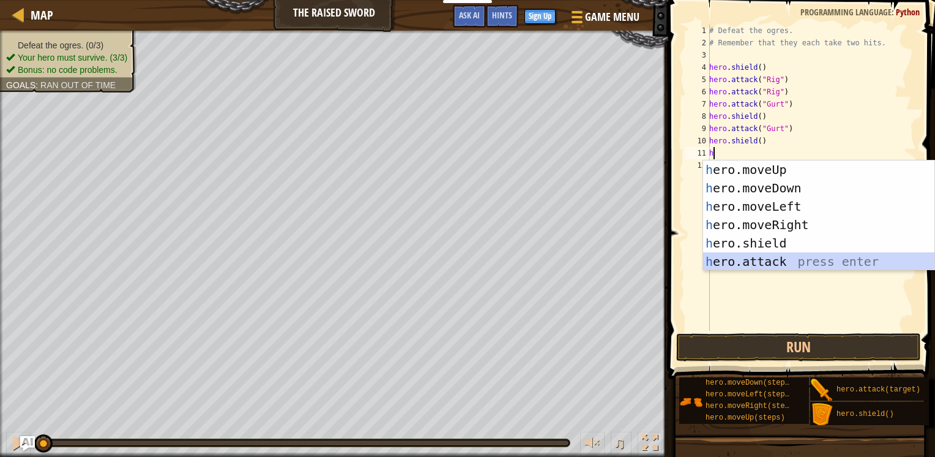
click at [770, 259] on div "h ero.moveUp press enter h ero.moveDown press enter h ero.moveLeft press enter …" at bounding box center [818, 233] width 231 height 147
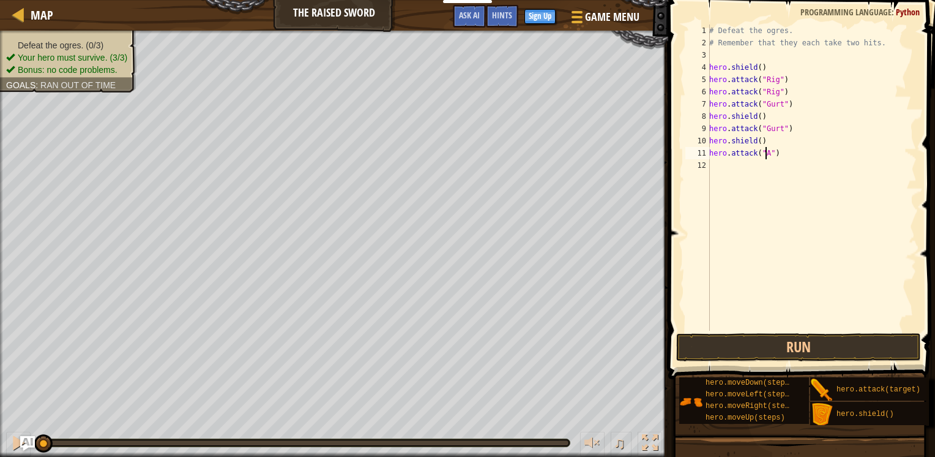
scroll to position [6, 5]
type textarea "hero.attack("Ack")"
click at [771, 189] on div "# Defeat the ogres. # Remember that they each take two hits. hero . shield ( ) …" at bounding box center [812, 189] width 210 height 331
type textarea "H"
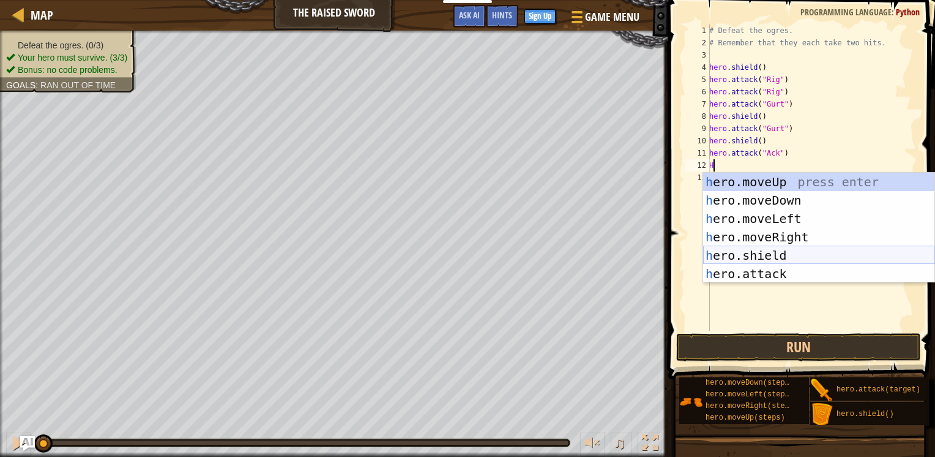
click at [774, 258] on div "h ero.moveUp press enter h ero.moveDown press enter h ero.moveLeft press enter …" at bounding box center [818, 246] width 231 height 147
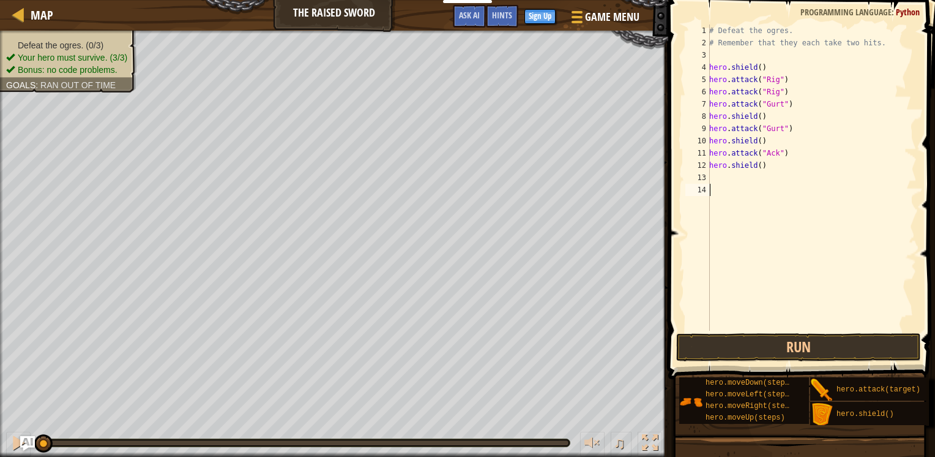
click at [746, 180] on div "# Defeat the ogres. # Remember that they each take two hits. hero . shield ( ) …" at bounding box center [812, 189] width 210 height 331
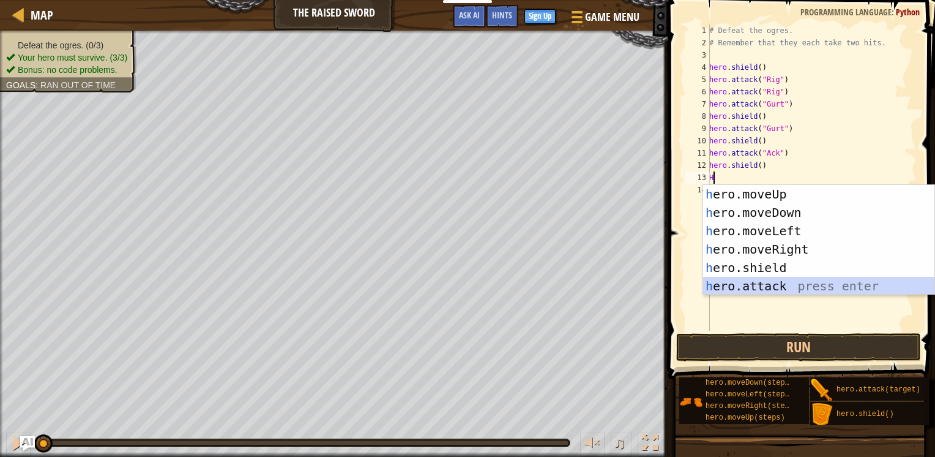
click at [760, 279] on div "h ero.moveUp press enter h ero.moveDown press enter h ero.moveLeft press enter …" at bounding box center [818, 258] width 231 height 147
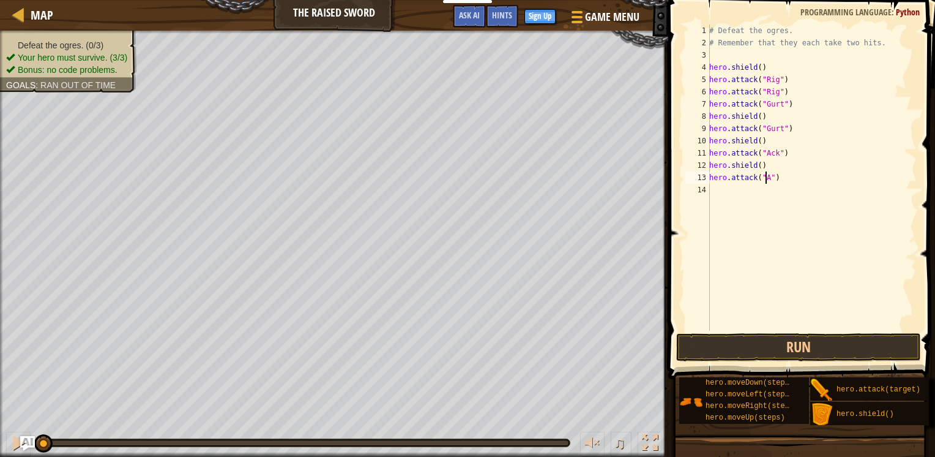
scroll to position [6, 5]
type textarea "hero.attack("Ack")"
click at [788, 341] on button "Run" at bounding box center [798, 347] width 245 height 28
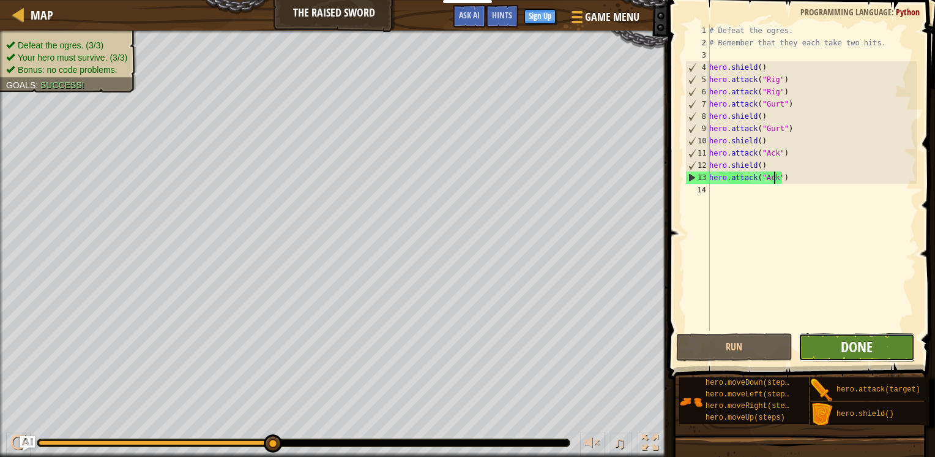
click at [848, 354] on span "Done" at bounding box center [857, 347] width 32 height 20
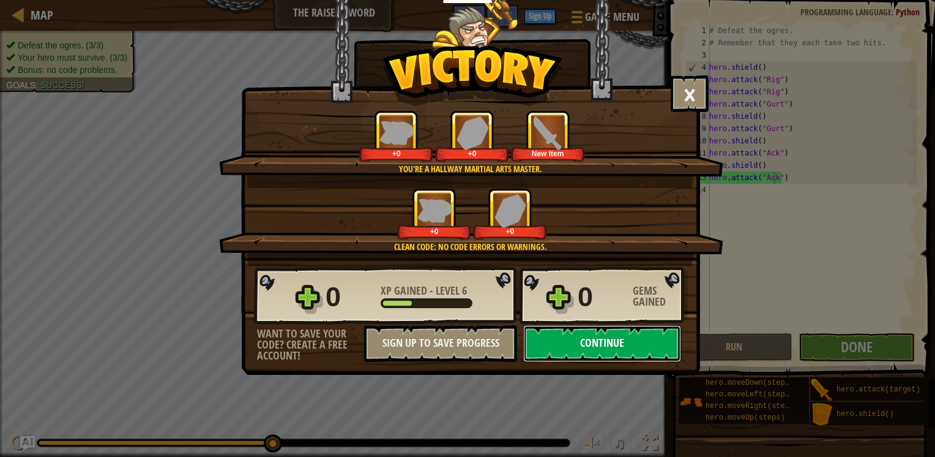
click at [577, 359] on button "Continue" at bounding box center [602, 343] width 158 height 37
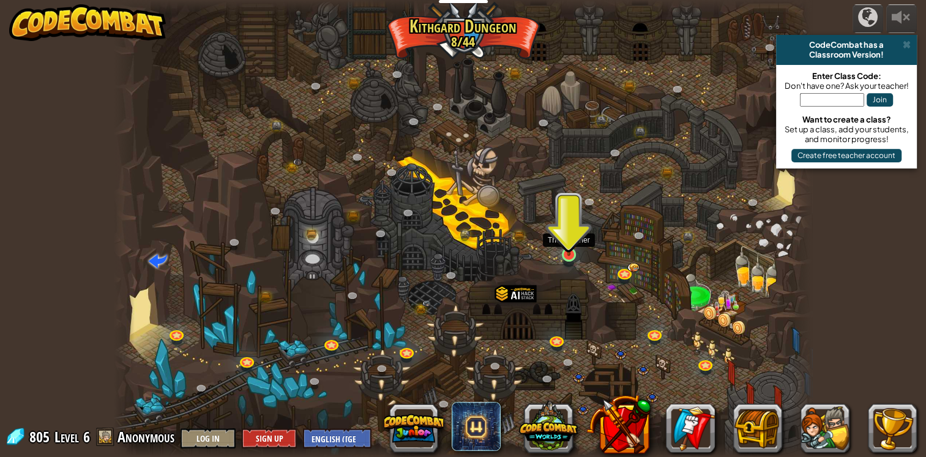
click at [568, 251] on img at bounding box center [569, 235] width 18 height 40
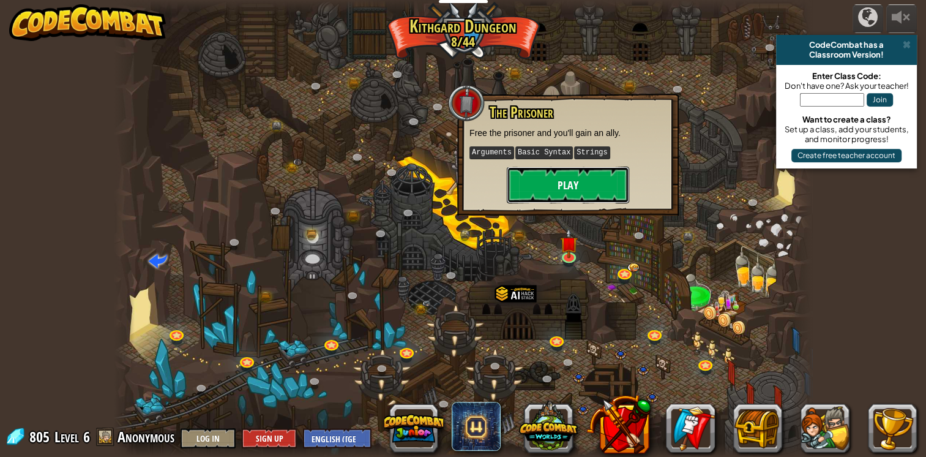
click at [566, 180] on button "Play" at bounding box center [568, 185] width 122 height 37
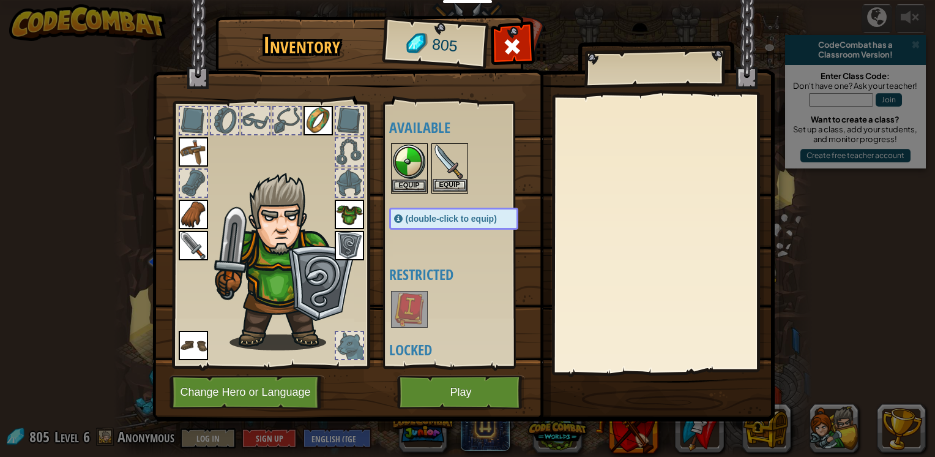
click at [443, 165] on img at bounding box center [450, 161] width 34 height 34
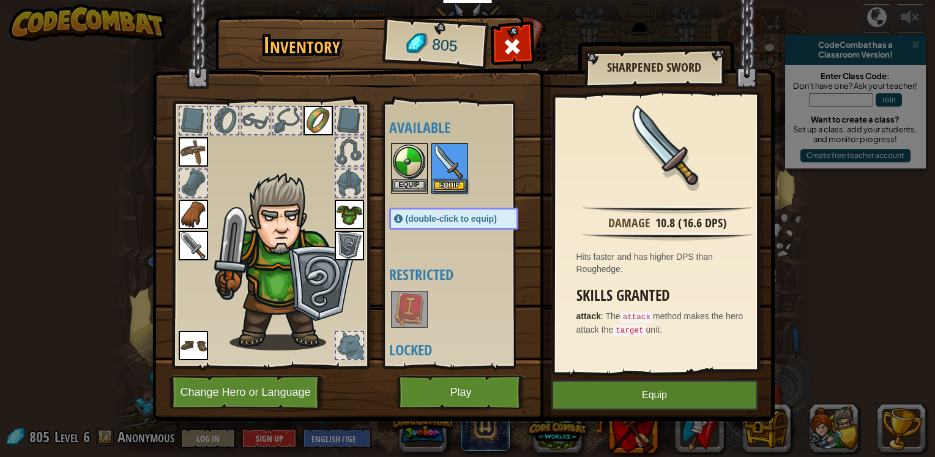
click at [401, 167] on img at bounding box center [409, 161] width 34 height 34
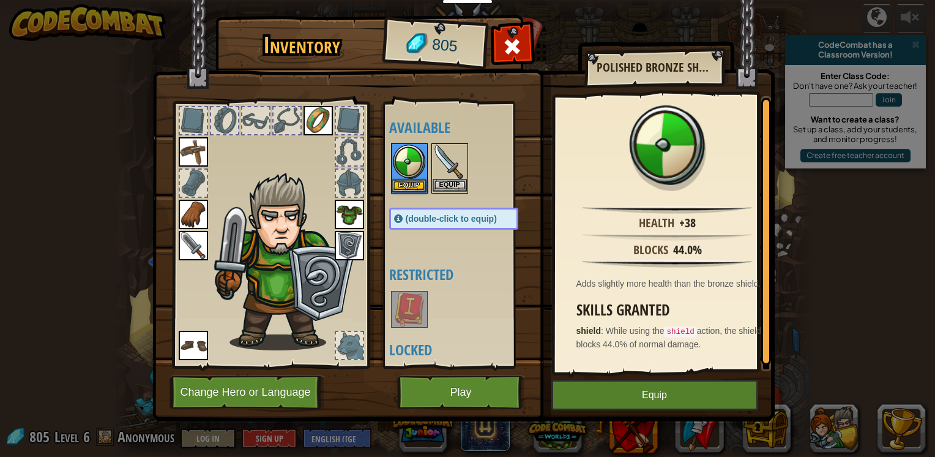
click at [446, 168] on img at bounding box center [450, 161] width 34 height 34
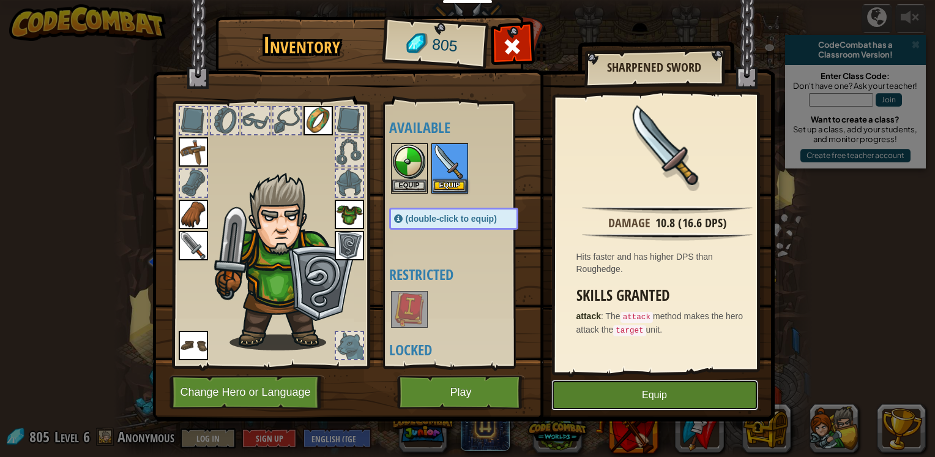
click at [646, 388] on button "Equip" at bounding box center [655, 395] width 207 height 31
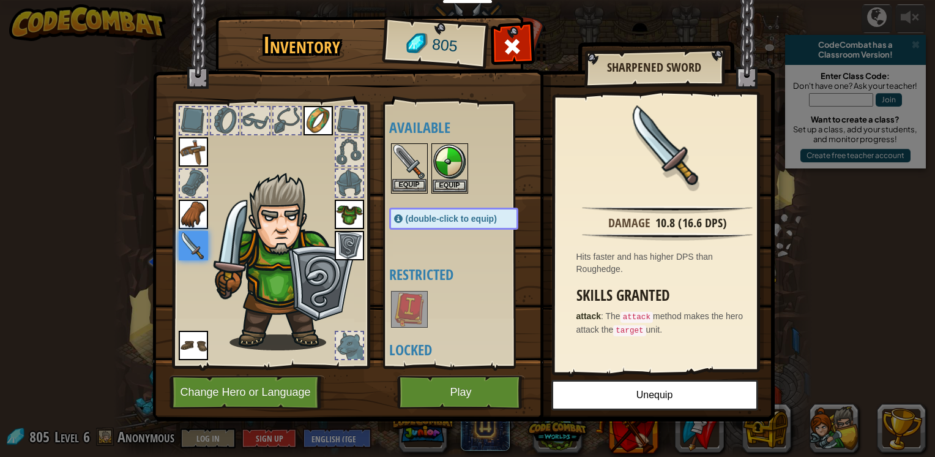
click at [412, 158] on img at bounding box center [409, 161] width 34 height 34
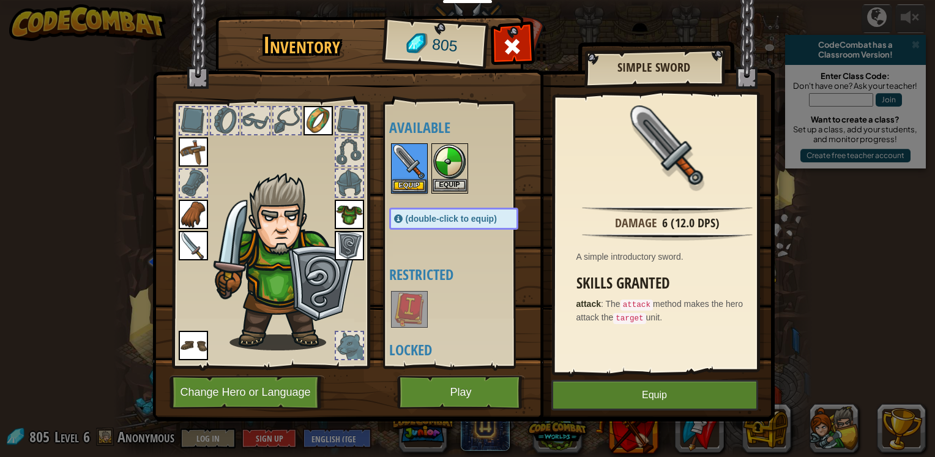
click at [449, 160] on img at bounding box center [450, 161] width 34 height 34
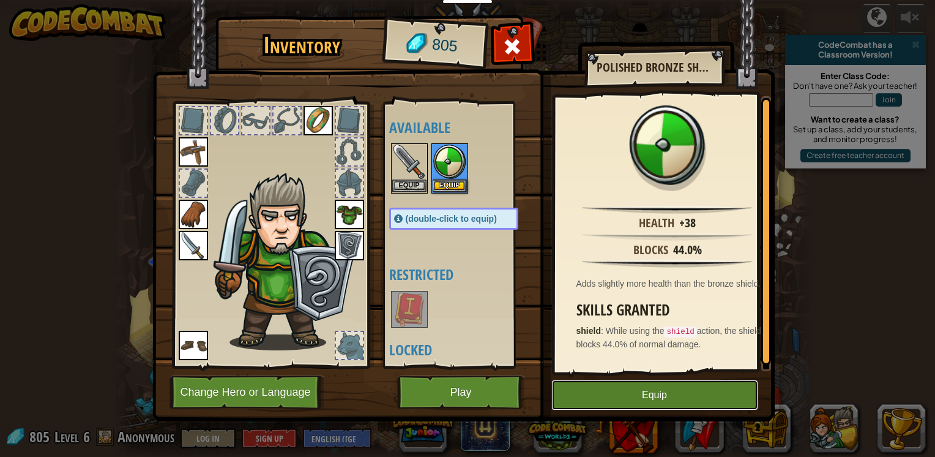
click at [732, 402] on button "Equip" at bounding box center [655, 395] width 207 height 31
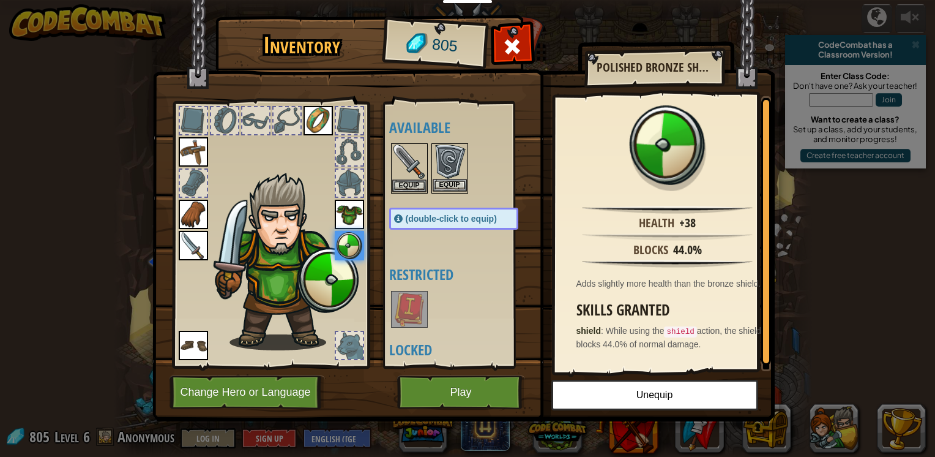
click at [452, 159] on img at bounding box center [450, 161] width 34 height 34
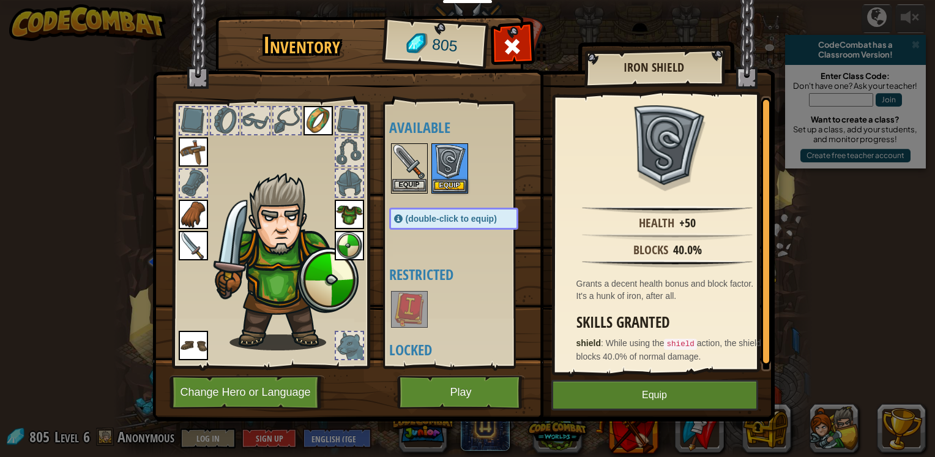
click at [411, 173] on img at bounding box center [409, 161] width 34 height 34
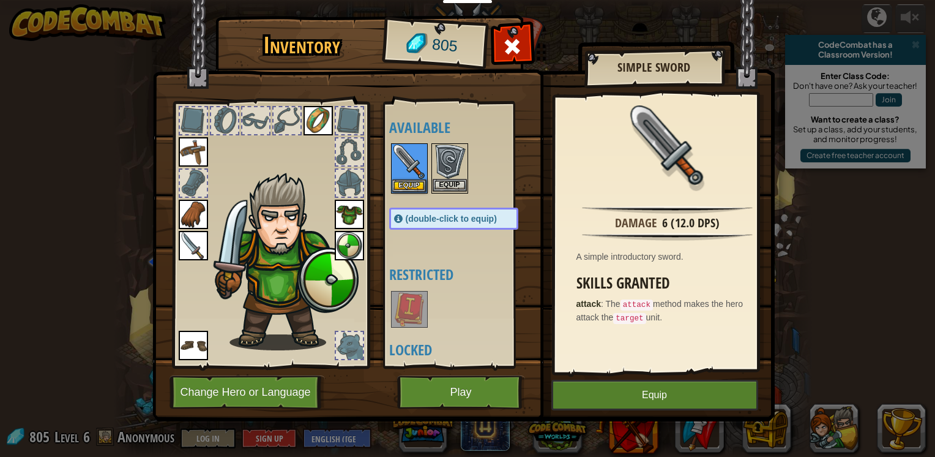
click at [459, 165] on img at bounding box center [450, 161] width 34 height 34
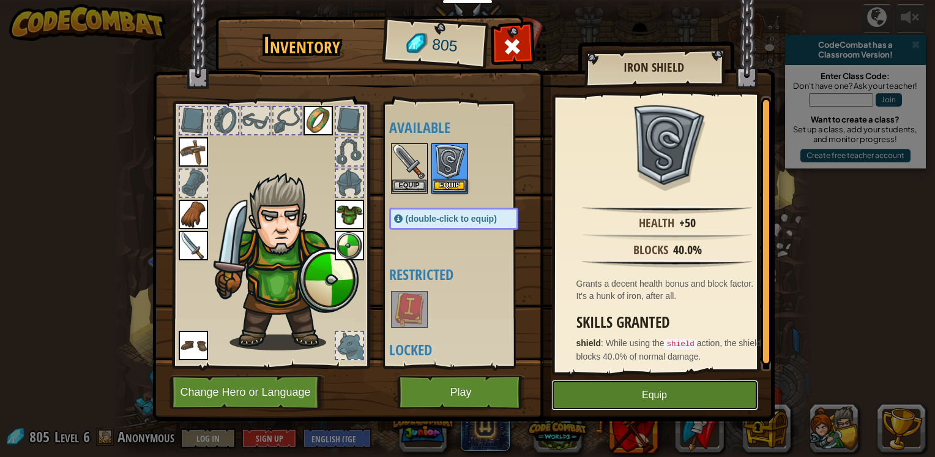
click at [705, 401] on button "Equip" at bounding box center [655, 395] width 207 height 31
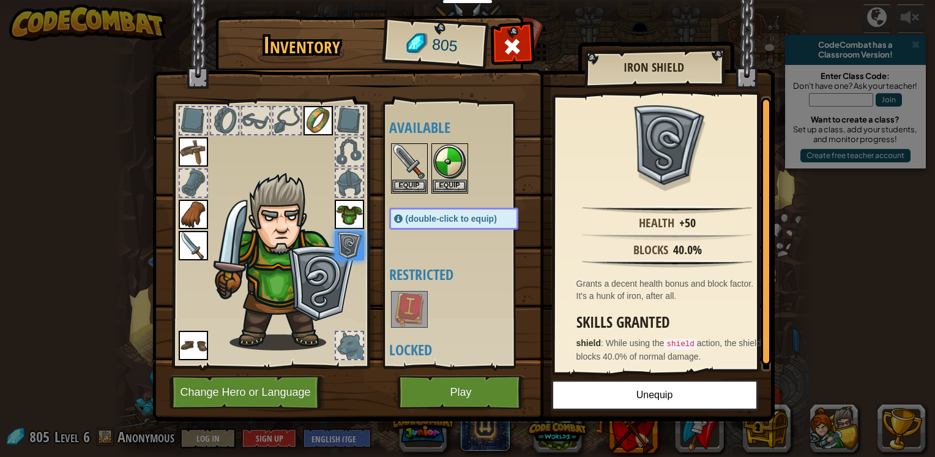
click at [411, 293] on img at bounding box center [409, 309] width 34 height 34
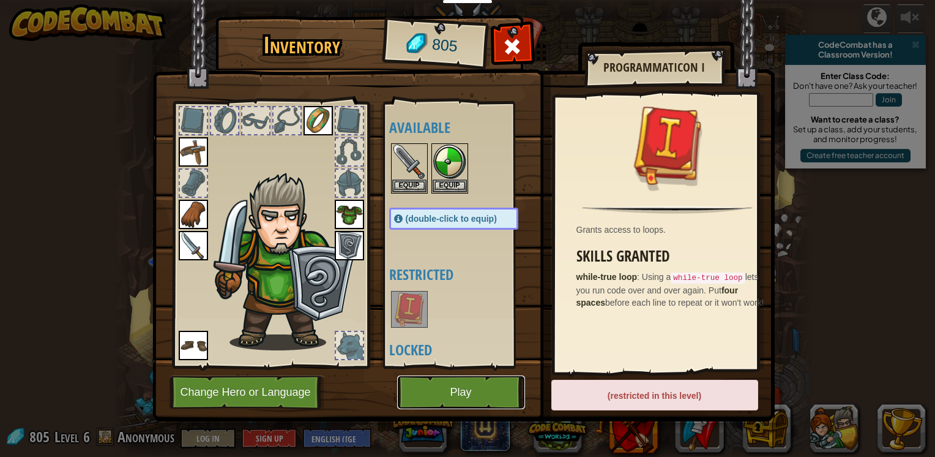
click at [468, 393] on button "Play" at bounding box center [461, 392] width 128 height 34
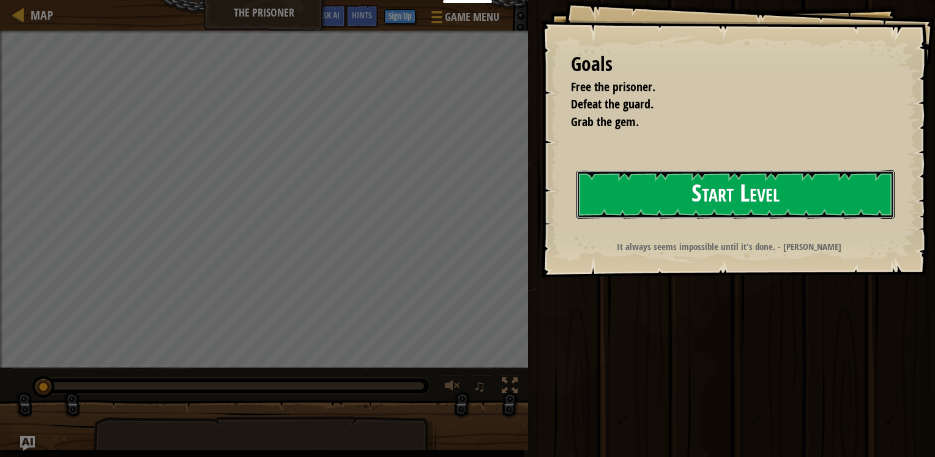
click at [730, 200] on button "Start Level" at bounding box center [736, 194] width 318 height 48
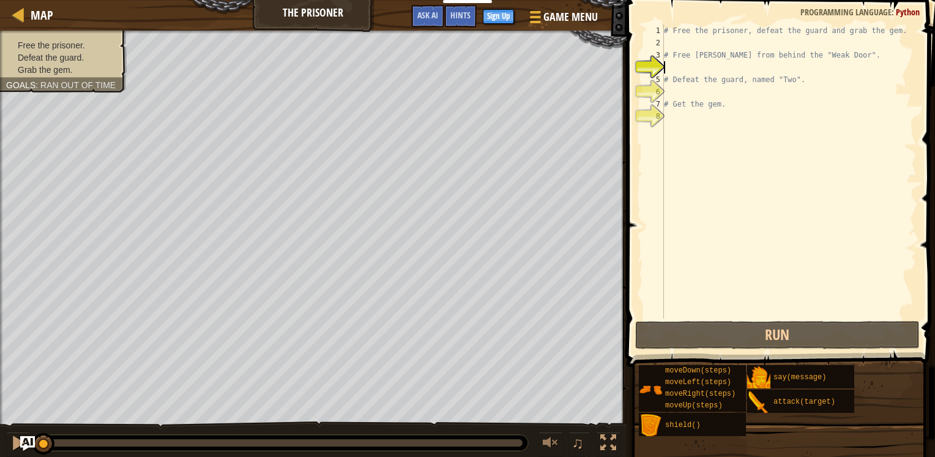
click at [688, 124] on div "# Free the prisoner, defeat the guard and grab the gem. # Free [PERSON_NAME] fr…" at bounding box center [789, 183] width 255 height 318
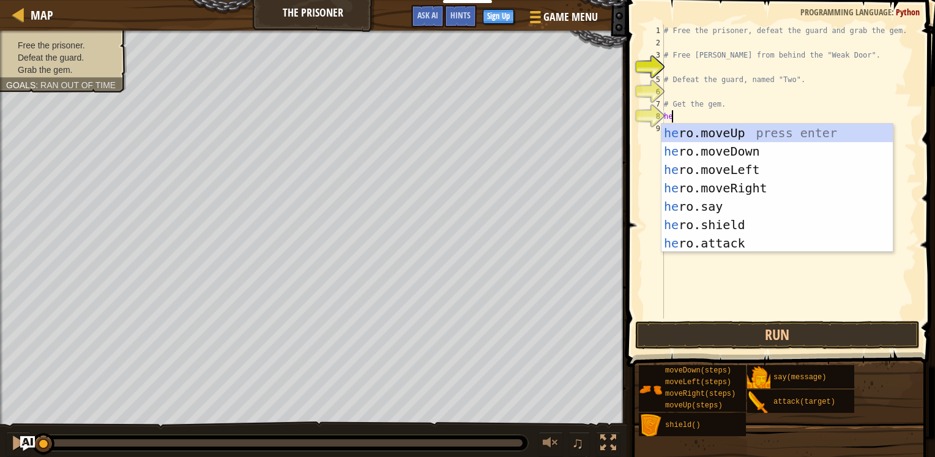
type textarea "her"
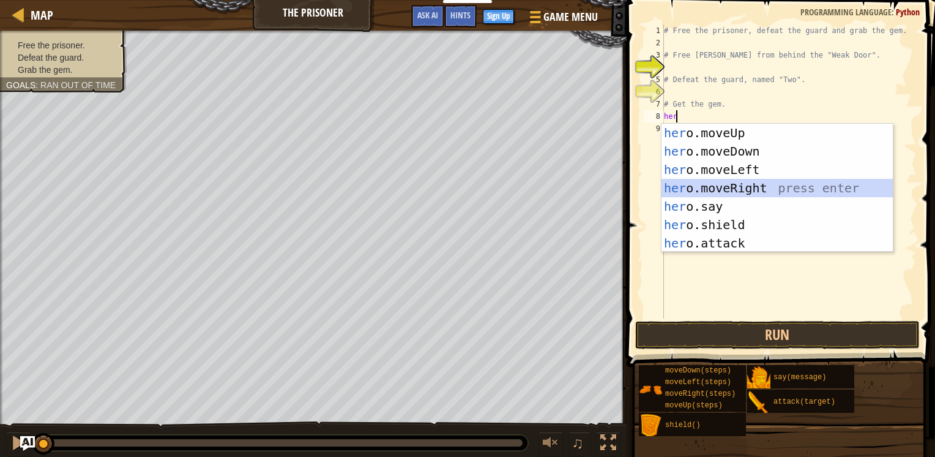
click at [732, 182] on div "her o.moveUp press enter her o.moveDown press enter her o.moveLeft press enter …" at bounding box center [777, 206] width 231 height 165
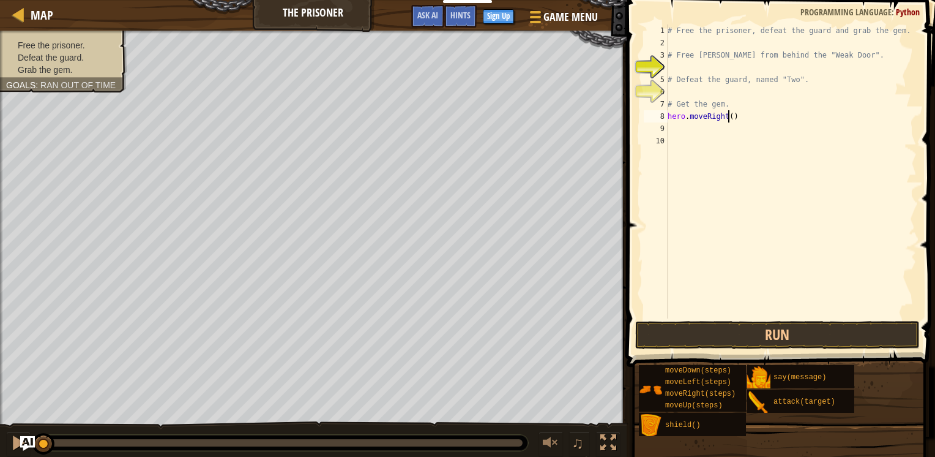
click at [727, 121] on div "# Free the prisoner, defeat the guard and grab the gem. # Free [PERSON_NAME] fr…" at bounding box center [791, 183] width 252 height 318
type textarea "hero.moveRight(2)"
click at [716, 140] on div "# Free the prisoner, defeat the guard and grab the gem. # Free [PERSON_NAME] fr…" at bounding box center [791, 183] width 252 height 318
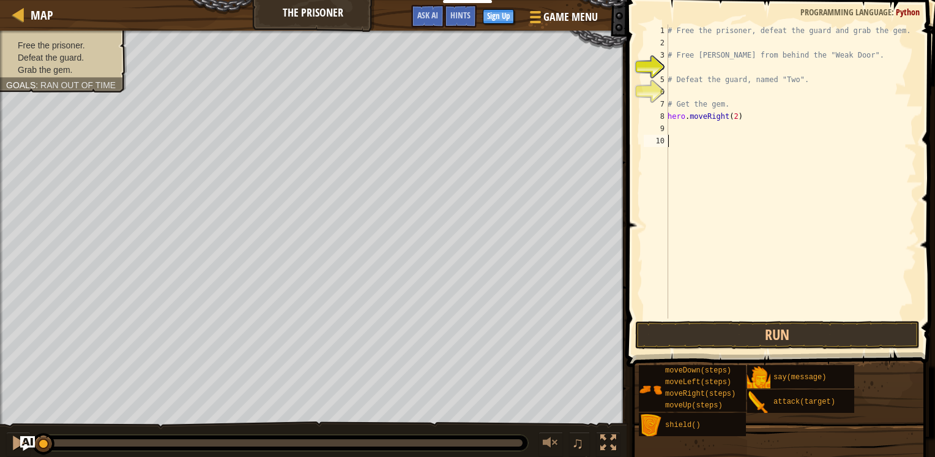
click at [686, 119] on div "# Free the prisoner, defeat the guard and grab the gem. # Free [PERSON_NAME] fr…" at bounding box center [791, 183] width 252 height 318
type textarea "hero.moveRight(2)"
click at [685, 127] on div "# Free the prisoner, defeat the guard and grab the gem. # Free [PERSON_NAME] fr…" at bounding box center [791, 183] width 252 height 318
type textarea "h"
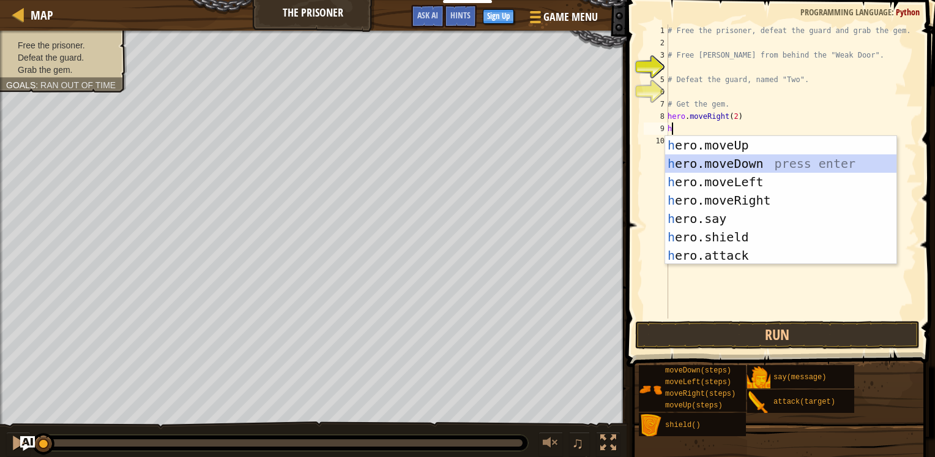
click at [711, 163] on div "h ero.moveUp press enter h ero.moveDown press enter h ero.moveLeft press enter …" at bounding box center [780, 218] width 231 height 165
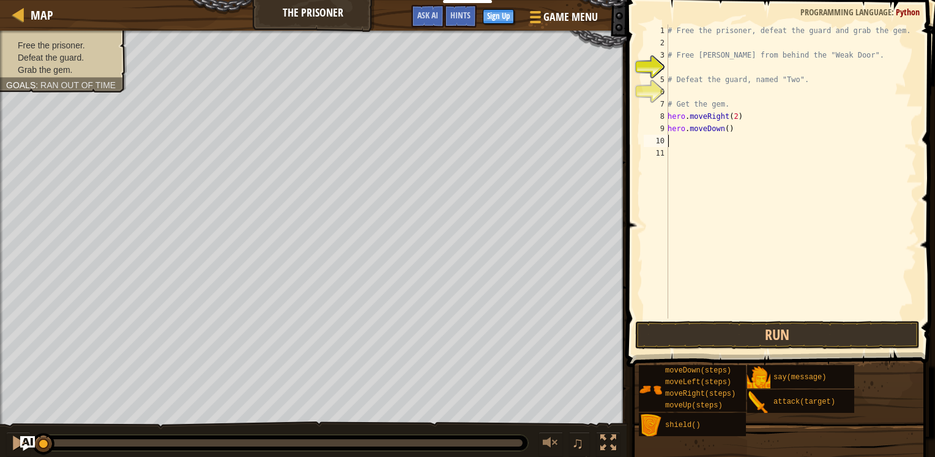
click at [724, 132] on div "# Free the prisoner, defeat the guard and grab the gem. # Free [PERSON_NAME] fr…" at bounding box center [791, 183] width 252 height 318
type textarea "hero.moveDown(2)"
click at [708, 149] on div "# Free the prisoner, defeat the guard and grab the gem. # Free [PERSON_NAME] fr…" at bounding box center [791, 183] width 252 height 318
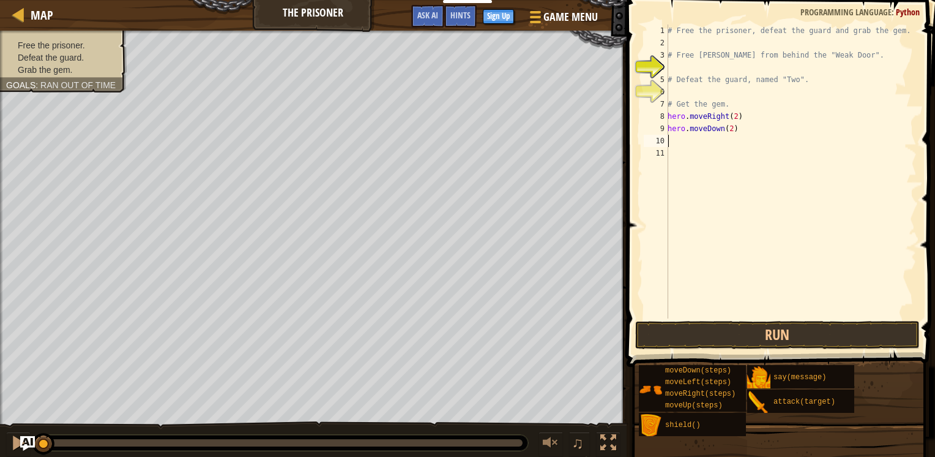
click at [691, 141] on div "# Free the prisoner, defeat the guard and grab the gem. # Free [PERSON_NAME] fr…" at bounding box center [791, 183] width 252 height 318
type textarea "h"
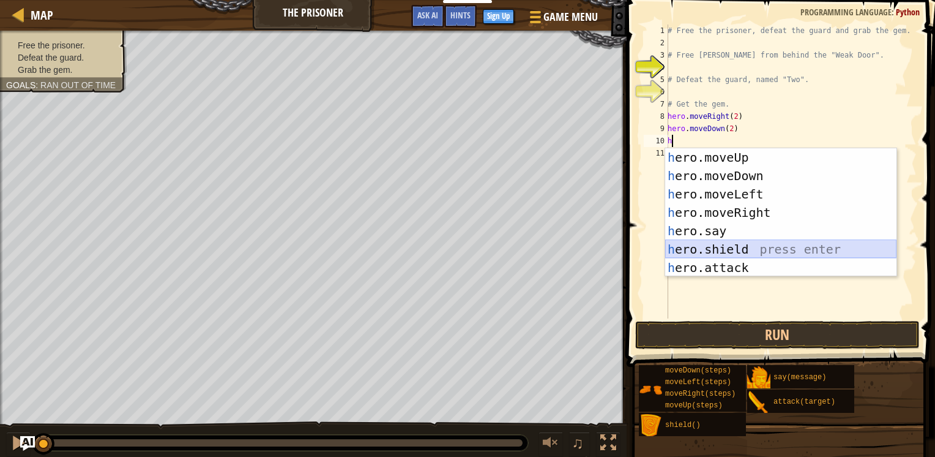
click at [721, 247] on div "h ero.moveUp press enter h ero.moveDown press enter h ero.moveLeft press enter …" at bounding box center [780, 230] width 231 height 165
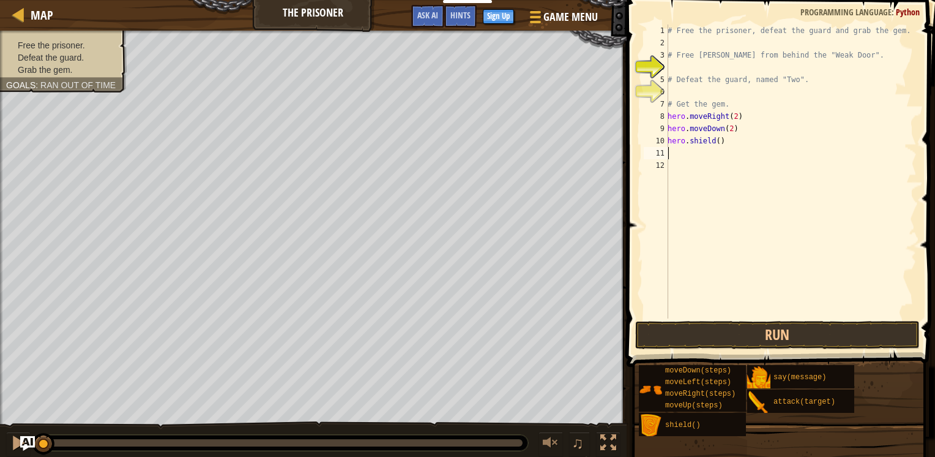
click at [695, 156] on div "# Free the prisoner, defeat the guard and grab the gem. # Free [PERSON_NAME] fr…" at bounding box center [791, 183] width 252 height 318
click at [716, 142] on div "# Free the prisoner, defeat the guard and grab the gem. # Free [PERSON_NAME] fr…" at bounding box center [791, 183] width 252 height 318
type textarea "hero.shield(2)"
click at [683, 163] on div "# Free the prisoner, defeat the guard and grab the gem. # Free [PERSON_NAME] fr…" at bounding box center [791, 183] width 252 height 318
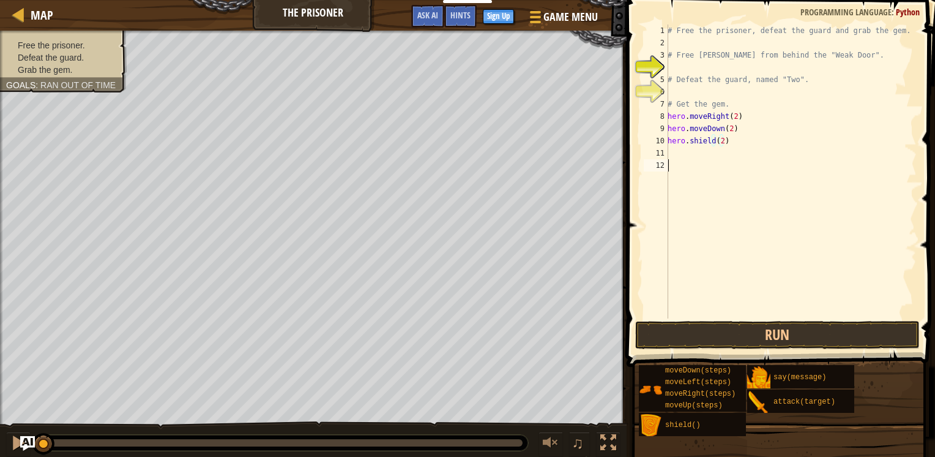
scroll to position [6, 0]
click at [674, 148] on div "# Free the prisoner, defeat the guard and grab the gem. # Free [PERSON_NAME] fr…" at bounding box center [791, 183] width 252 height 318
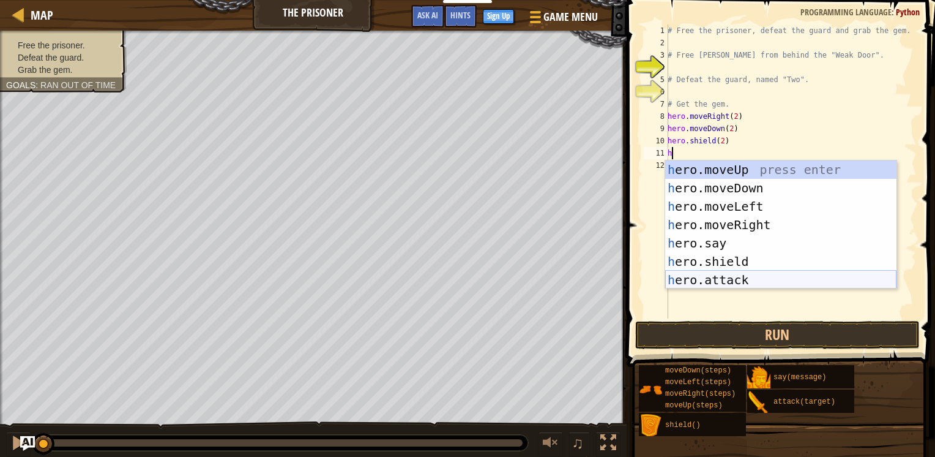
click at [701, 281] on div "h ero.moveUp press enter h ero.moveDown press enter h ero.moveLeft press enter …" at bounding box center [780, 242] width 231 height 165
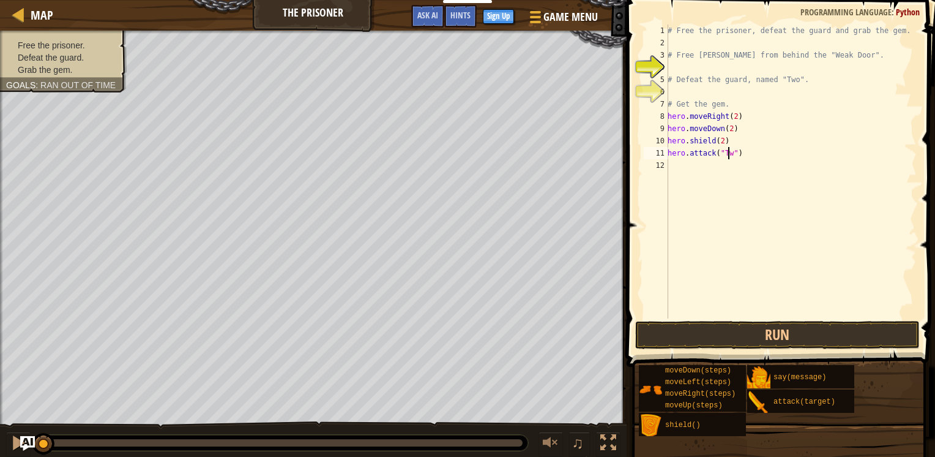
type textarea "hero.attack("Two")"
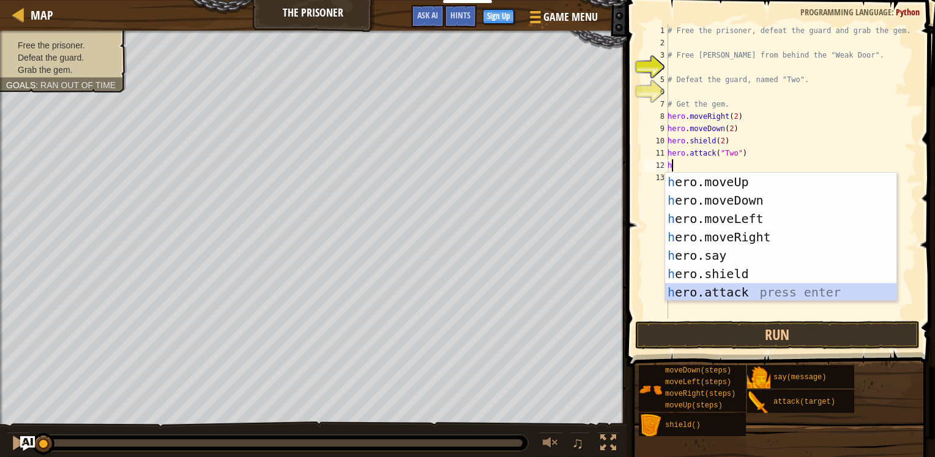
click at [725, 290] on div "h ero.moveUp press enter h ero.moveDown press enter h ero.moveLeft press enter …" at bounding box center [780, 255] width 231 height 165
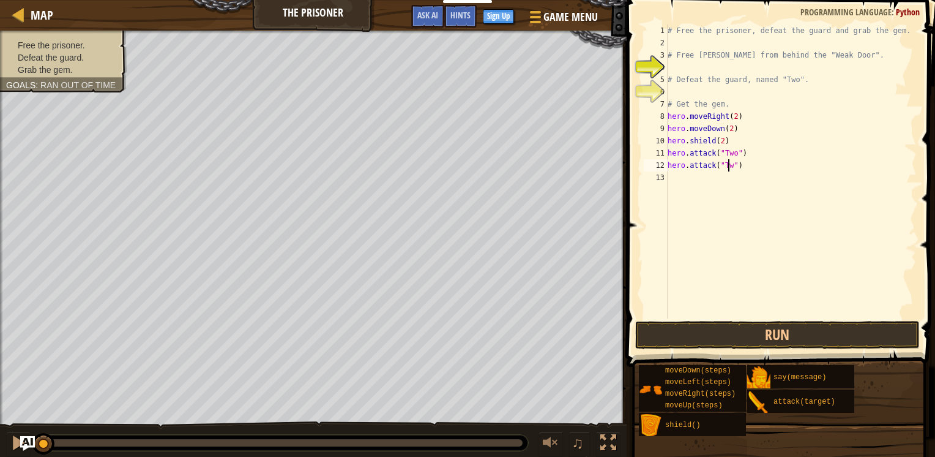
scroll to position [6, 5]
type textarea "hero.attack("Two")"
click at [686, 206] on div "# Free the prisoner, defeat the guard and grab the gem. # Free [PERSON_NAME] fr…" at bounding box center [791, 183] width 252 height 318
type textarea "h"
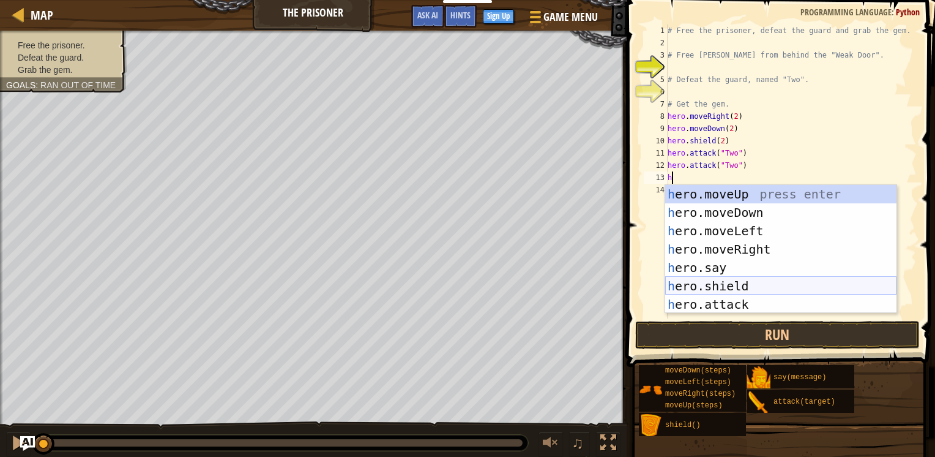
click at [705, 283] on div "h ero.moveUp press enter h ero.moveDown press enter h ero.moveLeft press enter …" at bounding box center [780, 267] width 231 height 165
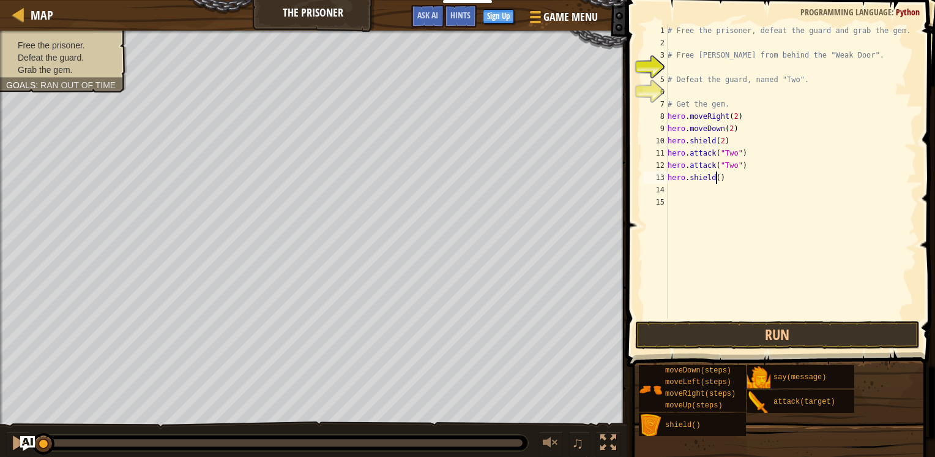
click at [714, 181] on div "# Free the prisoner, defeat the guard and grab the gem. # Free [PERSON_NAME] fr…" at bounding box center [791, 183] width 252 height 318
type textarea "hero.shield(3)"
click at [694, 217] on div "# Free the prisoner, defeat the guard and grab the gem. # Free [PERSON_NAME] fr…" at bounding box center [791, 183] width 252 height 318
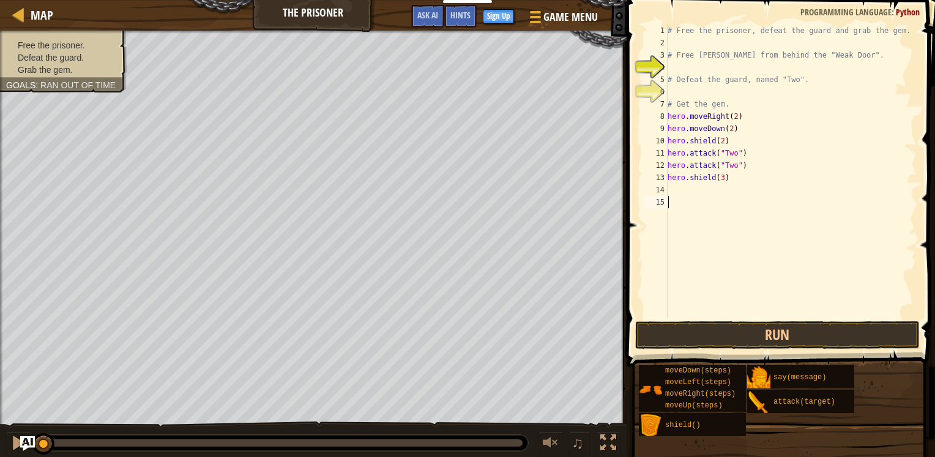
click at [686, 186] on div "# Free the prisoner, defeat the guard and grab the gem. # Free [PERSON_NAME] fr…" at bounding box center [791, 183] width 252 height 318
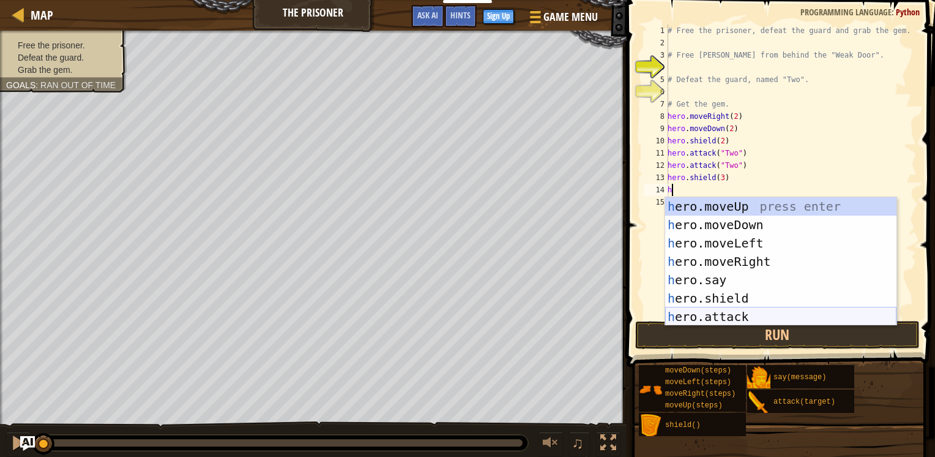
click at [704, 312] on div "h ero.moveUp press enter h ero.moveDown press enter h ero.moveLeft press enter …" at bounding box center [780, 279] width 231 height 165
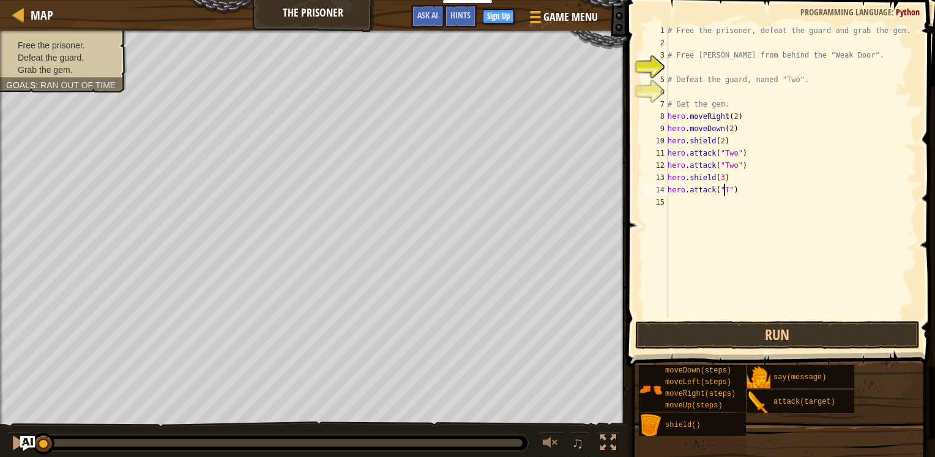
type textarea "hero.attack("Two")"
click at [708, 221] on div "# Free the prisoner, defeat the guard and grab the gem. # Free [PERSON_NAME] fr…" at bounding box center [791, 183] width 252 height 318
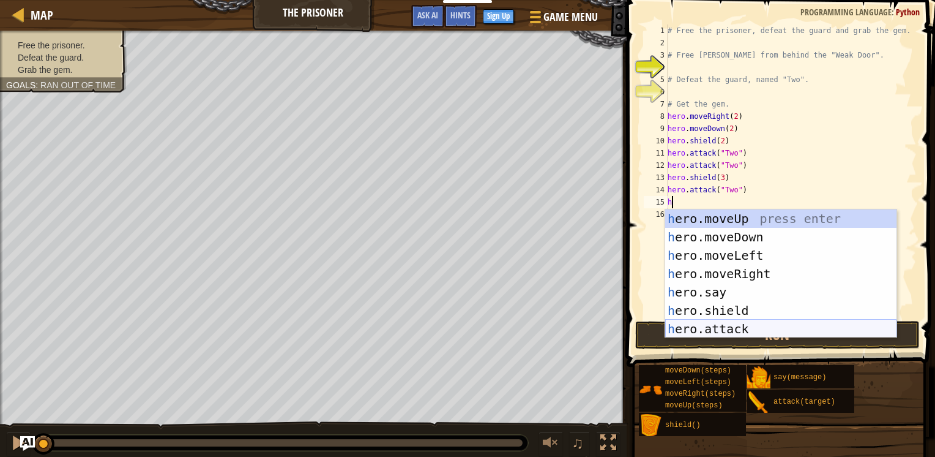
click at [727, 326] on div "h ero.moveUp press enter h ero.moveDown press enter h ero.moveLeft press enter …" at bounding box center [780, 291] width 231 height 165
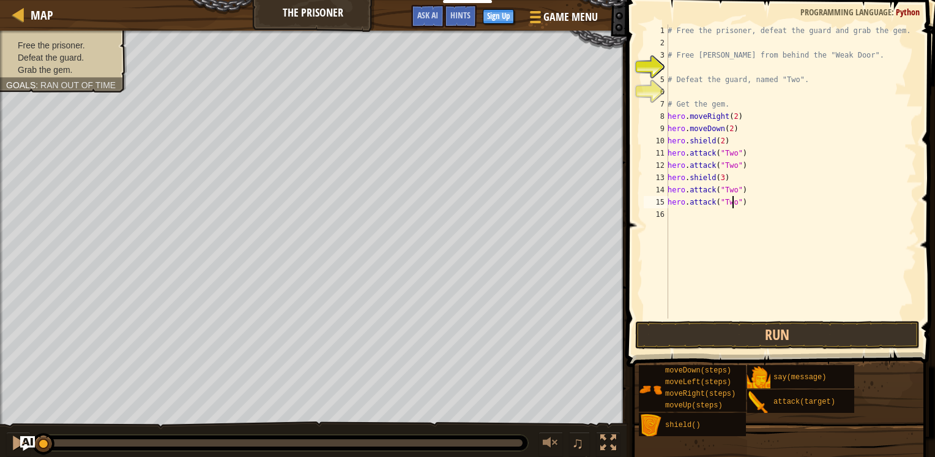
scroll to position [6, 5]
click at [735, 337] on button "Run" at bounding box center [777, 335] width 285 height 28
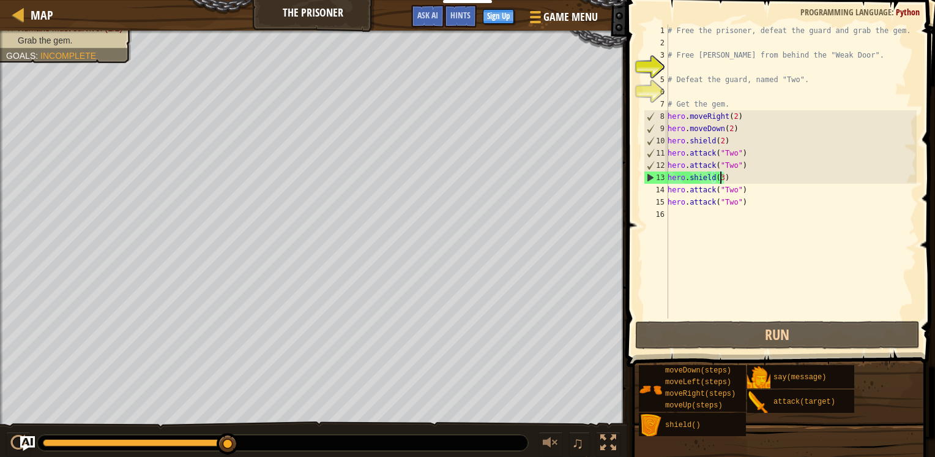
click at [719, 176] on div "# Free the prisoner, defeat the guard and grab the gem. # Free [PERSON_NAME] fr…" at bounding box center [791, 183] width 252 height 318
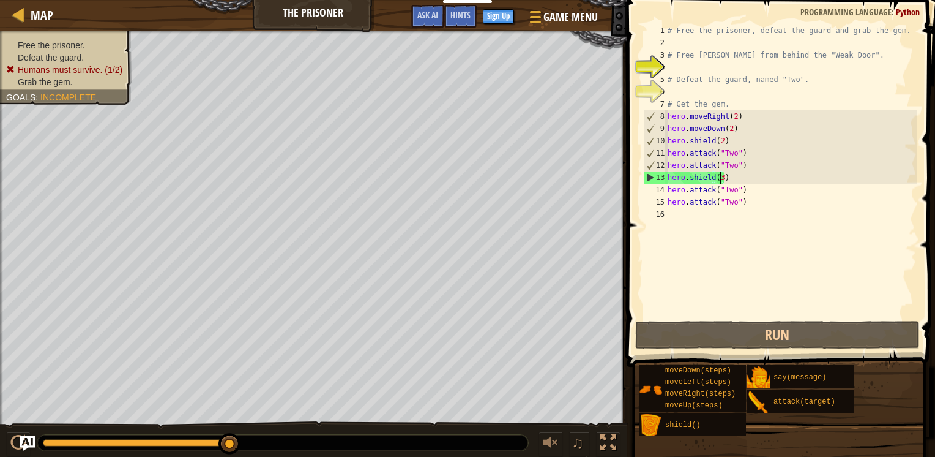
click at [718, 181] on div "# Free the prisoner, defeat the guard and grab the gem. # Free [PERSON_NAME] fr…" at bounding box center [791, 183] width 252 height 318
click at [721, 181] on div "# Free the prisoner, defeat the guard and grab the gem. # Free [PERSON_NAME] fr…" at bounding box center [791, 183] width 252 height 318
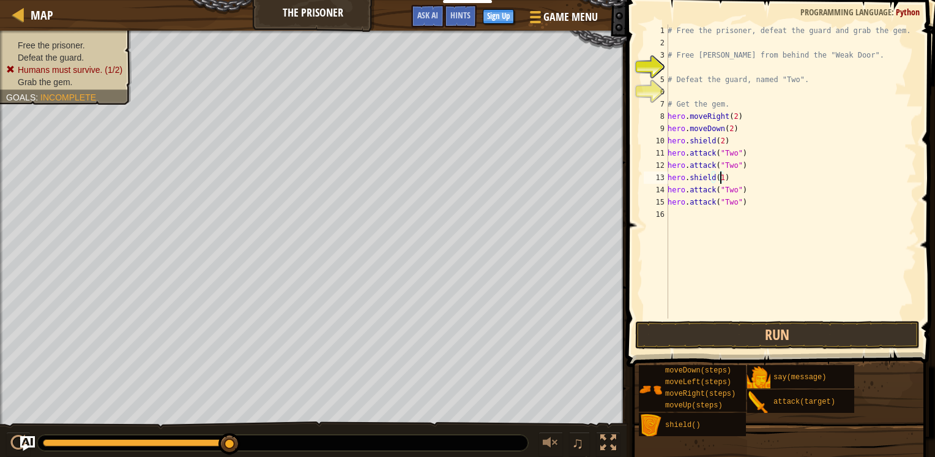
scroll to position [6, 4]
type textarea "hero.shield(10)"
click at [751, 334] on button "Run" at bounding box center [777, 335] width 285 height 28
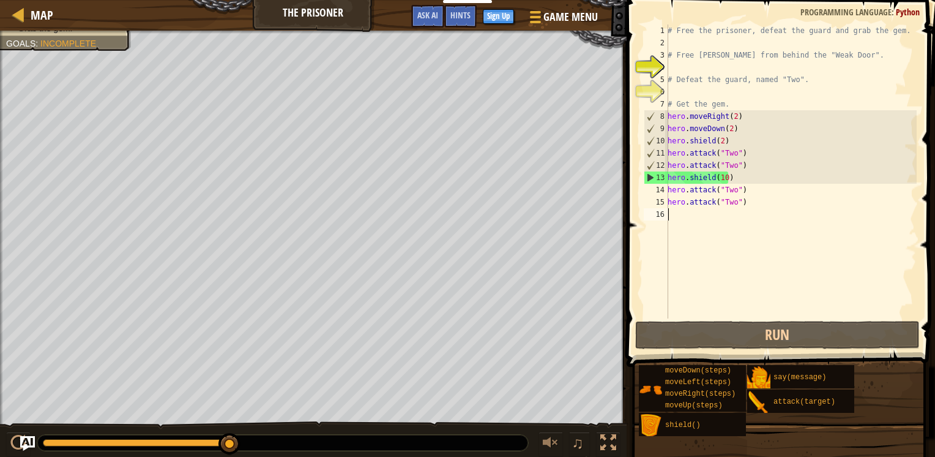
drag, startPoint x: 749, startPoint y: 214, endPoint x: 740, endPoint y: 212, distance: 9.5
click at [740, 212] on div "# Free the prisoner, defeat the guard and grab the gem. # Free [PERSON_NAME] fr…" at bounding box center [791, 183] width 252 height 318
drag, startPoint x: 735, startPoint y: 180, endPoint x: 655, endPoint y: 175, distance: 79.7
click at [655, 175] on div "1 2 3 4 5 6 7 8 9 10 11 12 13 14 15 16 # Free the prisoner, defeat the guard an…" at bounding box center [779, 171] width 275 height 294
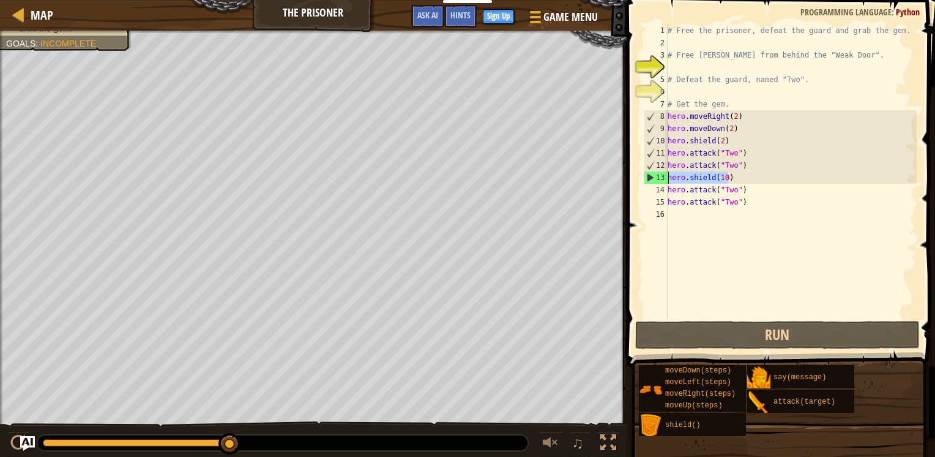
type textarea "hero.shield(10)"
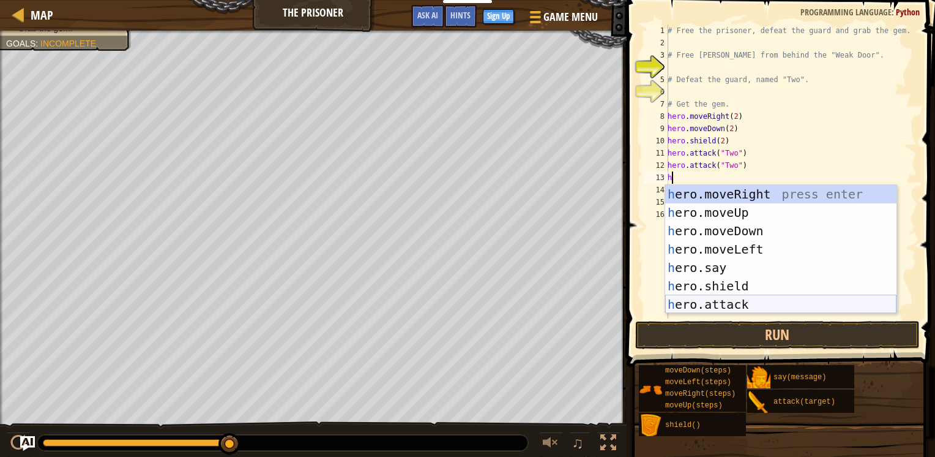
click at [710, 296] on div "h ero.moveRight press enter h ero.moveUp press enter h ero.moveDown press enter…" at bounding box center [780, 267] width 231 height 165
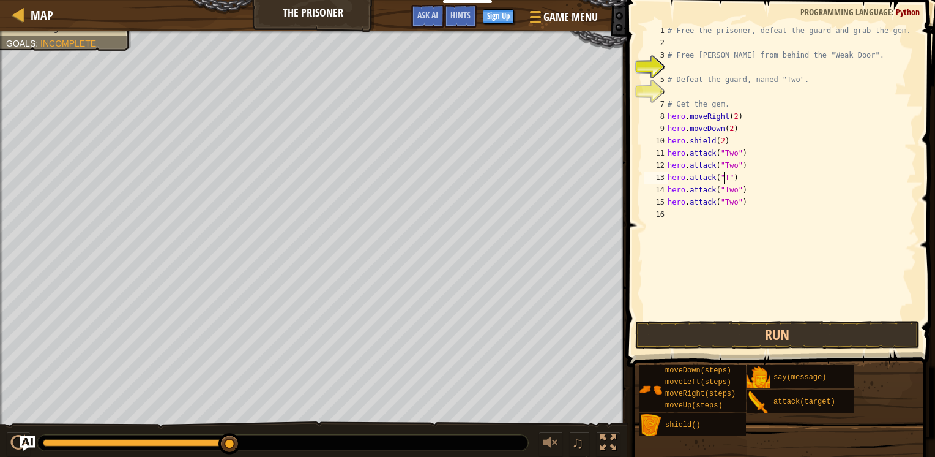
type textarea "hero.attack("Two")"
click at [718, 214] on div "# Free the prisoner, defeat the guard and grab the gem. # Free [PERSON_NAME] fr…" at bounding box center [791, 183] width 252 height 318
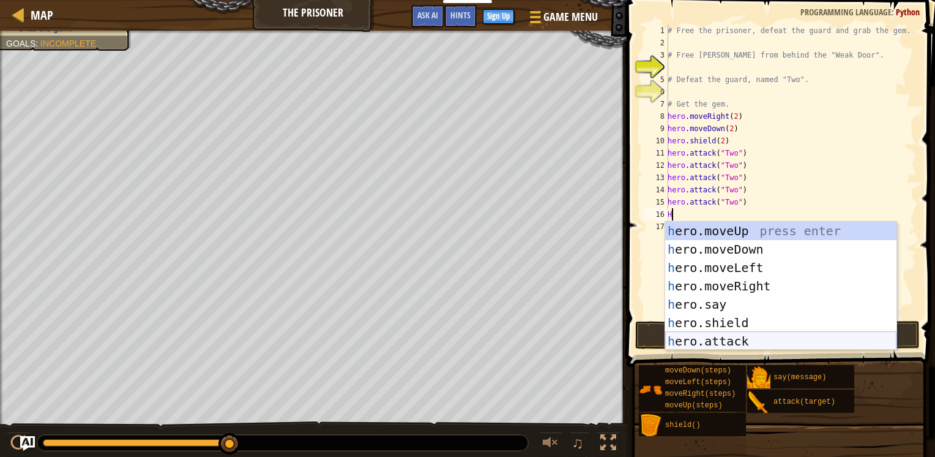
click at [708, 342] on div "h ero.moveUp press enter h ero.moveDown press enter h ero.moveLeft press enter …" at bounding box center [780, 304] width 231 height 165
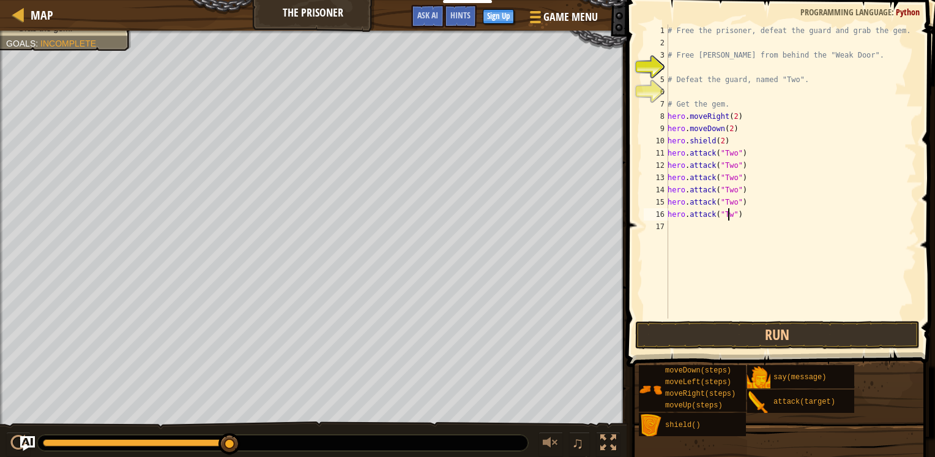
scroll to position [6, 5]
type textarea "hero.attack("Two")"
drag, startPoint x: 776, startPoint y: 333, endPoint x: 774, endPoint y: 345, distance: 12.4
click at [777, 335] on button "Run" at bounding box center [777, 335] width 285 height 28
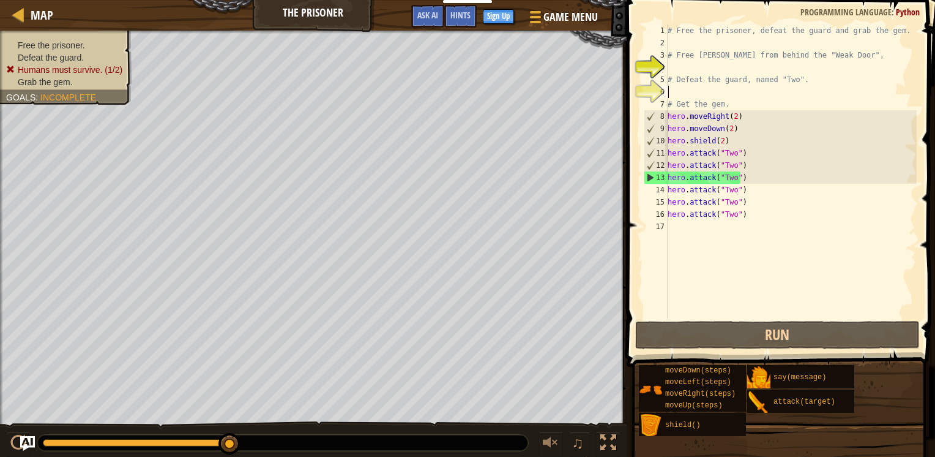
click at [735, 96] on div "# Free the prisoner, defeat the guard and grab the gem. # Free [PERSON_NAME] fr…" at bounding box center [791, 183] width 252 height 318
click at [467, 17] on span "Hints" at bounding box center [461, 15] width 20 height 12
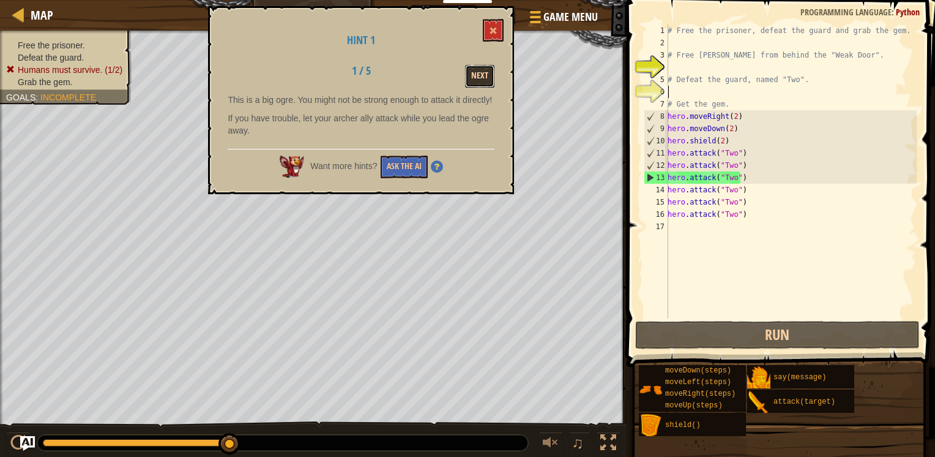
click at [486, 72] on button "Next" at bounding box center [479, 76] width 29 height 23
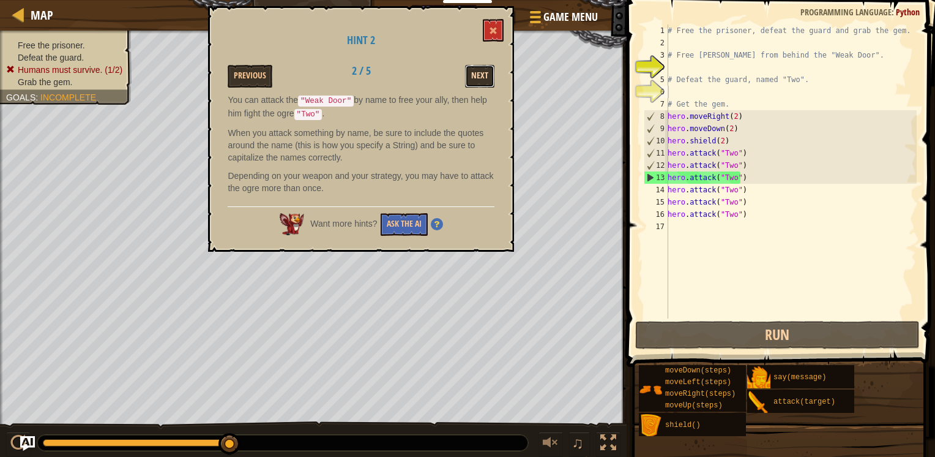
click at [481, 77] on button "Next" at bounding box center [479, 76] width 29 height 23
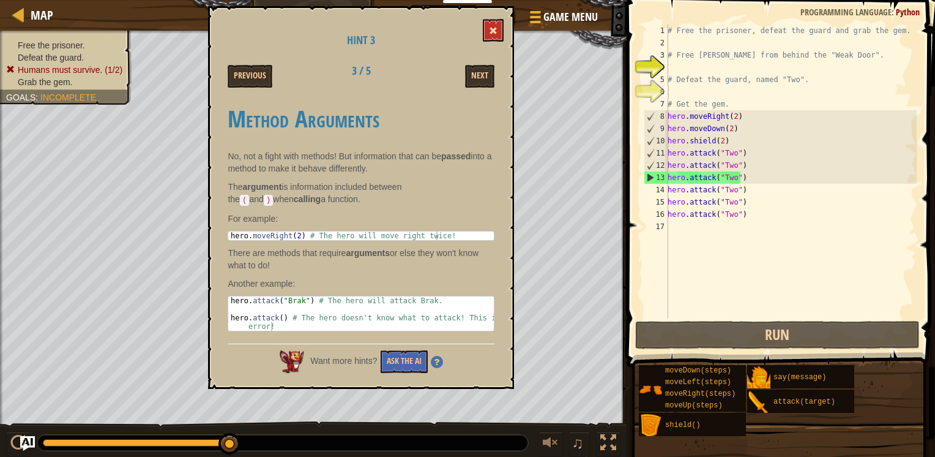
click at [503, 23] on div "Hint 3 Previous 3 / 5 Next Method Arguments No, not a fight with methods! But i…" at bounding box center [361, 197] width 306 height 383
click at [493, 34] on span at bounding box center [493, 30] width 9 height 9
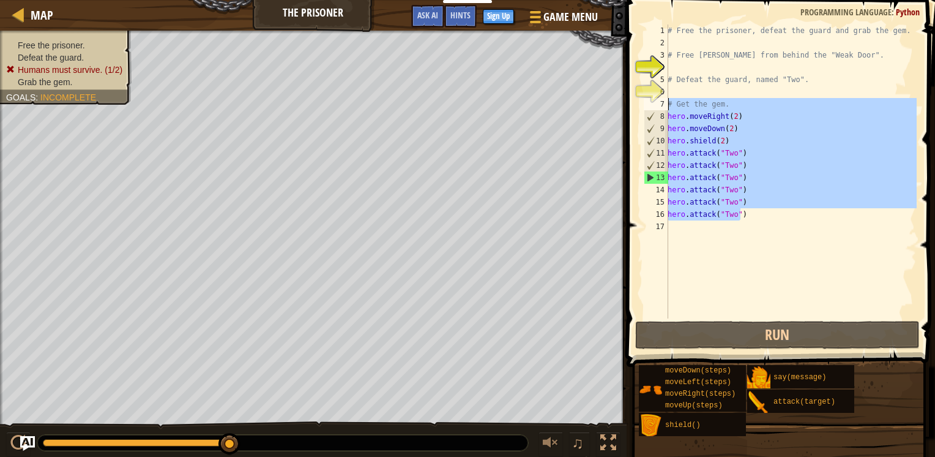
click at [597, 105] on div "Map The Prisoner Game Menu Done Sign Up Hints Ask AI 1 הההההההההההההההההההההההה…" at bounding box center [467, 228] width 935 height 457
type textarea "# Get the gem. hero.moveRight(2)"
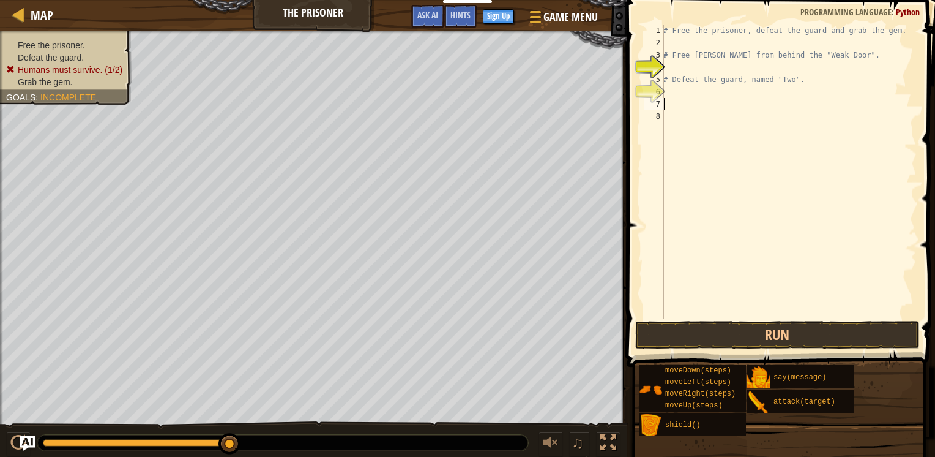
type textarea "h"
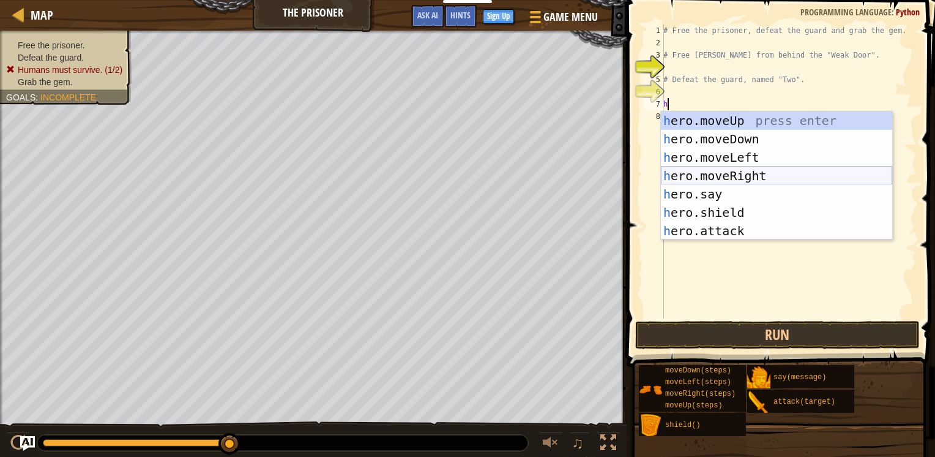
click at [740, 174] on div "h ero.moveUp press enter h ero.moveDown press enter h ero.moveLeft press enter …" at bounding box center [776, 193] width 231 height 165
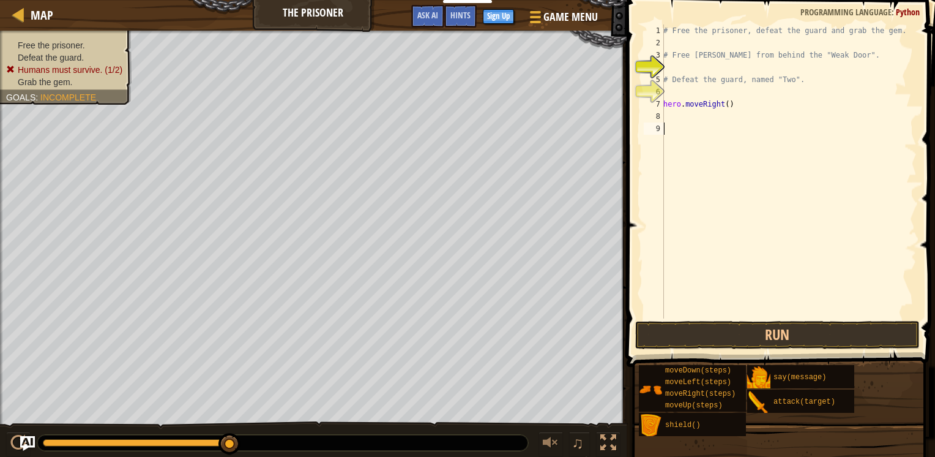
click at [710, 124] on div "# Free the prisoner, defeat the guard and grab the gem. # Free [PERSON_NAME] fr…" at bounding box center [789, 183] width 256 height 318
click at [705, 118] on div "# Free the prisoner, defeat the guard and grab the gem. # Free [PERSON_NAME] fr…" at bounding box center [789, 183] width 256 height 318
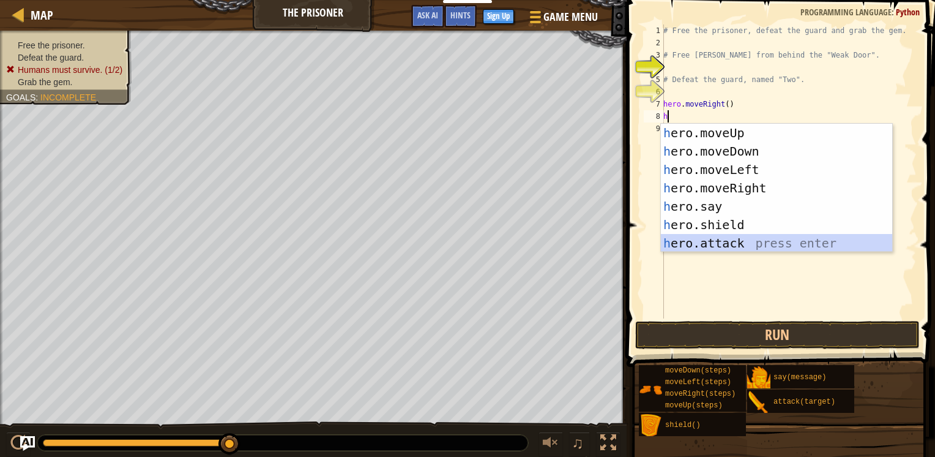
click at [692, 235] on div "h ero.moveUp press enter h ero.moveDown press enter h ero.moveLeft press enter …" at bounding box center [776, 206] width 231 height 165
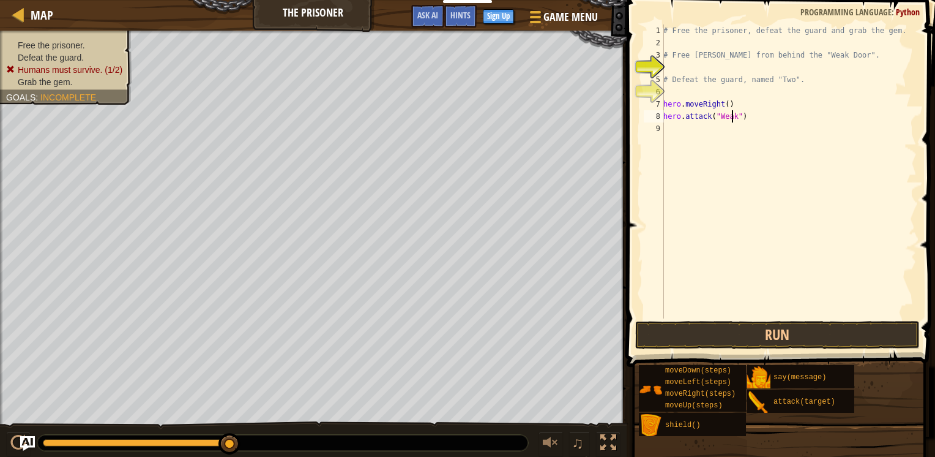
scroll to position [6, 6]
type textarea "hero.attack("Weak Door")"
drag, startPoint x: 704, startPoint y: 162, endPoint x: 702, endPoint y: 152, distance: 10.1
click at [704, 160] on div "# Free the prisoner, defeat the guard and grab the gem. # Free [PERSON_NAME] fr…" at bounding box center [789, 183] width 256 height 318
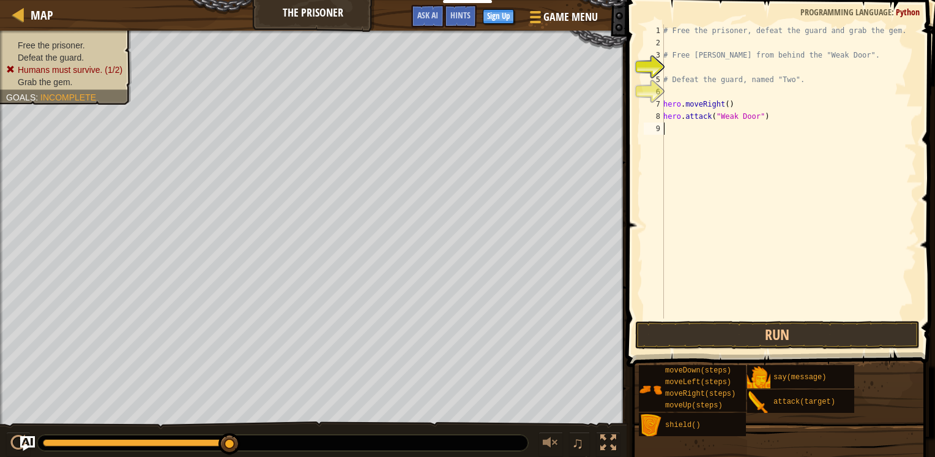
scroll to position [6, 0]
type textarea "h"
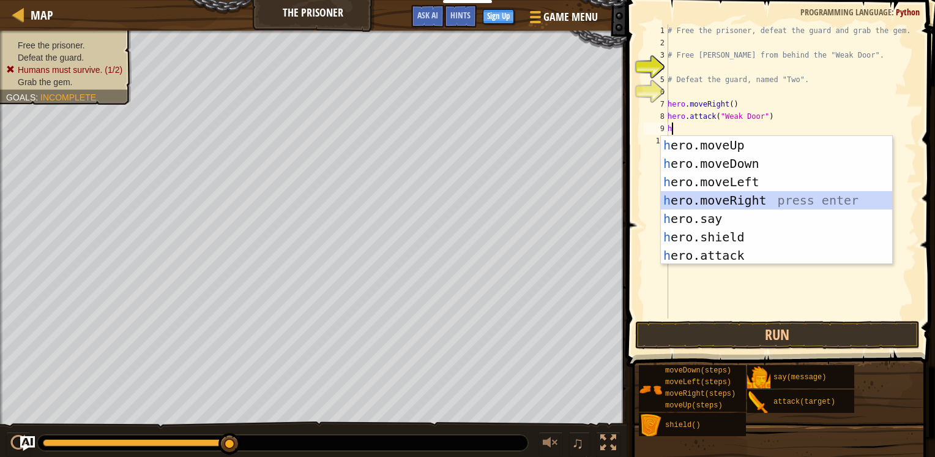
click at [710, 197] on div "h ero.moveUp press enter h ero.moveDown press enter h ero.moveLeft press enter …" at bounding box center [776, 218] width 231 height 165
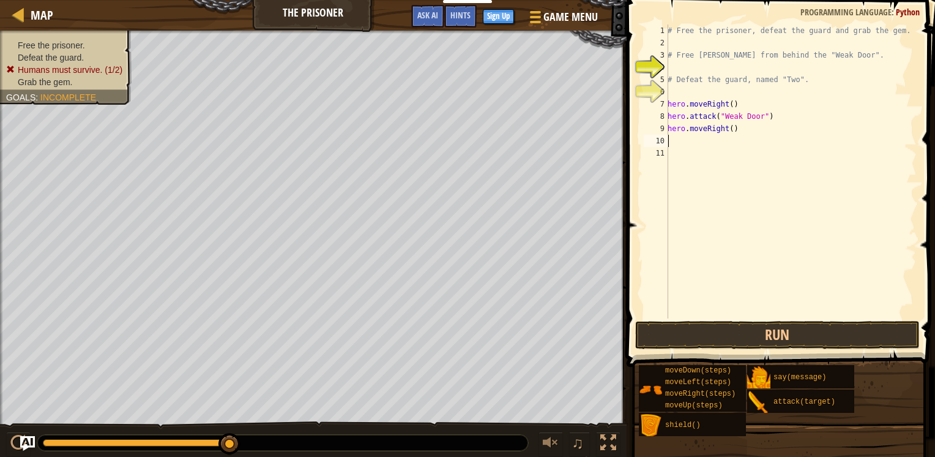
click at [726, 130] on div "# Free the prisoner, defeat the guard and grab the gem. # Free [PERSON_NAME] fr…" at bounding box center [791, 183] width 252 height 318
click at [730, 129] on div "# Free the prisoner, defeat the guard and grab the gem. # Free [PERSON_NAME] fr…" at bounding box center [791, 183] width 252 height 318
type textarea "hero.moveRight(2)"
click at [697, 156] on div "# Free the prisoner, defeat the guard and grab the gem. # Free [PERSON_NAME] fr…" at bounding box center [791, 183] width 252 height 318
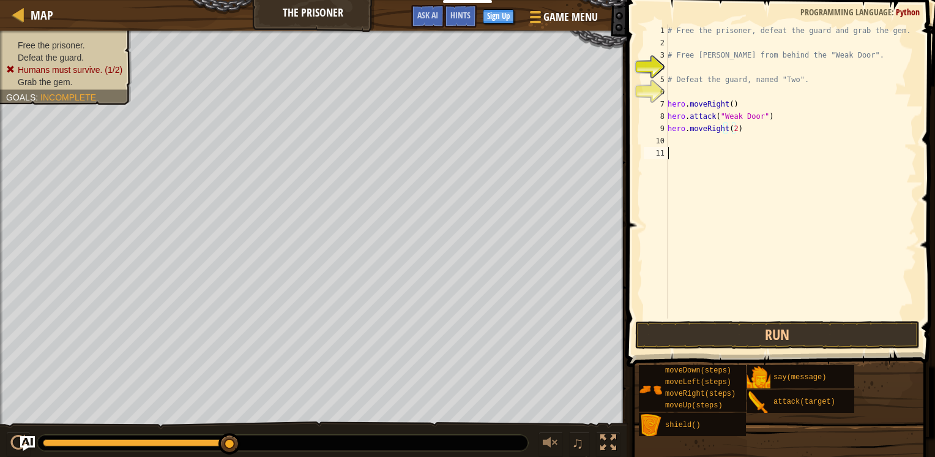
scroll to position [6, 0]
click at [691, 143] on div "# Free the prisoner, defeat the guard and grab the gem. # Free [PERSON_NAME] fr…" at bounding box center [791, 183] width 252 height 318
type textarea "h"
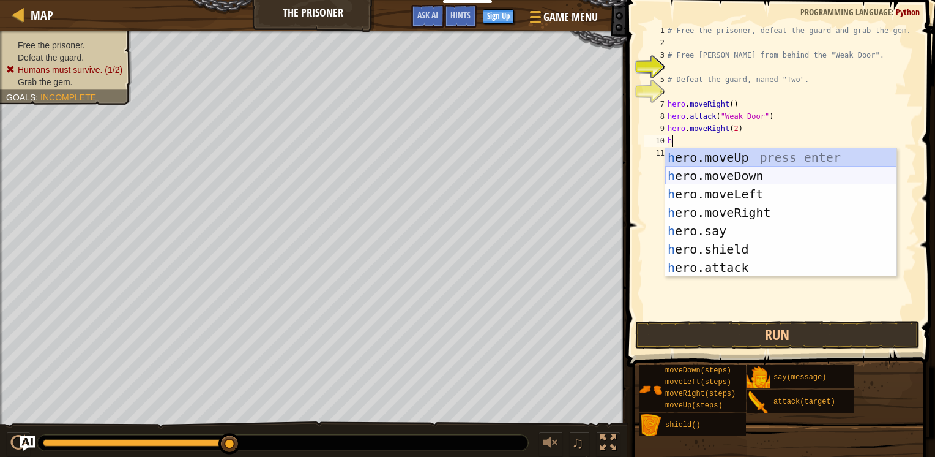
click at [729, 177] on div "h ero.moveUp press enter h ero.moveDown press enter h ero.moveLeft press enter …" at bounding box center [780, 230] width 231 height 165
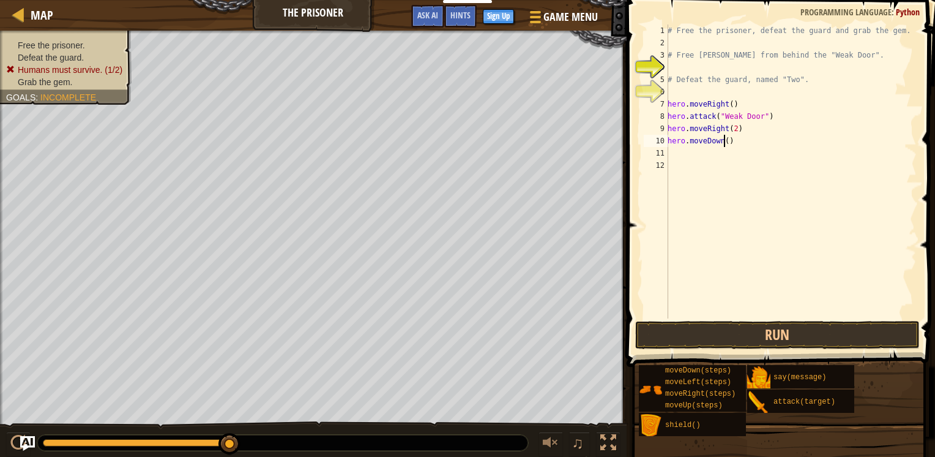
click at [725, 146] on div "# Free the prisoner, defeat the guard and grab the gem. # Free [PERSON_NAME] fr…" at bounding box center [791, 183] width 252 height 318
type textarea "hero.moveDown(2)"
click at [695, 233] on div "# Free the prisoner, defeat the guard and grab the gem. # Free [PERSON_NAME] fr…" at bounding box center [791, 183] width 252 height 318
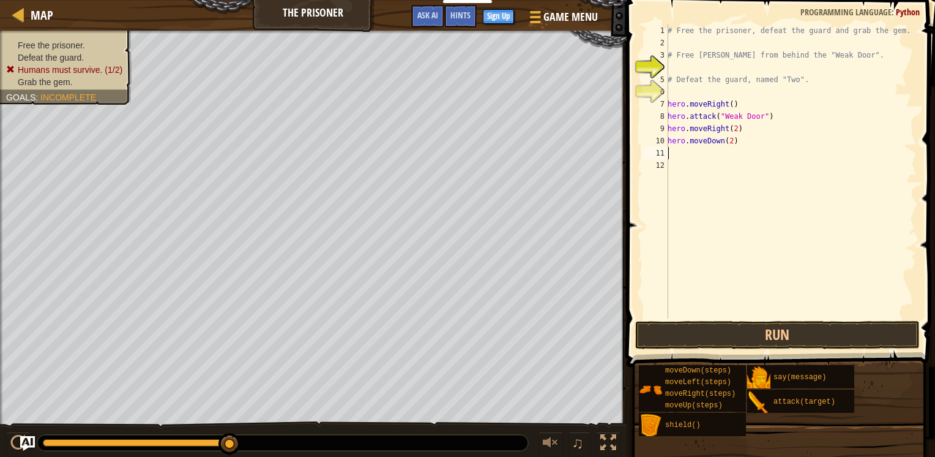
click at [700, 151] on div "# Free the prisoner, defeat the guard and grab the gem. # Free [PERSON_NAME] fr…" at bounding box center [791, 183] width 252 height 318
type textarea "h"
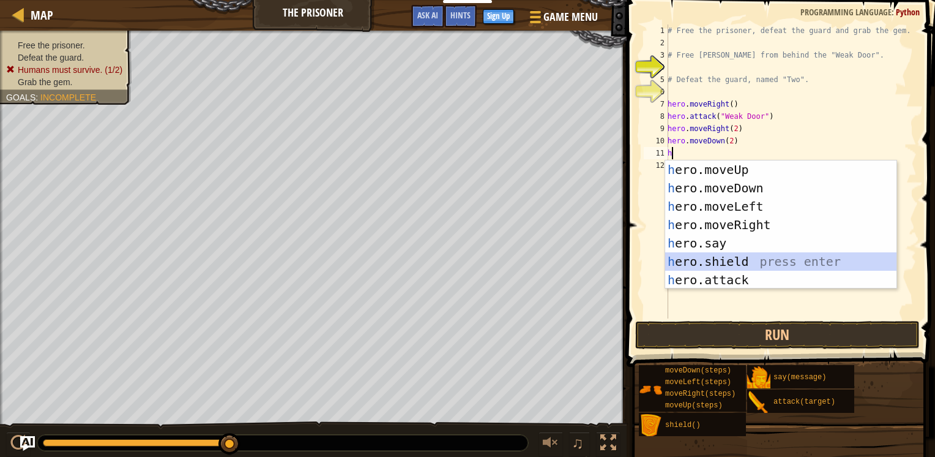
click at [707, 265] on div "h ero.moveUp press enter h ero.moveDown press enter h ero.moveLeft press enter …" at bounding box center [780, 242] width 231 height 165
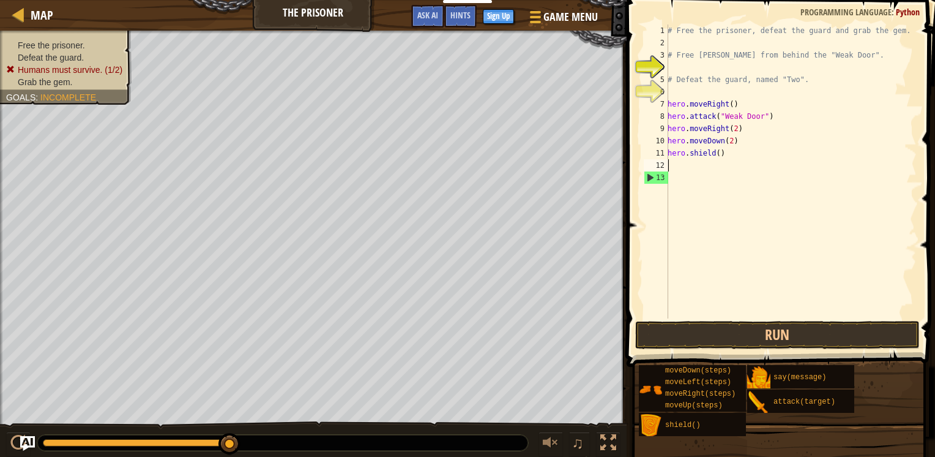
click at [716, 158] on div "# Free the prisoner, defeat the guard and grab the gem. # Free [PERSON_NAME] fr…" at bounding box center [791, 183] width 252 height 318
type textarea "hero.shield(5)"
click at [706, 171] on div "# Free the prisoner, defeat the guard and grab the gem. # Free [PERSON_NAME] fr…" at bounding box center [791, 183] width 252 height 318
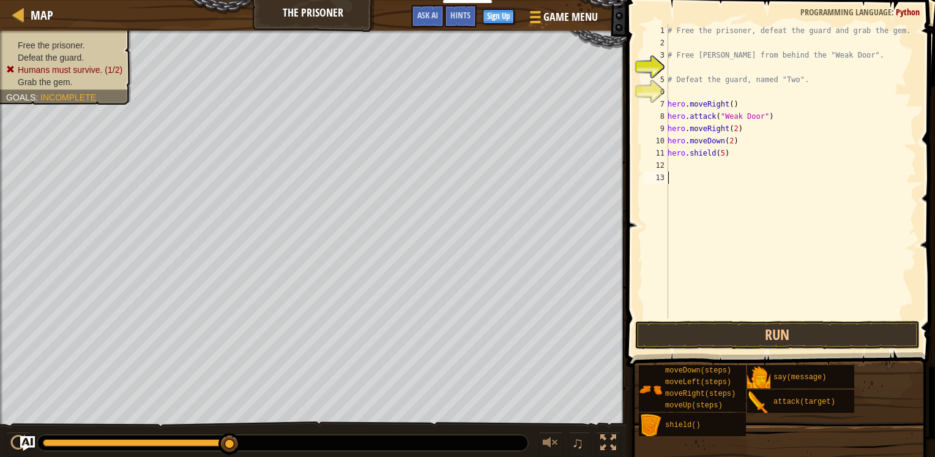
click at [702, 168] on div "# Free the prisoner, defeat the guard and grab the gem. # Free [PERSON_NAME] fr…" at bounding box center [791, 183] width 252 height 318
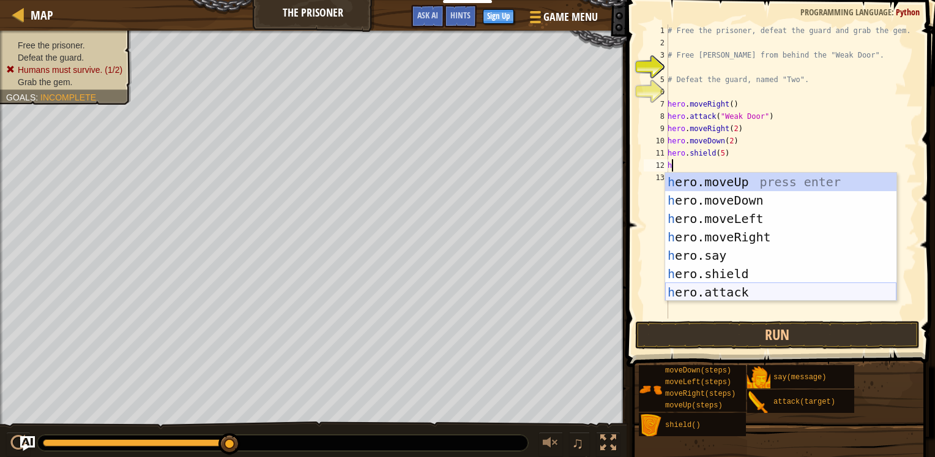
click at [719, 292] on div "h ero.moveUp press enter h ero.moveDown press enter h ero.moveLeft press enter …" at bounding box center [780, 255] width 231 height 165
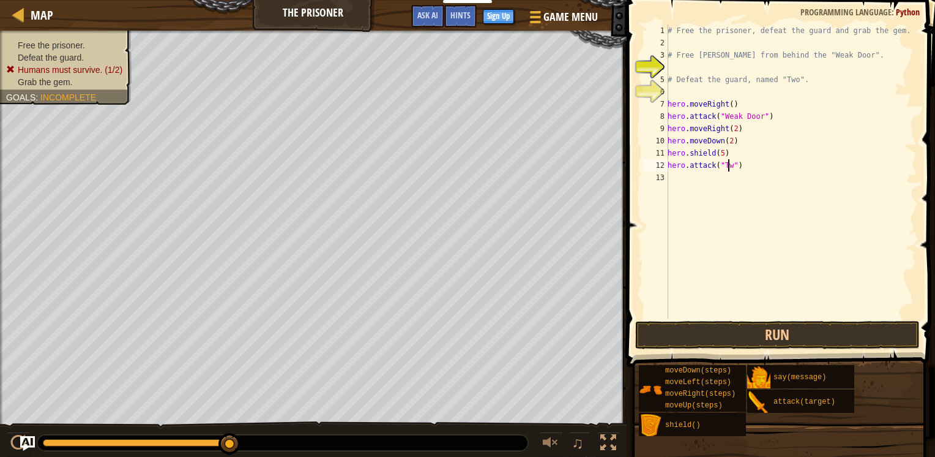
type textarea "hero.attack("Two")"
click at [700, 184] on div "# Free the prisoner, defeat the guard and grab the gem. # Free [PERSON_NAME] fr…" at bounding box center [791, 183] width 252 height 318
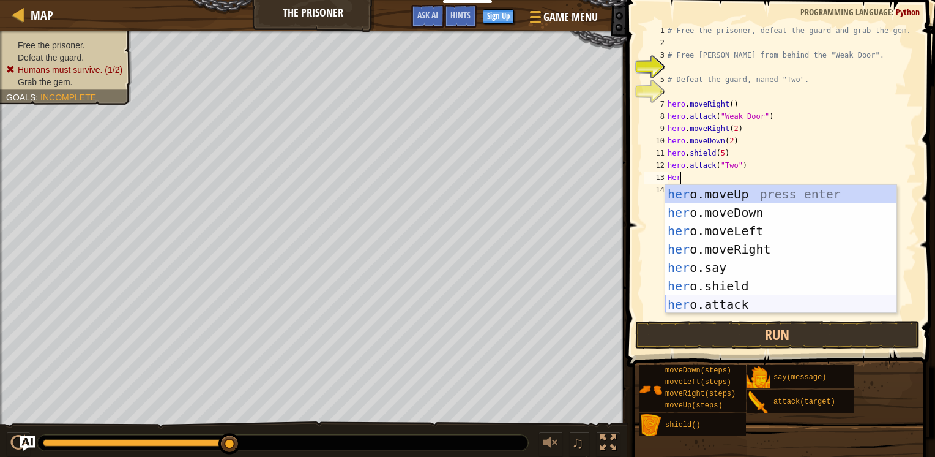
click at [729, 307] on div "her o.moveUp press enter her o.moveDown press enter her o.moveLeft press enter …" at bounding box center [780, 267] width 231 height 165
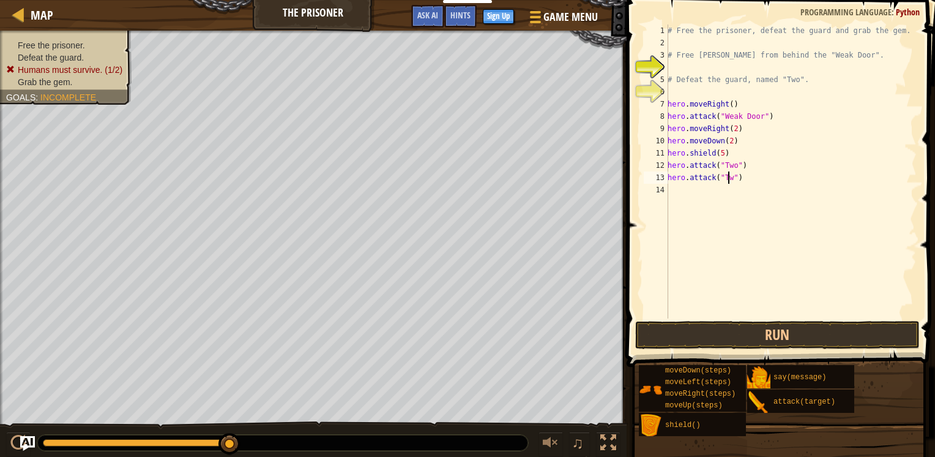
type textarea "hero.attack("Two")"
drag, startPoint x: 720, startPoint y: 200, endPoint x: 720, endPoint y: 193, distance: 6.7
click at [720, 195] on div "# Free the prisoner, defeat the guard and grab the gem. # Free [PERSON_NAME] fr…" at bounding box center [791, 183] width 252 height 318
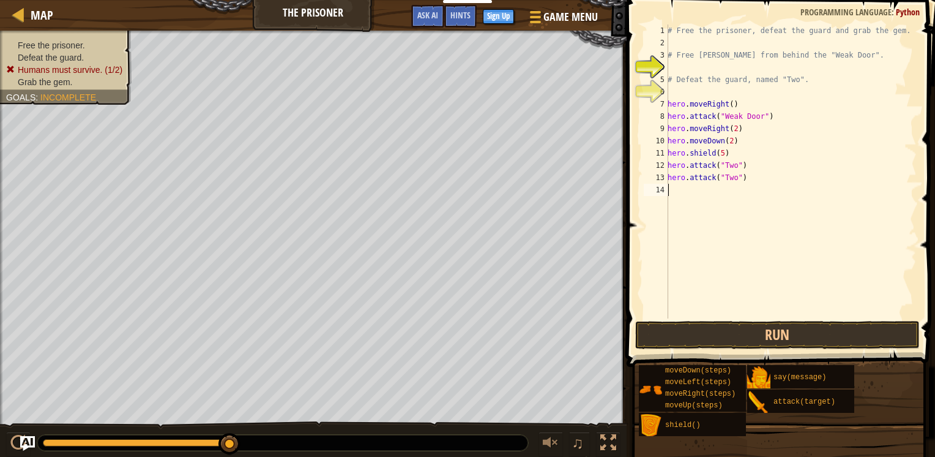
type textarea "h"
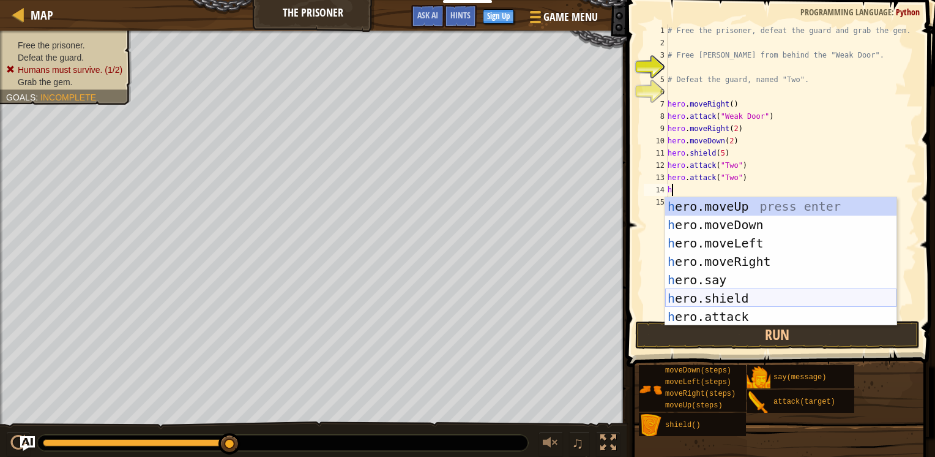
click at [705, 299] on div "h ero.moveUp press enter h ero.moveDown press enter h ero.moveLeft press enter …" at bounding box center [780, 279] width 231 height 165
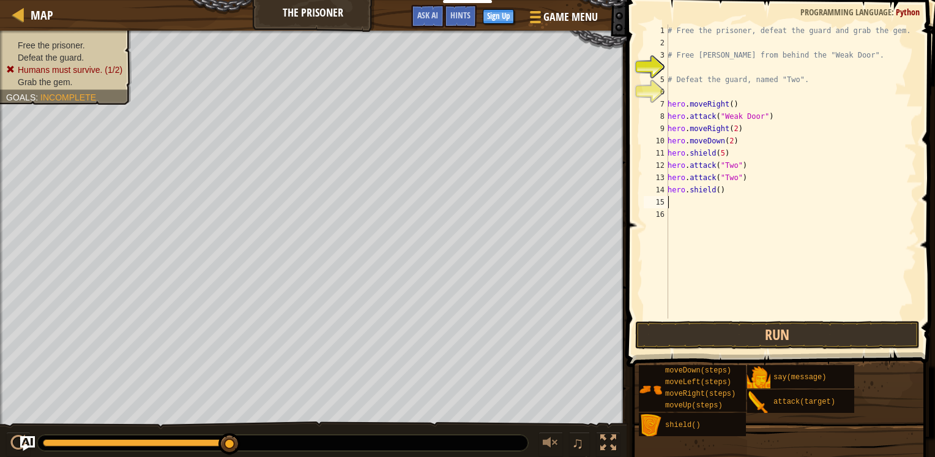
click at [714, 192] on div "# Free the prisoner, defeat the guard and grab the gem. # Free [PERSON_NAME] fr…" at bounding box center [791, 183] width 252 height 318
click at [717, 192] on div "# Free the prisoner, defeat the guard and grab the gem. # Free [PERSON_NAME] fr…" at bounding box center [791, 171] width 252 height 294
type textarea "hero.shield(10)"
click at [713, 214] on div "# Free the prisoner, defeat the guard and grab the gem. # Free [PERSON_NAME] fr…" at bounding box center [791, 183] width 252 height 318
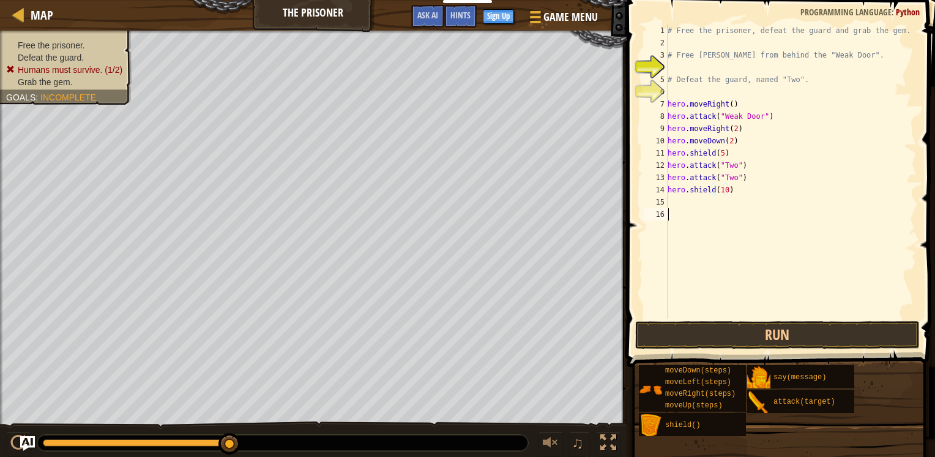
scroll to position [6, 0]
click at [683, 205] on div "# Free the prisoner, defeat the guard and grab the gem. # Free [PERSON_NAME] fr…" at bounding box center [791, 183] width 252 height 318
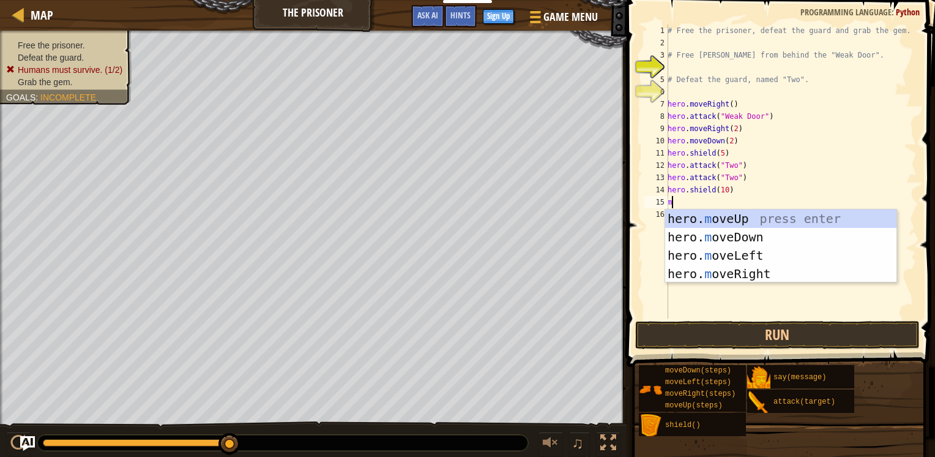
type textarea "mo"
click at [713, 221] on div "hero. mo veUp press enter hero. mo veDown press enter hero. mo veLeft press ent…" at bounding box center [780, 264] width 231 height 110
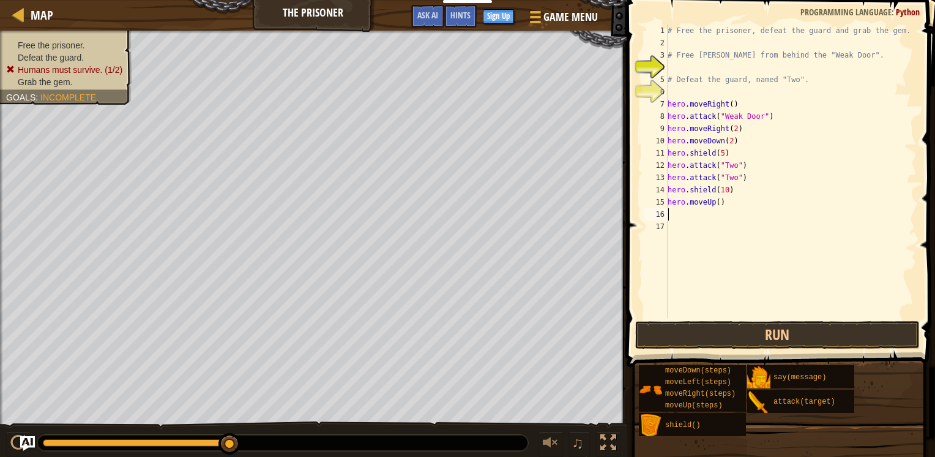
click at [715, 208] on div "# Free the prisoner, defeat the guard and grab the gem. # Free [PERSON_NAME] fr…" at bounding box center [791, 183] width 252 height 318
type textarea "hero.moveUp(2)"
click at [680, 222] on div "# Free the prisoner, defeat the guard and grab the gem. # Free [PERSON_NAME] fr…" at bounding box center [791, 183] width 252 height 318
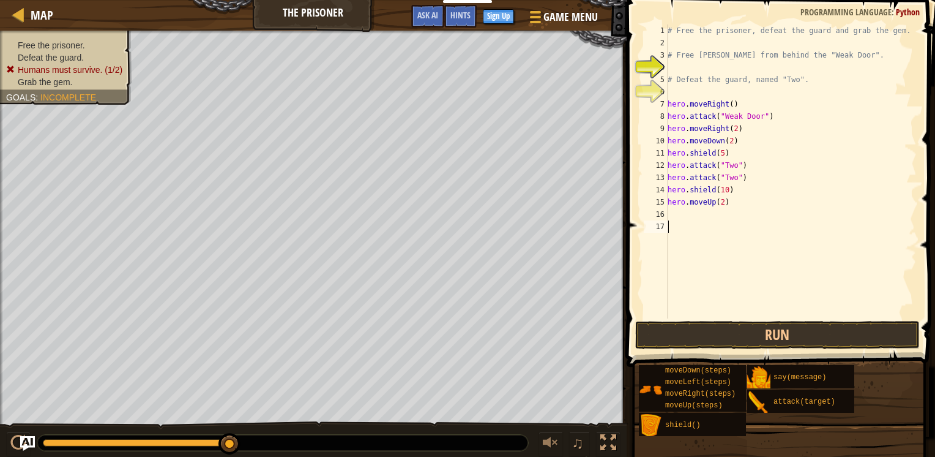
click at [674, 208] on div "# Free the prisoner, defeat the guard and grab the gem. # Free [PERSON_NAME] fr…" at bounding box center [791, 183] width 252 height 318
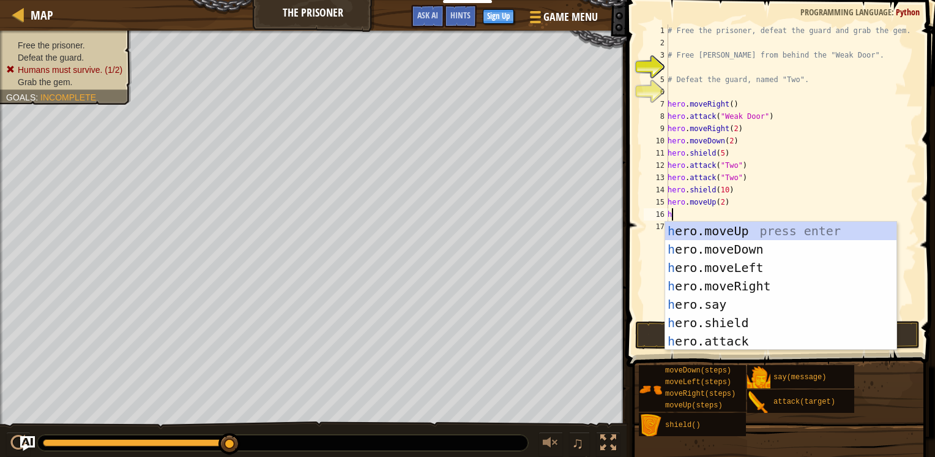
type textarea "he"
click at [713, 242] on div "he ro.moveUp press enter he ro.moveDown press enter he ro.moveLeft press enter …" at bounding box center [780, 304] width 231 height 165
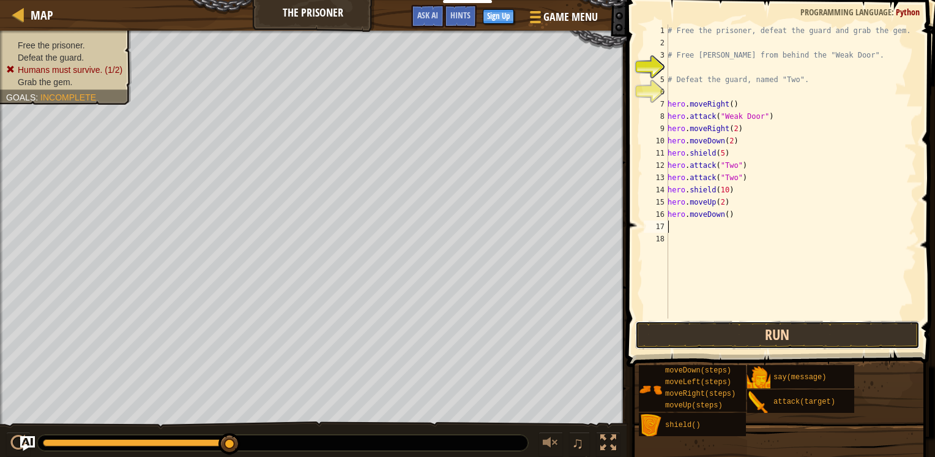
click at [683, 337] on button "Run" at bounding box center [777, 335] width 285 height 28
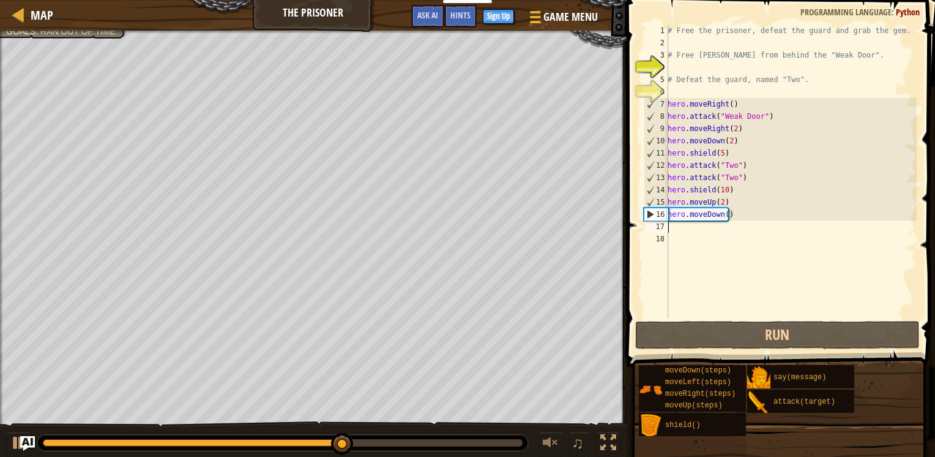
click at [718, 207] on div "# Free the prisoner, defeat the guard and grab the gem. # Free [PERSON_NAME] fr…" at bounding box center [791, 183] width 252 height 318
click at [723, 206] on div "# Free the prisoner, defeat the guard and grab the gem. # Free [PERSON_NAME] fr…" at bounding box center [791, 183] width 252 height 318
click at [716, 206] on div "# Free the prisoner, defeat the guard and grab the gem. # Free [PERSON_NAME] fr…" at bounding box center [791, 183] width 252 height 318
click at [719, 209] on div "# Free the prisoner, defeat the guard and grab the gem. # Free [PERSON_NAME] fr…" at bounding box center [791, 183] width 252 height 318
click at [719, 204] on div "# Free the prisoner, defeat the guard and grab the gem. # Free [PERSON_NAME] fr…" at bounding box center [791, 183] width 252 height 318
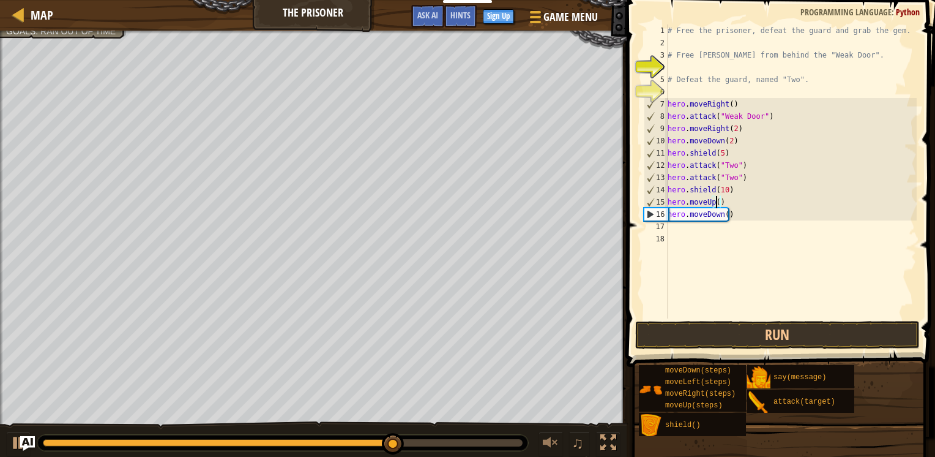
type textarea "hero.moveUp(1)"
click at [740, 260] on div "# Free the prisoner, defeat the guard and grab the gem. # Free [PERSON_NAME] fr…" at bounding box center [791, 183] width 252 height 318
click at [724, 217] on div "# Free the prisoner, defeat the guard and grab the gem. # Free [PERSON_NAME] fr…" at bounding box center [791, 183] width 252 height 318
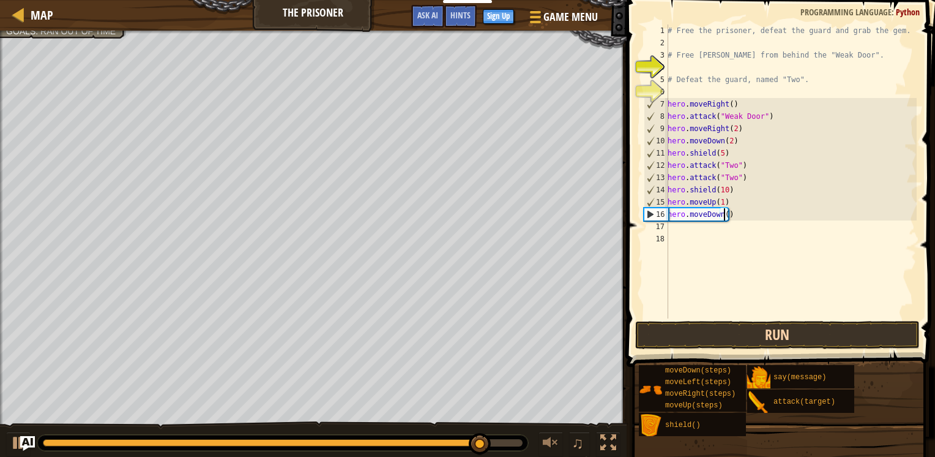
type textarea "hero.moveDown(1)"
click at [732, 275] on div "# Free the prisoner, defeat the guard and grab the gem. # Free [PERSON_NAME] fr…" at bounding box center [791, 183] width 252 height 318
drag, startPoint x: 730, startPoint y: 207, endPoint x: 649, endPoint y: 204, distance: 80.8
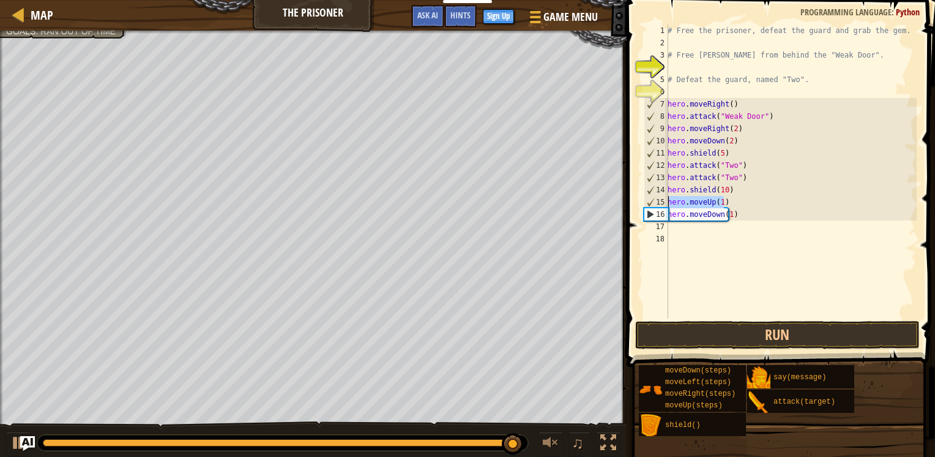
click at [649, 204] on div "1 2 3 4 5 6 7 8 9 10 11 12 13 14 15 16 17 18 # Free the prisoner, defeat the gu…" at bounding box center [779, 171] width 275 height 294
type textarea "hero.moveUp(1)"
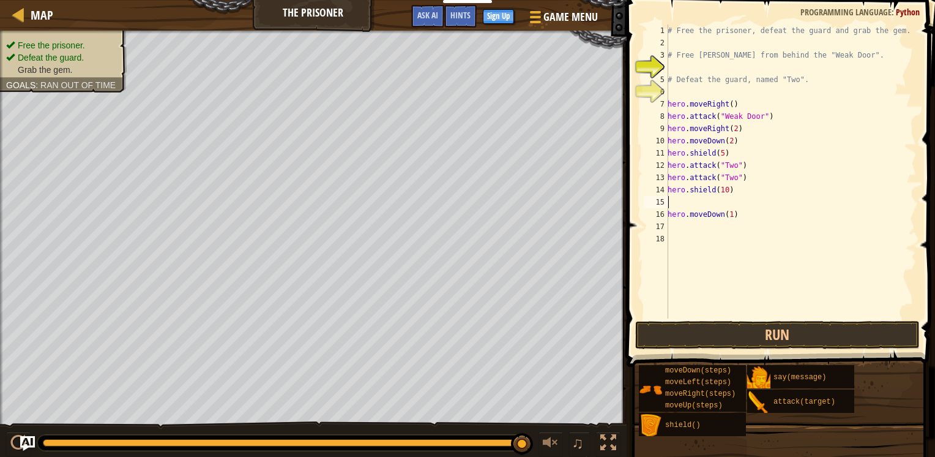
click at [676, 228] on div "# Free the prisoner, defeat the guard and grab the gem. # Free [PERSON_NAME] fr…" at bounding box center [791, 183] width 252 height 318
type textarea "h"
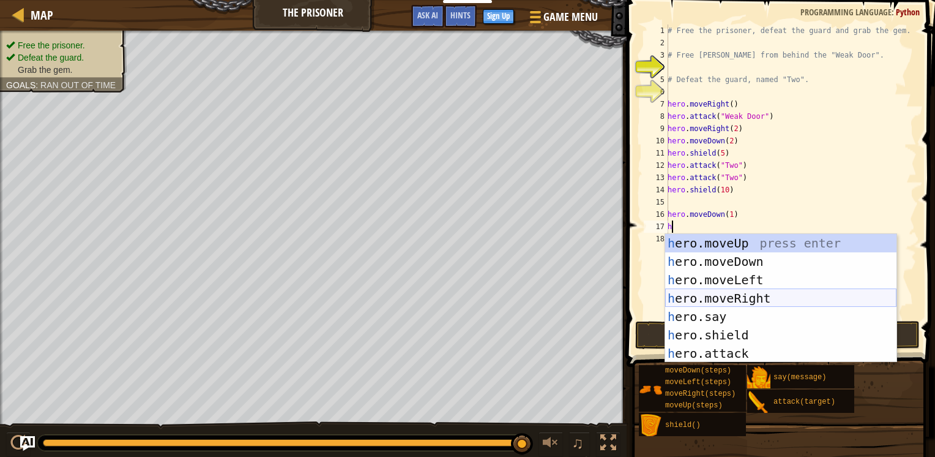
click at [701, 295] on div "h ero.moveUp press enter h ero.moveDown press enter h ero.moveLeft press enter …" at bounding box center [780, 316] width 231 height 165
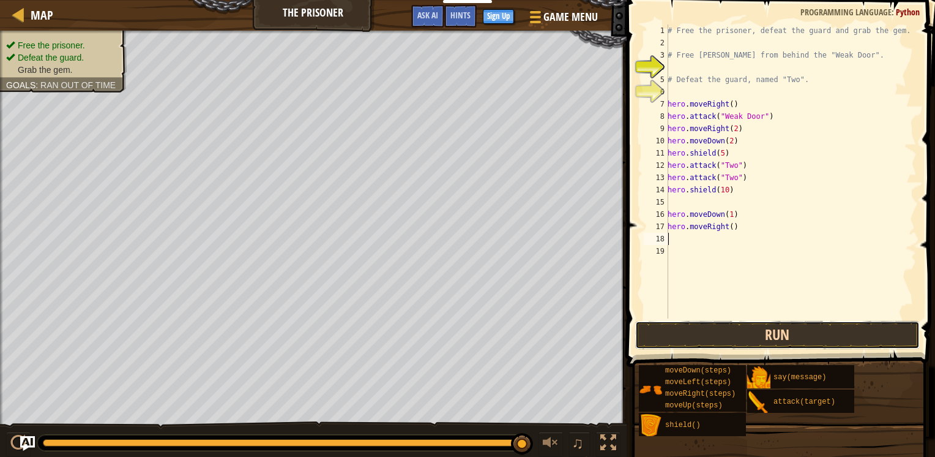
click at [764, 339] on button "Run" at bounding box center [777, 335] width 285 height 28
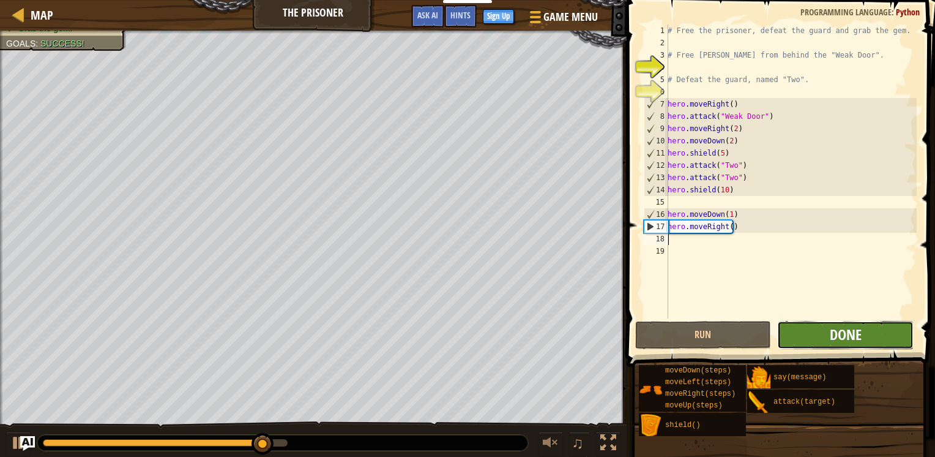
click at [844, 338] on span "Done" at bounding box center [846, 334] width 32 height 20
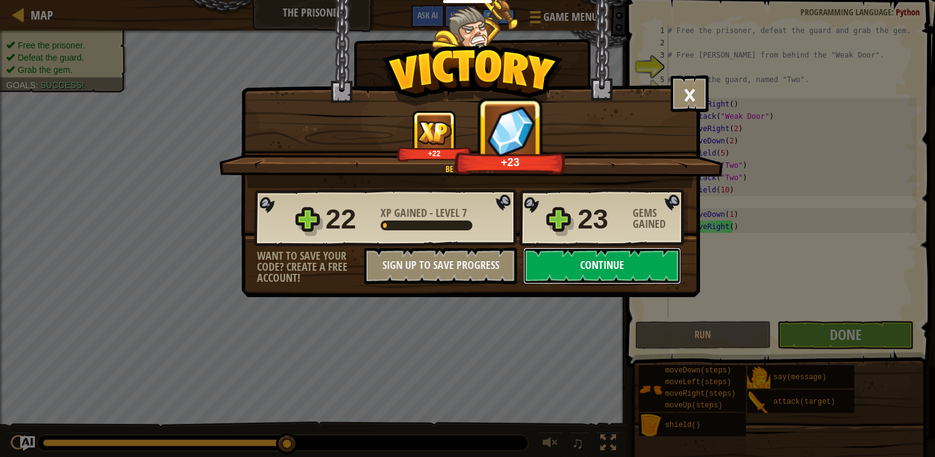
click at [620, 268] on button "Continue" at bounding box center [602, 265] width 158 height 37
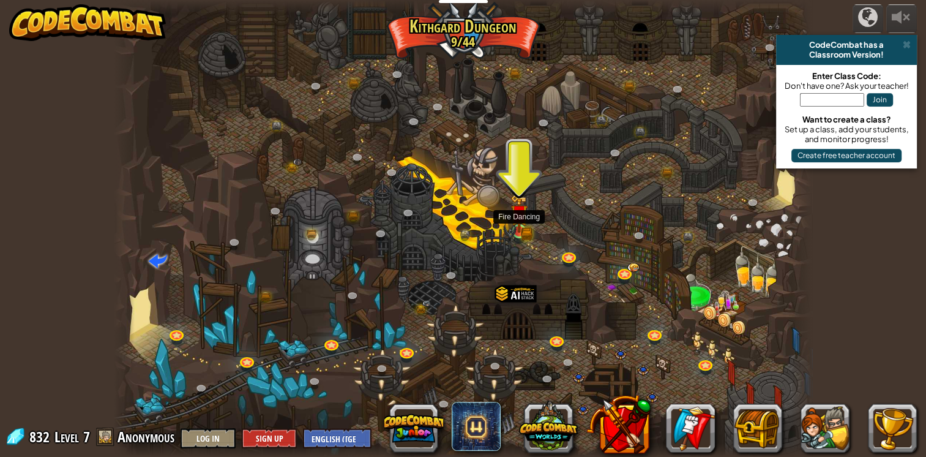
click at [518, 231] on img at bounding box center [520, 213] width 18 height 39
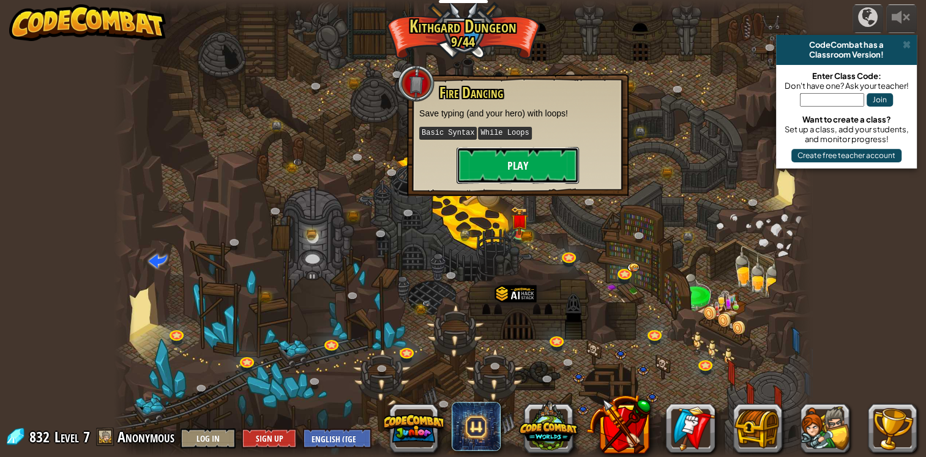
click at [519, 170] on button "Play" at bounding box center [518, 165] width 122 height 37
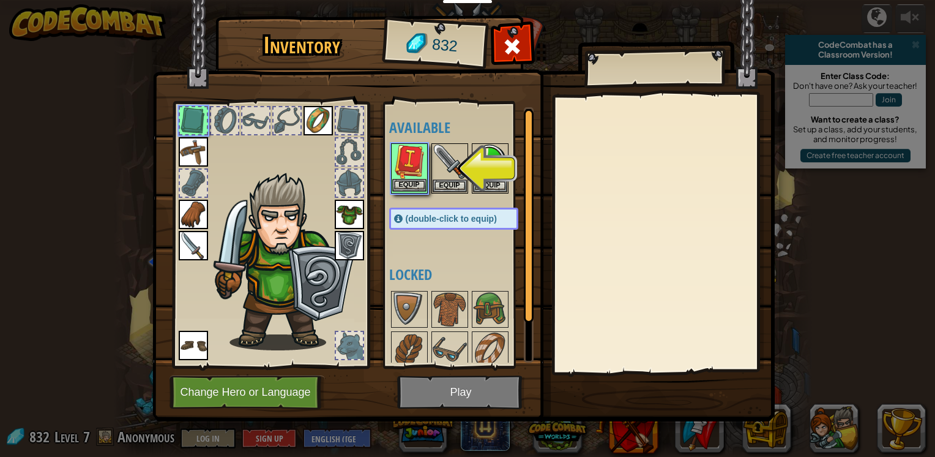
click at [418, 160] on img at bounding box center [409, 161] width 34 height 34
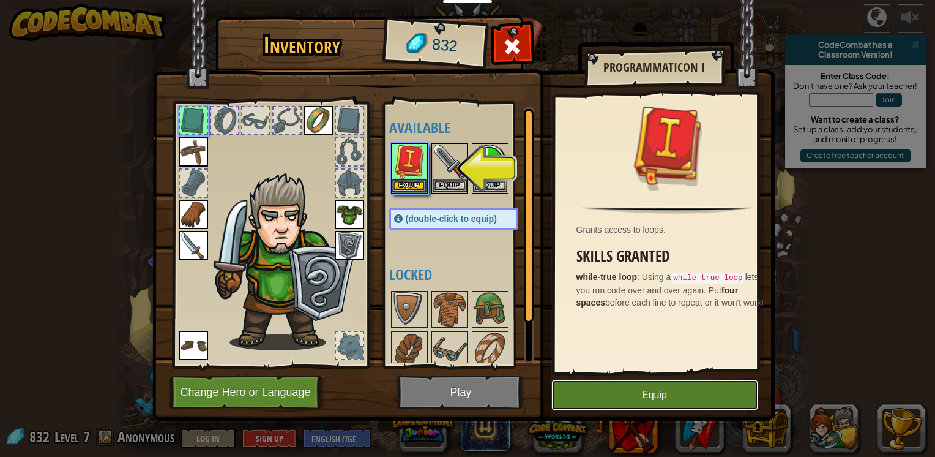
click at [639, 402] on button "Equip" at bounding box center [655, 395] width 207 height 31
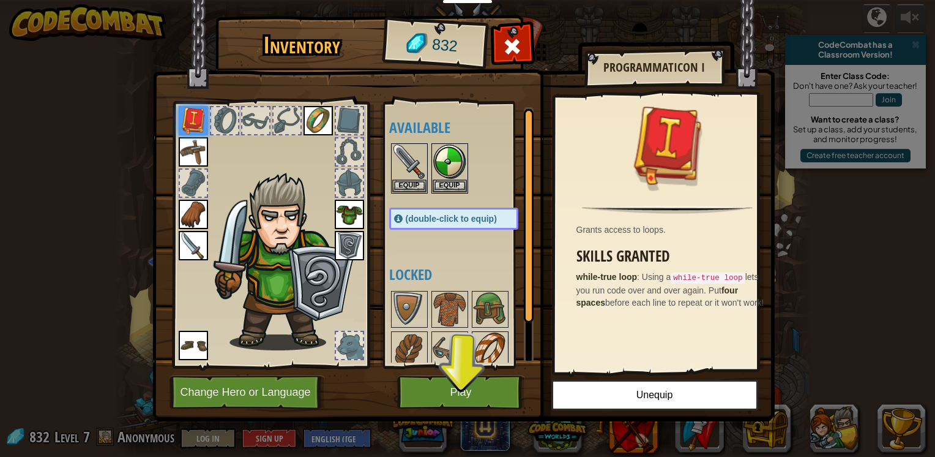
scroll to position [45, 0]
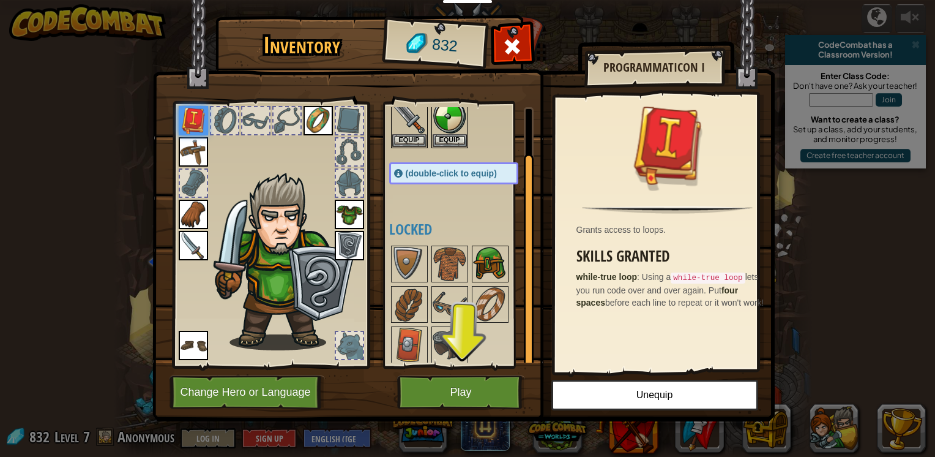
click at [480, 276] on img at bounding box center [490, 264] width 34 height 34
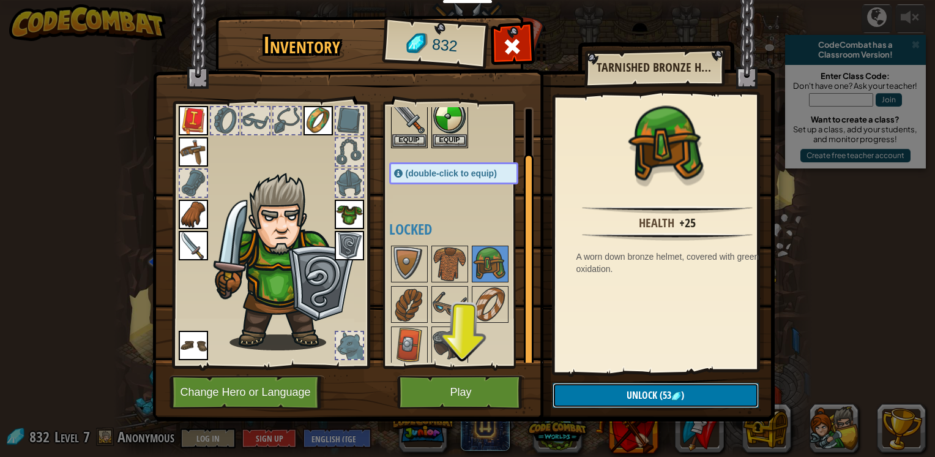
click at [641, 399] on span "Unlock" at bounding box center [642, 394] width 31 height 13
click at [632, 398] on button "Confirm" at bounding box center [656, 395] width 206 height 25
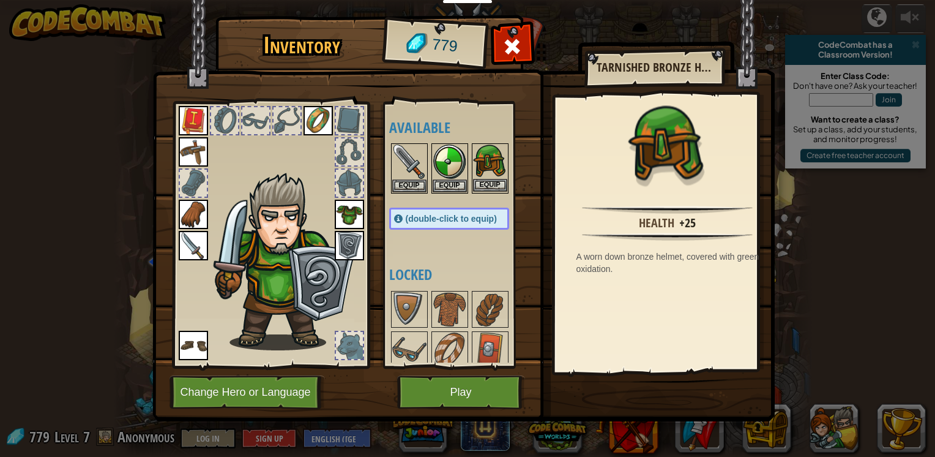
click at [499, 163] on img at bounding box center [490, 161] width 34 height 34
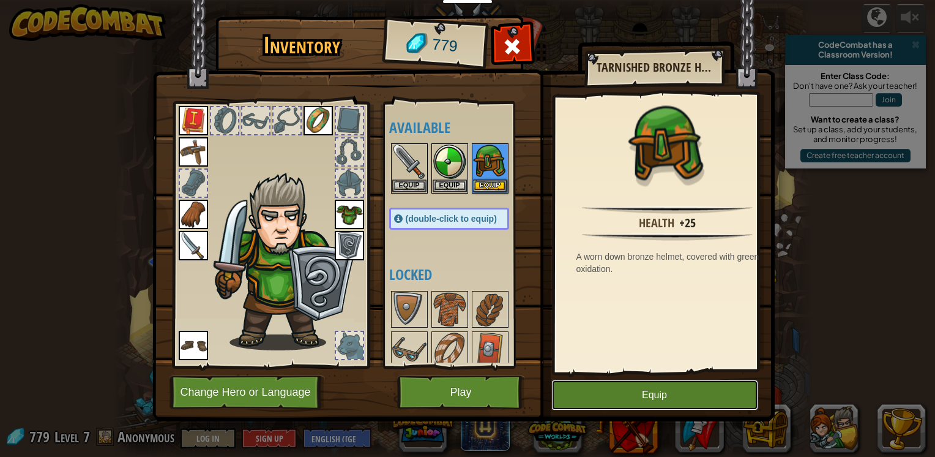
click at [627, 403] on button "Equip" at bounding box center [655, 395] width 207 height 31
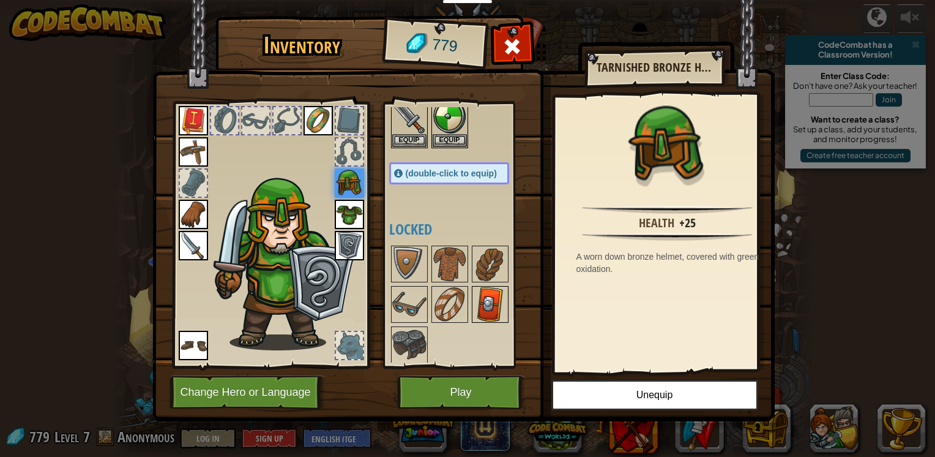
click at [482, 300] on img at bounding box center [490, 304] width 34 height 34
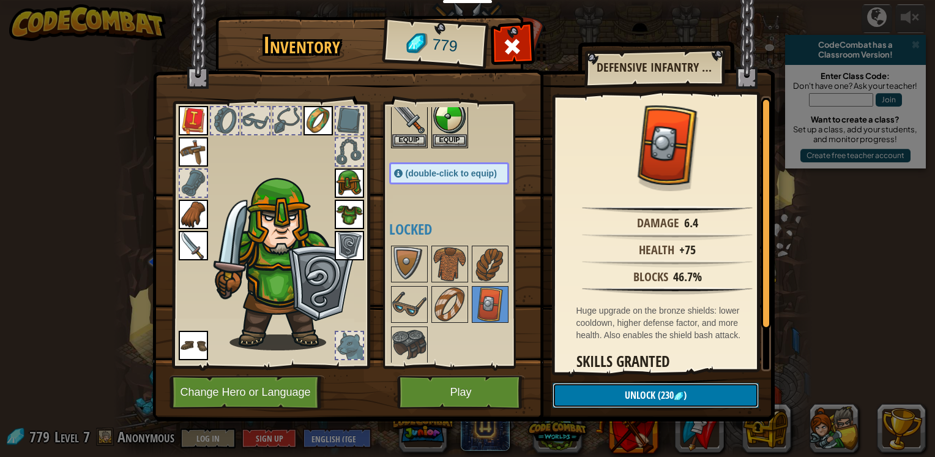
click at [637, 401] on button "Unlock (230 )" at bounding box center [656, 395] width 206 height 25
click at [631, 405] on button "Unlock (230 )" at bounding box center [656, 395] width 206 height 25
click at [631, 399] on button "Confirm" at bounding box center [656, 395] width 206 height 25
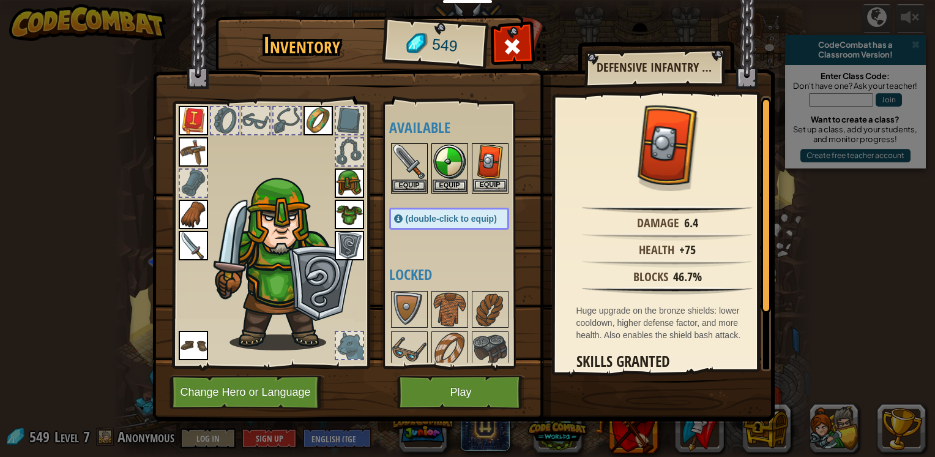
click at [481, 171] on img at bounding box center [490, 161] width 34 height 34
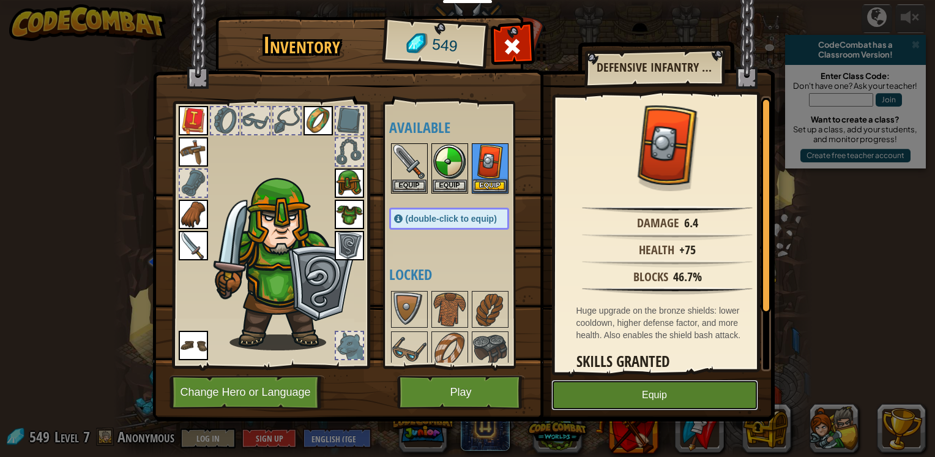
click at [660, 407] on button "Equip" at bounding box center [655, 395] width 207 height 31
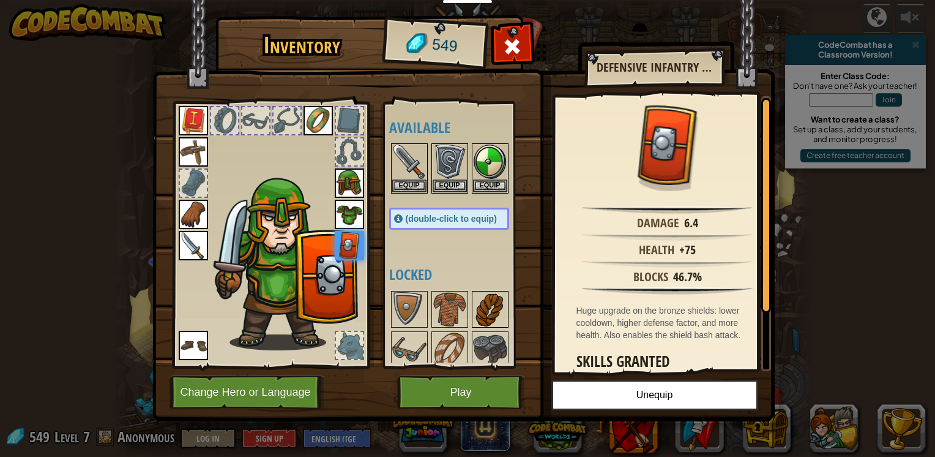
scroll to position [5, 0]
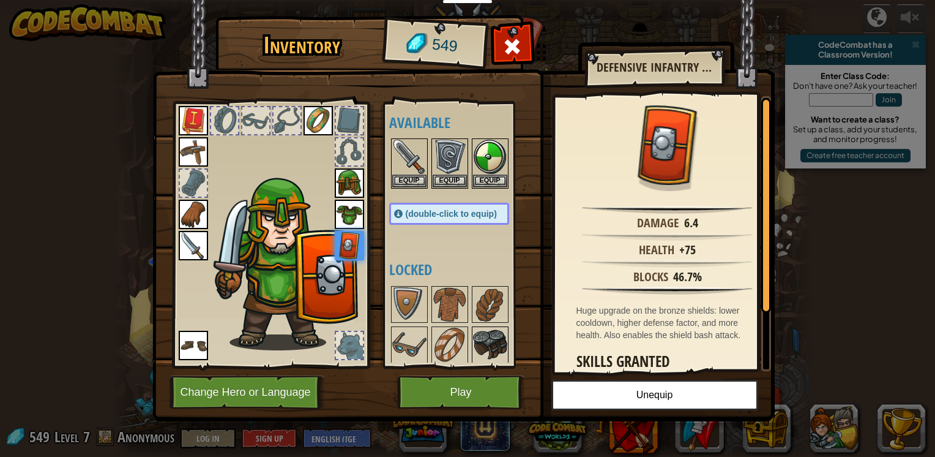
click at [492, 328] on img at bounding box center [490, 345] width 34 height 34
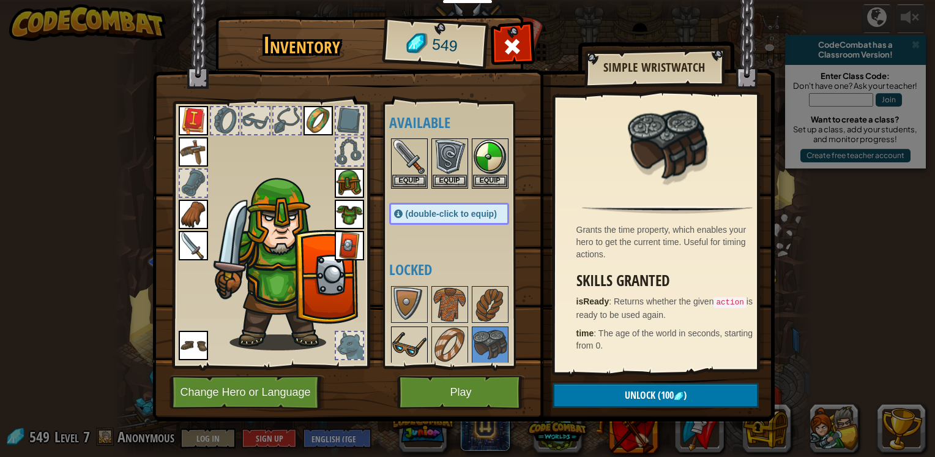
click at [404, 340] on img at bounding box center [409, 345] width 34 height 34
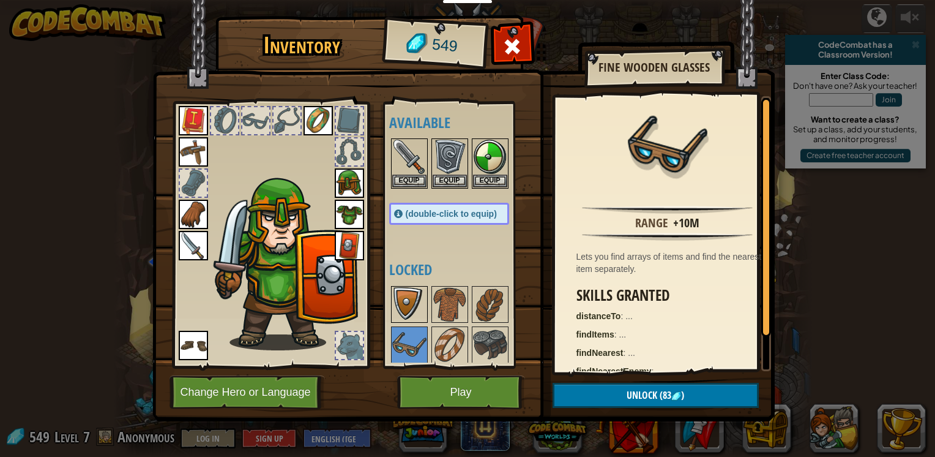
drag, startPoint x: 410, startPoint y: 296, endPoint x: 417, endPoint y: 304, distance: 10.4
click at [414, 302] on img at bounding box center [409, 304] width 34 height 34
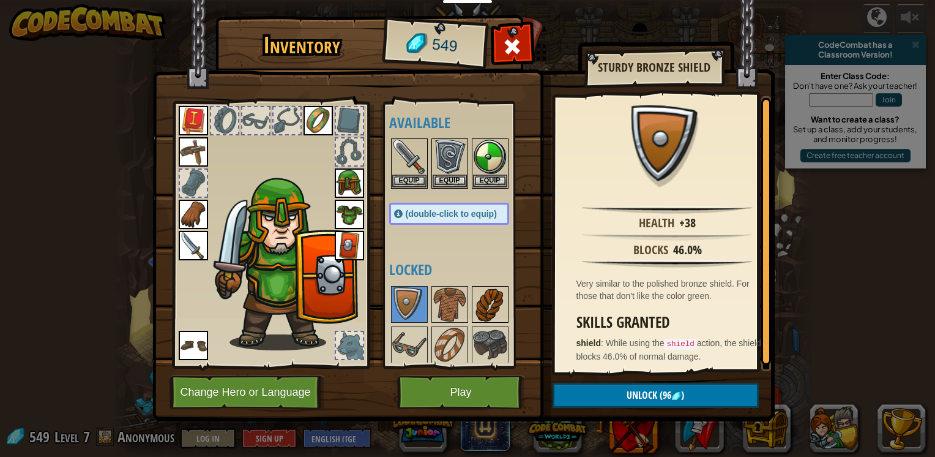
click at [491, 296] on img at bounding box center [490, 304] width 34 height 34
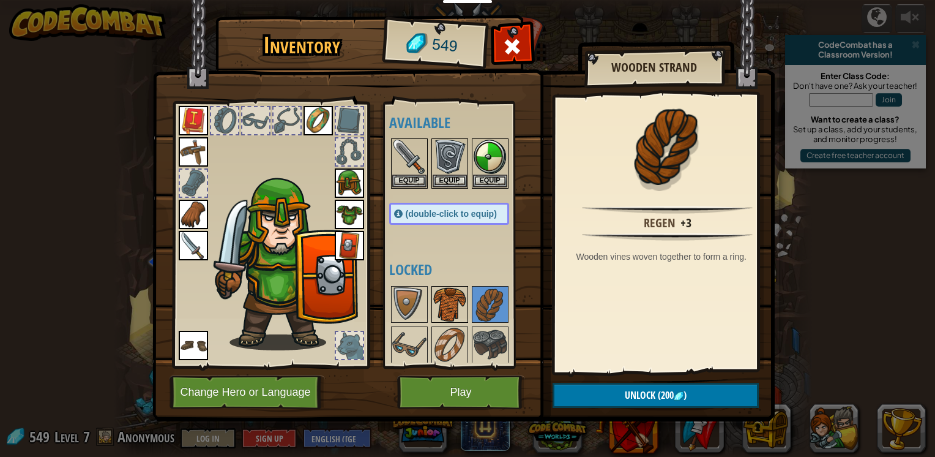
click at [463, 304] on img at bounding box center [450, 304] width 34 height 34
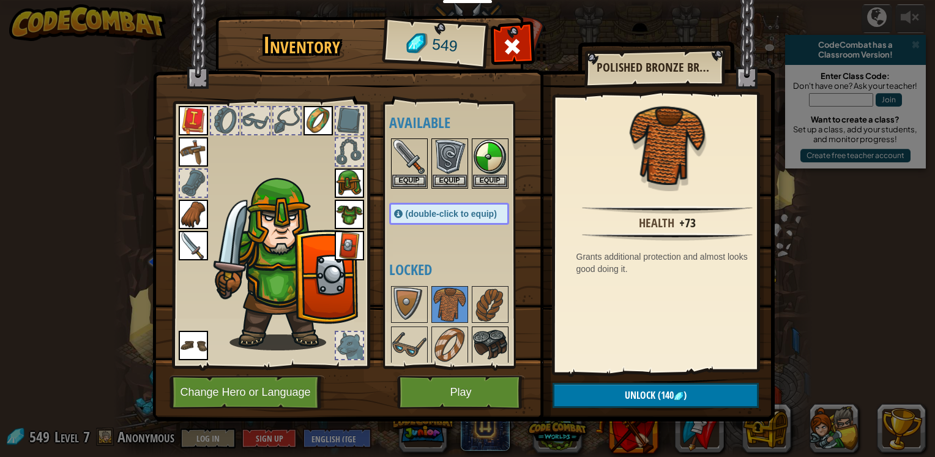
click at [489, 341] on img at bounding box center [490, 345] width 34 height 34
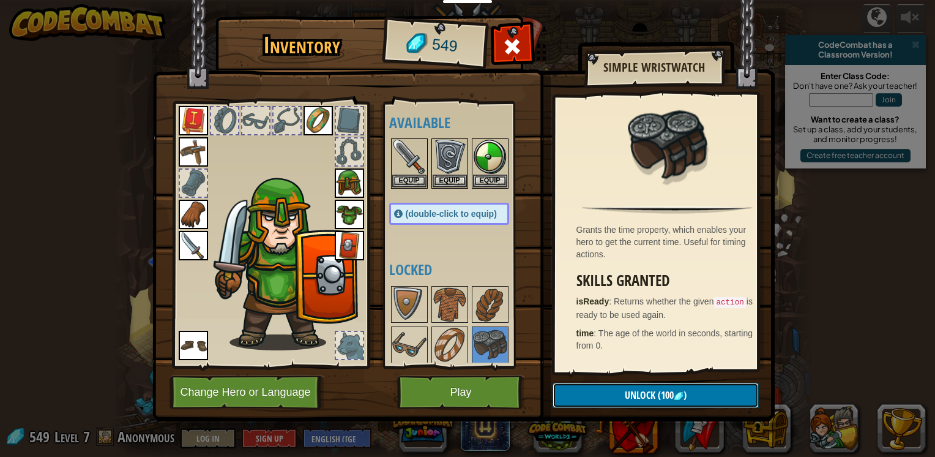
click at [599, 405] on button "Unlock (100 )" at bounding box center [656, 395] width 206 height 25
click at [611, 396] on button "Confirm" at bounding box center [656, 395] width 206 height 25
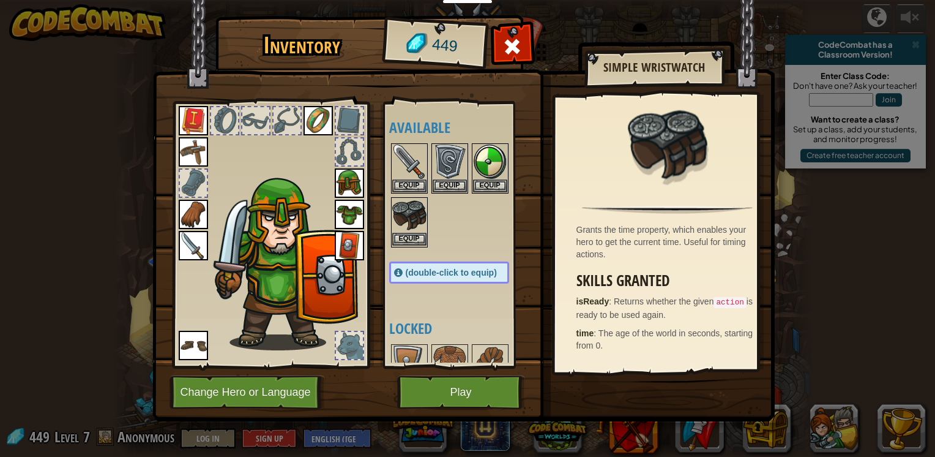
click at [409, 219] on img at bounding box center [409, 215] width 34 height 34
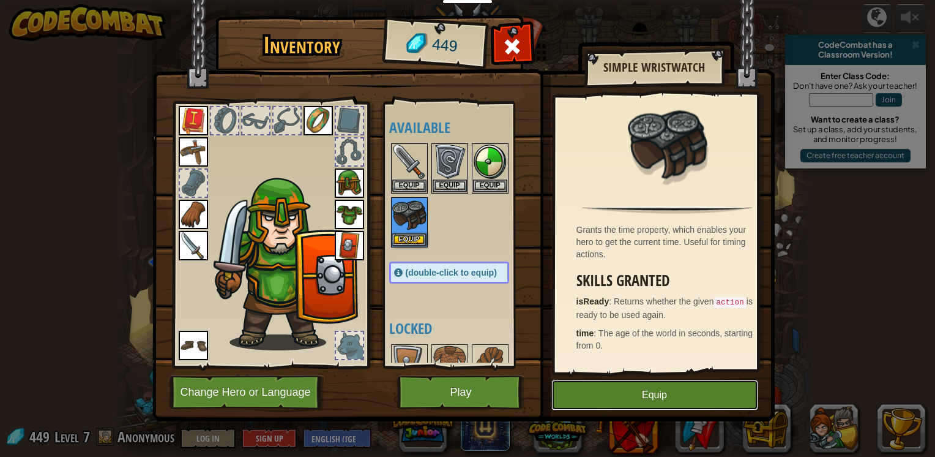
click at [623, 399] on button "Equip" at bounding box center [655, 395] width 207 height 31
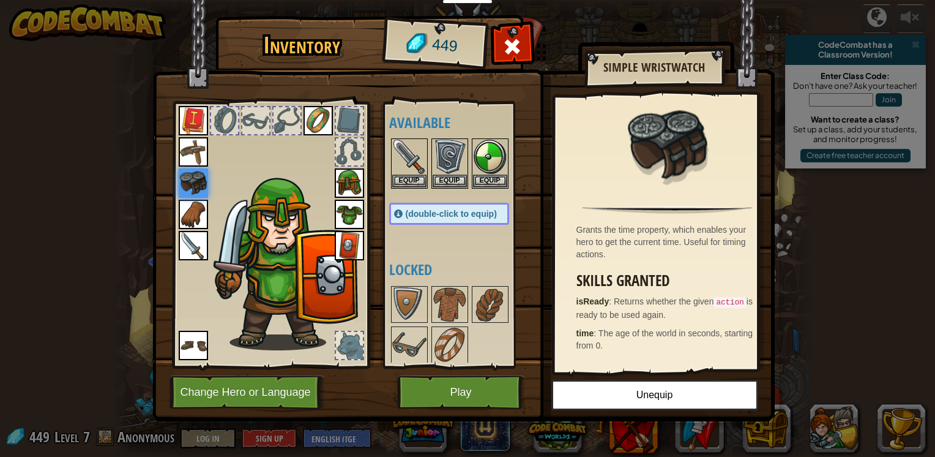
click at [233, 122] on div at bounding box center [224, 120] width 27 height 27
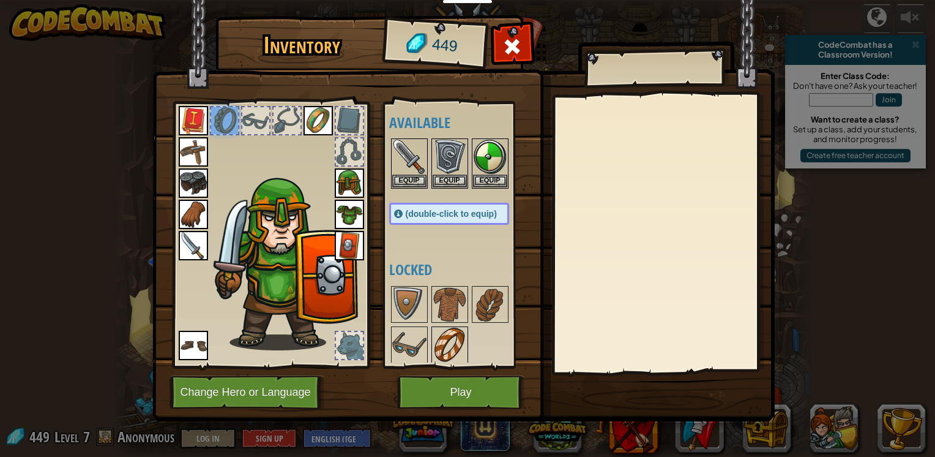
click at [453, 343] on img at bounding box center [450, 345] width 34 height 34
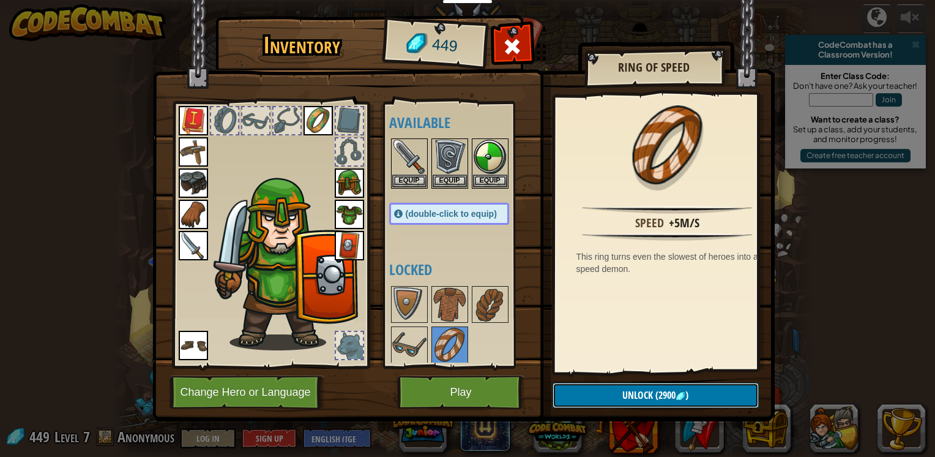
click at [671, 393] on span "(2900" at bounding box center [664, 394] width 23 height 13
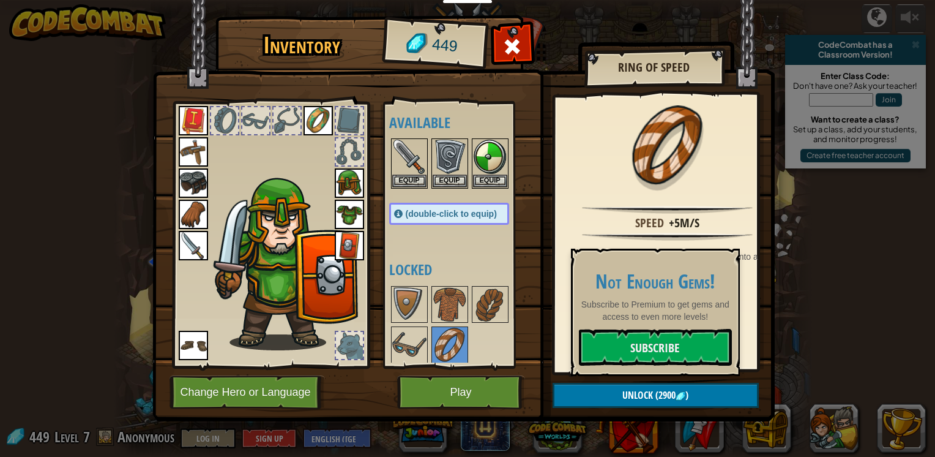
click at [559, 200] on div "Speed +5m/s This ring turns even the slowest of heroes into a speed demon." at bounding box center [667, 233] width 225 height 275
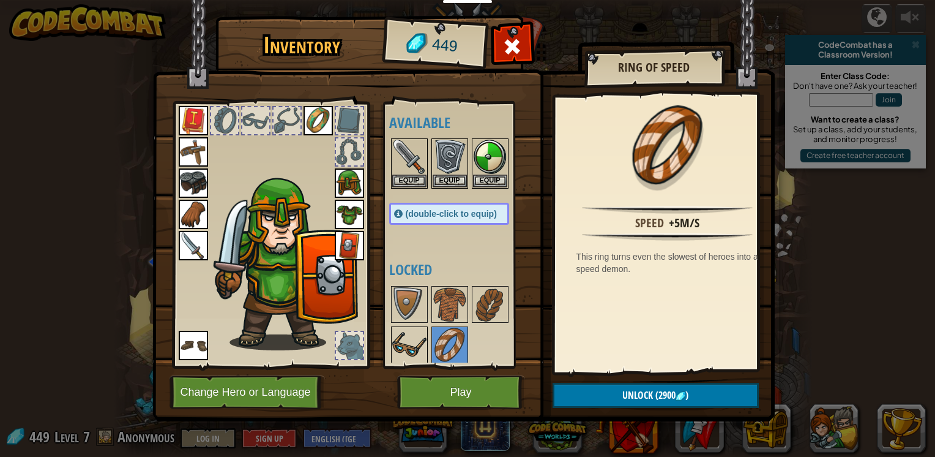
click at [413, 331] on img at bounding box center [409, 345] width 34 height 34
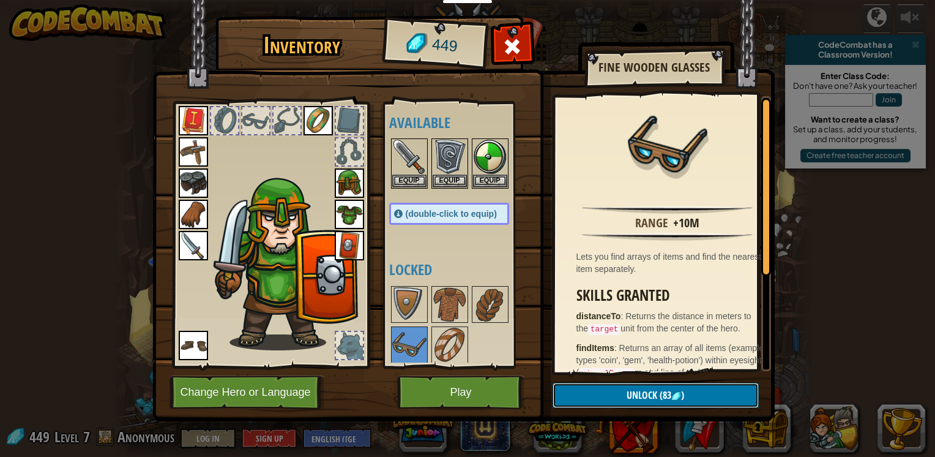
click at [588, 402] on button "Unlock (83 )" at bounding box center [656, 395] width 206 height 25
click at [594, 394] on button "Confirm" at bounding box center [656, 395] width 206 height 25
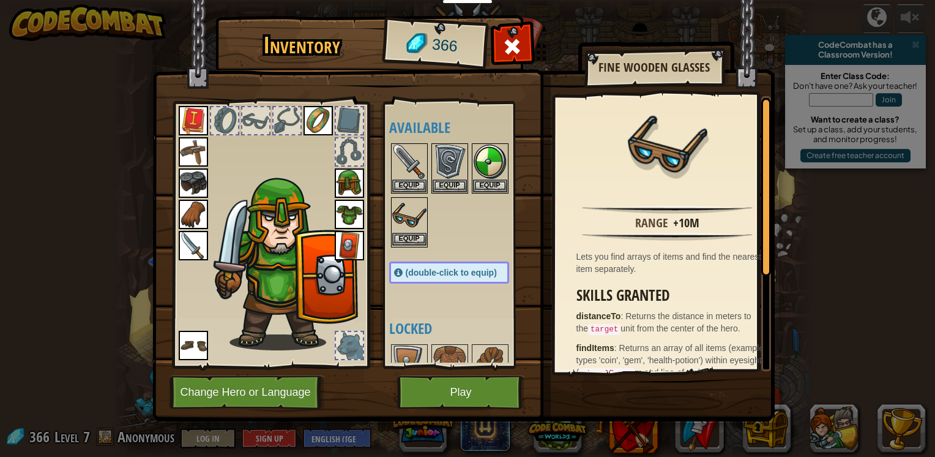
drag, startPoint x: 406, startPoint y: 198, endPoint x: 406, endPoint y: 209, distance: 11.6
click at [407, 203] on img at bounding box center [409, 215] width 34 height 34
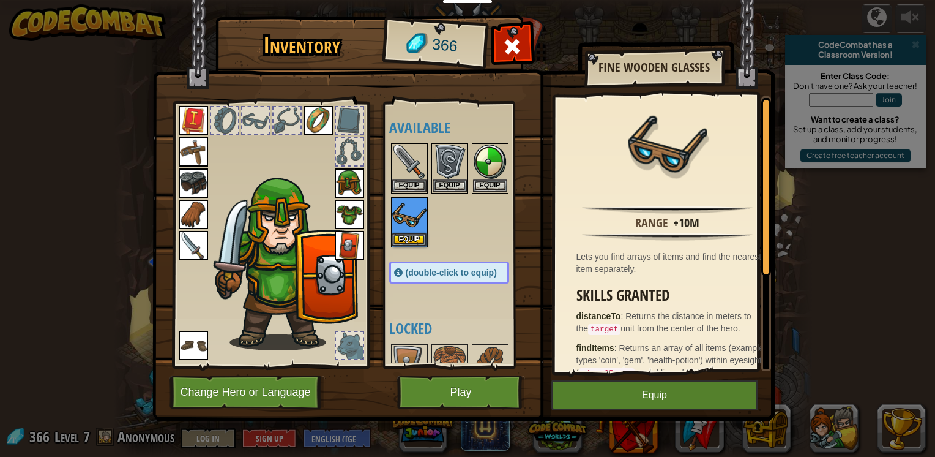
click at [630, 414] on img at bounding box center [463, 199] width 623 height 444
click at [629, 397] on button "Equip" at bounding box center [655, 395] width 207 height 31
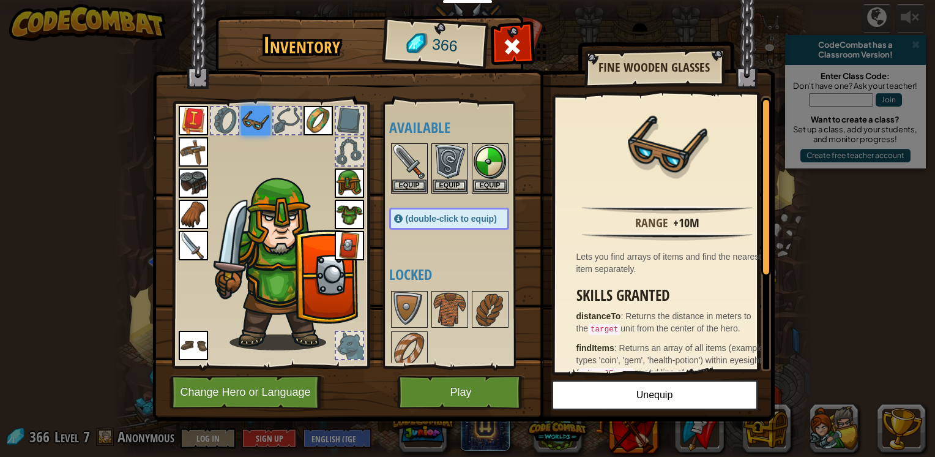
click at [294, 123] on div at bounding box center [287, 120] width 27 height 27
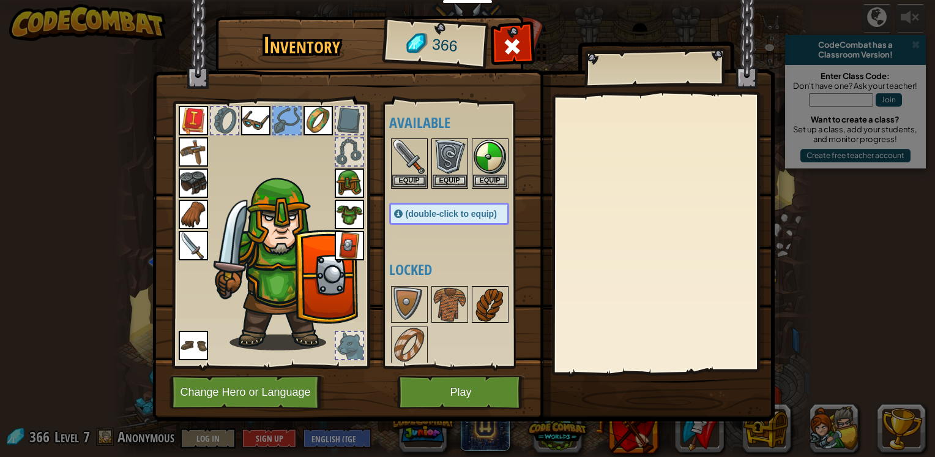
drag, startPoint x: 478, startPoint y: 305, endPoint x: 485, endPoint y: 302, distance: 7.7
click at [482, 302] on img at bounding box center [490, 304] width 34 height 34
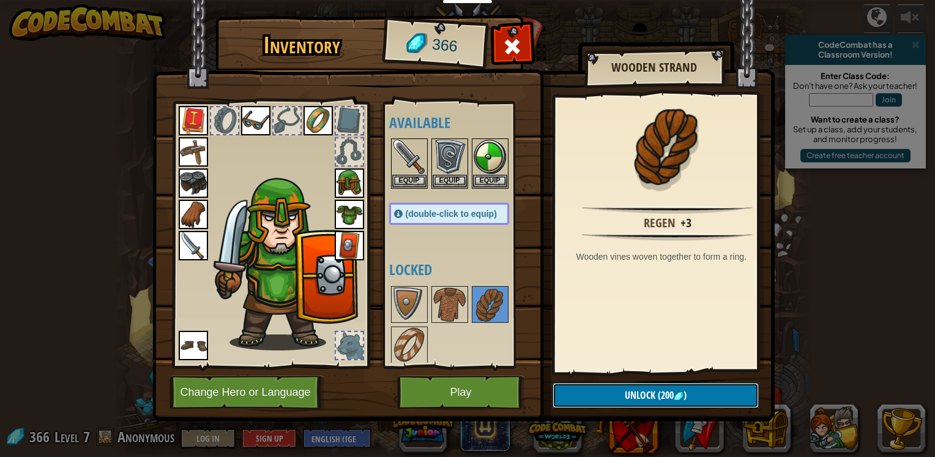
click at [662, 393] on span "(200" at bounding box center [665, 394] width 18 height 13
click at [615, 392] on button "Confirm" at bounding box center [656, 395] width 206 height 25
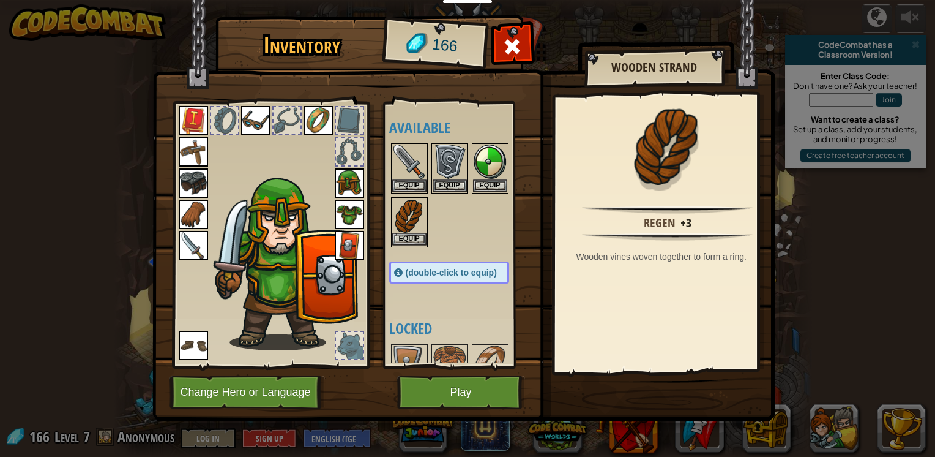
click at [420, 223] on img at bounding box center [409, 215] width 34 height 34
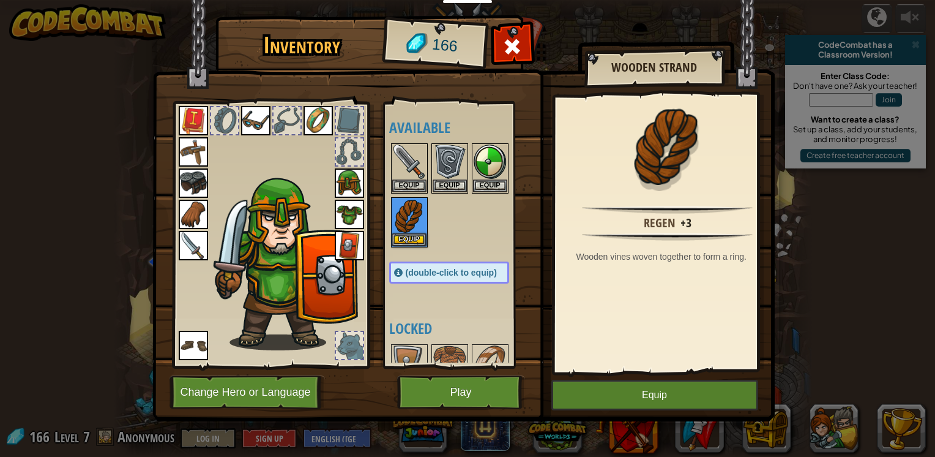
scroll to position [18, 0]
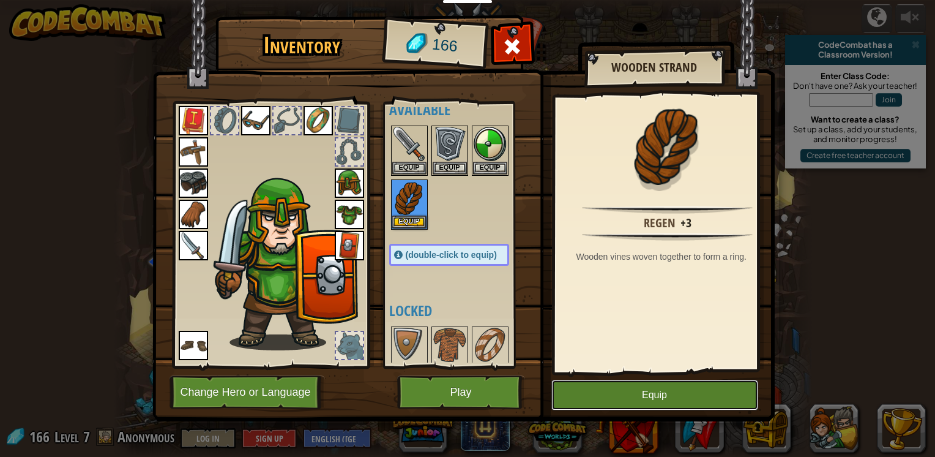
click at [661, 393] on button "Equip" at bounding box center [655, 395] width 207 height 31
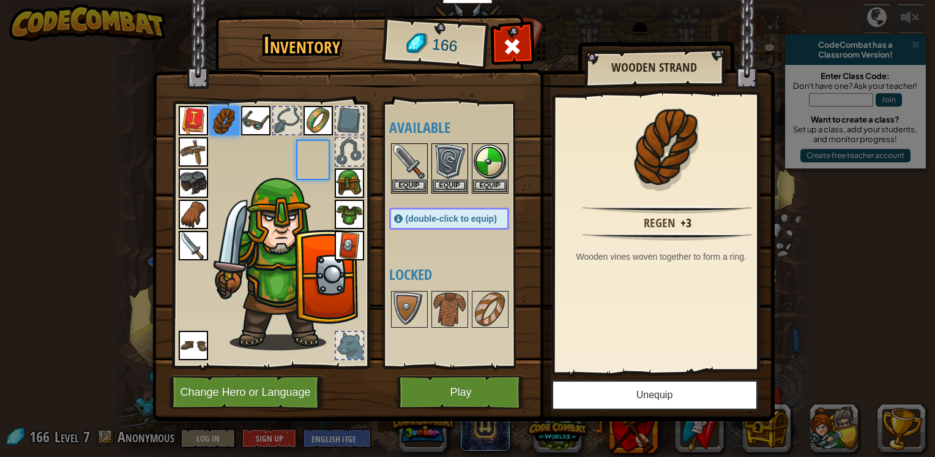
scroll to position [0, 0]
click at [287, 110] on div at bounding box center [287, 120] width 27 height 27
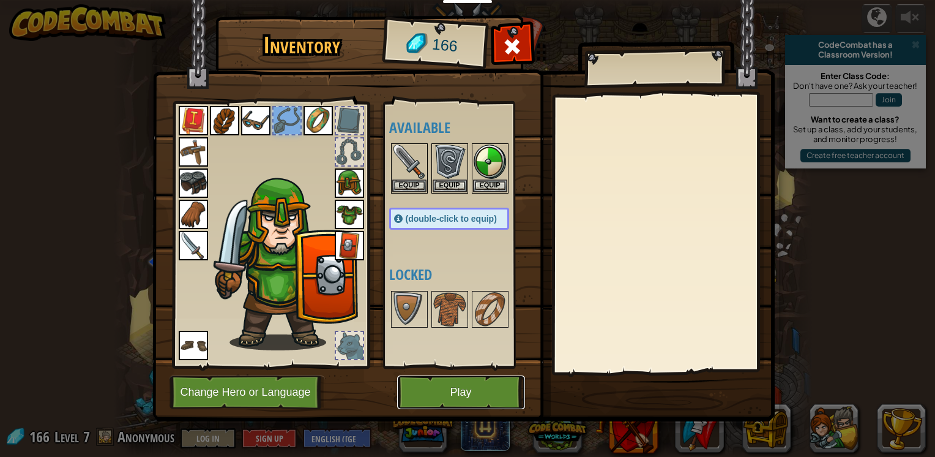
click at [495, 394] on button "Play" at bounding box center [461, 392] width 128 height 34
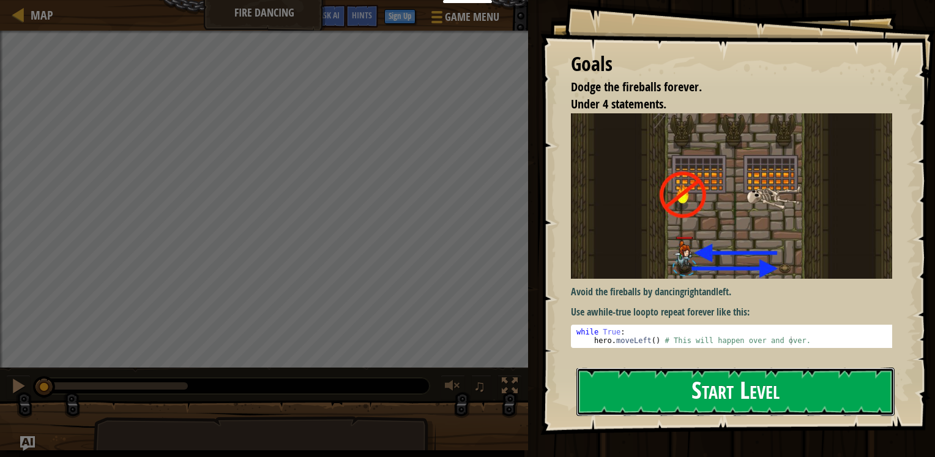
click at [863, 403] on button "Start Level" at bounding box center [736, 391] width 318 height 48
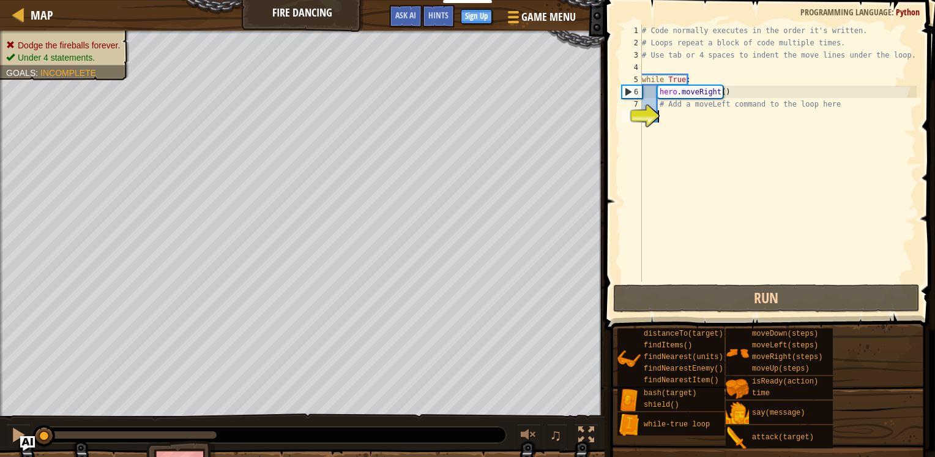
type textarea "h"
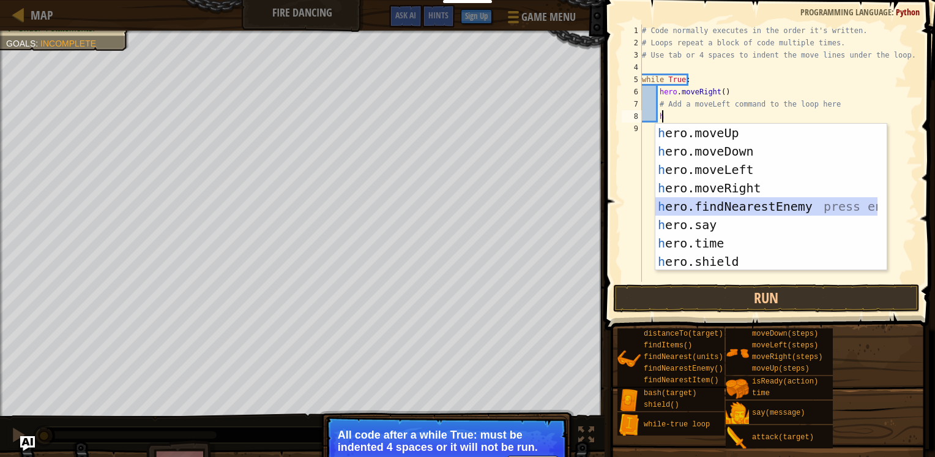
click at [815, 208] on div "h ero.moveUp press enter h ero.moveDown press enter h ero.moveLeft press enter …" at bounding box center [767, 216] width 222 height 184
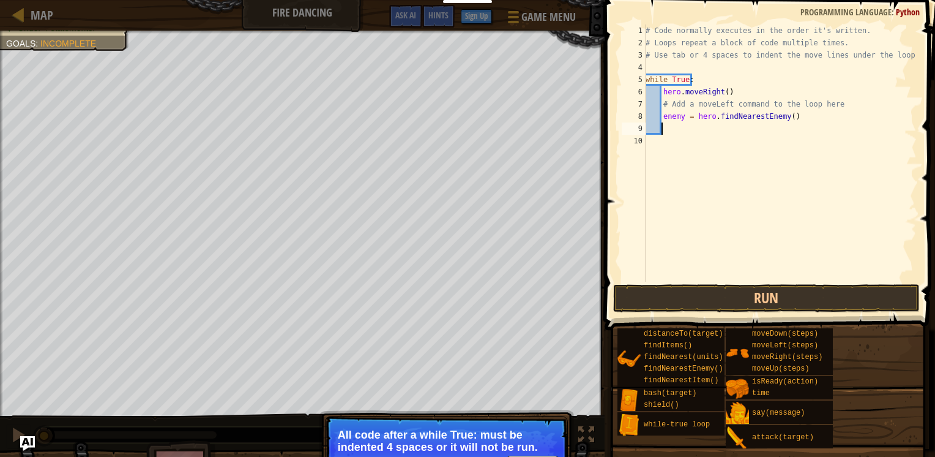
click at [784, 119] on div "# Code normally executes in the order it's written. # Loops repeat a block of c…" at bounding box center [780, 165] width 274 height 282
click at [820, 304] on button "Run" at bounding box center [766, 298] width 307 height 28
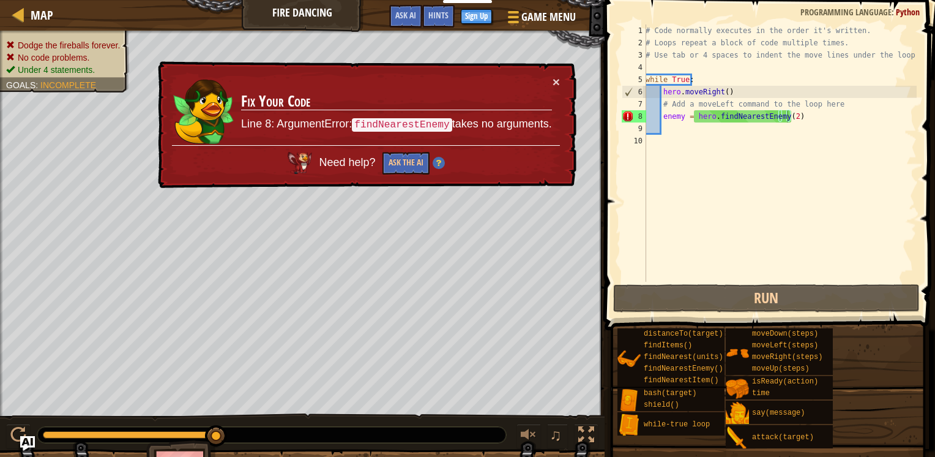
click at [566, 82] on div "× Fix Your Code Line 8: ArgumentError: findNearestEnemy takes no arguments. Nee…" at bounding box center [366, 124] width 421 height 127
click at [560, 80] on button "×" at bounding box center [556, 81] width 7 height 13
drag, startPoint x: 823, startPoint y: 124, endPoint x: 640, endPoint y: 111, distance: 183.5
click at [640, 111] on div "enemy = hero.findNearestEnemy(2) 1 2 3 4 5 6 7 8 9 10 # Code normally executes …" at bounding box center [769, 152] width 298 height 257
type textarea "enemy = hero.findNearestEnemy(2)"
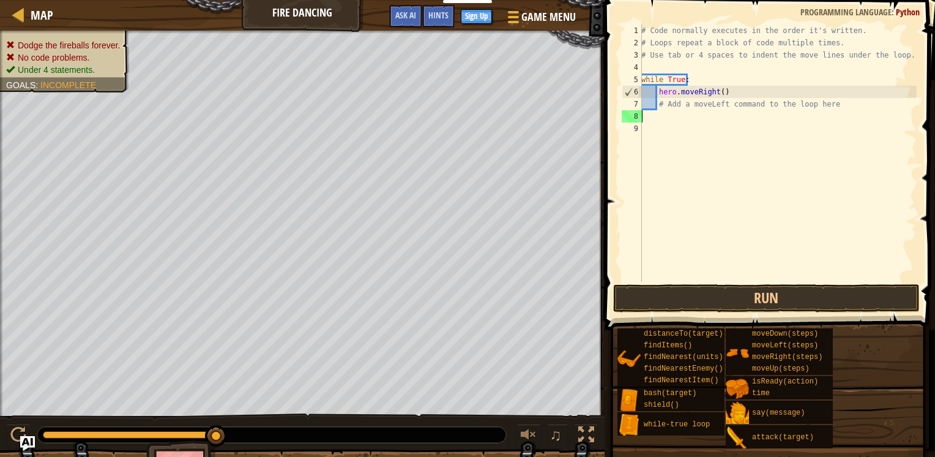
scroll to position [6, 0]
drag, startPoint x: 724, startPoint y: 89, endPoint x: 666, endPoint y: 99, distance: 59.1
click at [669, 99] on div "# Code normally executes in the order it's written. # Loops repeat a block of c…" at bounding box center [778, 165] width 278 height 282
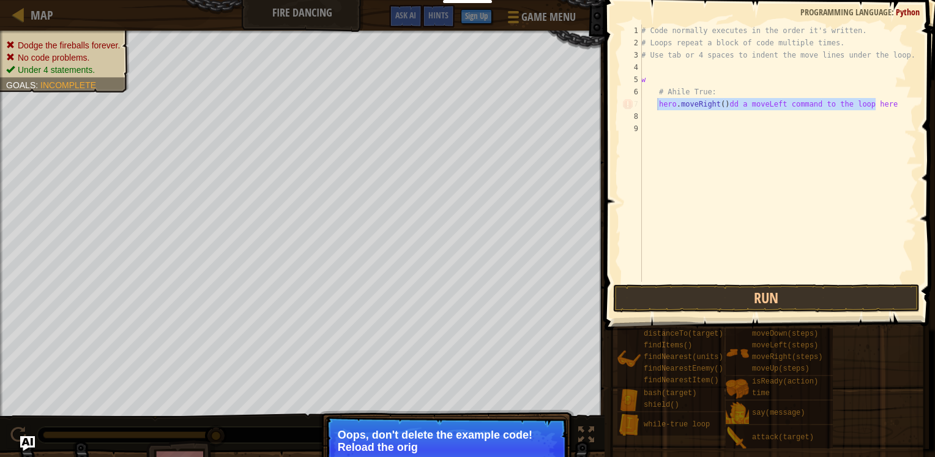
drag, startPoint x: 885, startPoint y: 99, endPoint x: 651, endPoint y: 99, distance: 233.9
click at [651, 99] on div "# Code normally executes in the order it's written. # Loops repeat a block of c…" at bounding box center [778, 165] width 278 height 282
type textarea "hero.moveRight()dd a moveLeft command to the loop here"
click at [425, 435] on p "Oops, don't delete the example code! Reload the original code." at bounding box center [446, 441] width 217 height 24
click at [536, 455] on button "↻ Reload" at bounding box center [531, 462] width 54 height 18
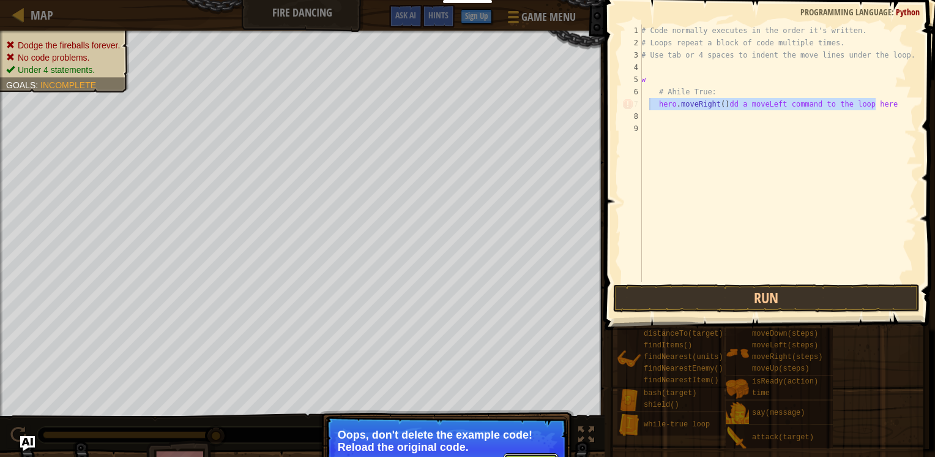
click at [536, 455] on div "Dodge the fireballs forever. No code problems. Under 4 statements. Goals : Inco…" at bounding box center [467, 265] width 935 height 468
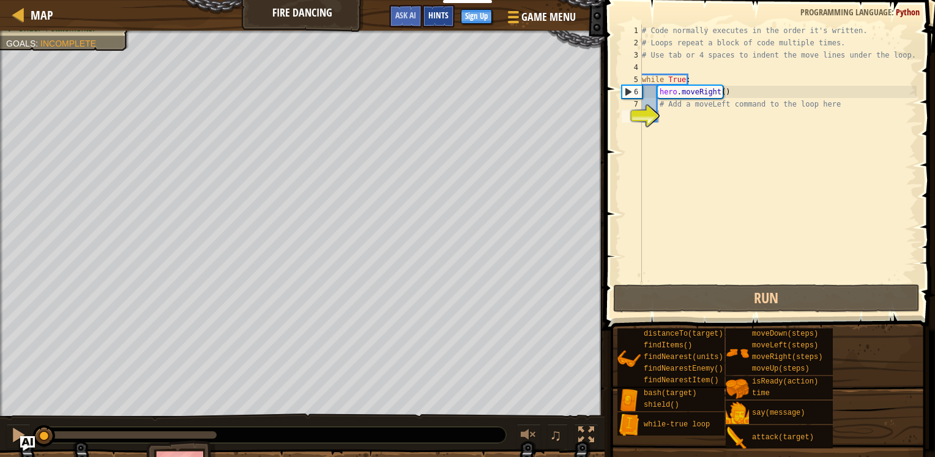
click at [443, 13] on span "Hints" at bounding box center [439, 15] width 20 height 12
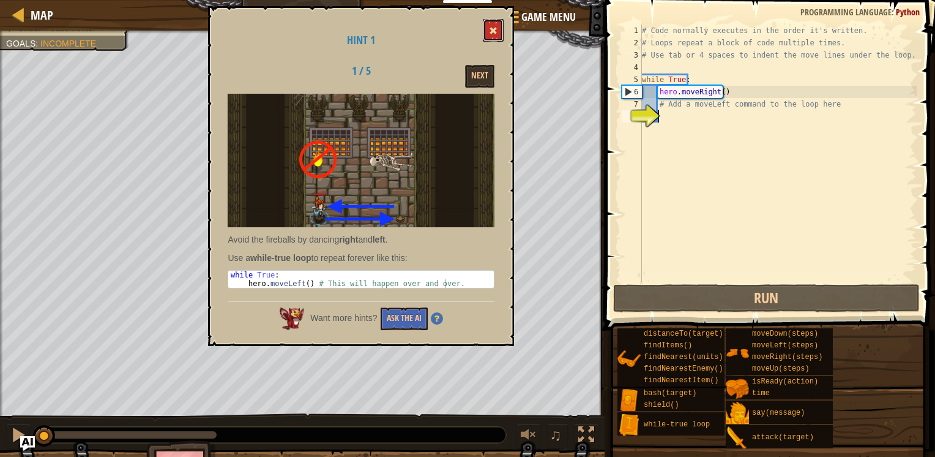
click at [496, 32] on span at bounding box center [493, 30] width 9 height 9
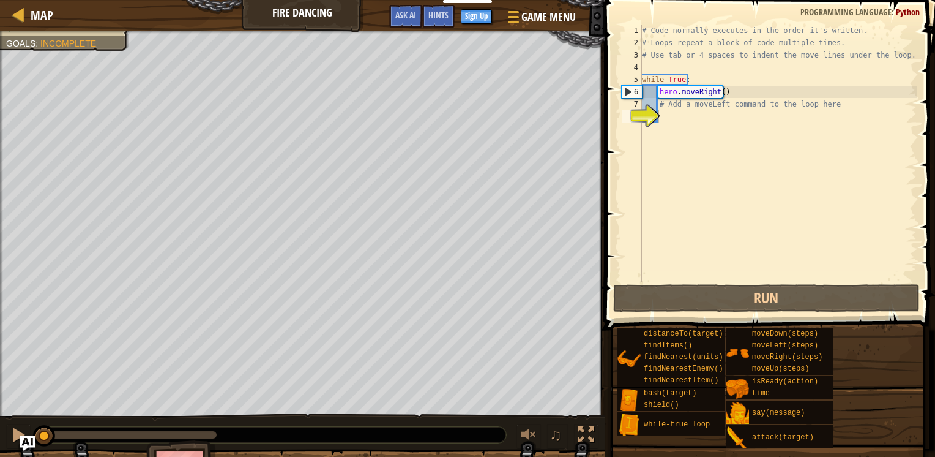
click at [702, 99] on div "# Code normally executes in the order it's written. # Loops repeat a block of c…" at bounding box center [778, 165] width 277 height 282
click at [642, 110] on div "8" at bounding box center [632, 116] width 20 height 12
click at [665, 104] on div "# Code normally executes in the order it's written. # Loops repeat a block of c…" at bounding box center [778, 165] width 277 height 282
click at [595, 116] on div "Map Fire Dancing Game Menu Done Sign Up Hints Ask AI 1 הההההההההההההההההההההההה…" at bounding box center [467, 228] width 935 height 457
click at [834, 103] on div "# Code normally executes in the order it's written. # Loops repeat a block of c…" at bounding box center [778, 152] width 277 height 257
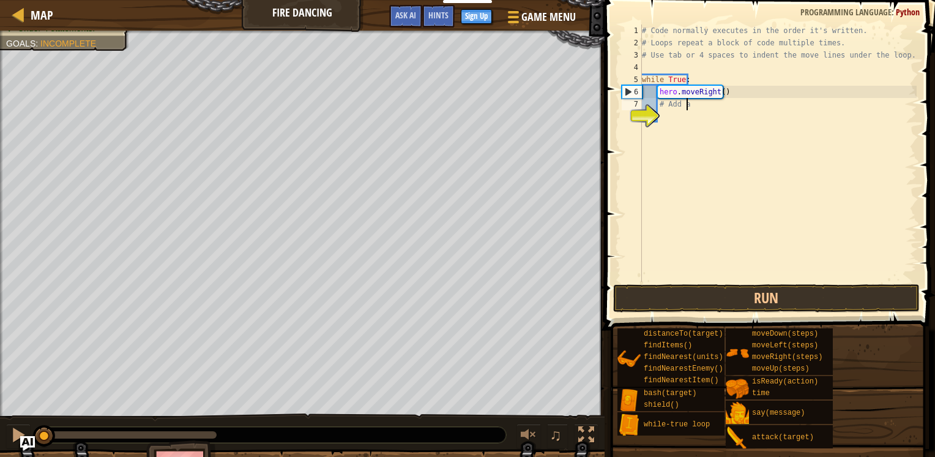
type textarea "#"
type textarea "h"
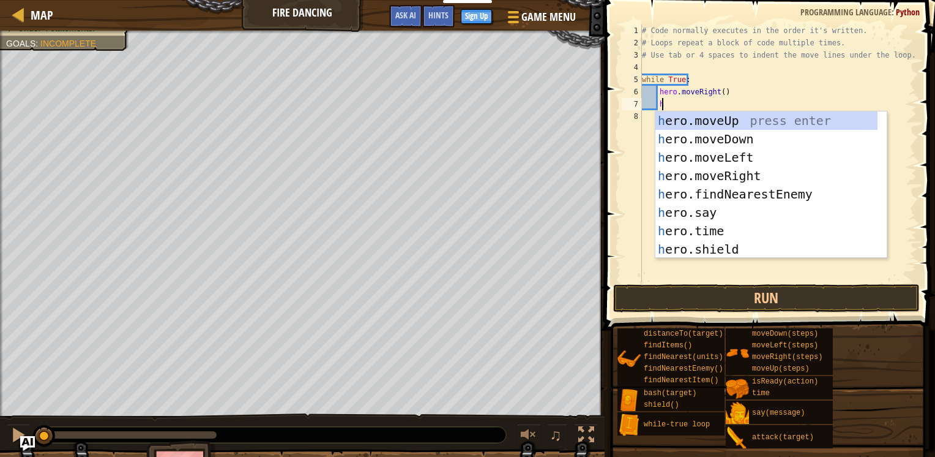
scroll to position [6, 1]
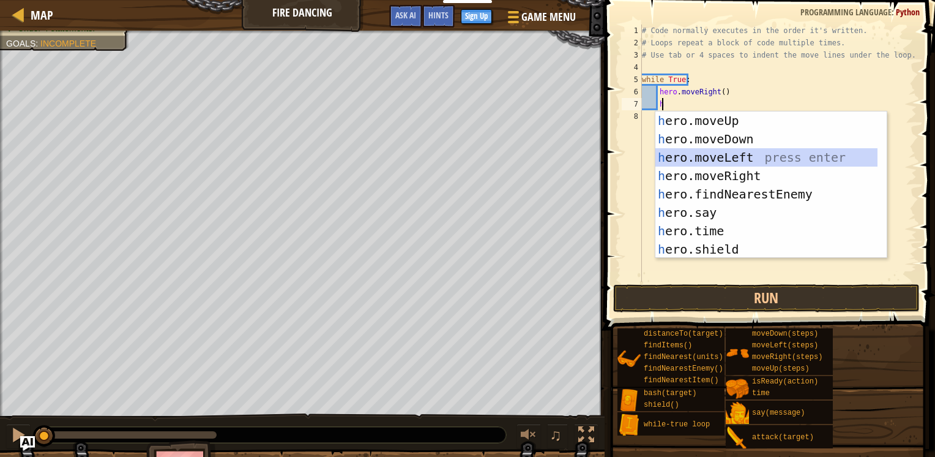
click at [740, 163] on div "h ero.moveUp press enter h ero.moveDown press enter h ero.moveLeft press enter …" at bounding box center [767, 203] width 222 height 184
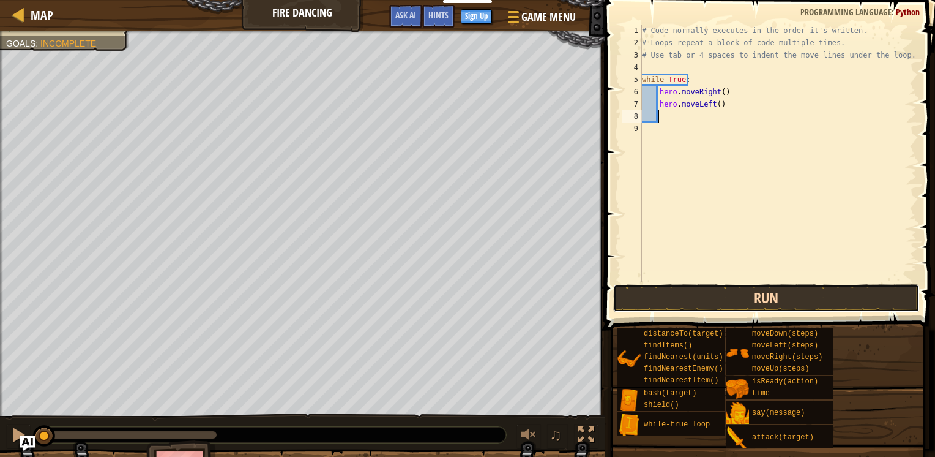
click at [741, 305] on button "Run" at bounding box center [766, 298] width 307 height 28
click at [740, 296] on button "Running" at bounding box center [766, 298] width 307 height 28
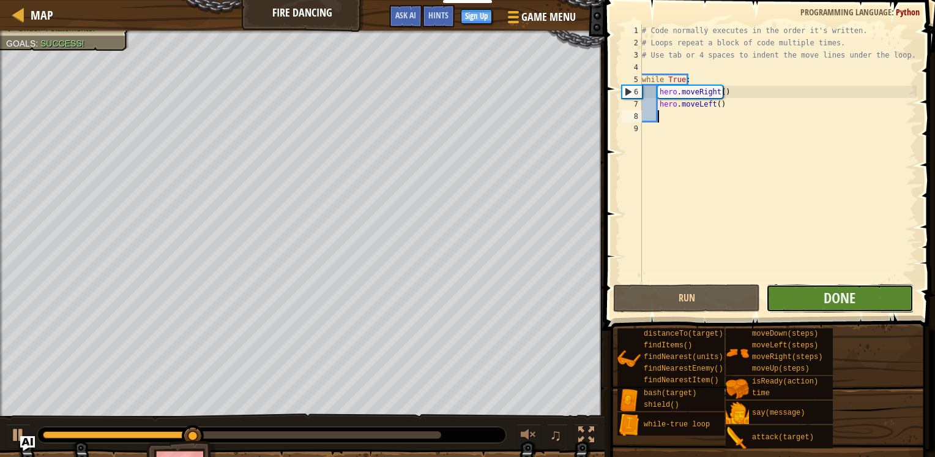
click at [875, 302] on button "Done" at bounding box center [839, 298] width 147 height 28
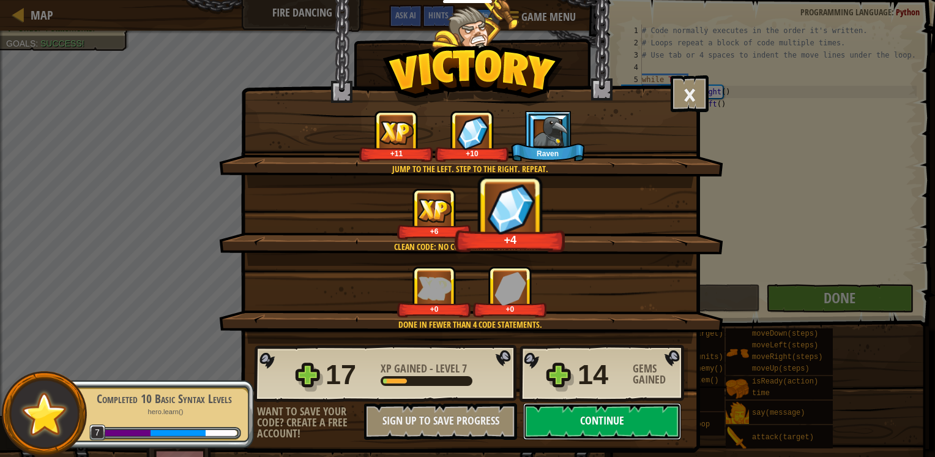
click at [596, 431] on button "Continue" at bounding box center [602, 421] width 158 height 37
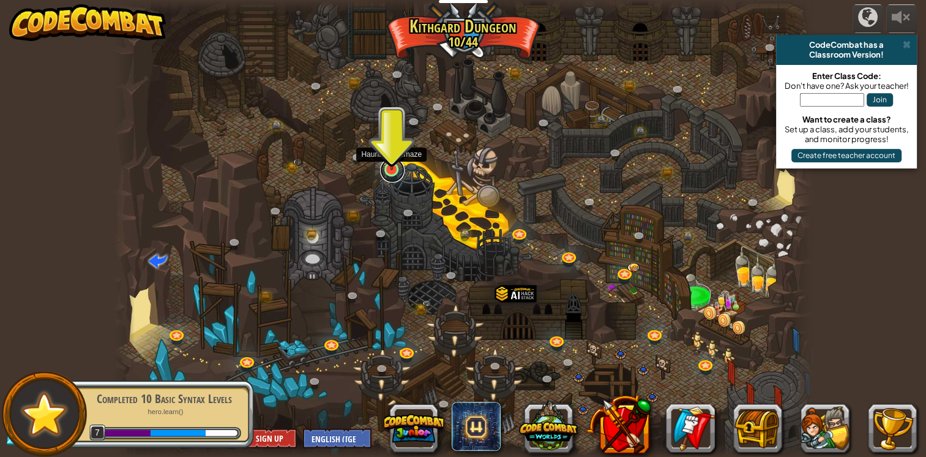
click at [397, 171] on link at bounding box center [392, 170] width 24 height 24
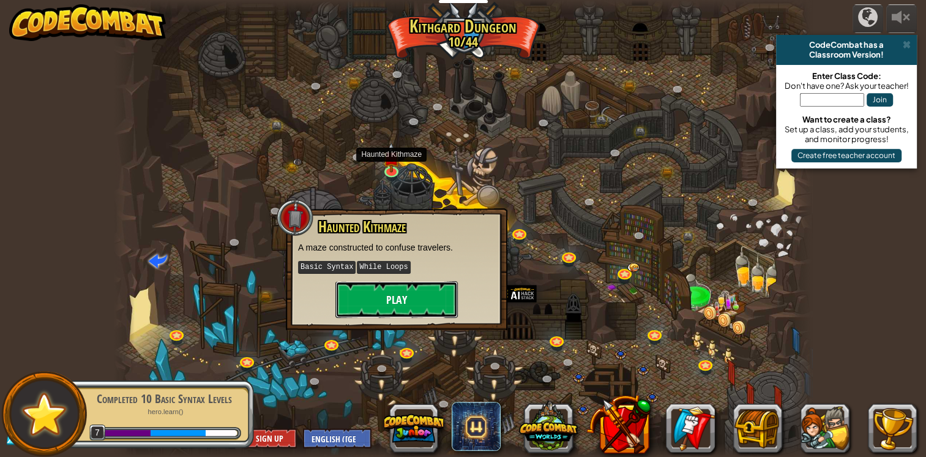
click at [399, 303] on button "Play" at bounding box center [396, 299] width 122 height 37
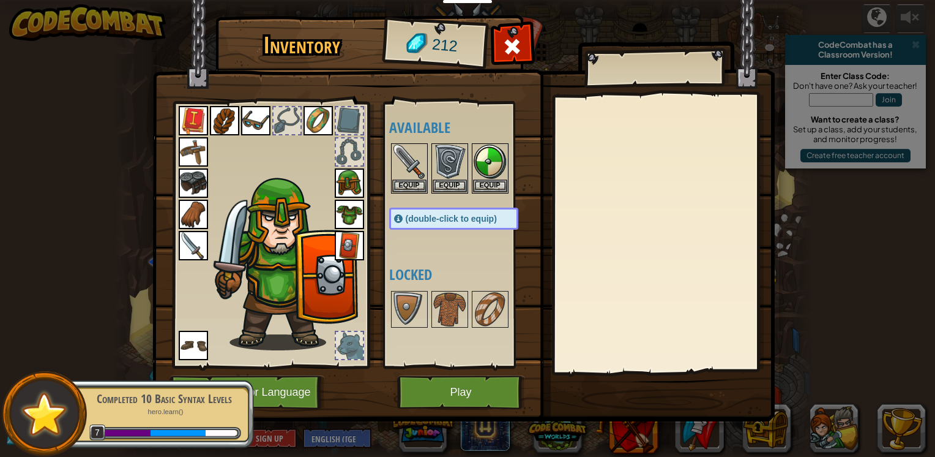
click at [359, 339] on div at bounding box center [349, 345] width 27 height 27
click at [340, 347] on div at bounding box center [349, 345] width 27 height 27
click at [345, 345] on div at bounding box center [349, 345] width 27 height 27
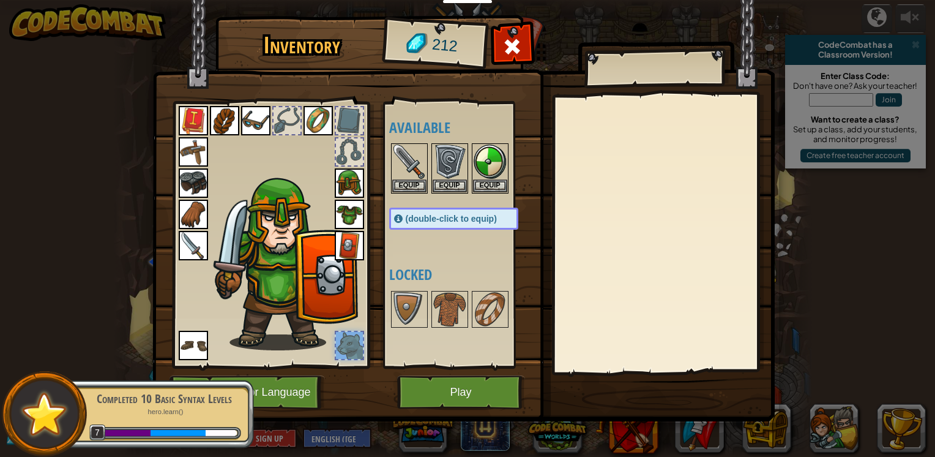
click at [344, 345] on div at bounding box center [349, 345] width 27 height 27
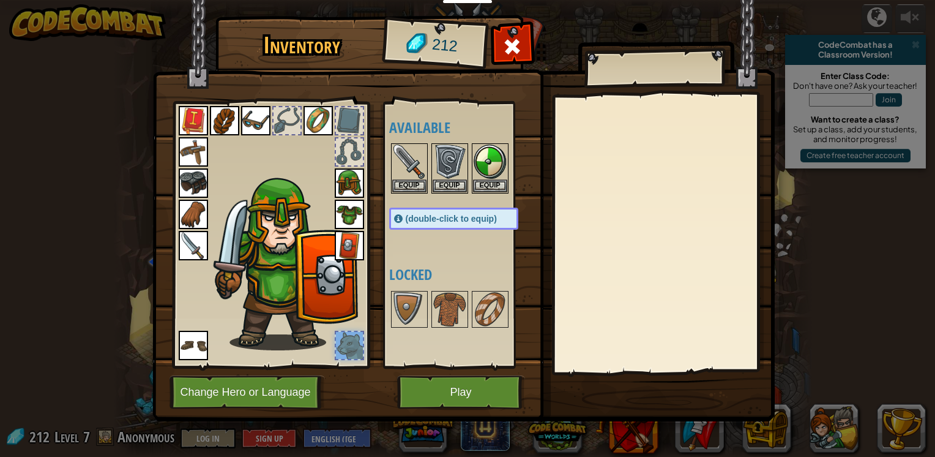
click at [351, 348] on div at bounding box center [349, 345] width 27 height 27
click at [474, 393] on button "Play" at bounding box center [461, 392] width 128 height 34
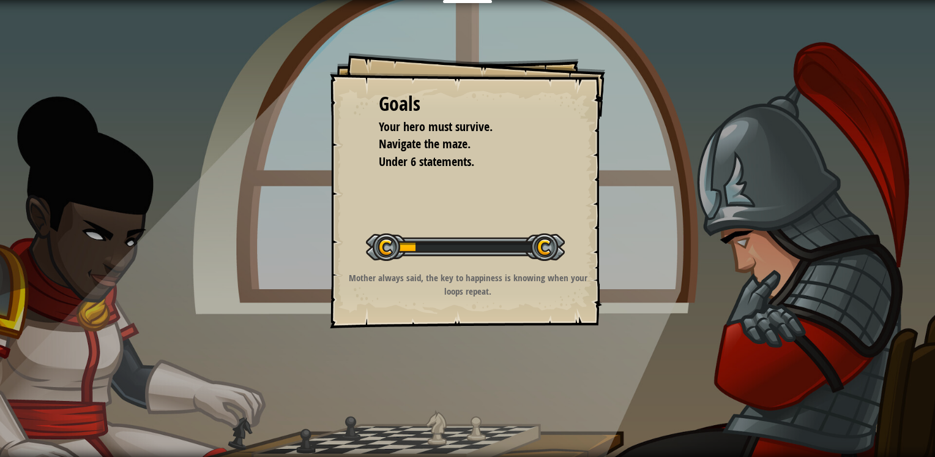
click at [450, 253] on div at bounding box center [465, 247] width 199 height 28
click at [451, 255] on div at bounding box center [465, 247] width 199 height 28
drag, startPoint x: 453, startPoint y: 254, endPoint x: 463, endPoint y: 228, distance: 27.7
click at [459, 242] on div at bounding box center [465, 247] width 199 height 28
drag, startPoint x: 463, startPoint y: 228, endPoint x: 465, endPoint y: 219, distance: 9.3
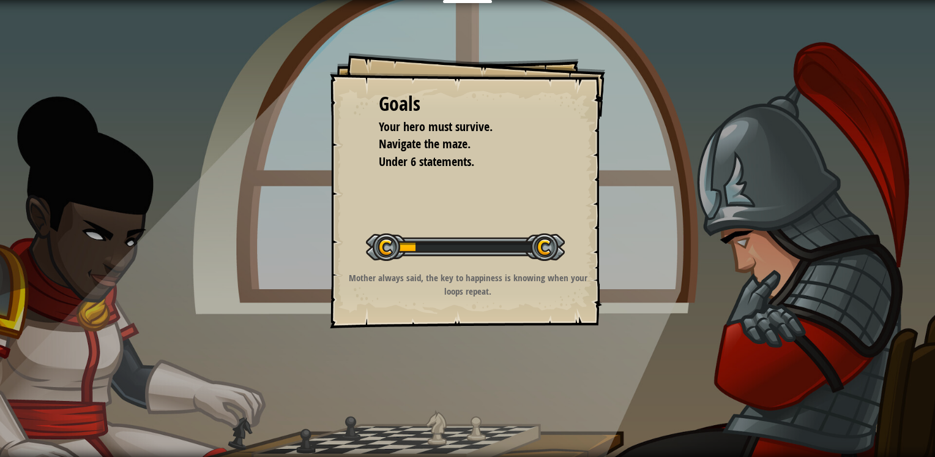
click at [465, 228] on div "Start Level" at bounding box center [465, 245] width 199 height 49
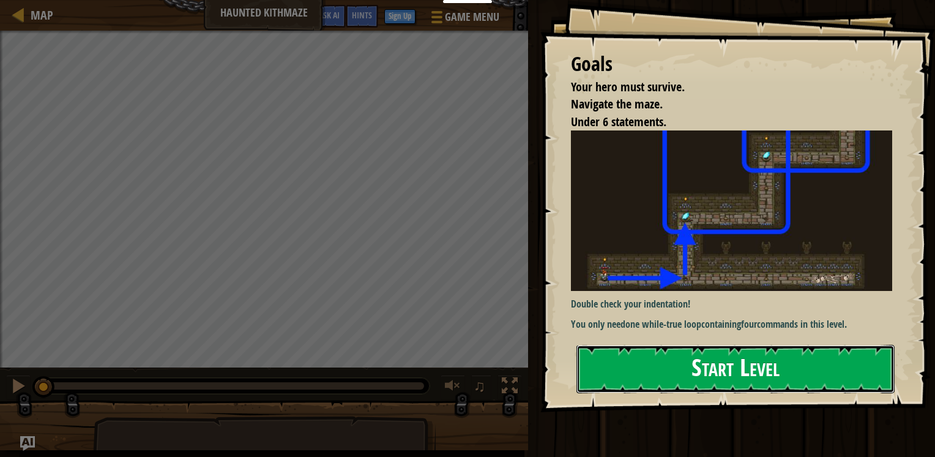
click at [764, 345] on button "Start Level" at bounding box center [736, 369] width 318 height 48
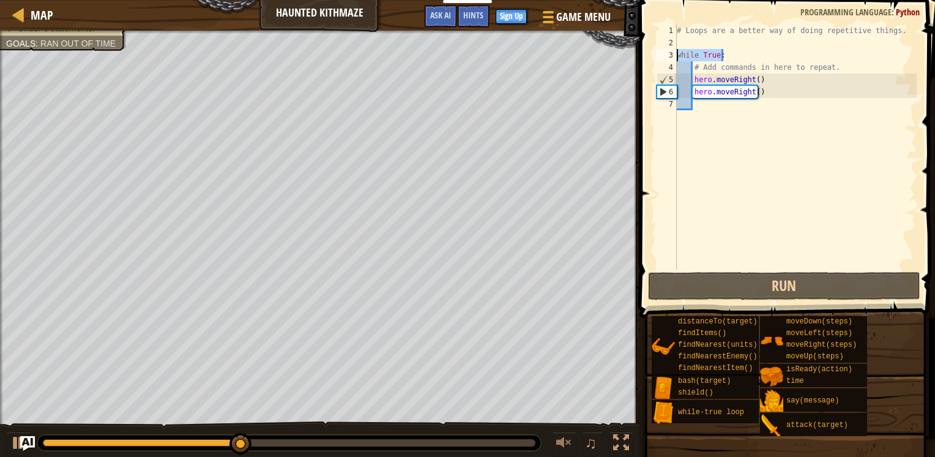
drag, startPoint x: 678, startPoint y: 64, endPoint x: 659, endPoint y: 53, distance: 21.9
click at [659, 53] on div "1 2 3 4 5 6 7 # Loops are a better way of doing repetitive things. while True :…" at bounding box center [785, 146] width 263 height 245
type textarea "while True:"
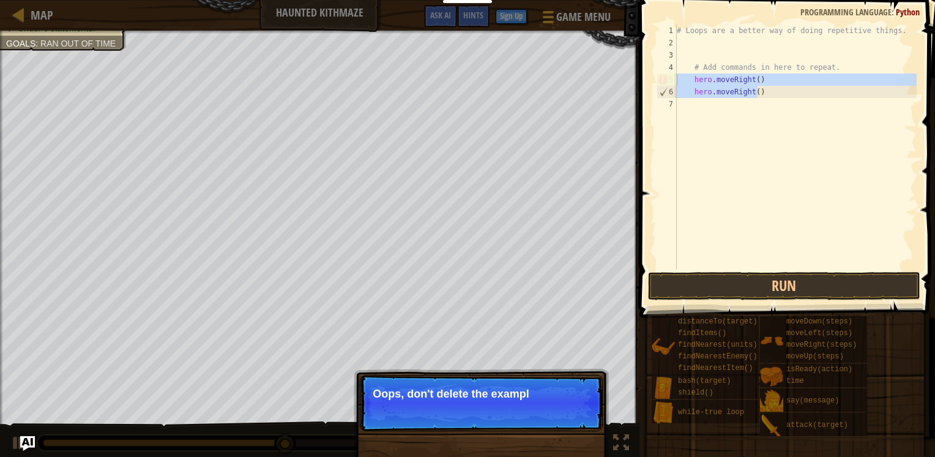
drag, startPoint x: 784, startPoint y: 92, endPoint x: 672, endPoint y: 80, distance: 112.8
click at [672, 80] on div "1 2 3 4 5 6 7 # Loops are a better way of doing repetitive things. # Add comman…" at bounding box center [785, 146] width 263 height 245
type textarea "hero.moveRight() hero.moveRight()"
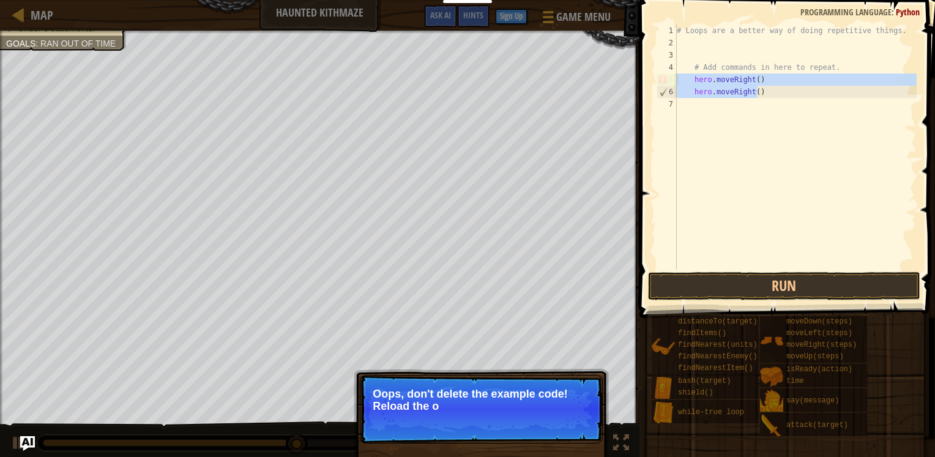
drag, startPoint x: 672, startPoint y: 80, endPoint x: 762, endPoint y: 97, distance: 91.6
click at [758, 99] on div "# Loops are a better way of doing repetitive things. # Add commands in here to …" at bounding box center [796, 158] width 242 height 269
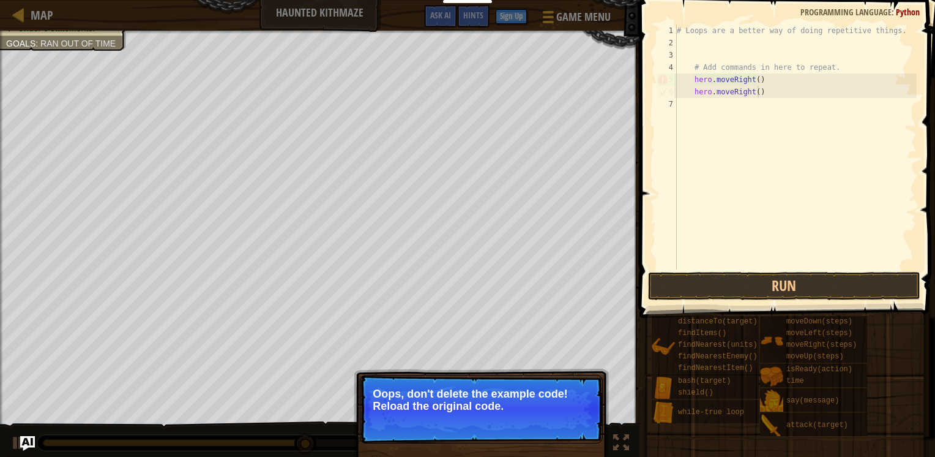
click at [770, 89] on div "# Loops are a better way of doing repetitive things. # Add commands in here to …" at bounding box center [796, 158] width 242 height 269
type textarea "hero.moveRight()"
click at [807, 283] on button "Run" at bounding box center [784, 286] width 272 height 28
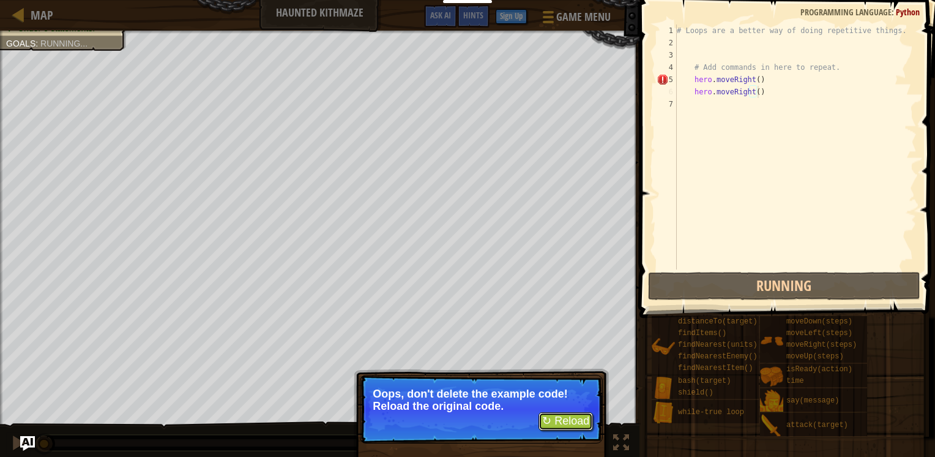
click at [585, 419] on button "↻ Reload" at bounding box center [566, 421] width 54 height 18
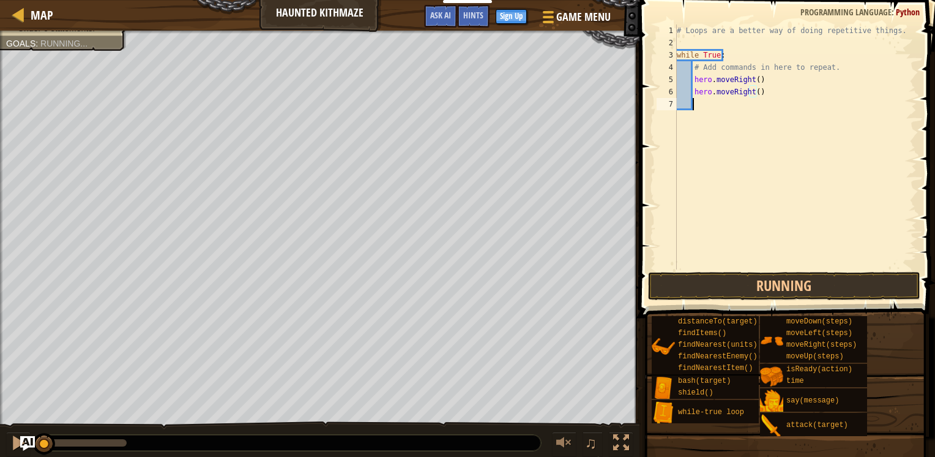
scroll to position [6, 0]
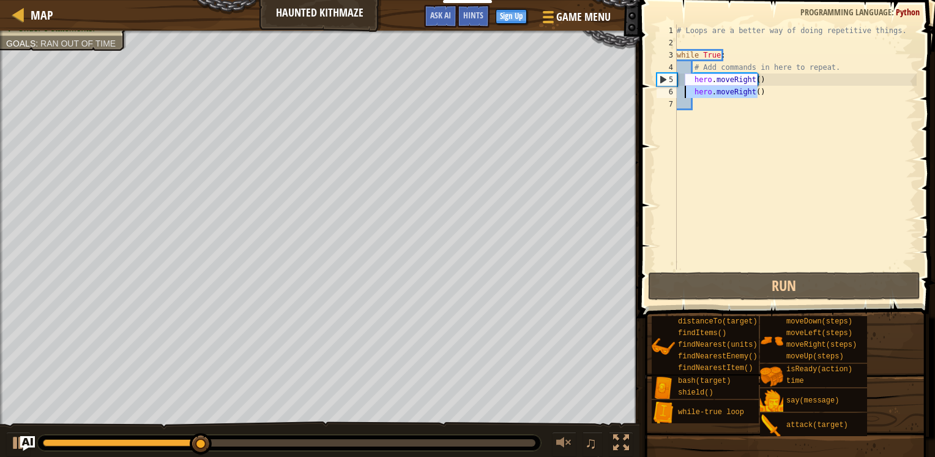
drag, startPoint x: 760, startPoint y: 97, endPoint x: 685, endPoint y: 87, distance: 75.3
click at [685, 87] on div "# Loops are a better way of doing repetitive things. while True : # Add command…" at bounding box center [796, 158] width 242 height 269
type textarea "hero.moveRight()"
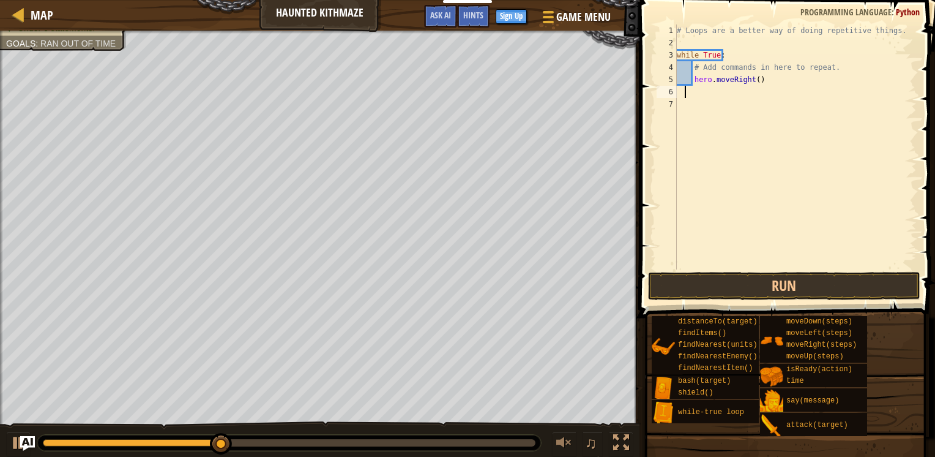
type textarea "m"
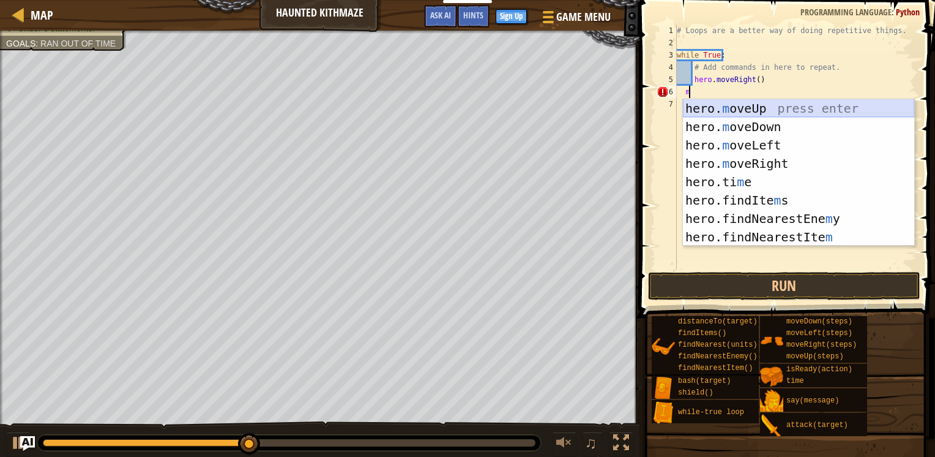
click at [759, 113] on div "hero. m oveUp press enter hero. m oveDown press enter hero. m oveLeft press ent…" at bounding box center [798, 191] width 231 height 184
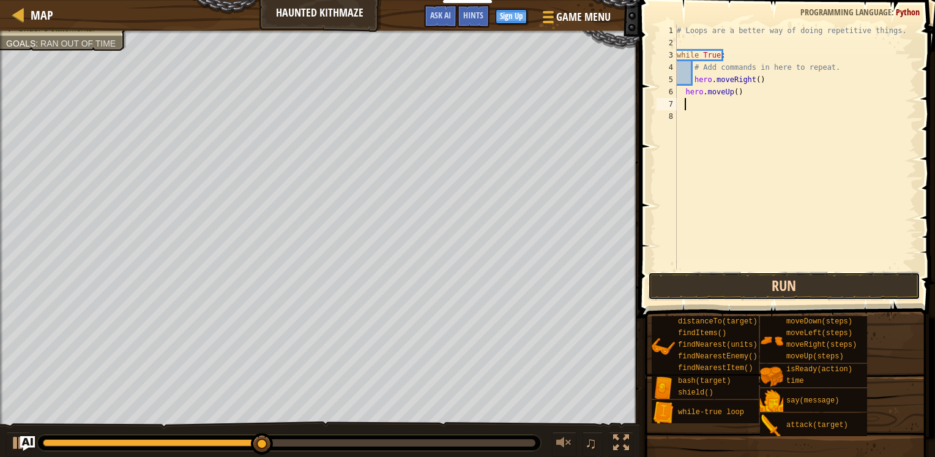
click at [782, 288] on button "Run" at bounding box center [784, 286] width 272 height 28
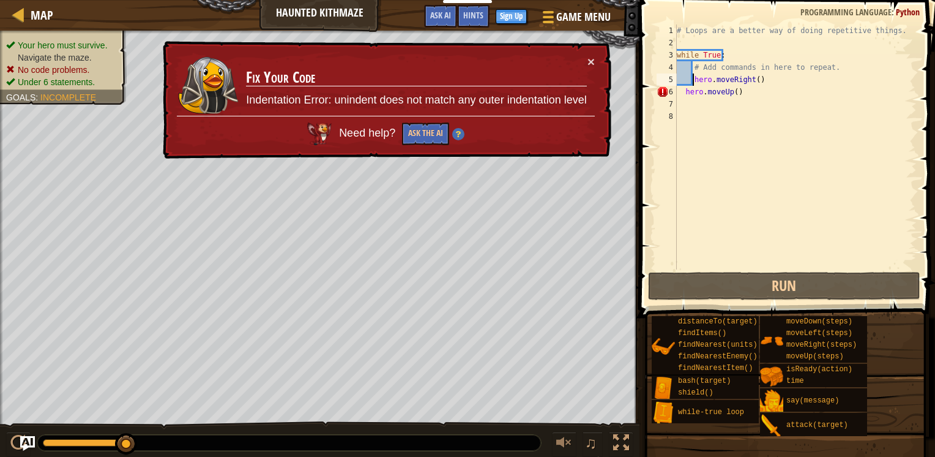
click at [694, 81] on div "# Loops are a better way of doing repetitive things. while True : # Add command…" at bounding box center [796, 158] width 242 height 269
click at [688, 77] on div "# Loops are a better way of doing repetitive things. while True : # Add command…" at bounding box center [796, 158] width 242 height 269
click at [686, 92] on div "# Loops are a better way of doing repetitive things. while True : # Add command…" at bounding box center [796, 158] width 242 height 269
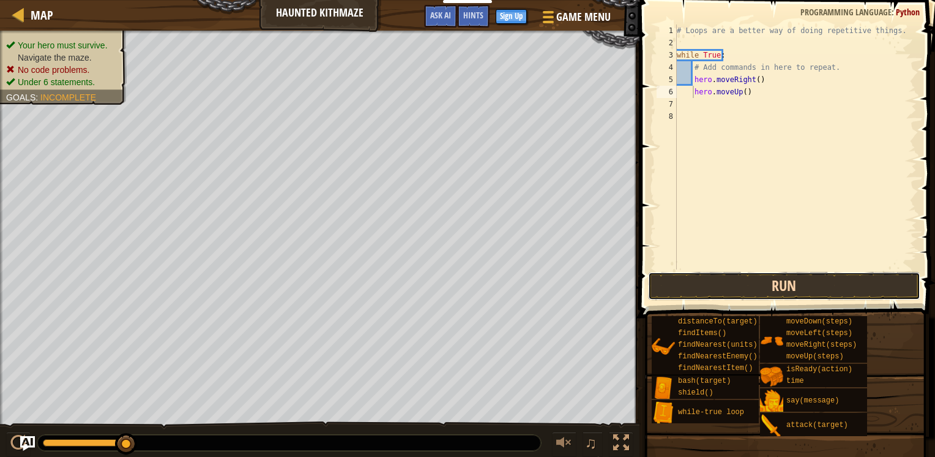
click at [764, 284] on button "Run" at bounding box center [784, 286] width 272 height 28
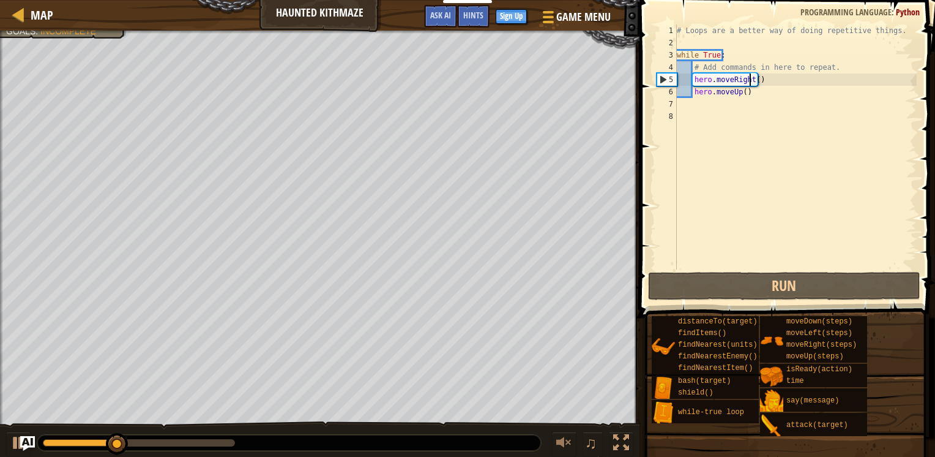
click at [752, 79] on div "# Loops are a better way of doing repetitive things. while True : # Add command…" at bounding box center [796, 158] width 242 height 269
click at [755, 86] on div "# Loops are a better way of doing repetitive things. while True : # Add command…" at bounding box center [796, 158] width 242 height 269
click at [753, 81] on div "# Loops are a better way of doing repetitive things. while True : # Add command…" at bounding box center [796, 158] width 242 height 269
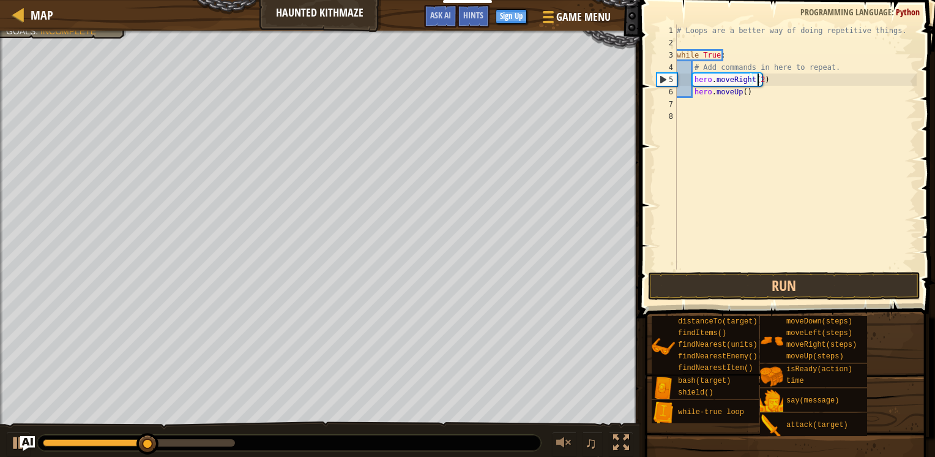
scroll to position [6, 6]
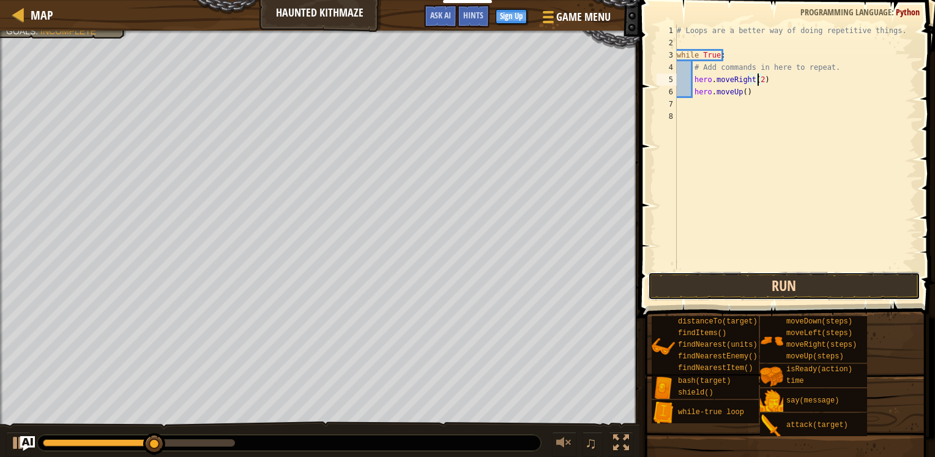
click at [834, 278] on button "Run" at bounding box center [784, 286] width 272 height 28
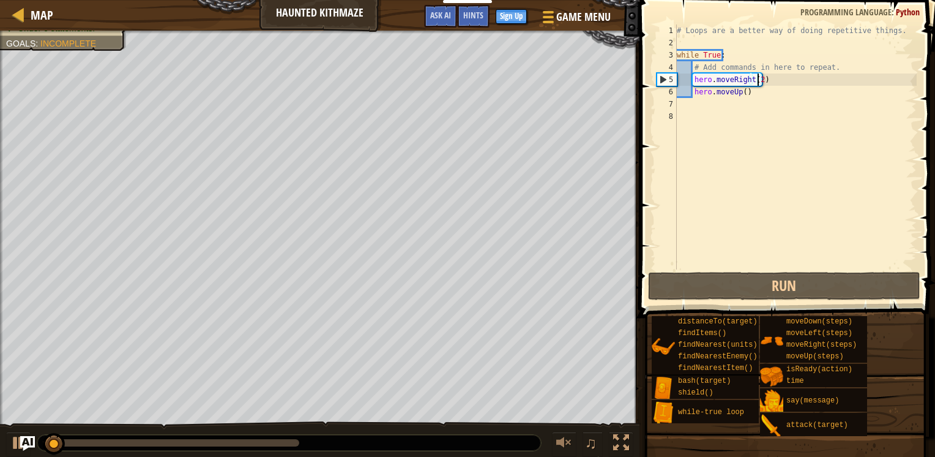
click at [741, 96] on div "# Loops are a better way of doing repetitive things. while True : # Add command…" at bounding box center [796, 158] width 242 height 269
type textarea "hero.moveUp(2)"
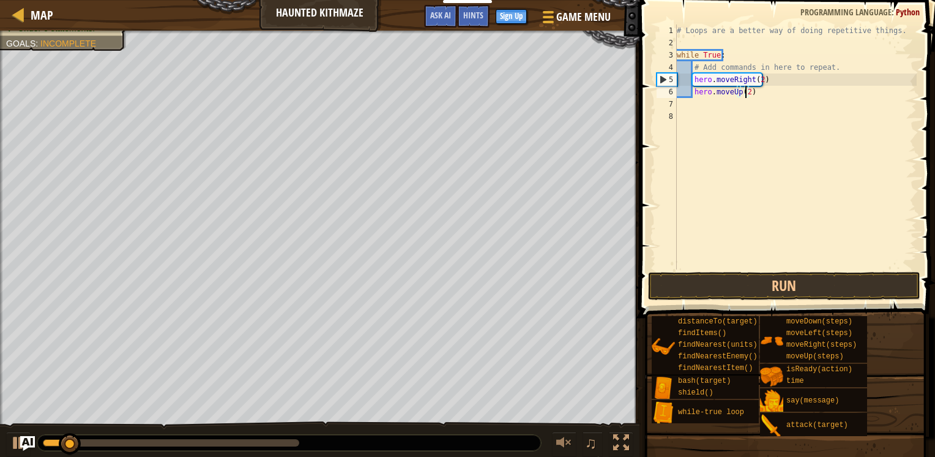
scroll to position [6, 5]
click at [801, 220] on div "# Loops are a better way of doing repetitive things. while True : # Add command…" at bounding box center [796, 158] width 242 height 269
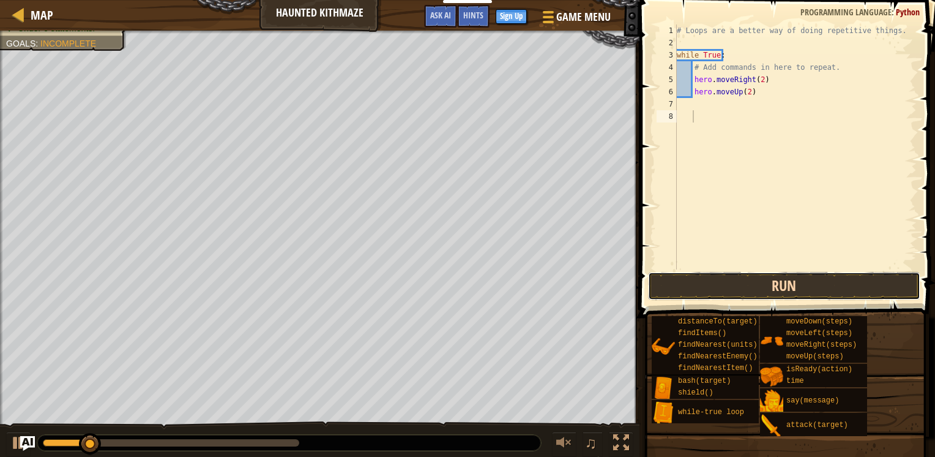
click at [779, 282] on button "Run" at bounding box center [784, 286] width 272 height 28
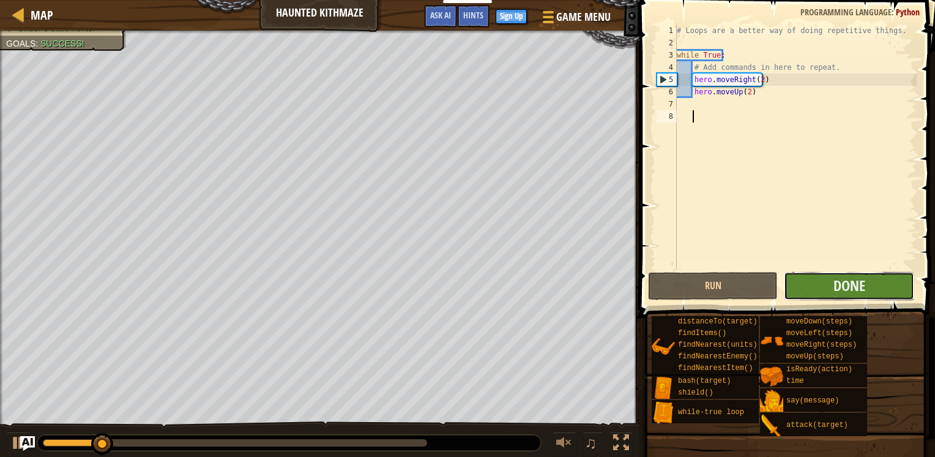
click at [879, 281] on button "Done" at bounding box center [849, 286] width 130 height 28
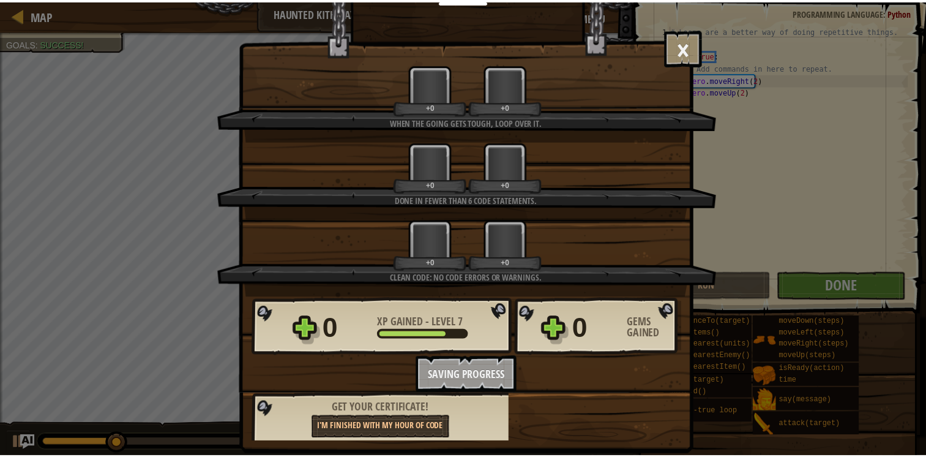
scroll to position [10, 0]
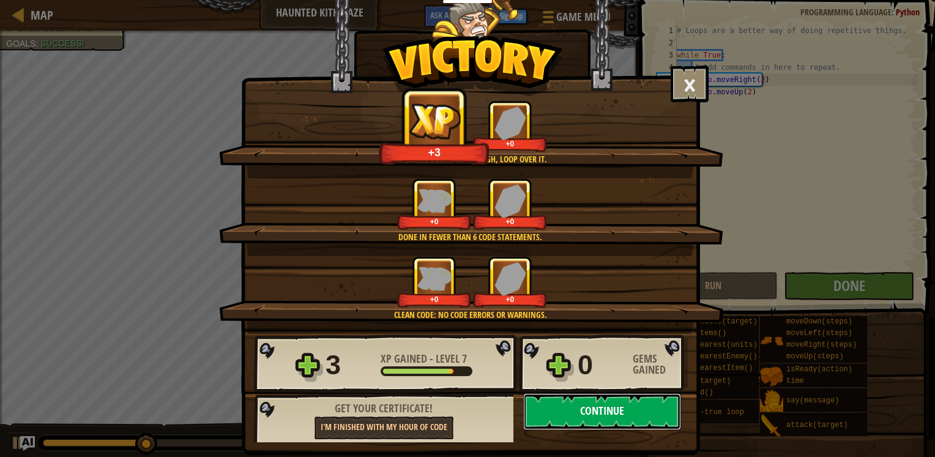
click at [604, 411] on button "Continue" at bounding box center [602, 411] width 158 height 37
